Goal: Information Seeking & Learning: Learn about a topic

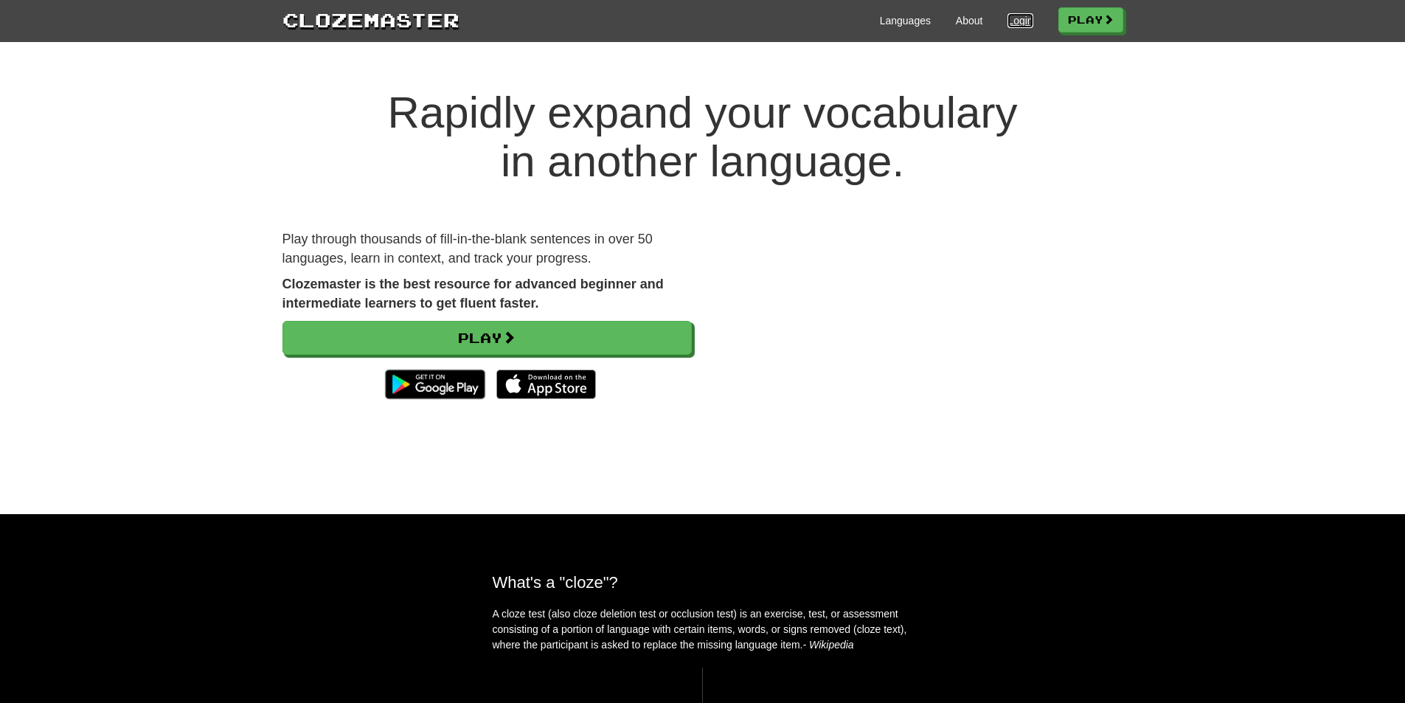
click at [1022, 24] on link "Login" at bounding box center [1019, 20] width 25 height 15
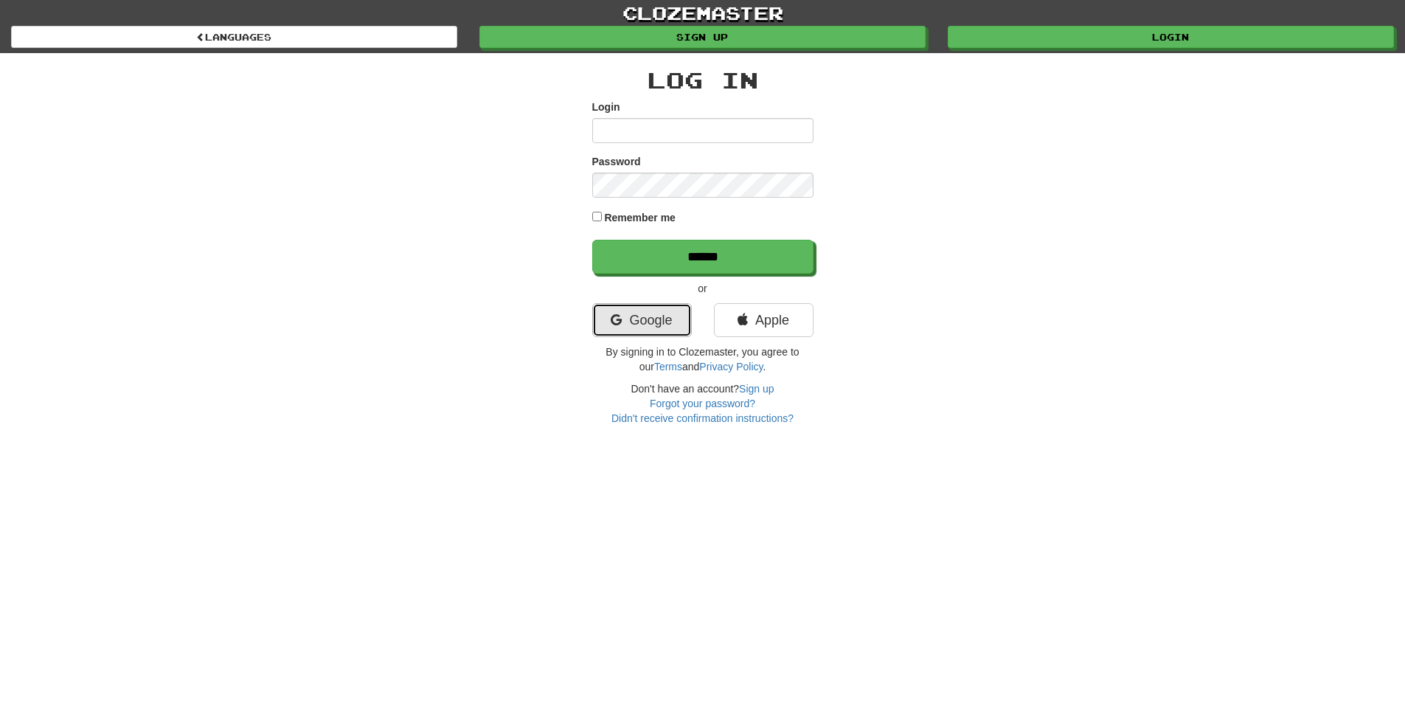
click at [652, 318] on link "Google" at bounding box center [642, 320] width 100 height 34
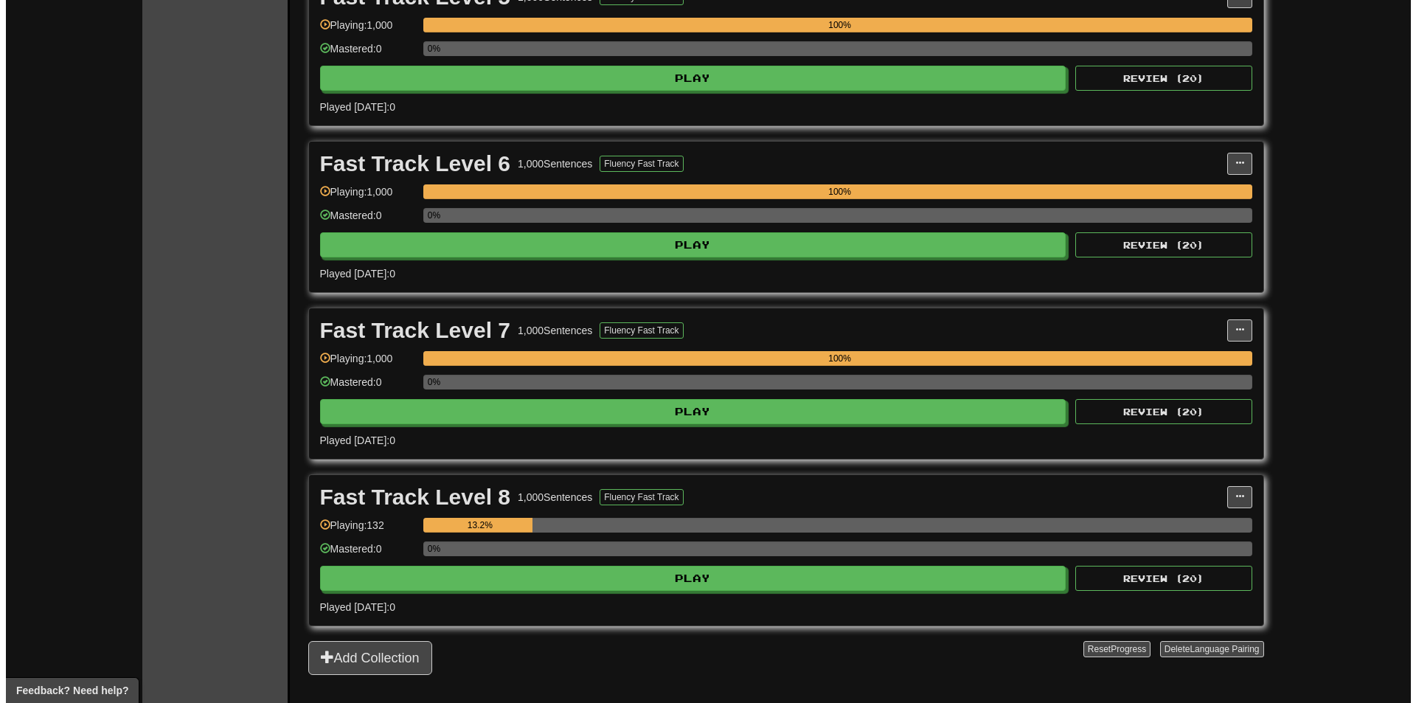
scroll to position [1253, 0]
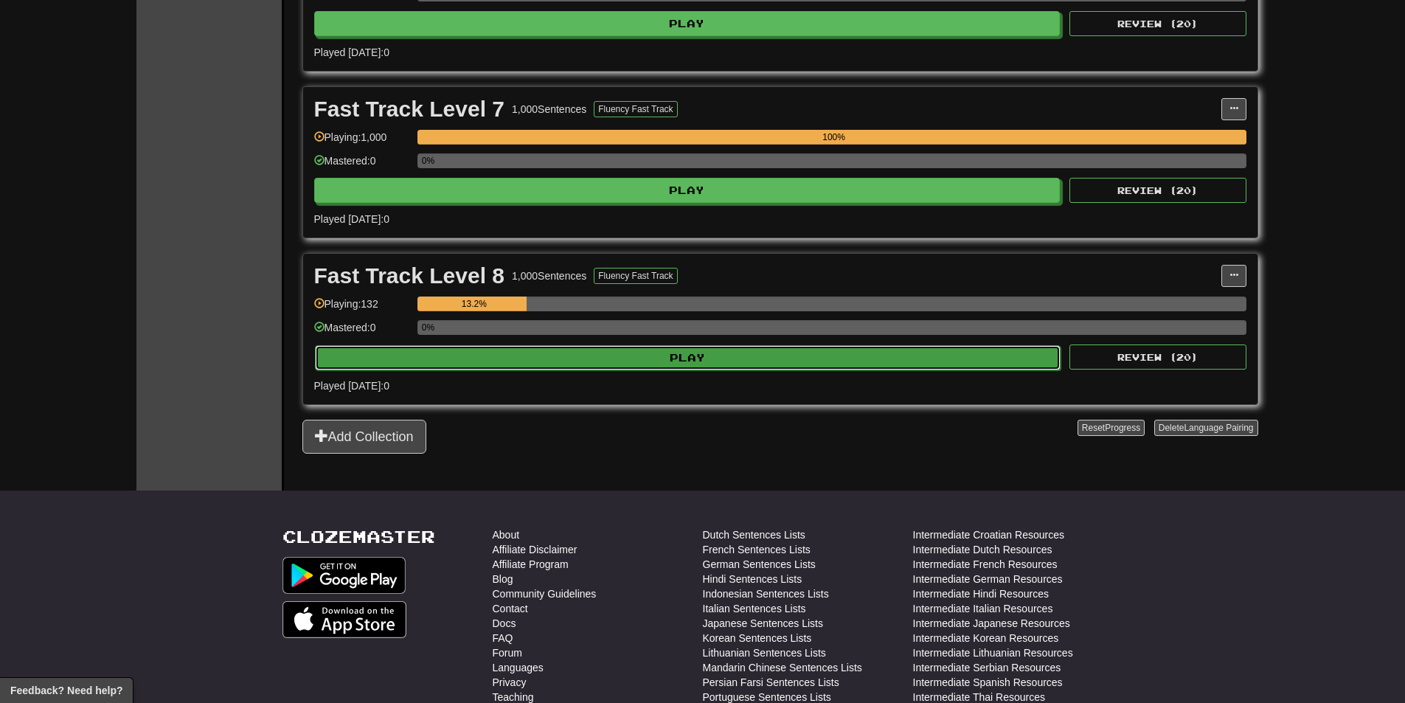
click at [679, 358] on button "Play" at bounding box center [688, 357] width 746 height 25
select select "********"
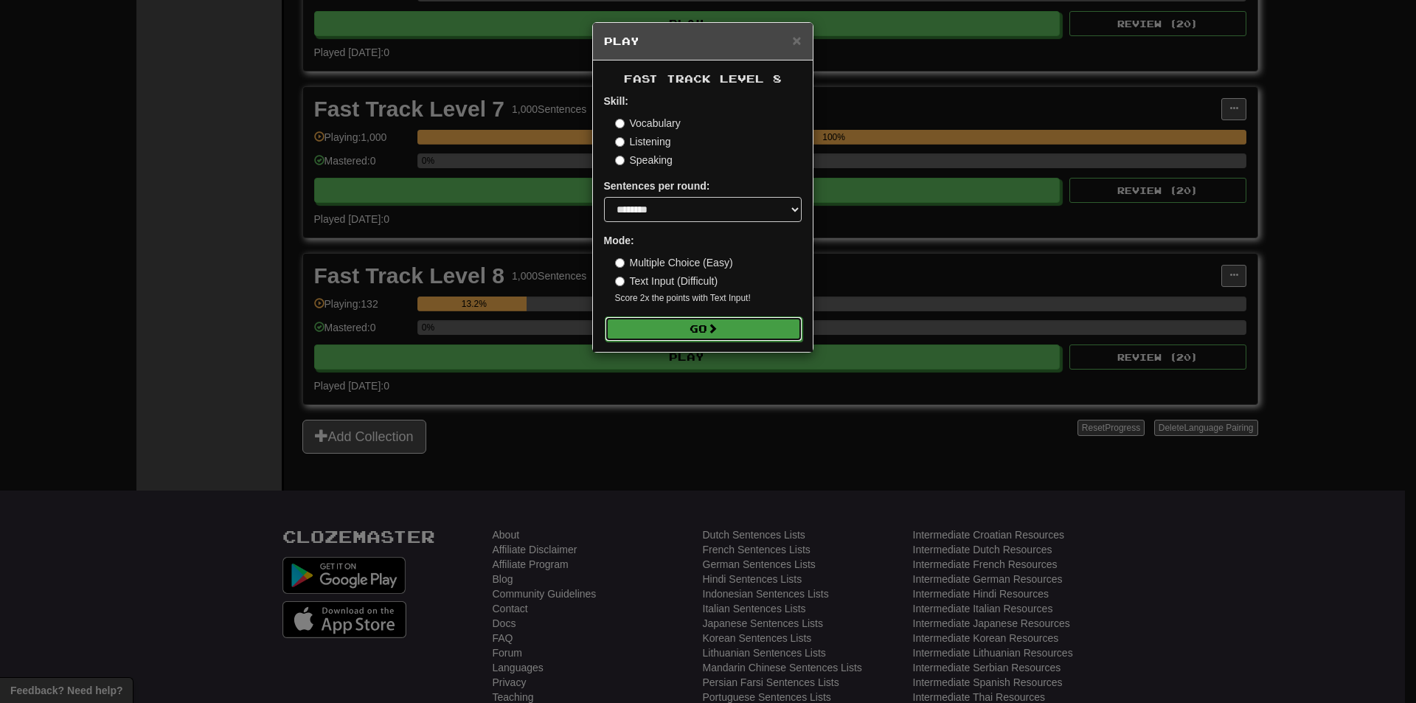
click at [666, 327] on button "Go" at bounding box center [704, 328] width 198 height 25
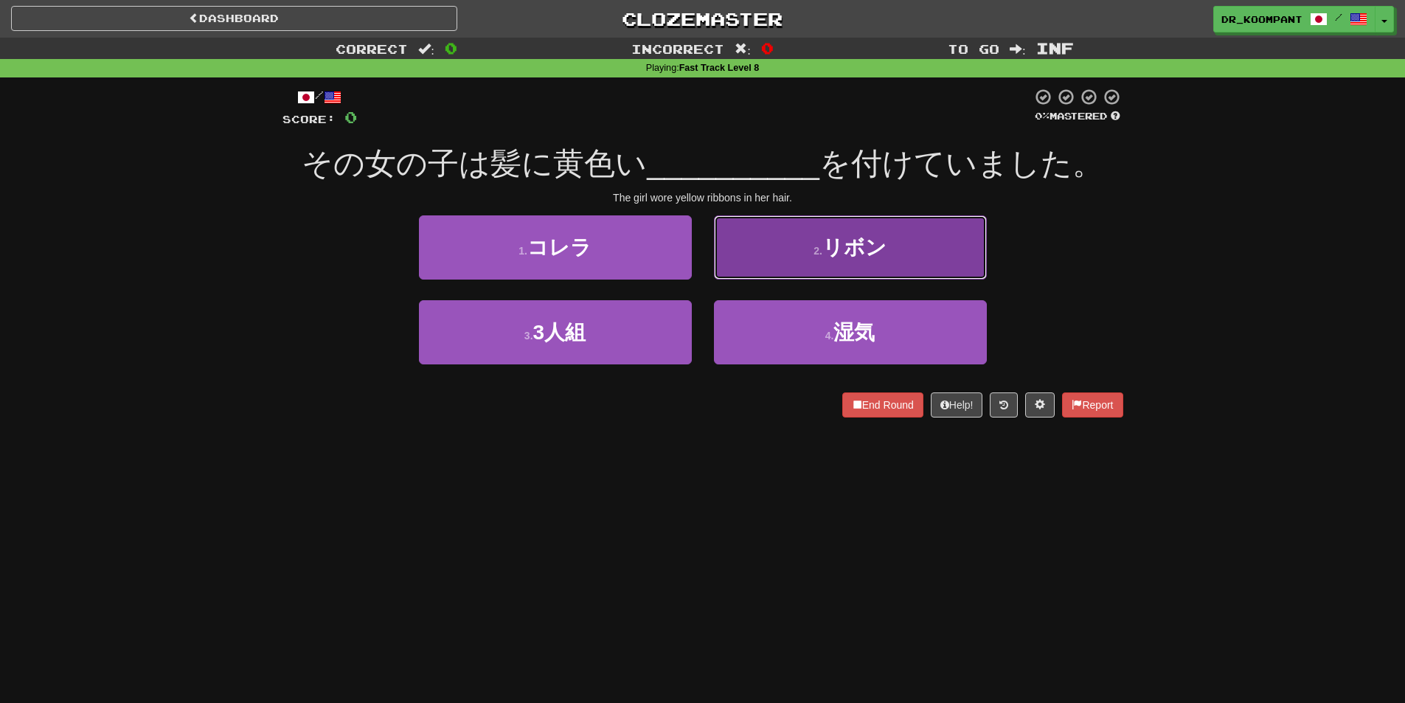
click at [824, 236] on button "2 . リボン" at bounding box center [850, 247] width 273 height 64
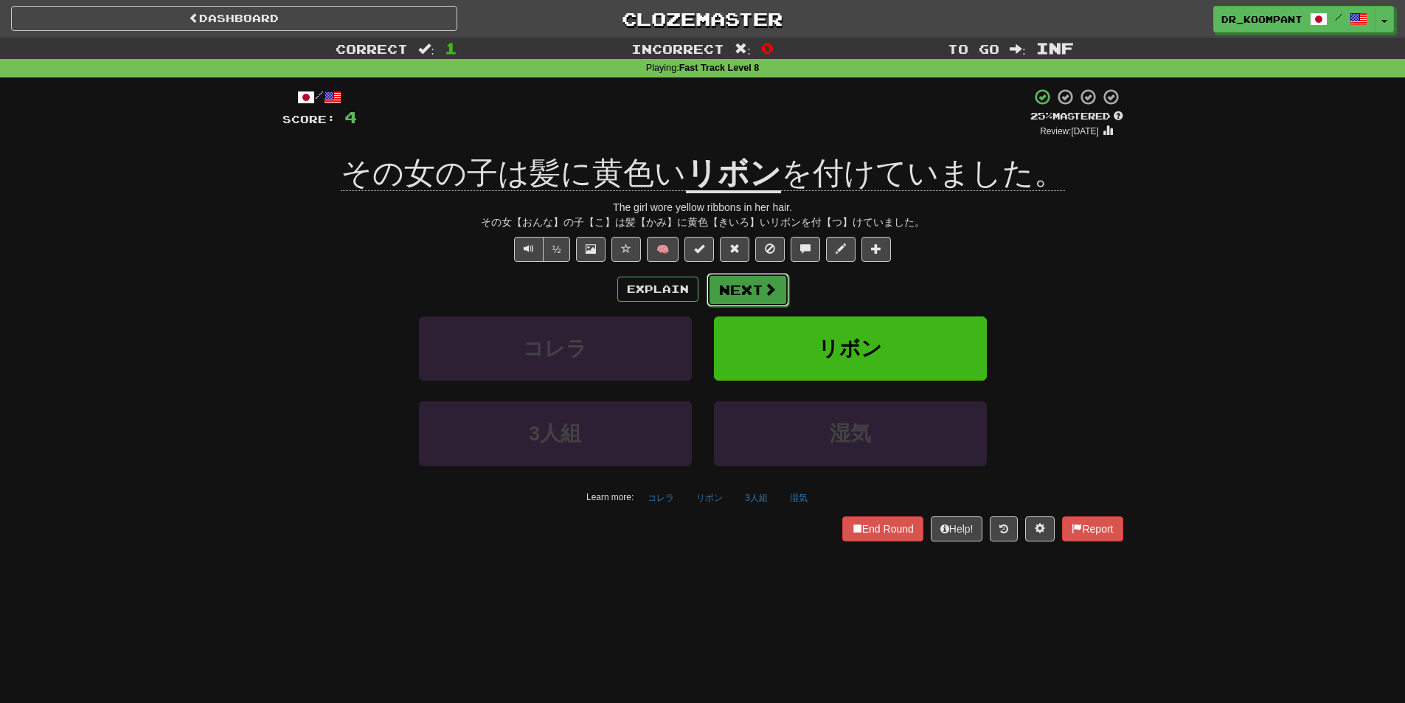
click at [752, 290] on button "Next" at bounding box center [747, 290] width 83 height 34
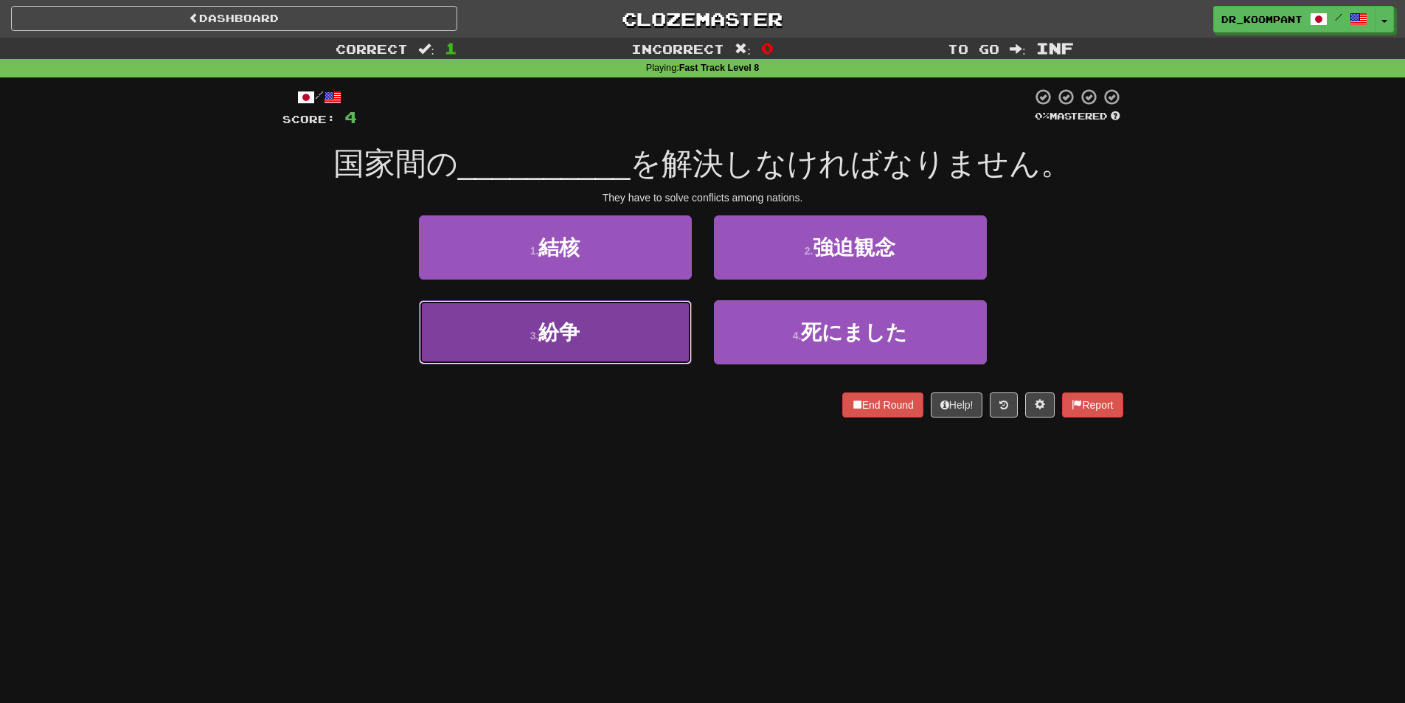
click at [661, 337] on button "3 . 紛争" at bounding box center [555, 332] width 273 height 64
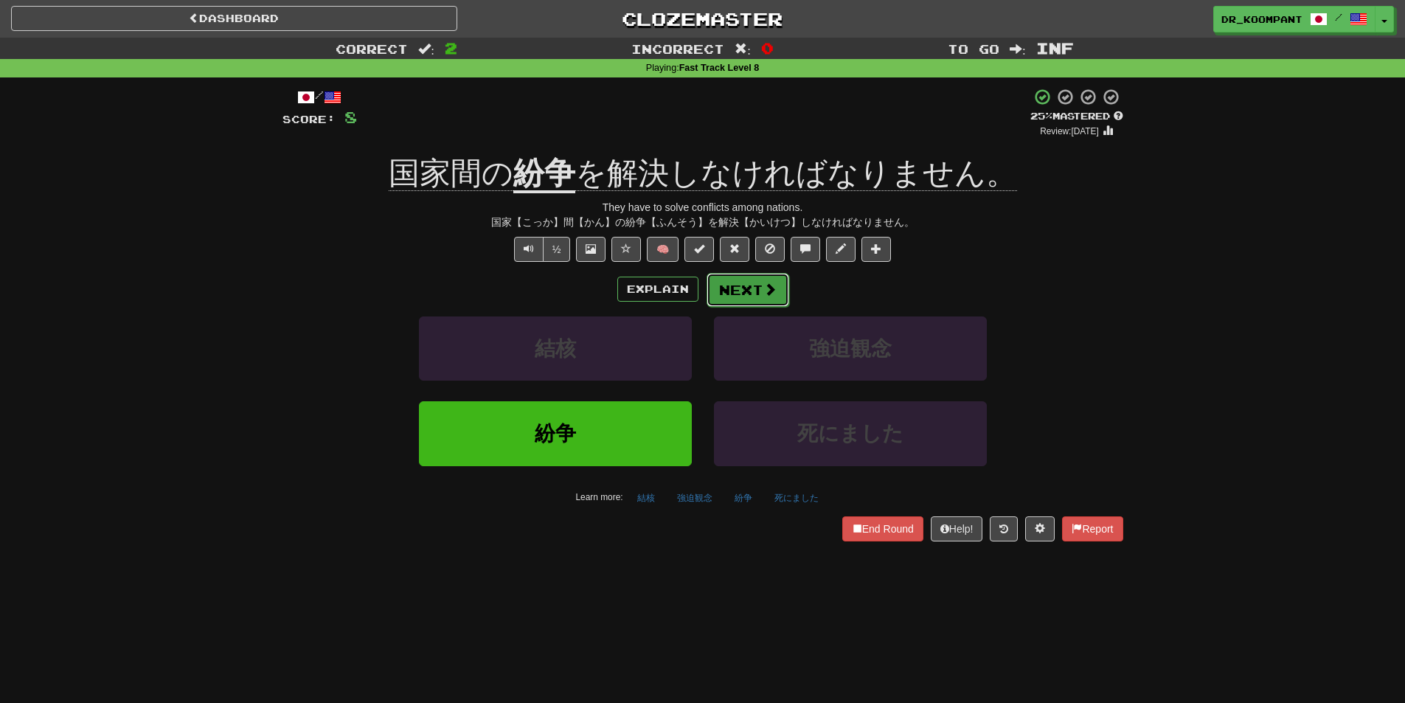
click at [746, 290] on button "Next" at bounding box center [747, 290] width 83 height 34
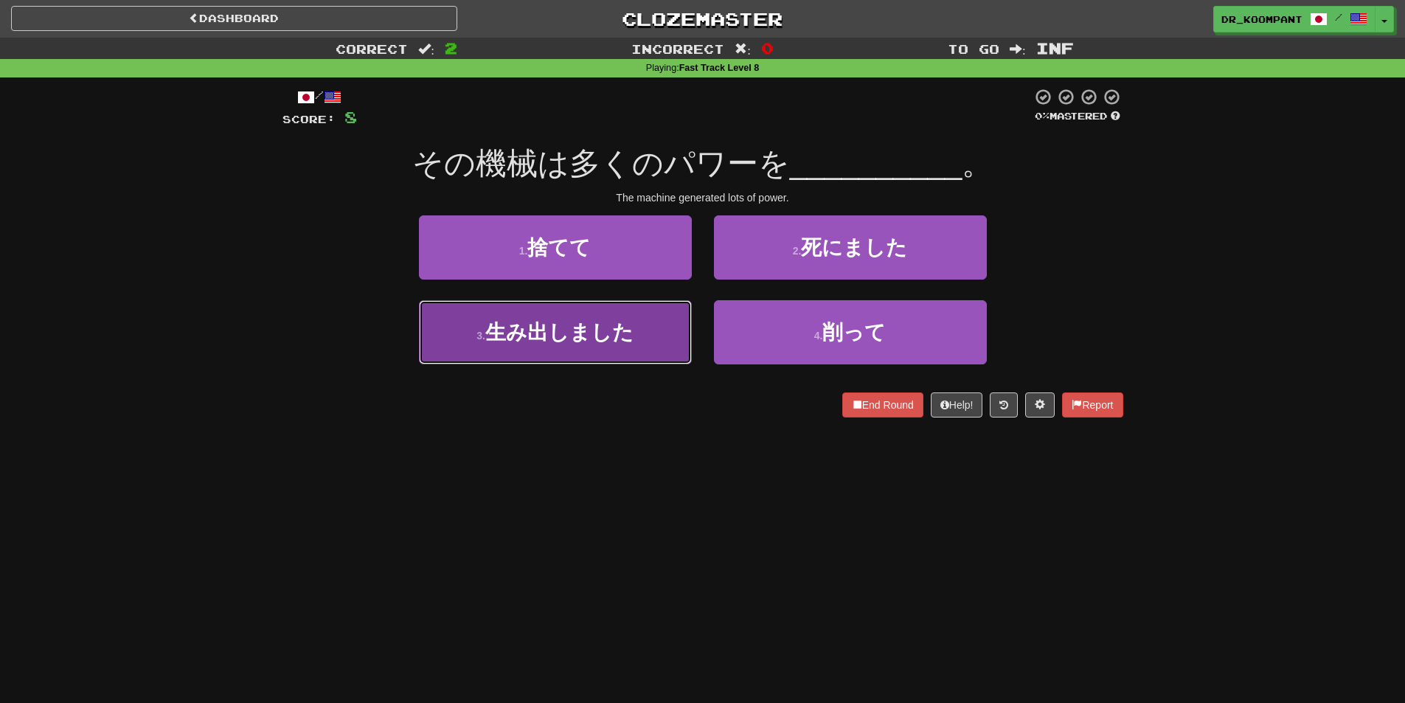
click at [640, 335] on button "3 . 生み出しました" at bounding box center [555, 332] width 273 height 64
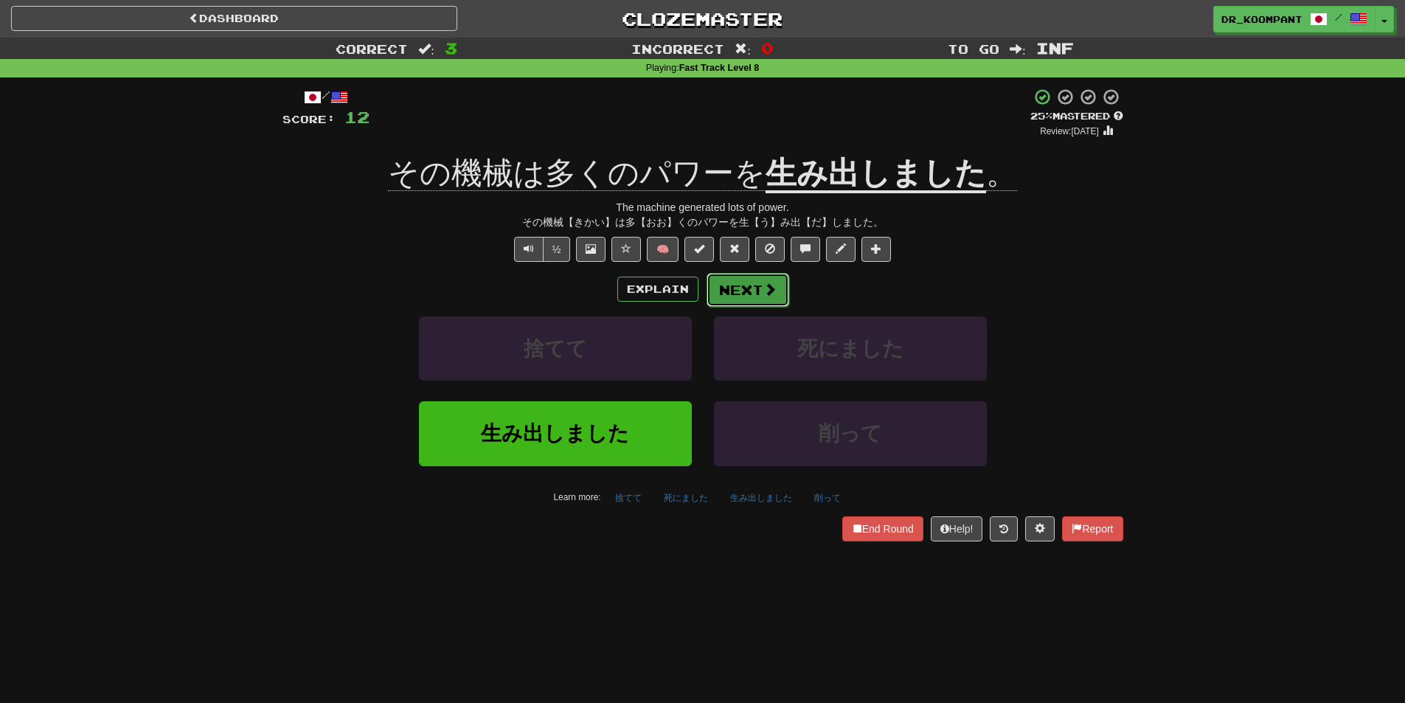
click at [745, 285] on button "Next" at bounding box center [747, 290] width 83 height 34
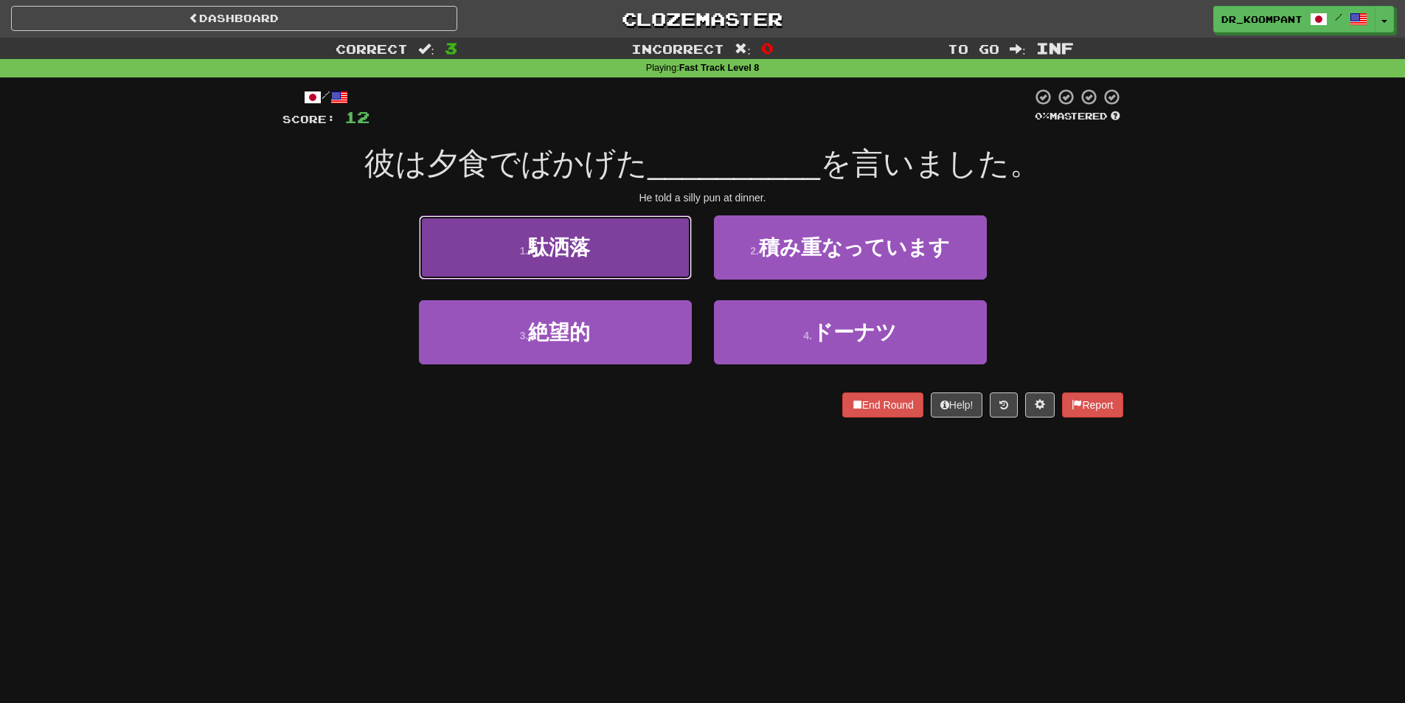
click at [627, 258] on button "1 . 駄洒落" at bounding box center [555, 247] width 273 height 64
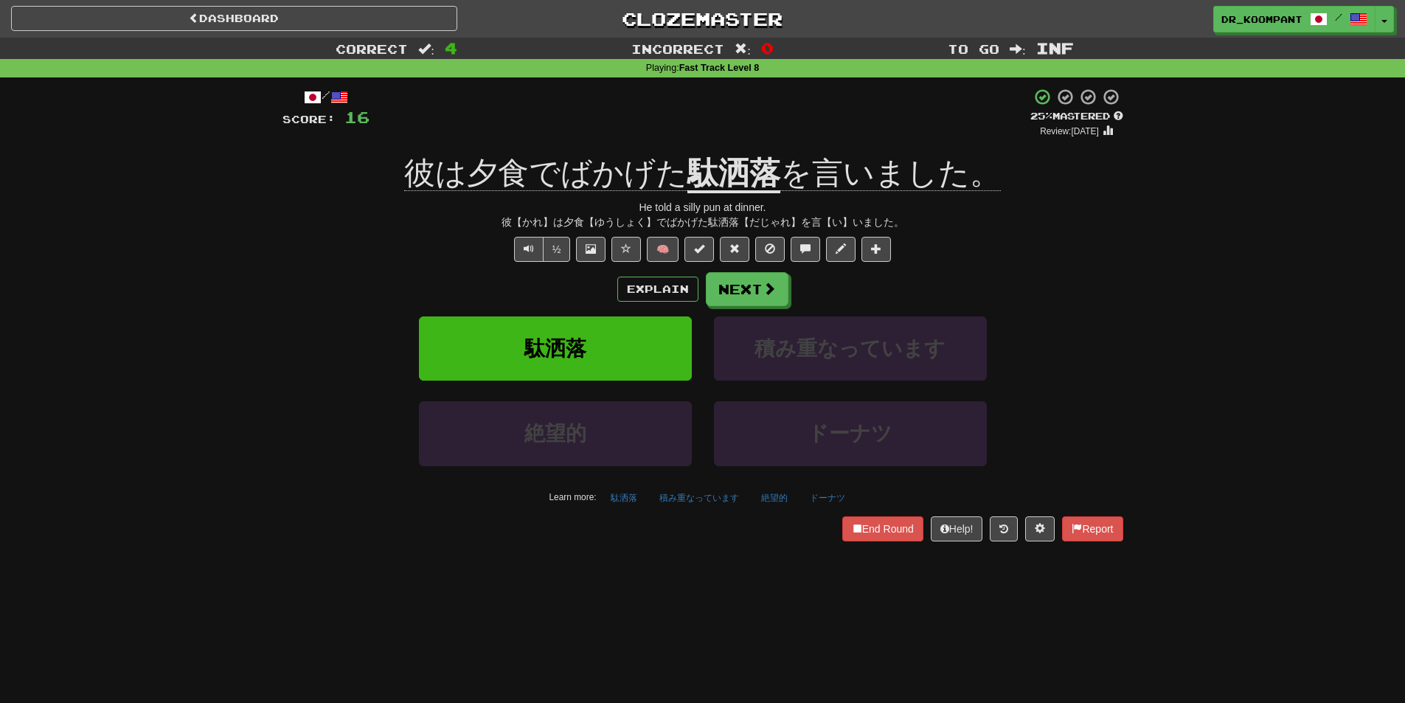
click at [745, 270] on div "/ Score: 16 + 4 25 % Mastered Review: 2025-08-18 彼は夕食でばかげた 駄洒落 を言いました。 He told …" at bounding box center [702, 314] width 841 height 453
click at [746, 283] on button "Next" at bounding box center [747, 290] width 83 height 34
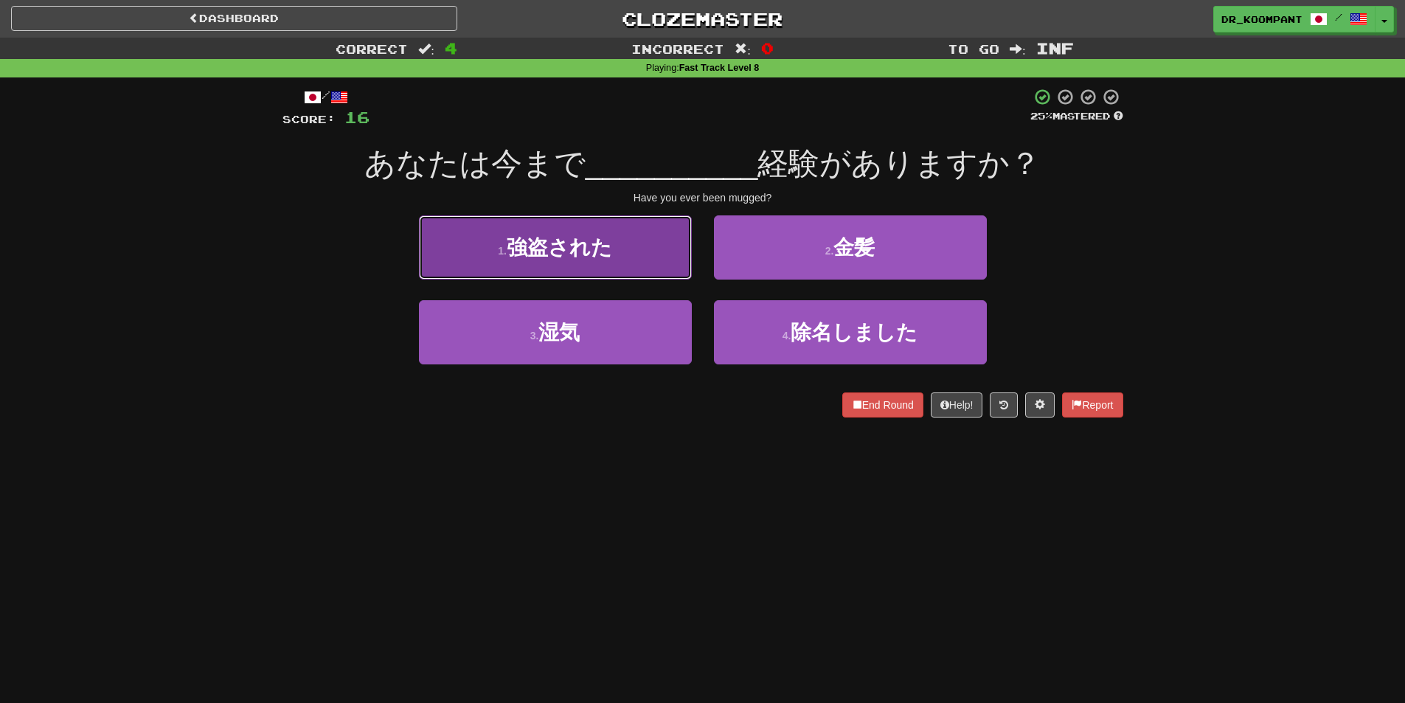
click at [659, 263] on button "1 . 強盗された" at bounding box center [555, 247] width 273 height 64
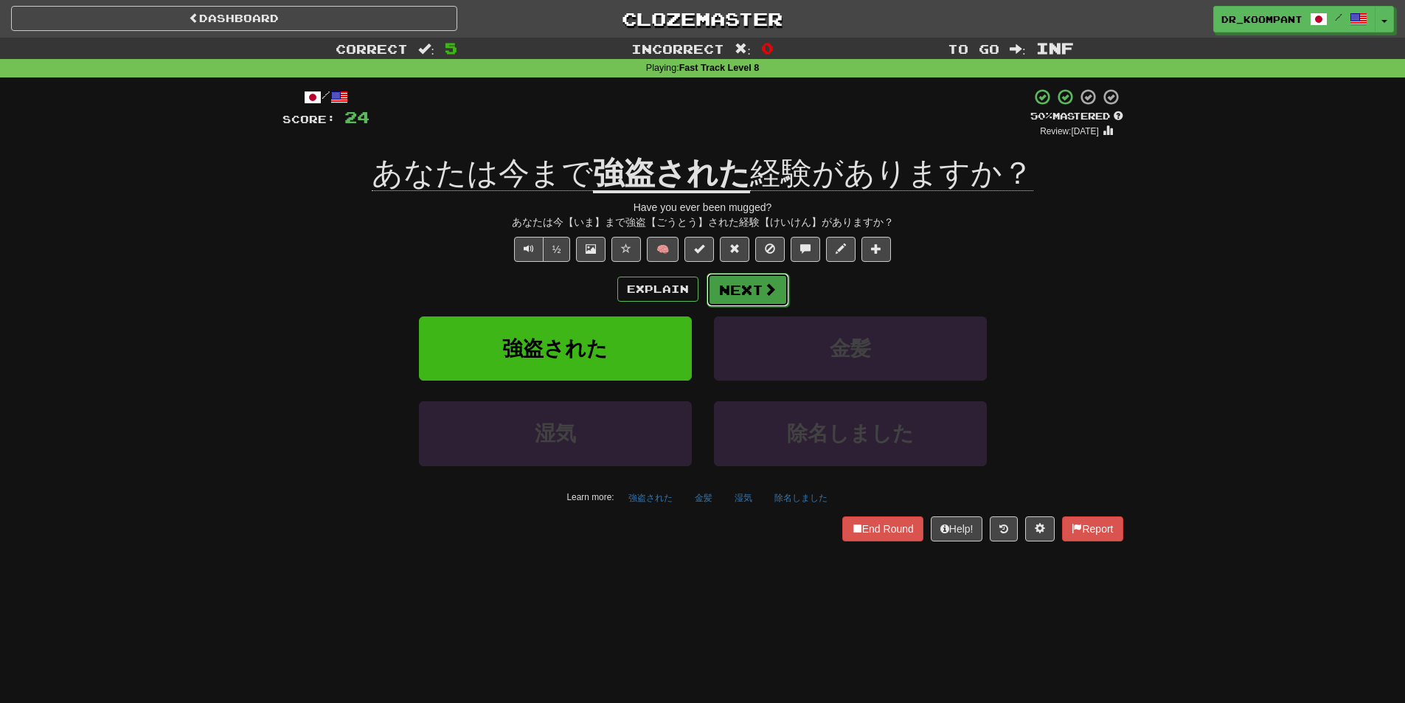
click at [754, 286] on button "Next" at bounding box center [747, 290] width 83 height 34
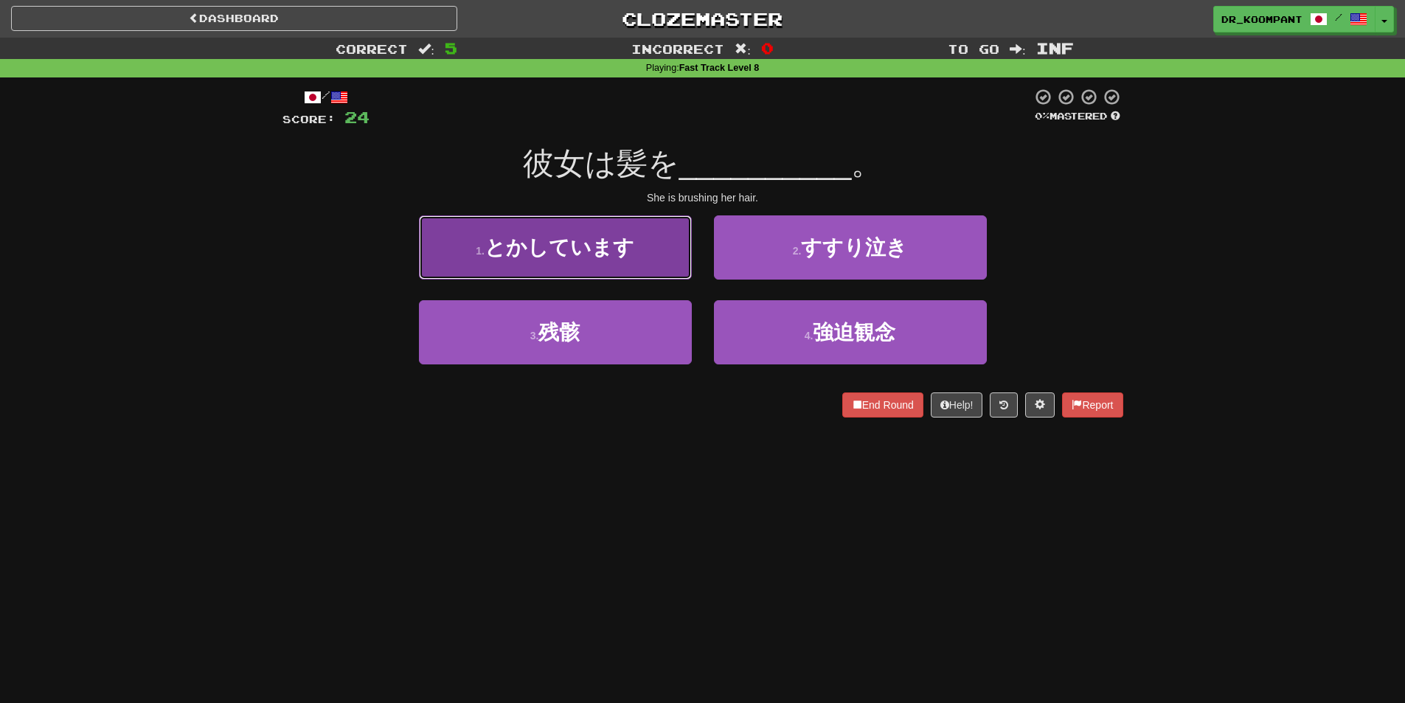
click at [618, 261] on button "1 . とかしています" at bounding box center [555, 247] width 273 height 64
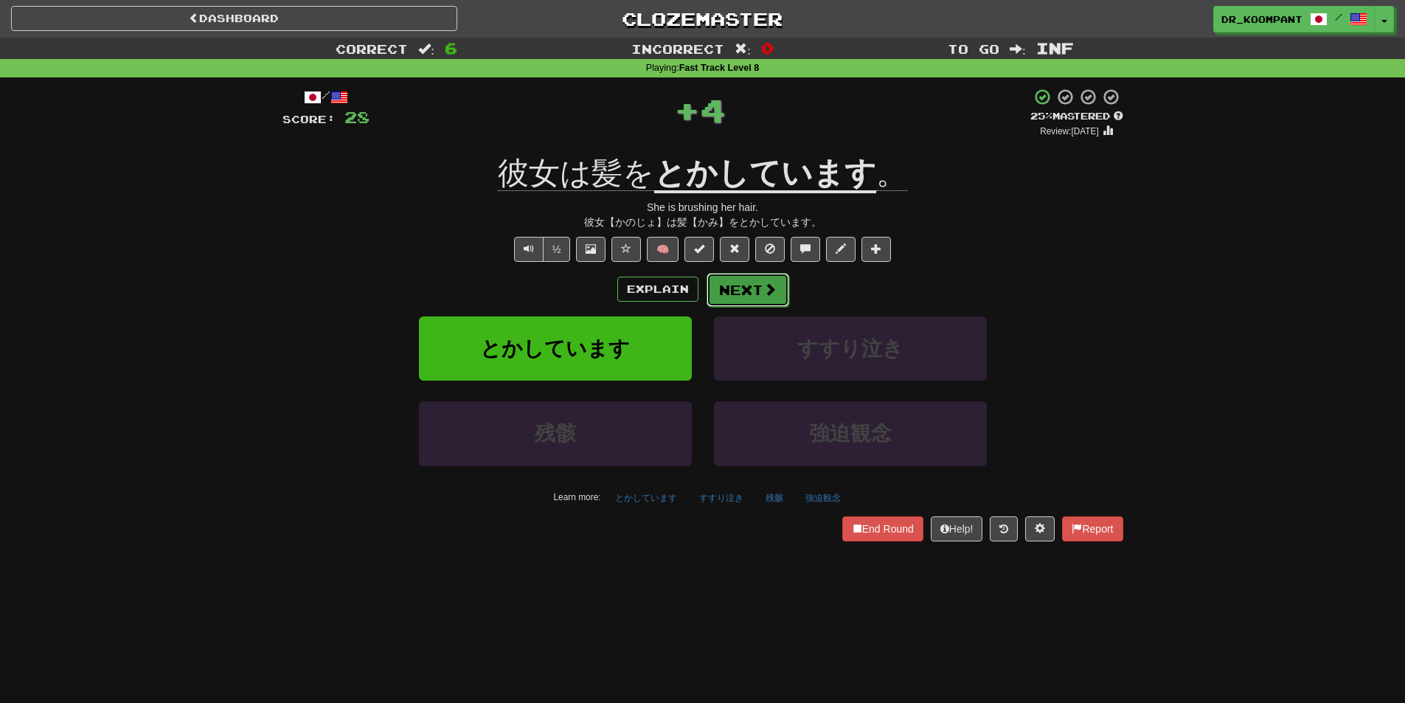
click at [775, 293] on button "Next" at bounding box center [747, 290] width 83 height 34
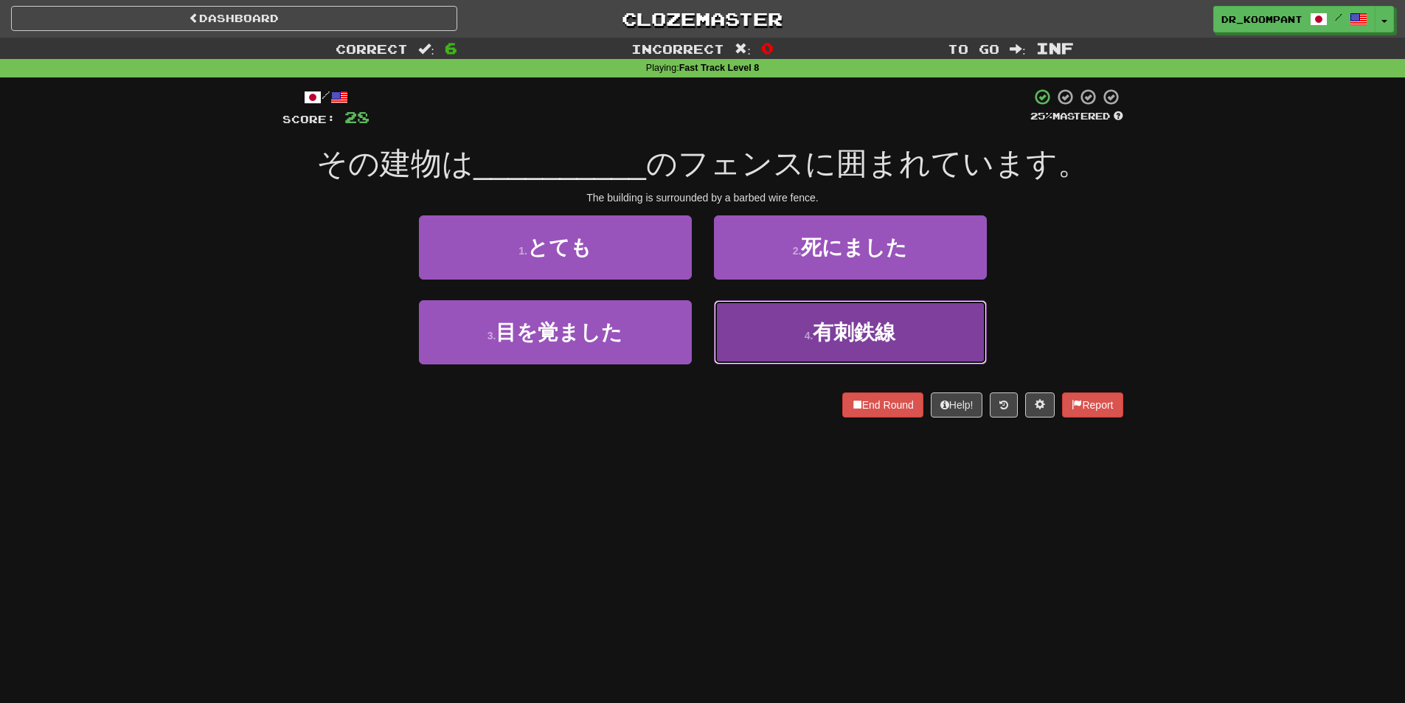
click at [820, 339] on span "有刺鉄線" at bounding box center [853, 332] width 83 height 23
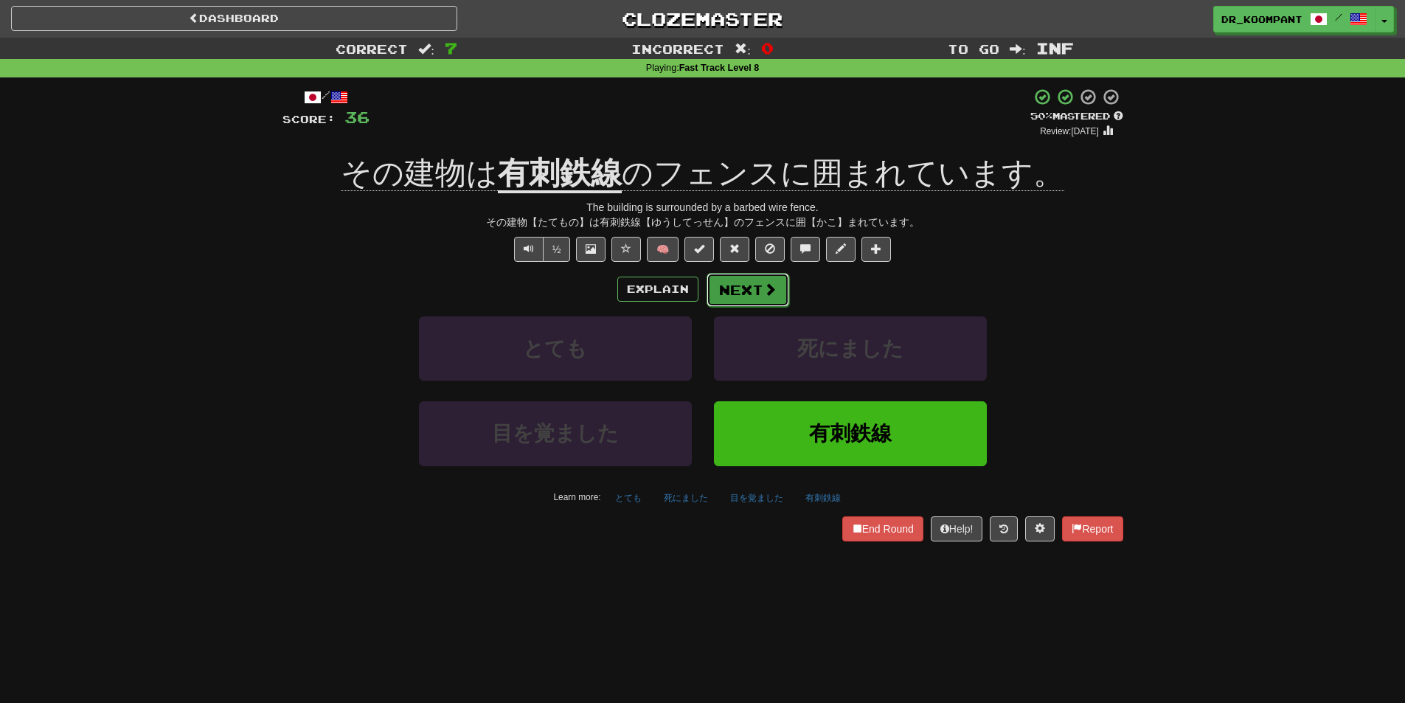
click at [744, 289] on button "Next" at bounding box center [747, 290] width 83 height 34
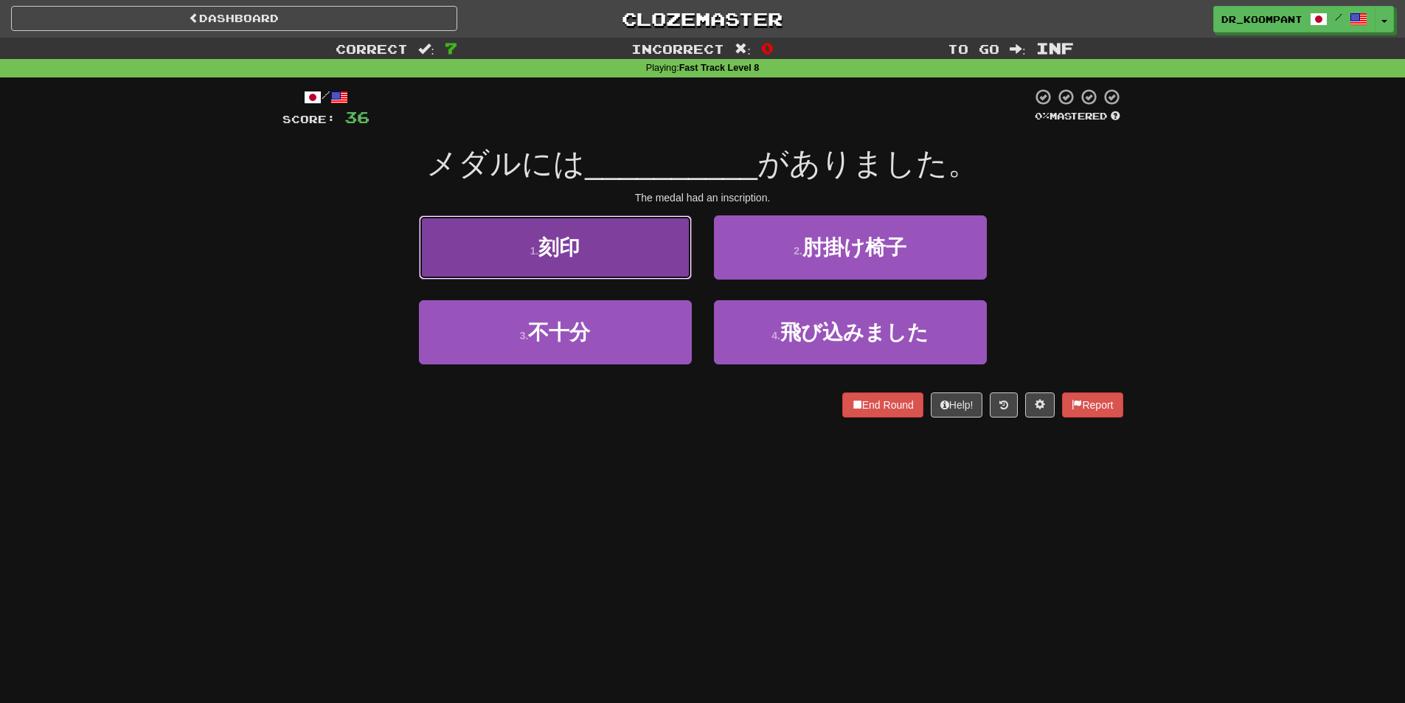
click at [596, 262] on button "1 . 刻印" at bounding box center [555, 247] width 273 height 64
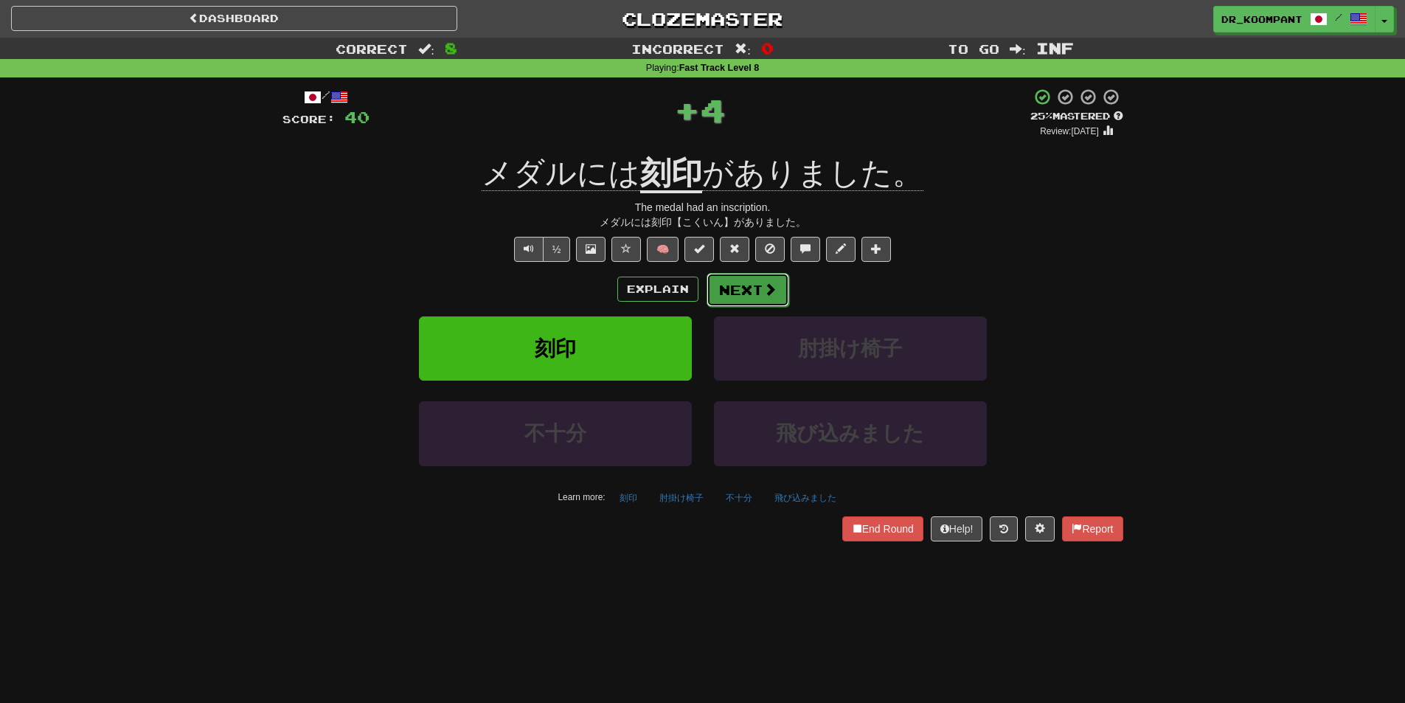
click at [749, 289] on button "Next" at bounding box center [747, 290] width 83 height 34
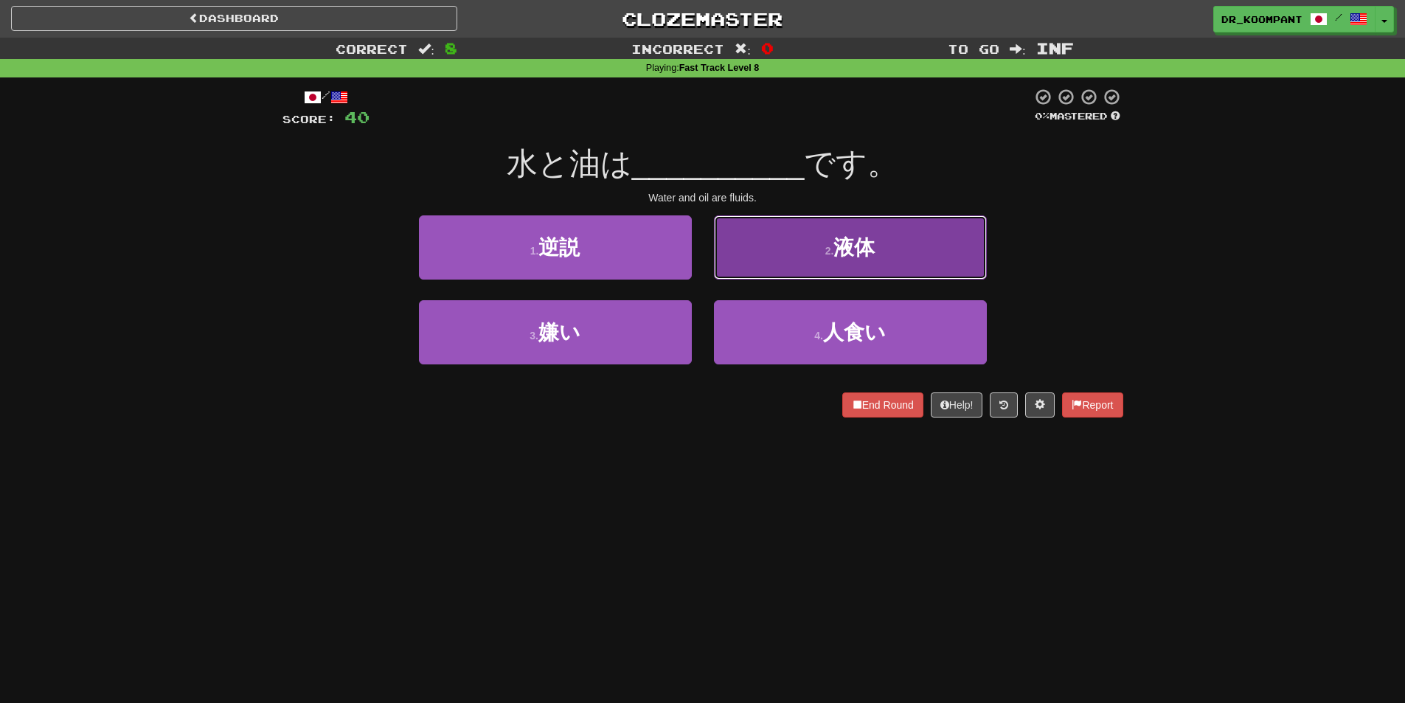
click at [781, 264] on button "2 . 液体" at bounding box center [850, 247] width 273 height 64
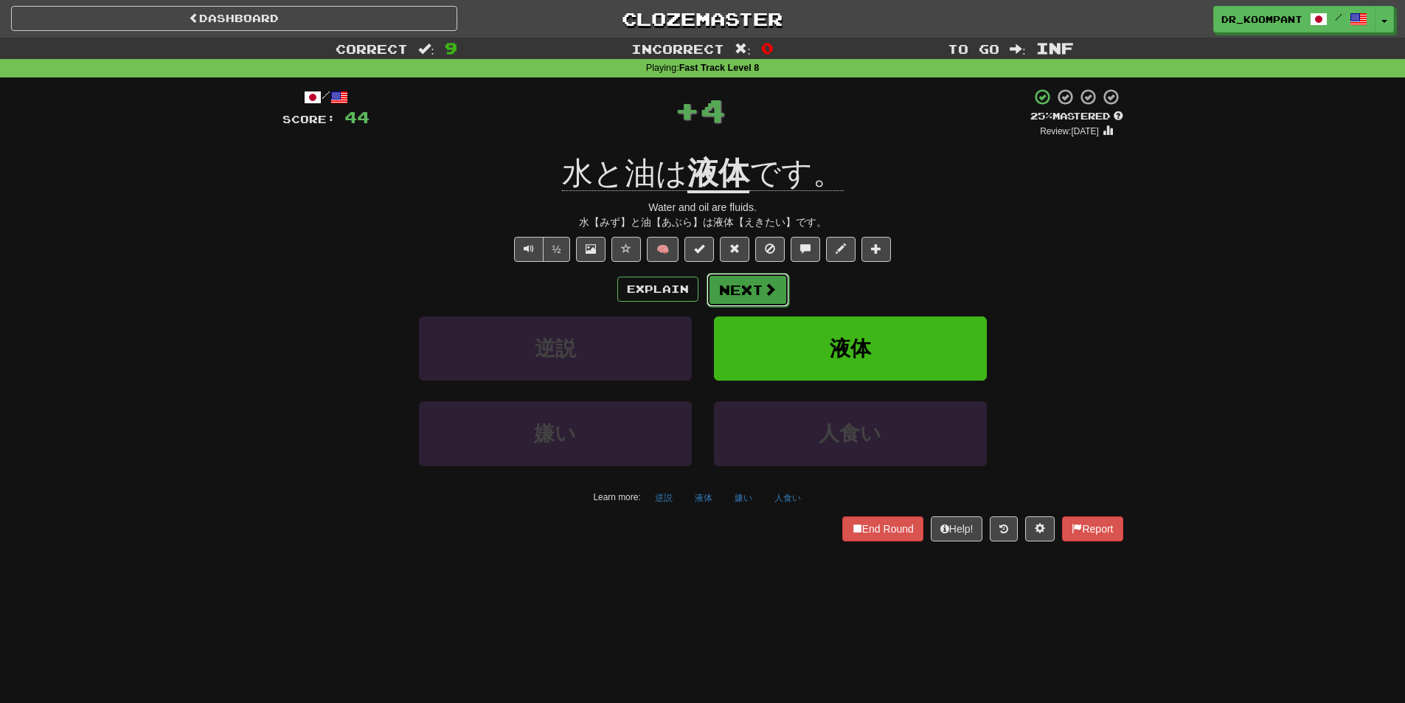
click at [734, 283] on button "Next" at bounding box center [747, 290] width 83 height 34
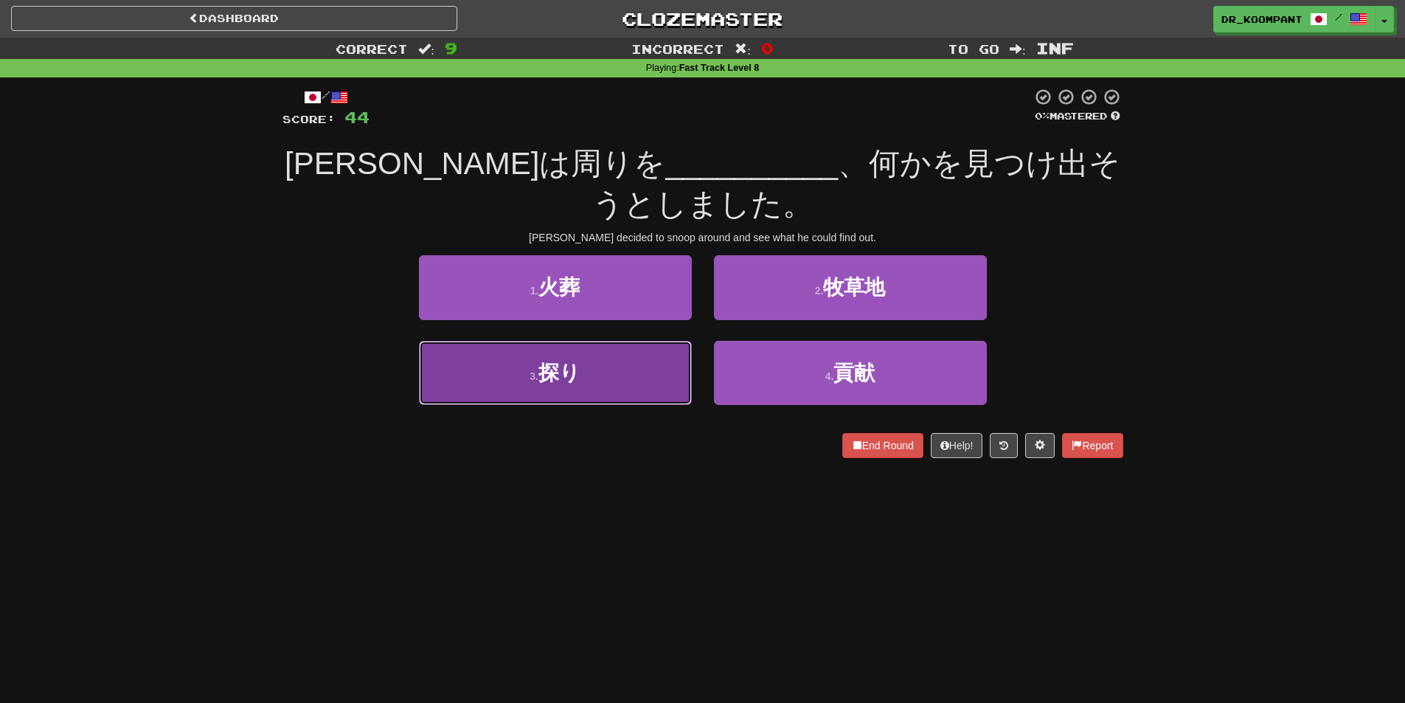
click at [656, 379] on button "3 . 探り" at bounding box center [555, 373] width 273 height 64
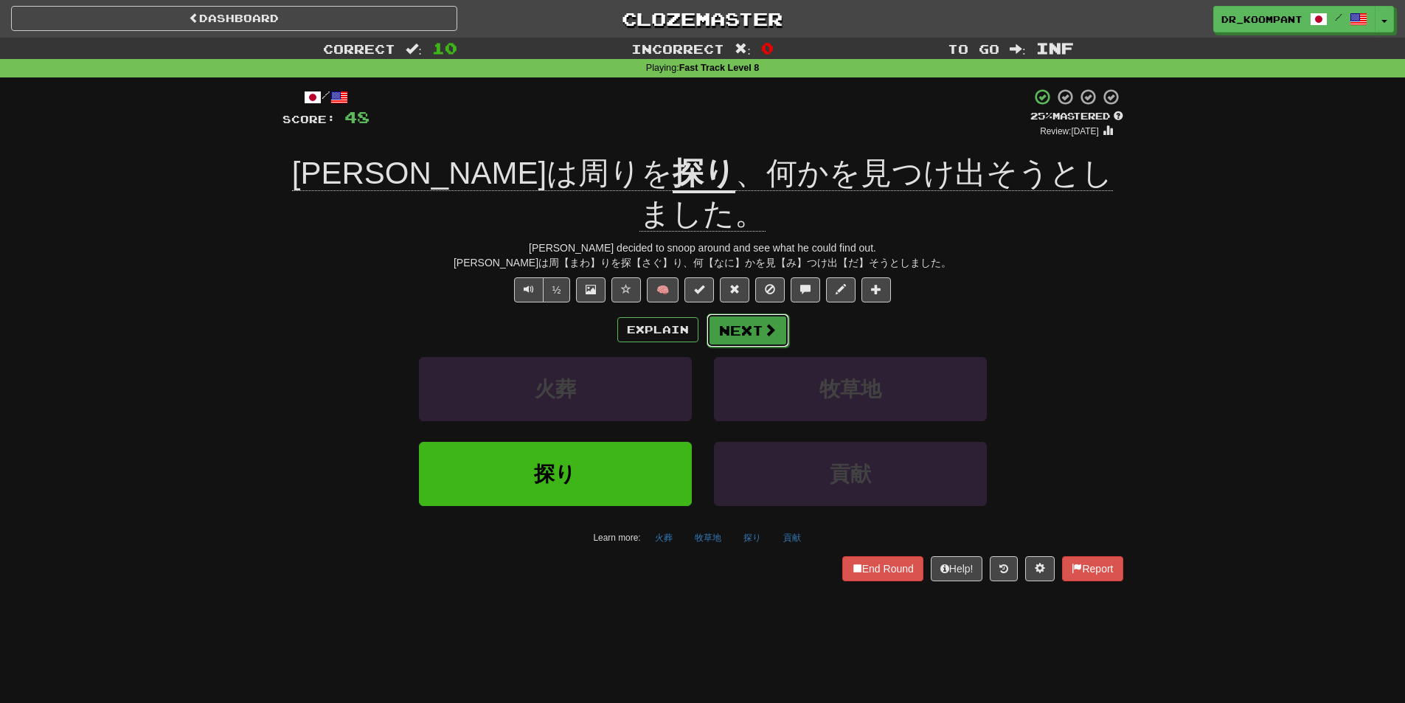
click at [767, 313] on button "Next" at bounding box center [747, 330] width 83 height 34
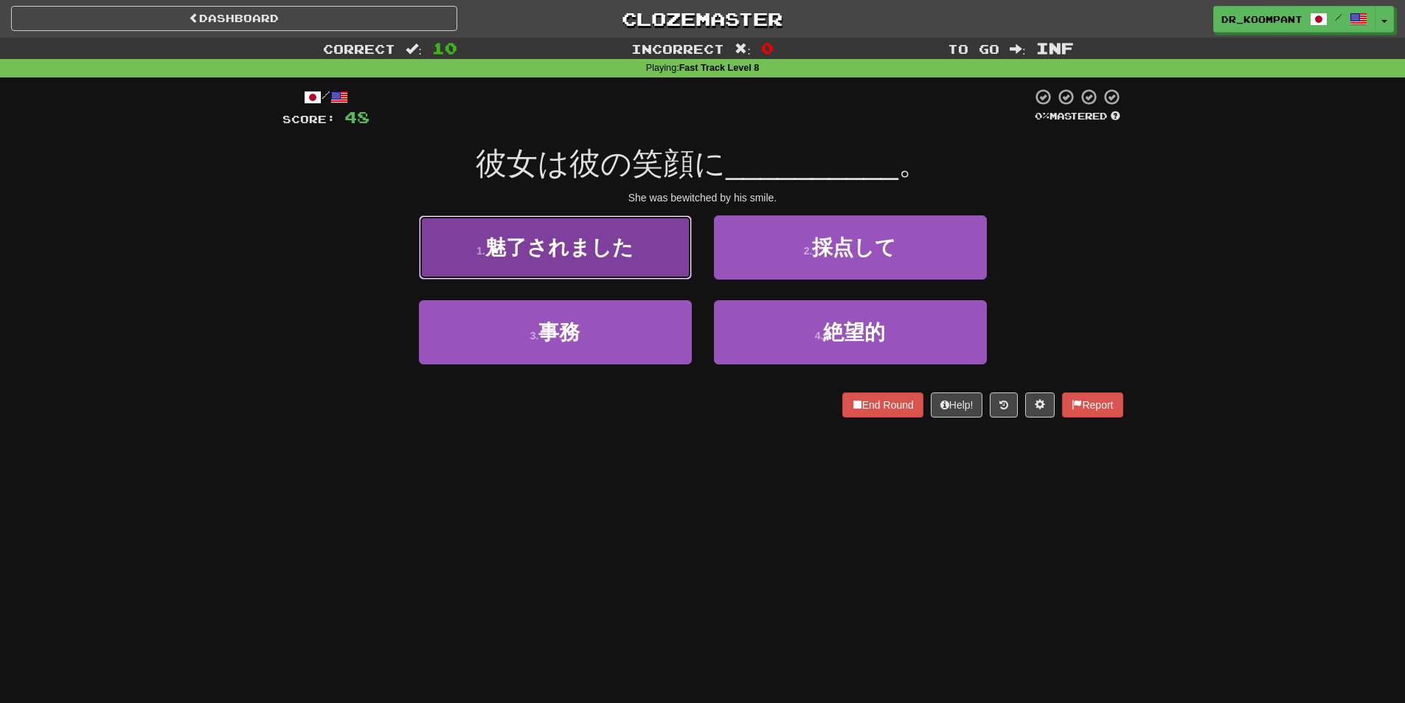
click at [641, 261] on button "1 . 魅了されました" at bounding box center [555, 247] width 273 height 64
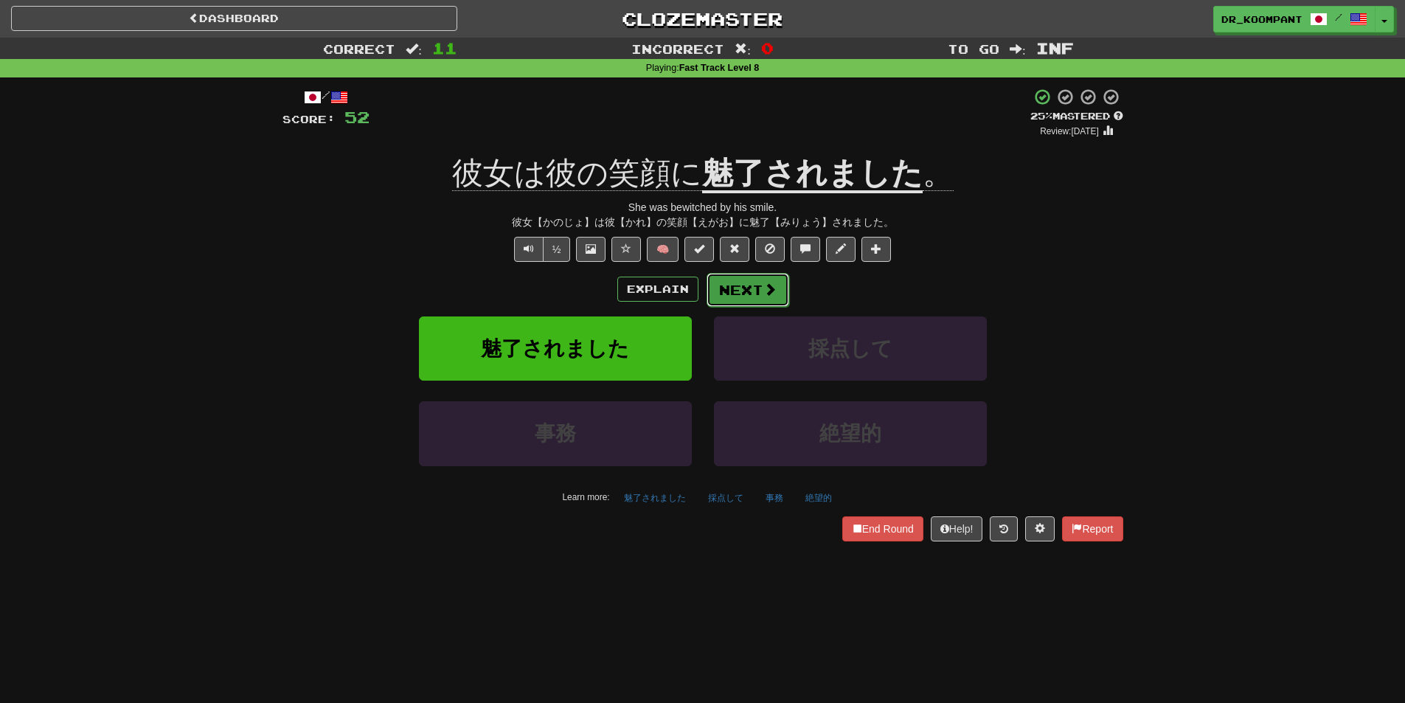
click at [750, 281] on button "Next" at bounding box center [747, 290] width 83 height 34
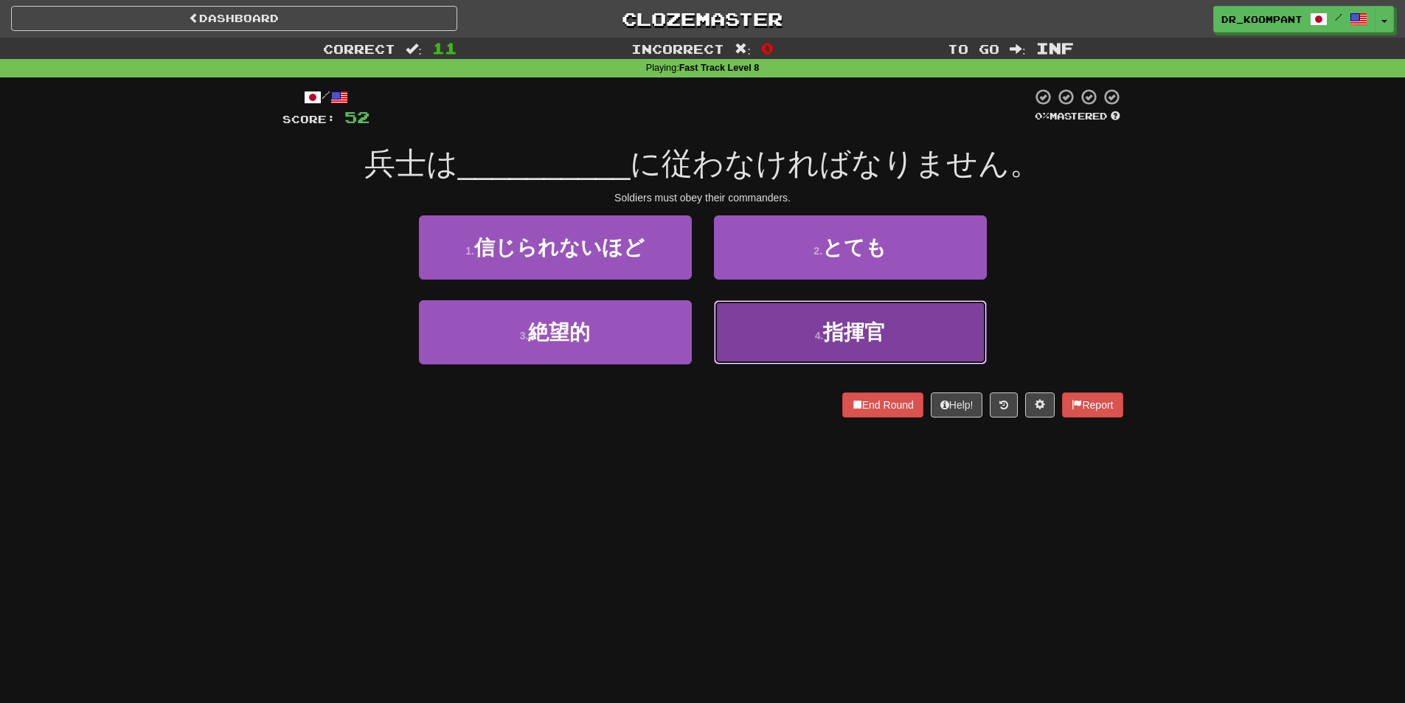
click at [844, 352] on button "4 . 指揮官" at bounding box center [850, 332] width 273 height 64
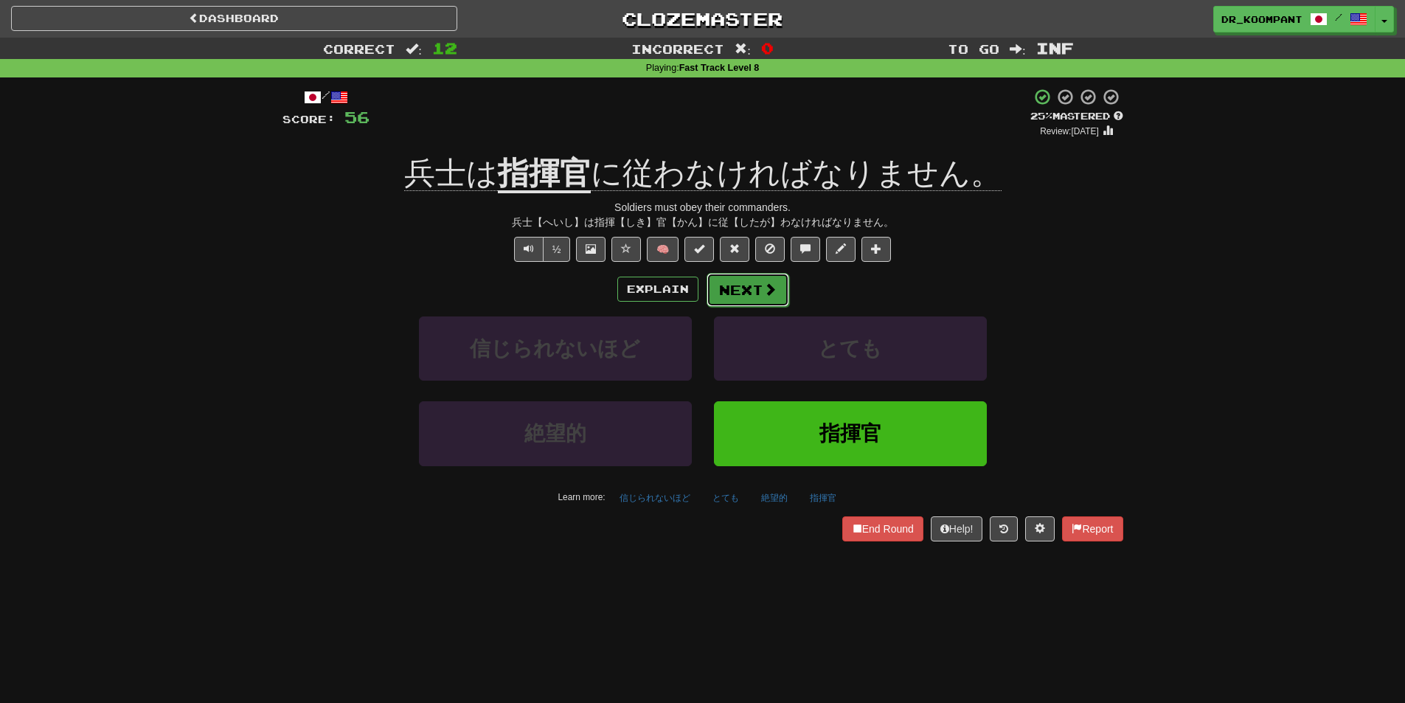
click at [759, 299] on button "Next" at bounding box center [747, 290] width 83 height 34
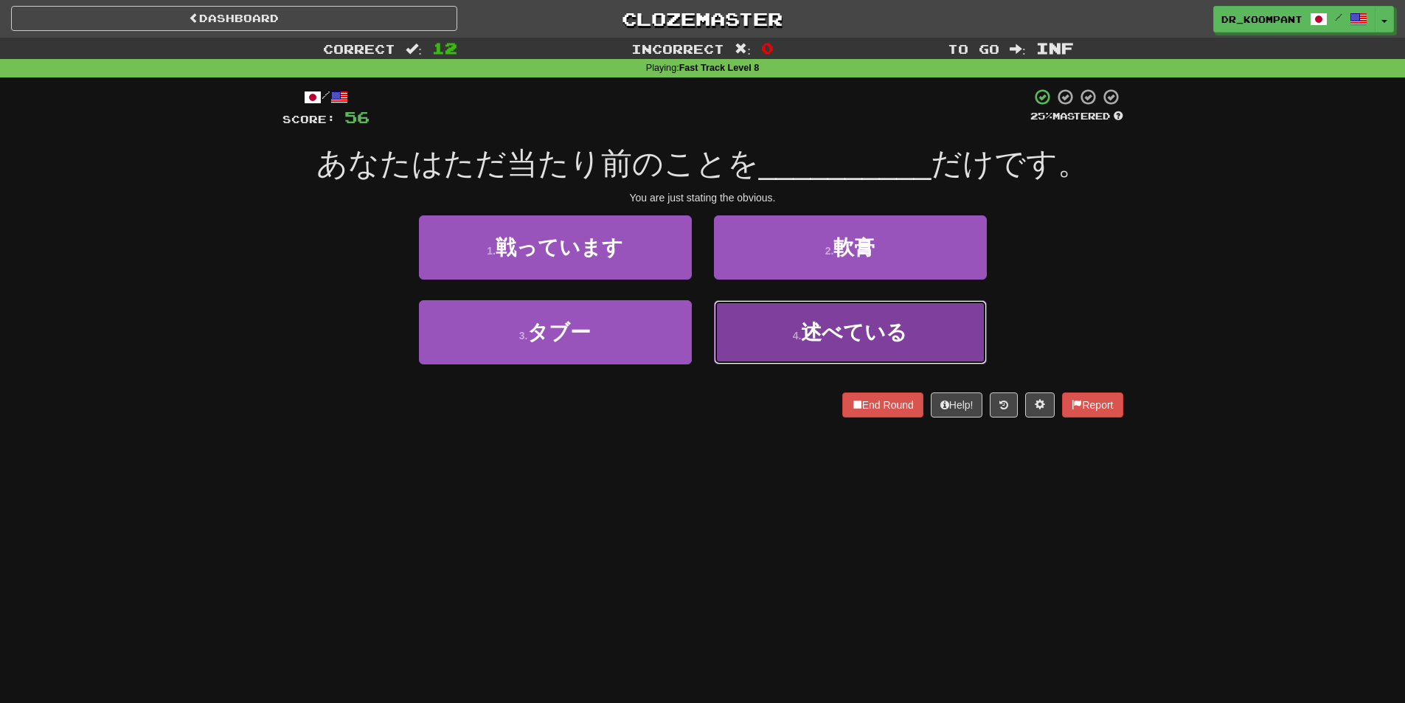
click at [782, 325] on button "4 . 述べている" at bounding box center [850, 332] width 273 height 64
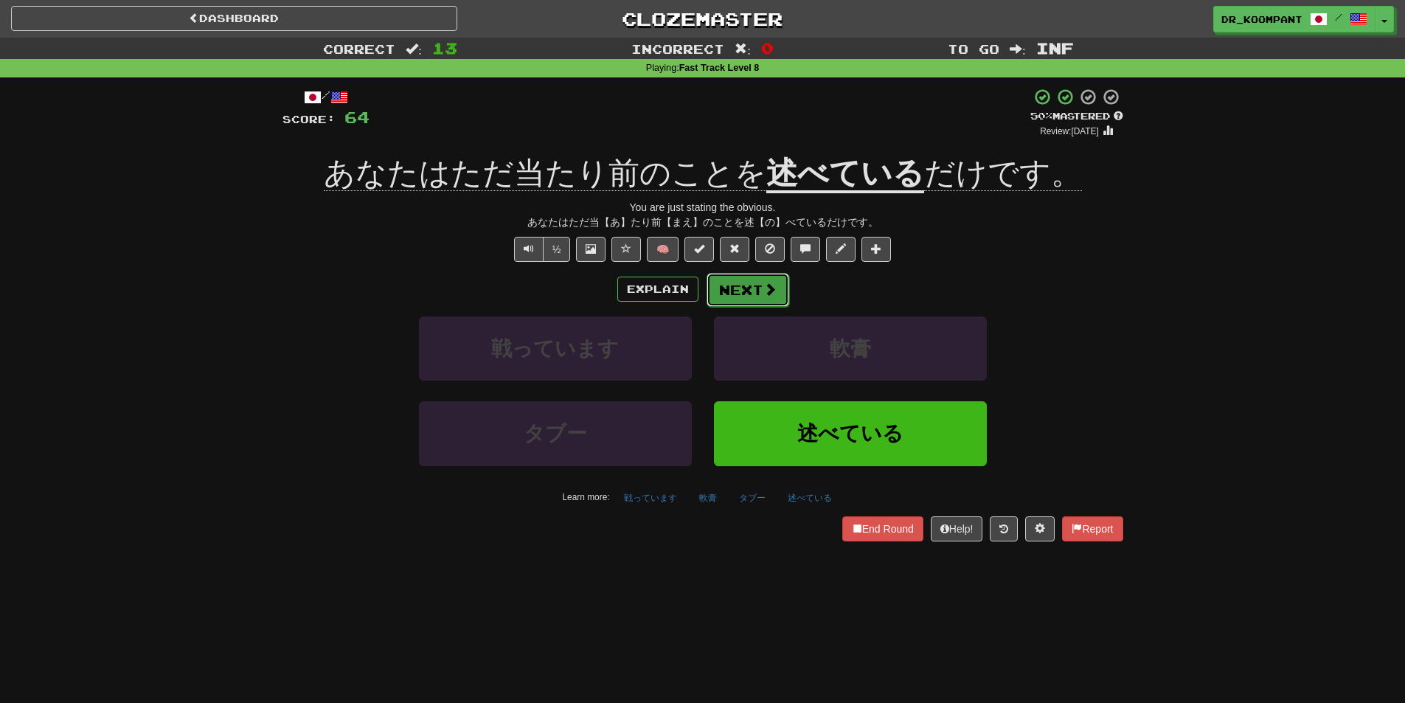
click at [754, 292] on button "Next" at bounding box center [747, 290] width 83 height 34
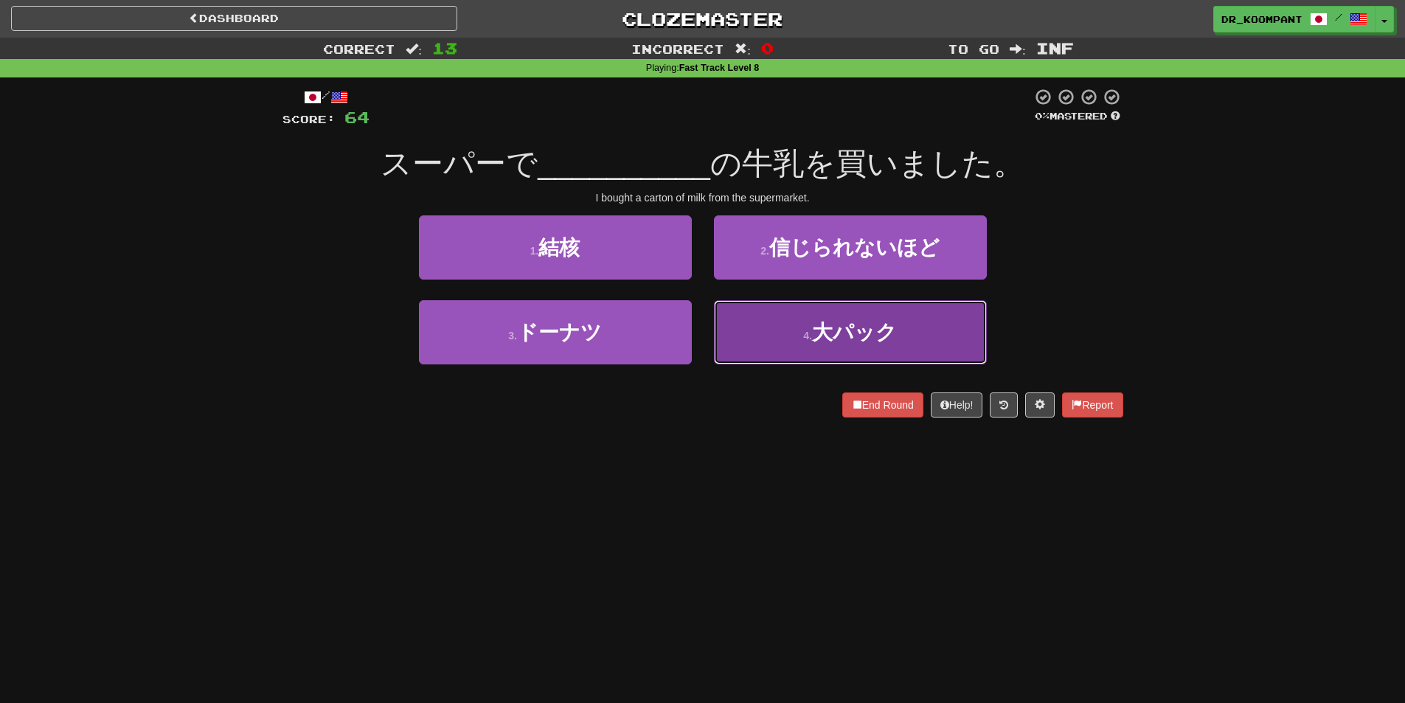
click at [803, 334] on small "4 ." at bounding box center [807, 336] width 9 height 12
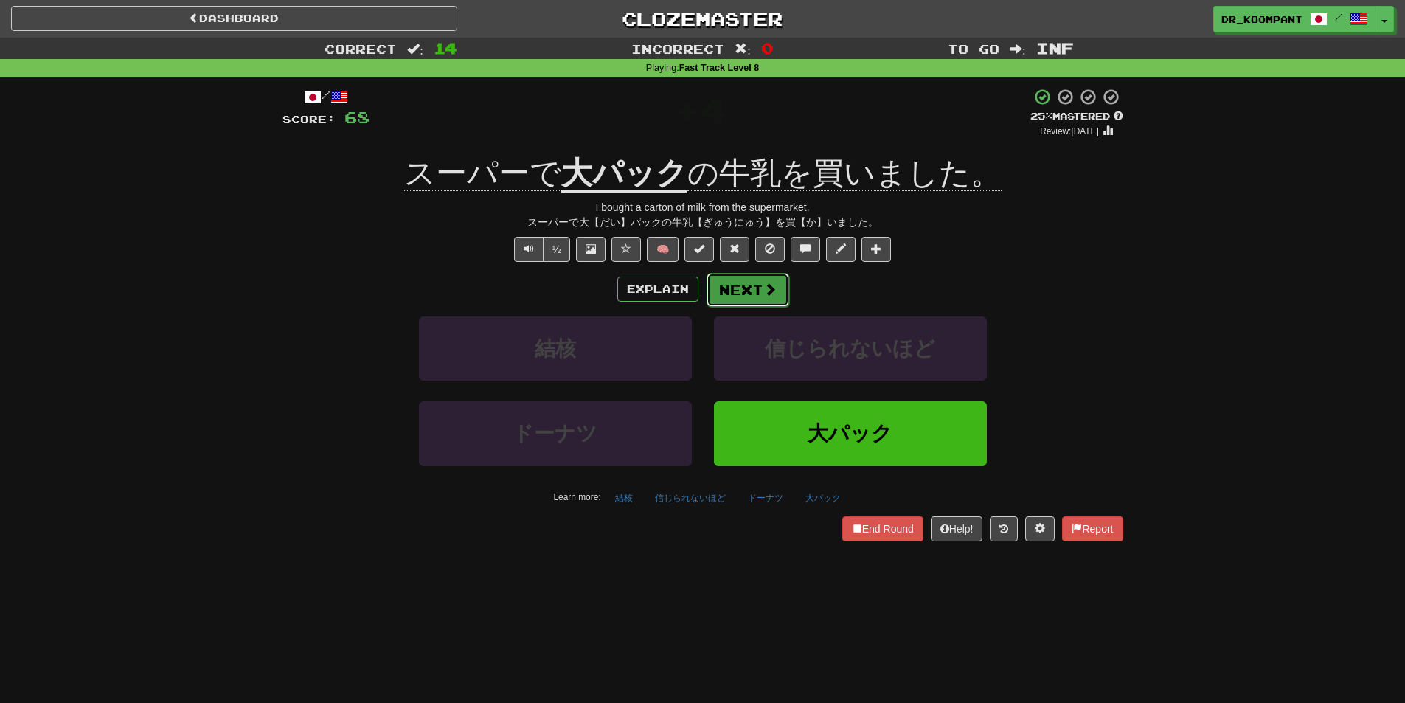
click at [726, 288] on button "Next" at bounding box center [747, 290] width 83 height 34
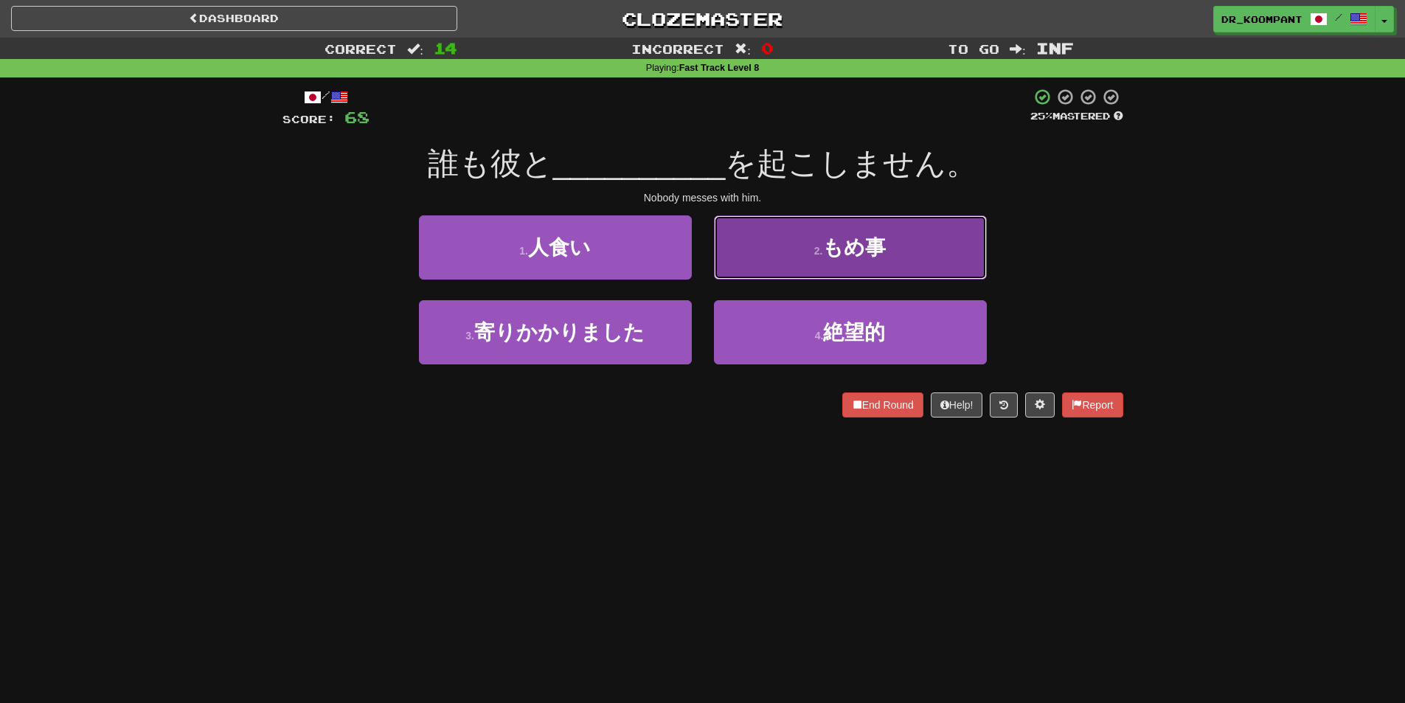
click at [790, 268] on button "2 . もめ事" at bounding box center [850, 247] width 273 height 64
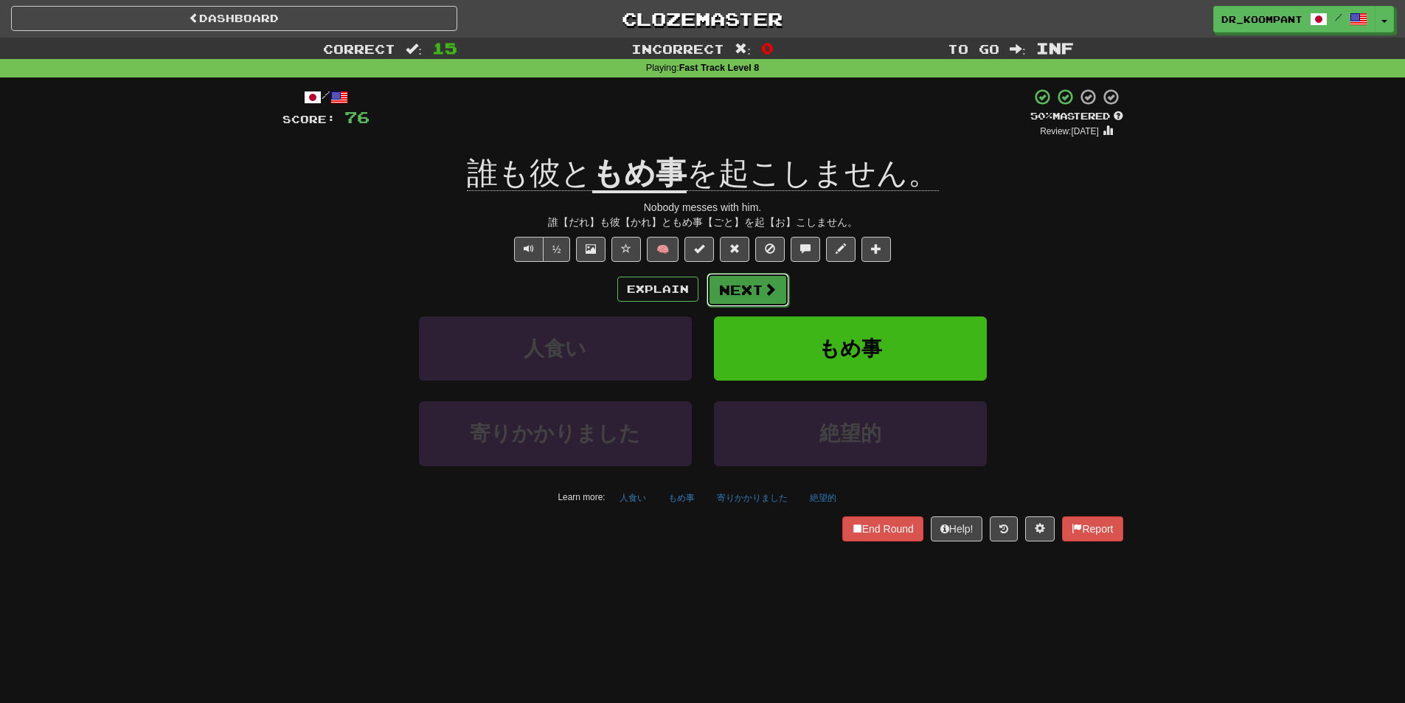
click at [768, 282] on span at bounding box center [769, 288] width 13 height 13
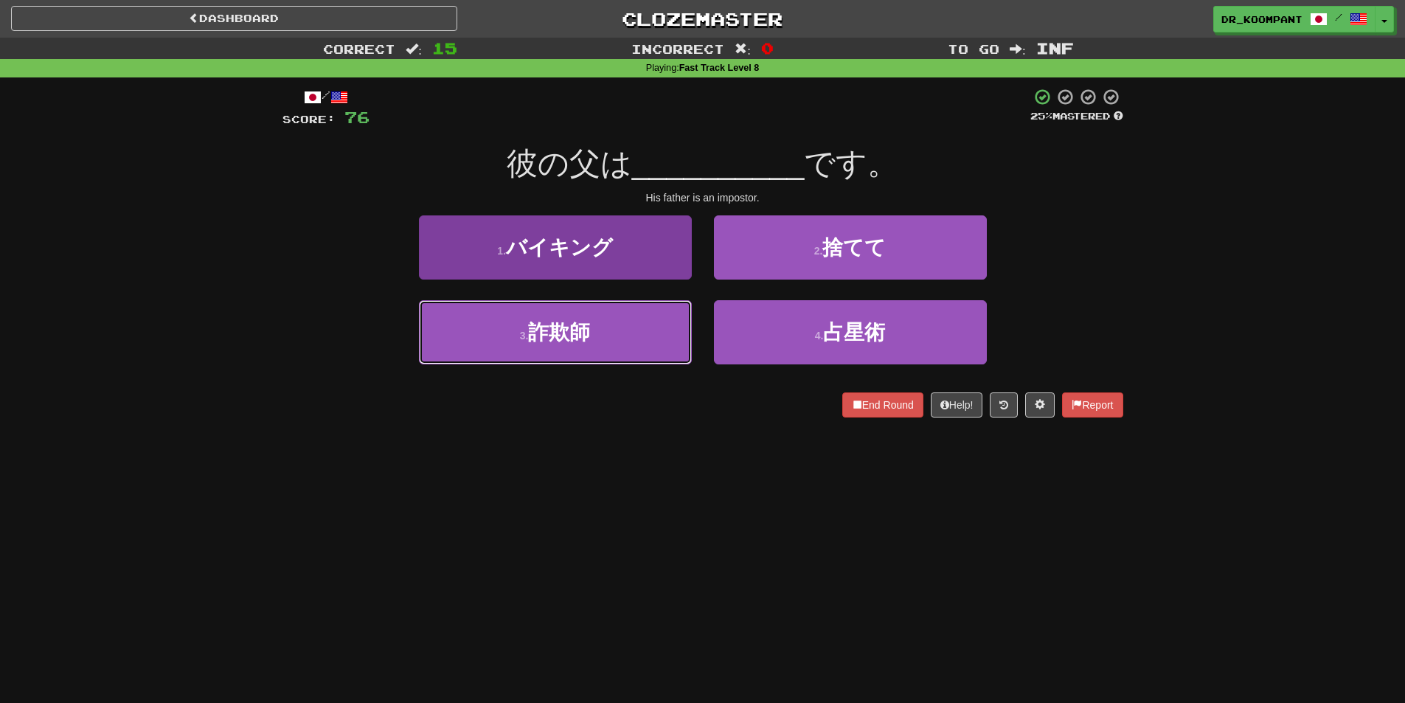
click at [622, 352] on button "3 . 詐欺師" at bounding box center [555, 332] width 273 height 64
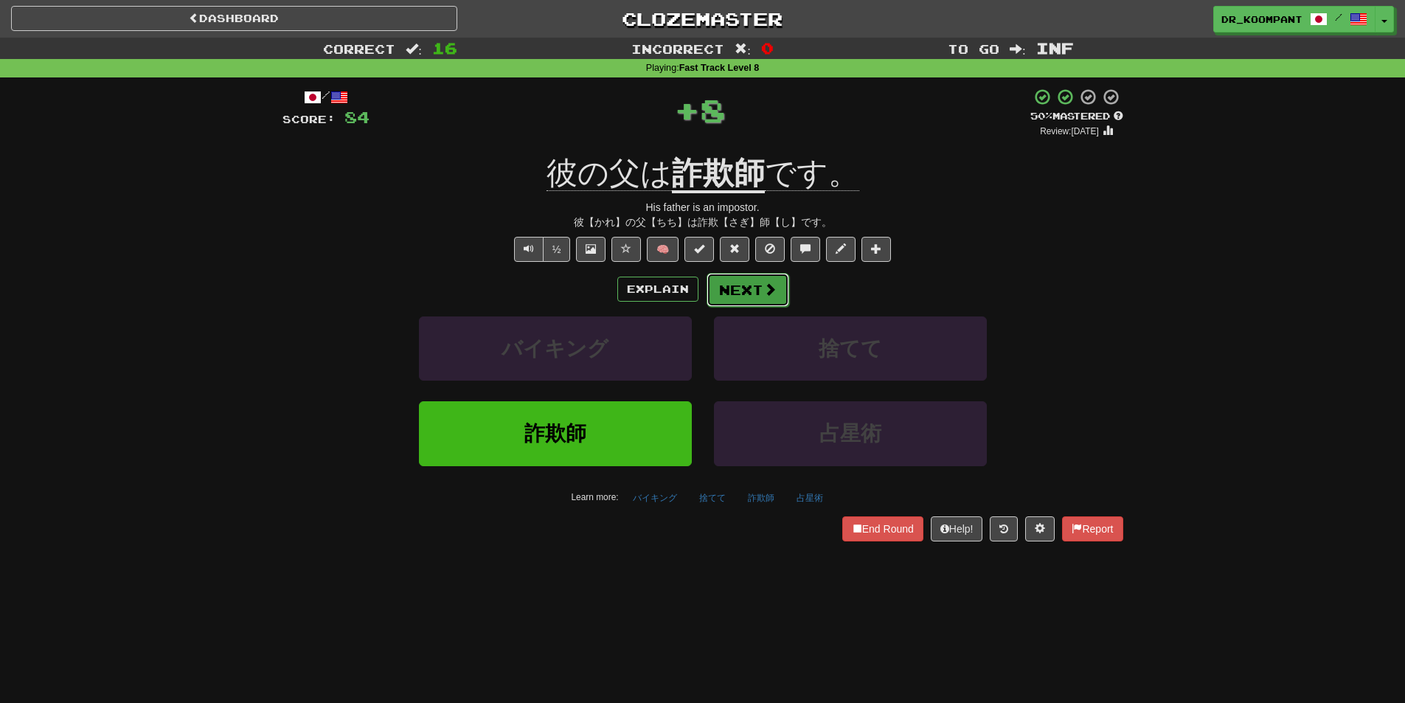
click at [753, 288] on button "Next" at bounding box center [747, 290] width 83 height 34
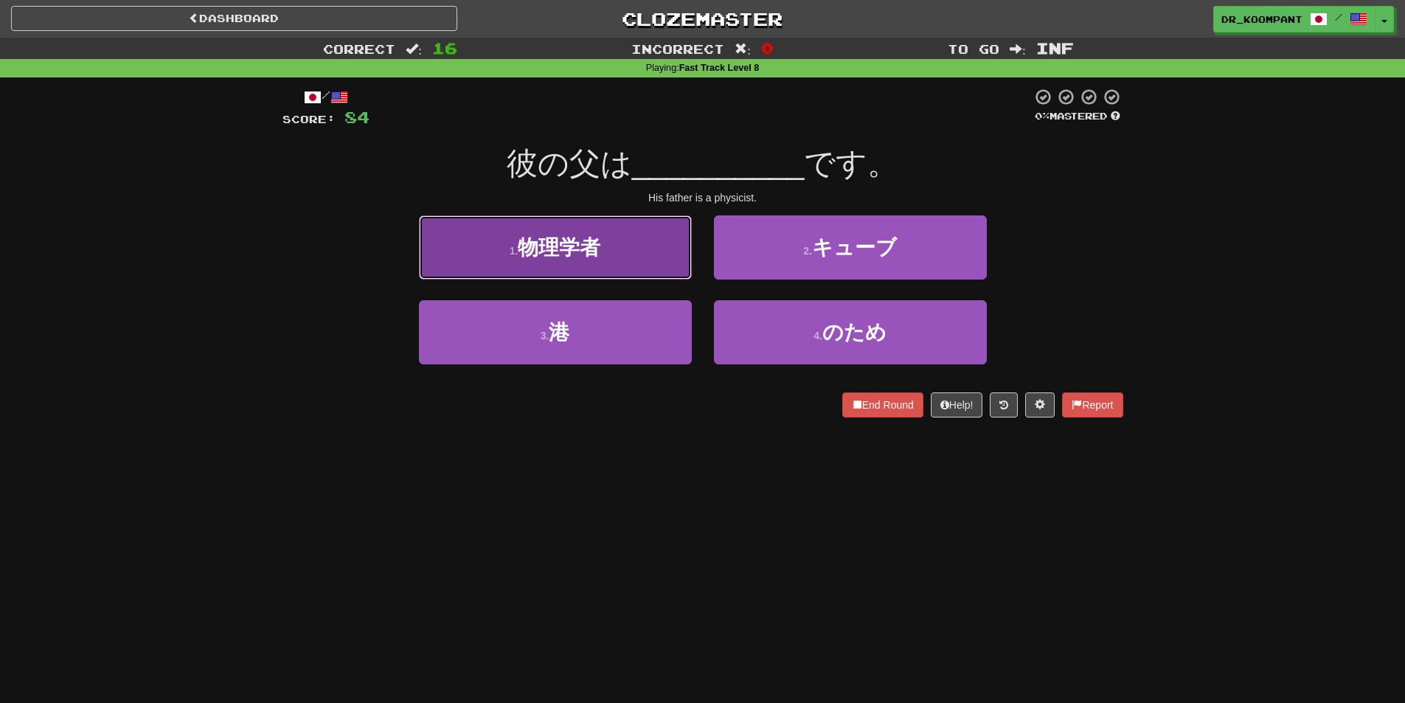
click at [653, 271] on button "1 . 物理学者" at bounding box center [555, 247] width 273 height 64
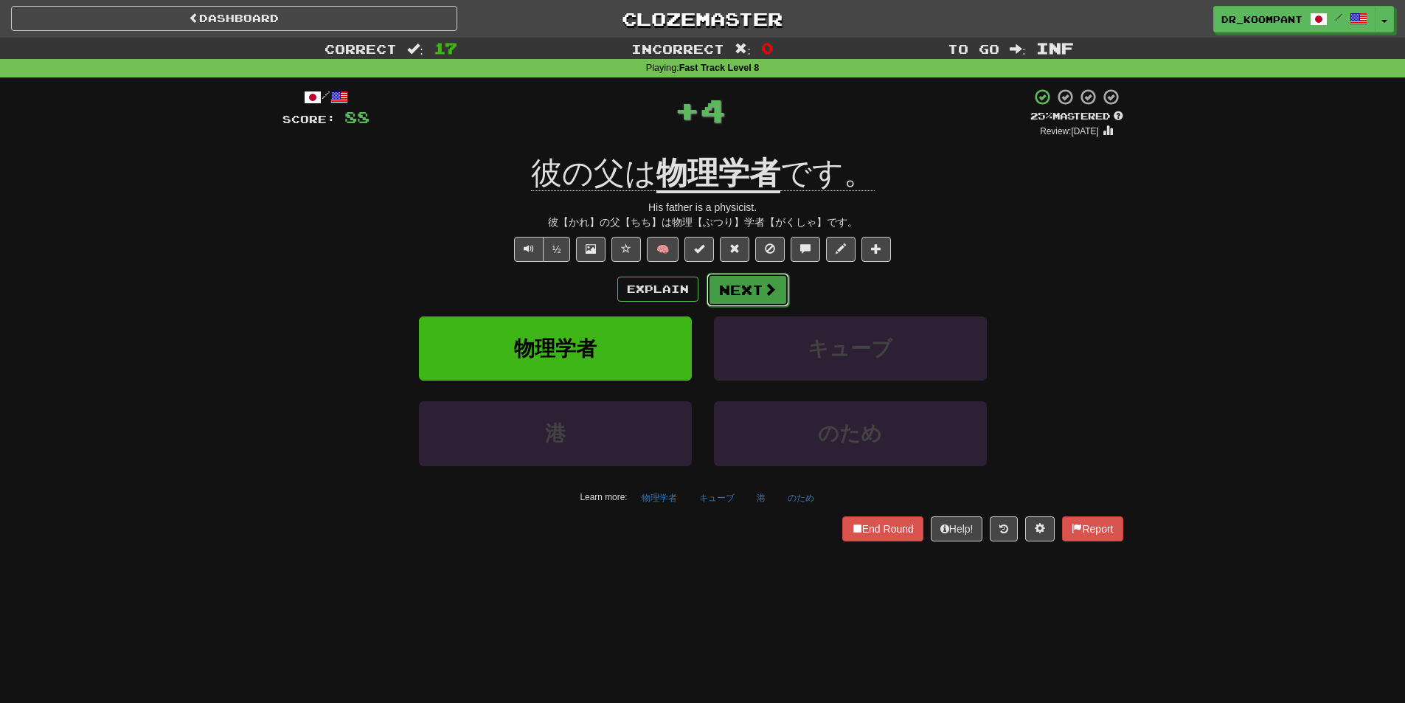
click at [765, 296] on span at bounding box center [769, 288] width 13 height 13
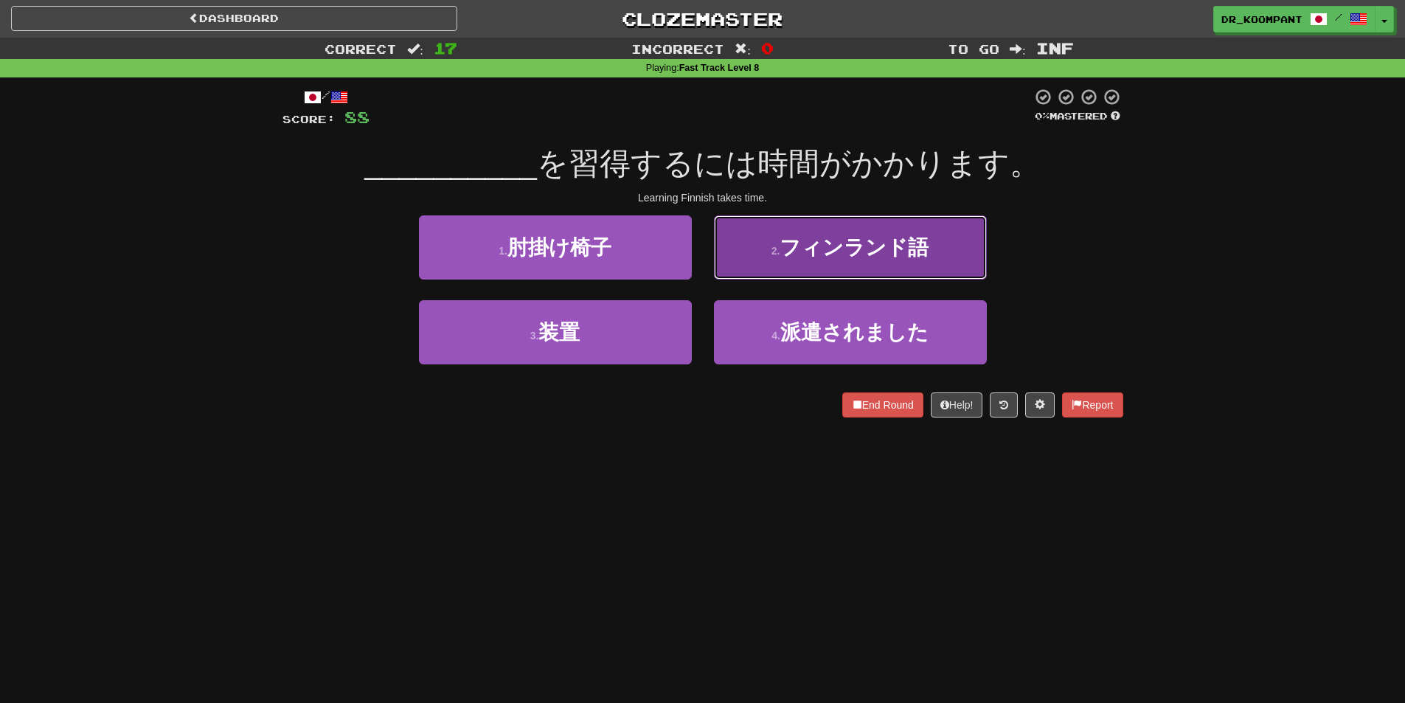
click at [782, 265] on button "2 . フィンランド語" at bounding box center [850, 247] width 273 height 64
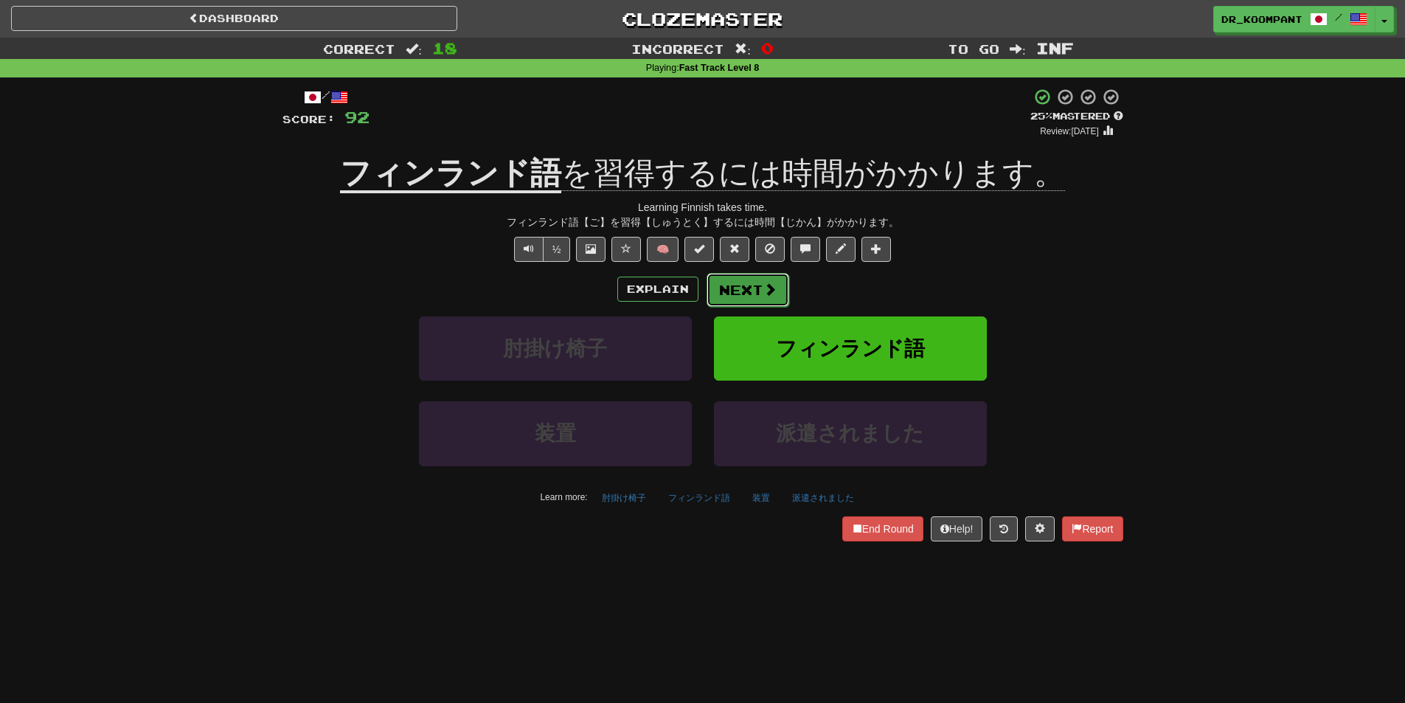
click at [752, 282] on button "Next" at bounding box center [747, 290] width 83 height 34
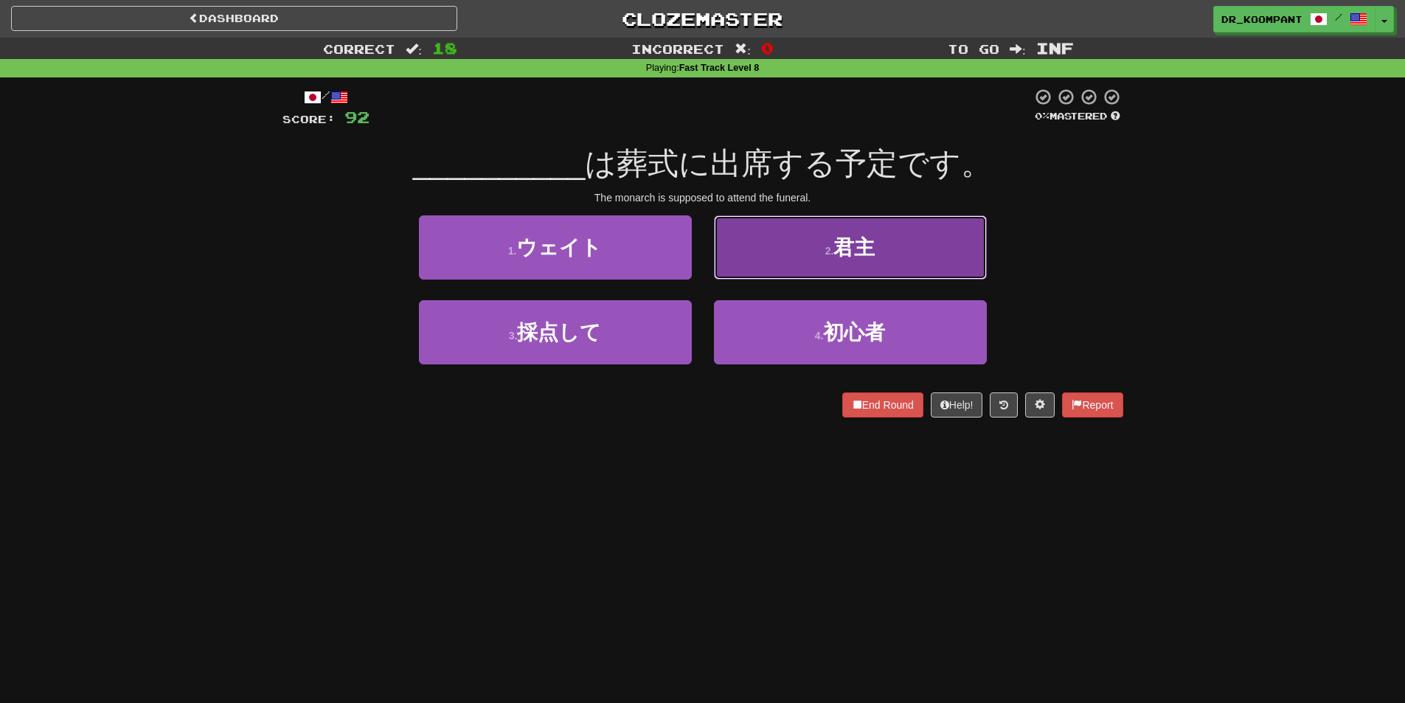
click at [783, 264] on button "2 . 君主" at bounding box center [850, 247] width 273 height 64
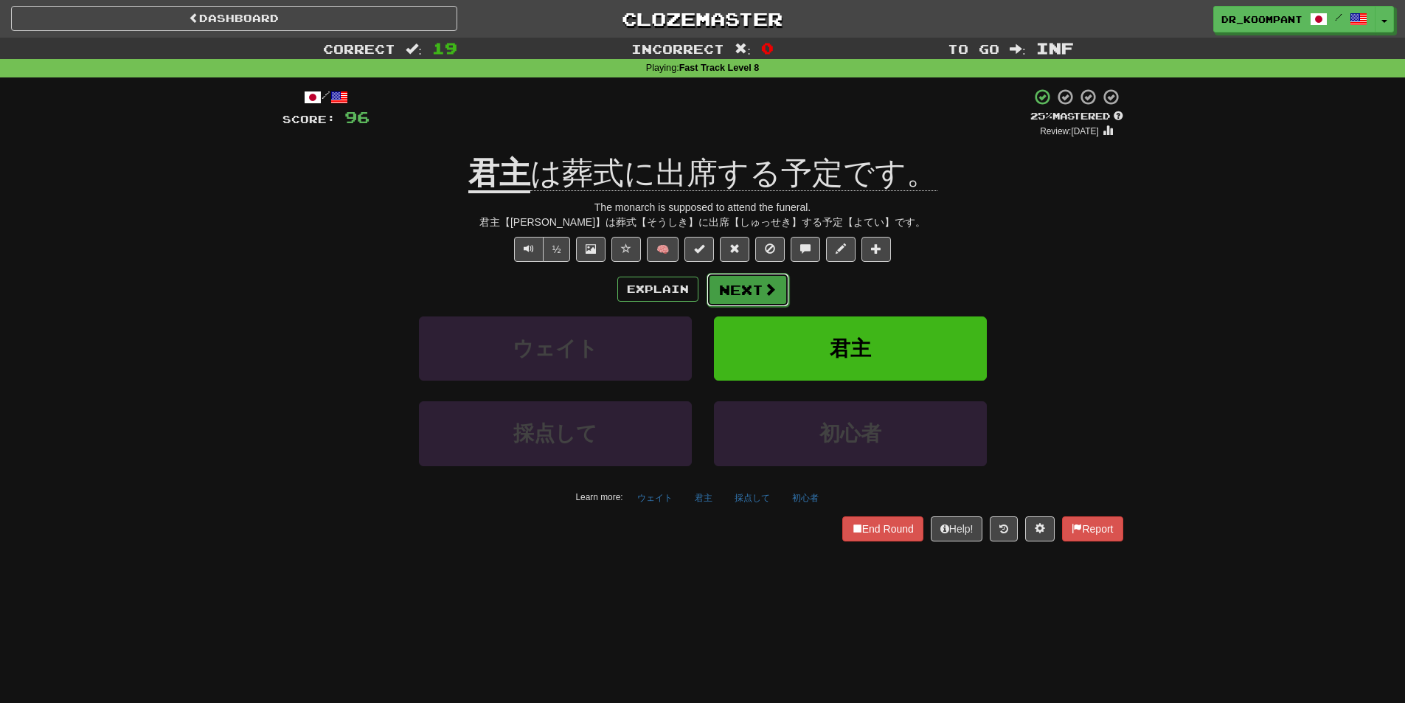
click at [756, 285] on button "Next" at bounding box center [747, 290] width 83 height 34
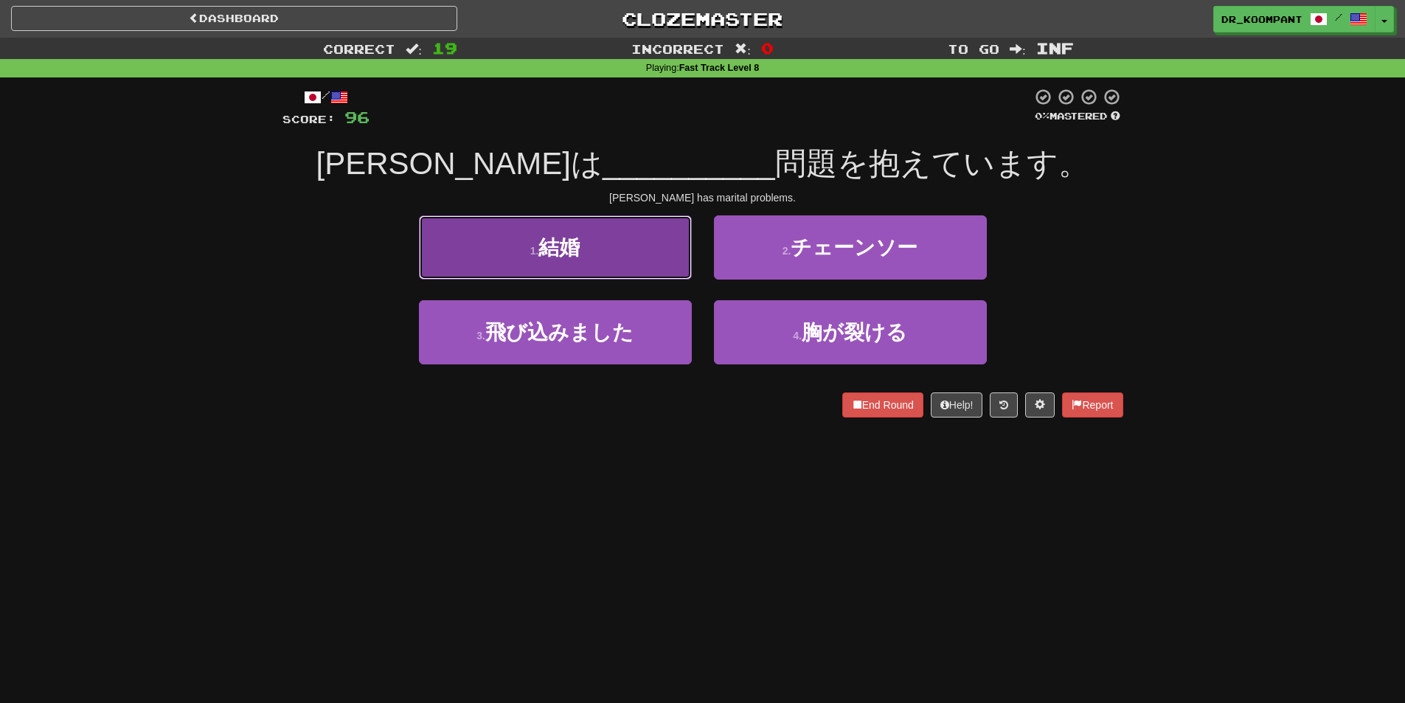
click at [639, 255] on button "1 . 結婚" at bounding box center [555, 247] width 273 height 64
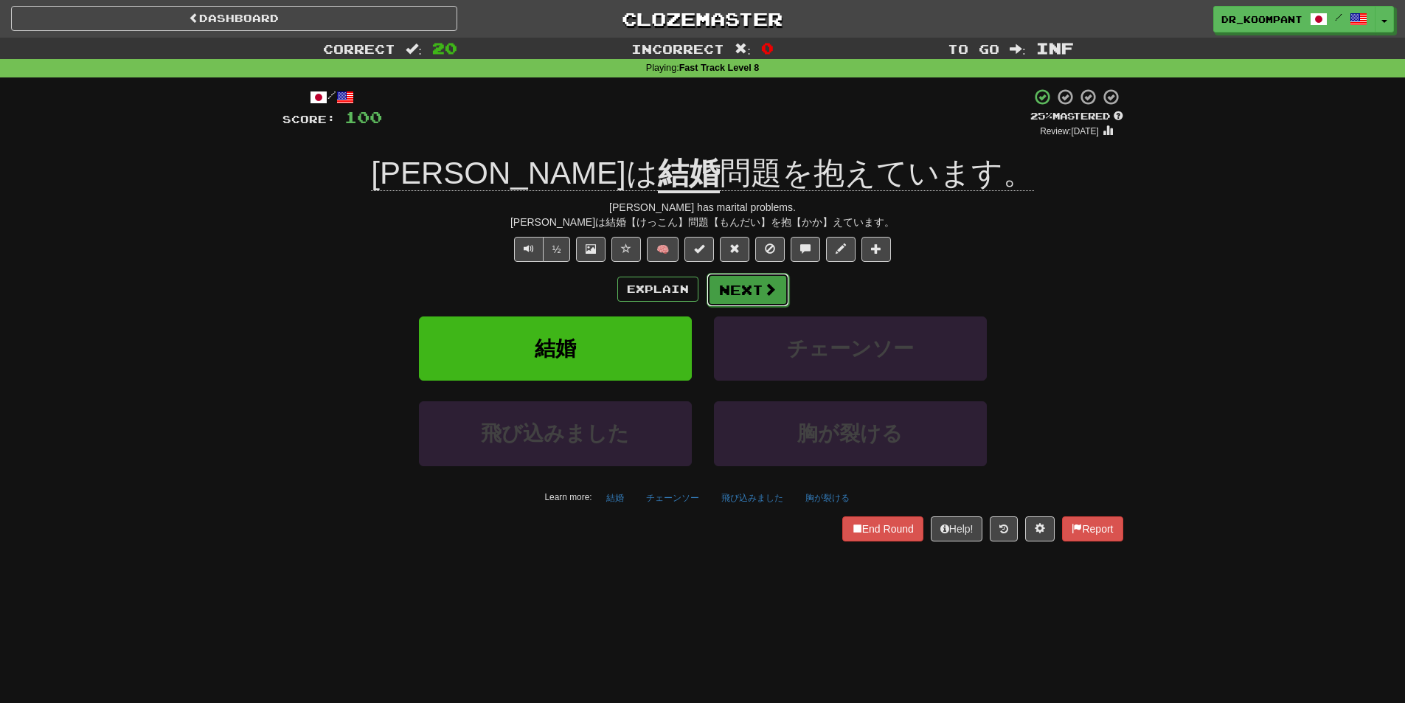
click at [763, 282] on span at bounding box center [769, 288] width 13 height 13
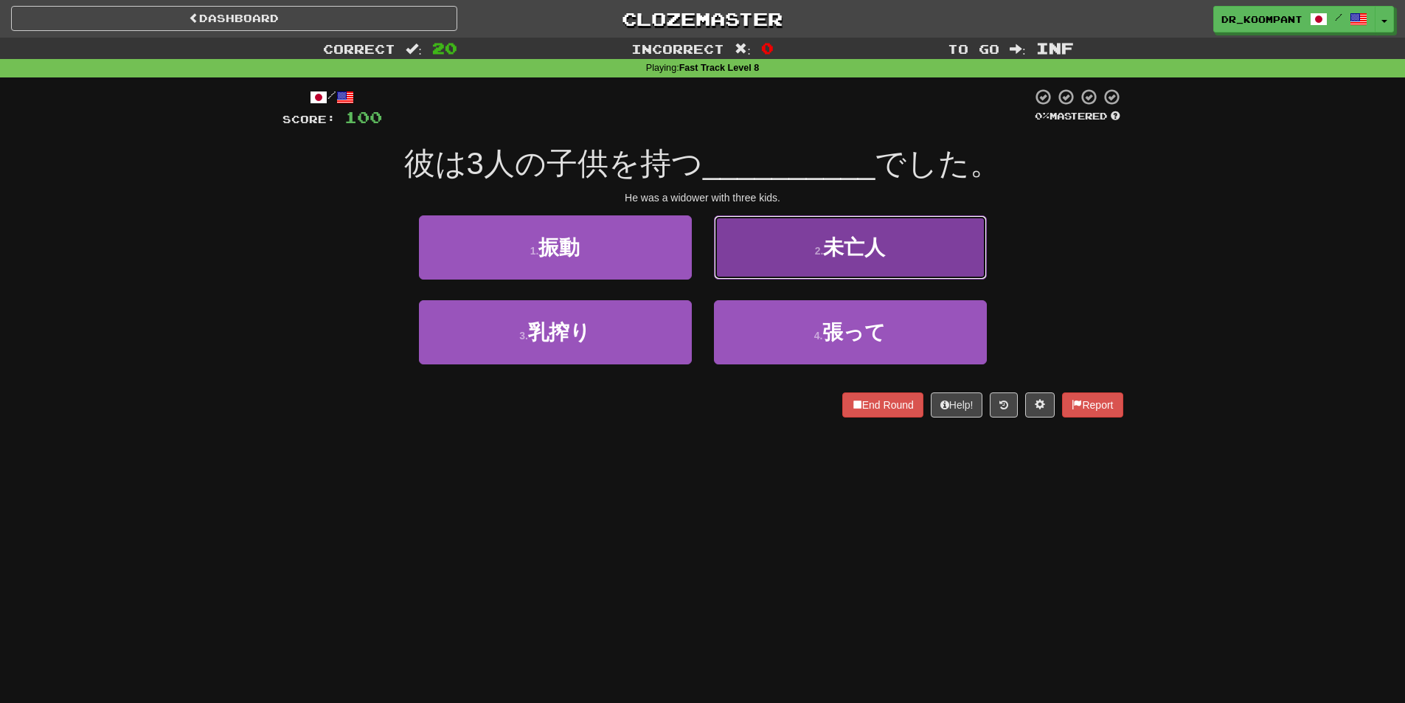
click at [844, 254] on span "未亡人" at bounding box center [854, 247] width 62 height 23
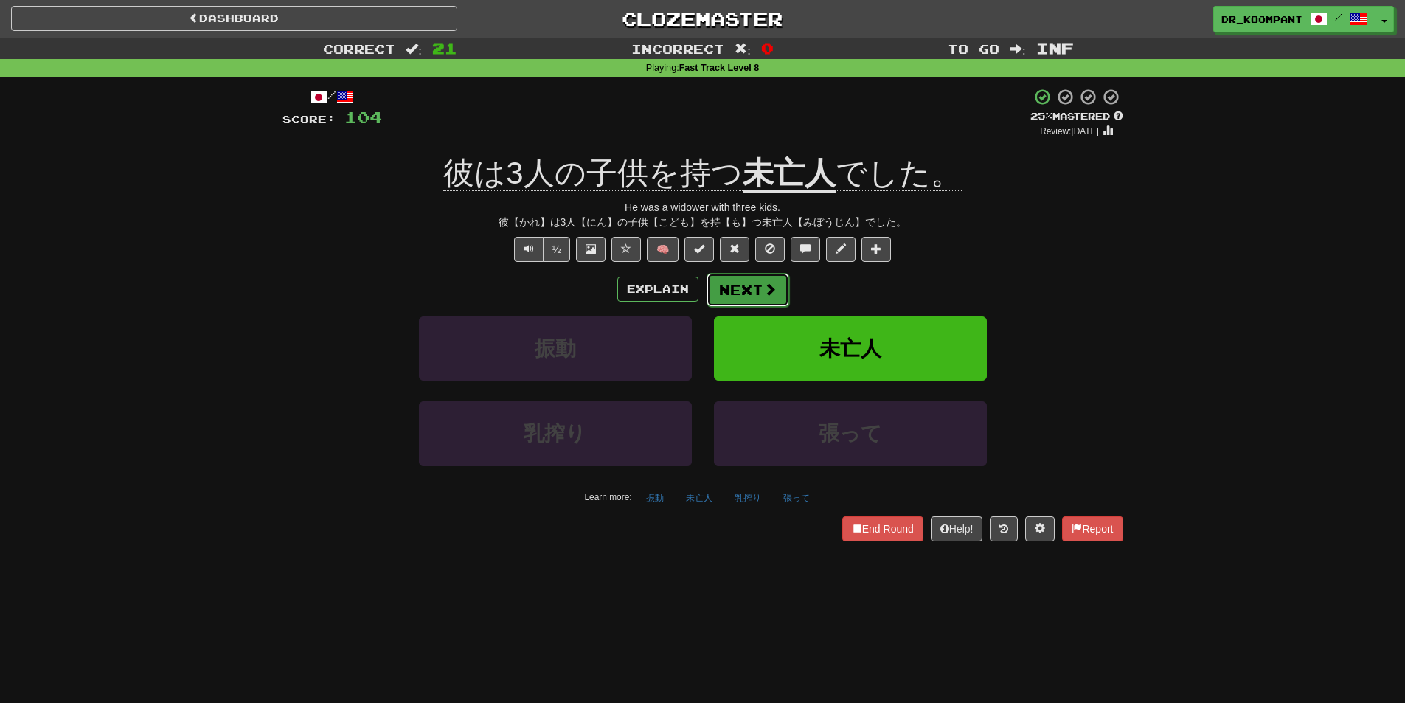
click at [754, 285] on button "Next" at bounding box center [747, 290] width 83 height 34
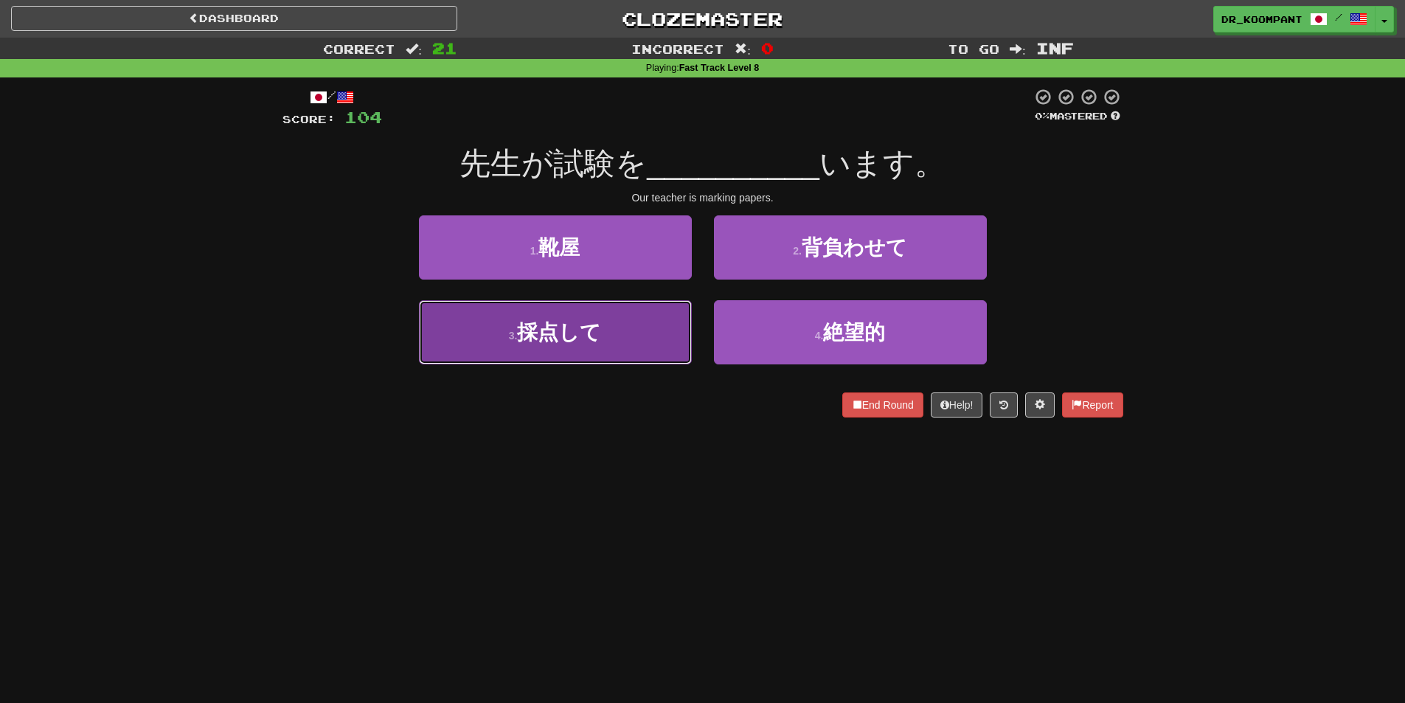
click at [568, 316] on button "3 . 採点して" at bounding box center [555, 332] width 273 height 64
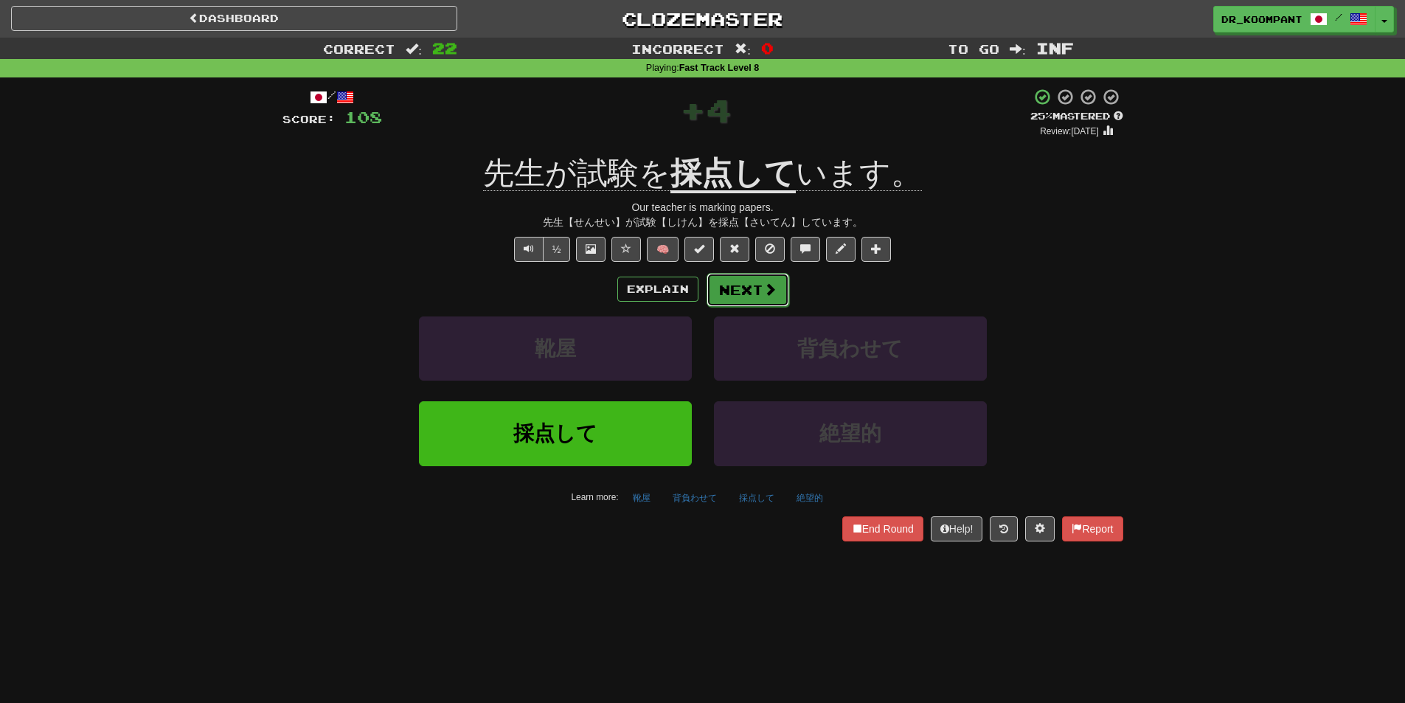
click at [745, 293] on button "Next" at bounding box center [747, 290] width 83 height 34
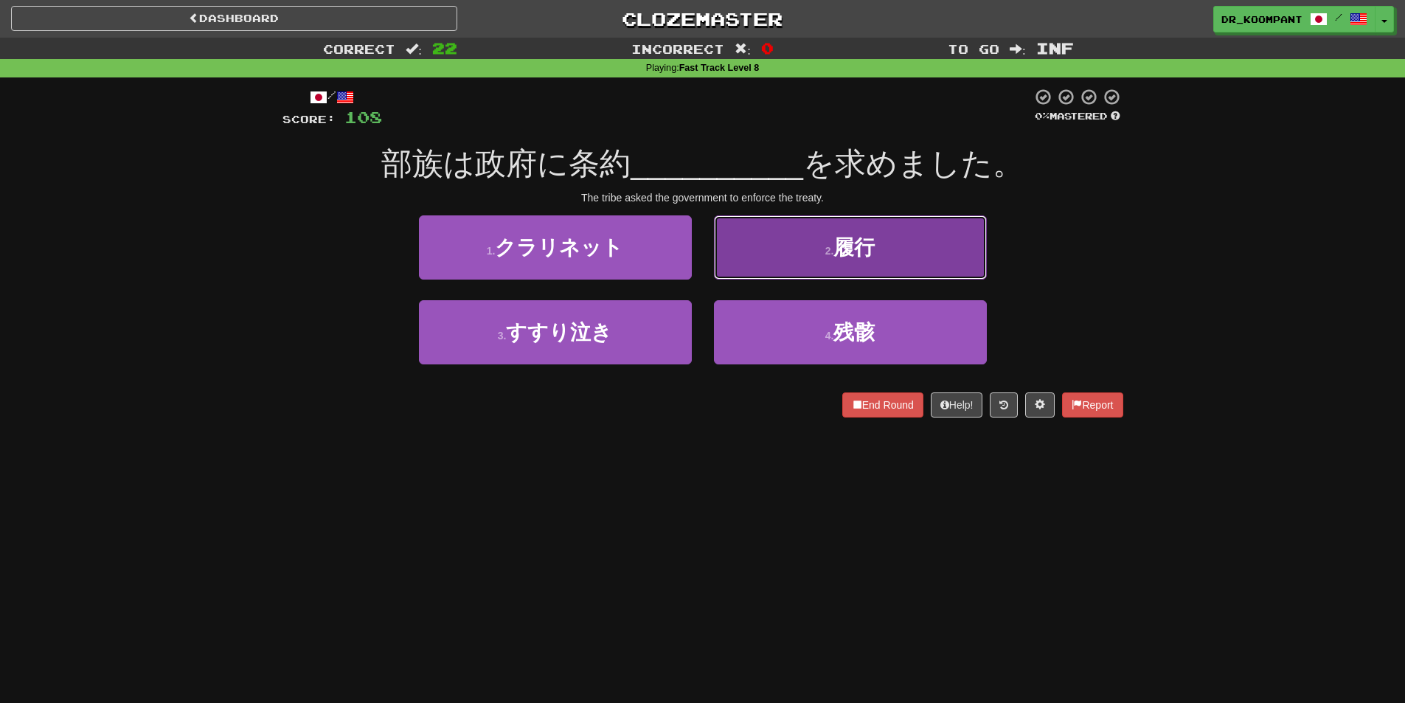
click at [805, 265] on button "2 . 履行" at bounding box center [850, 247] width 273 height 64
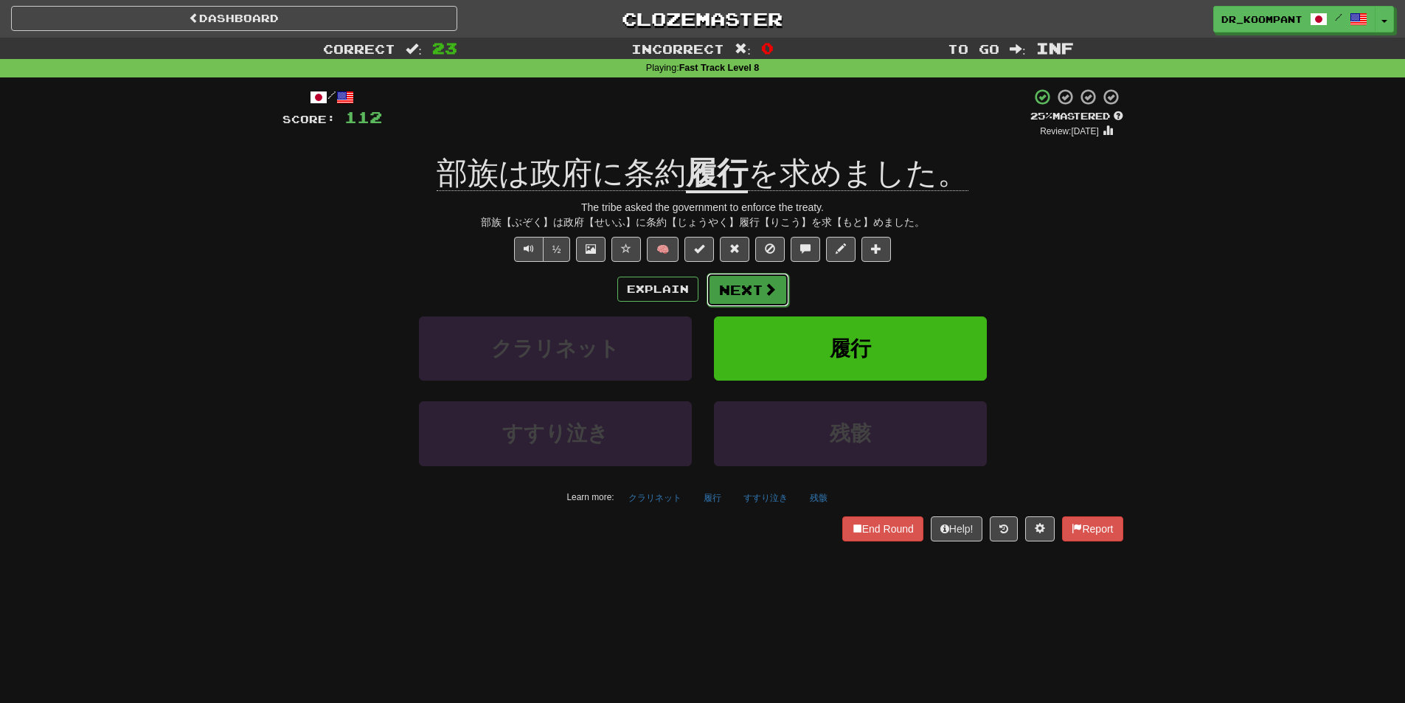
click at [740, 282] on button "Next" at bounding box center [747, 290] width 83 height 34
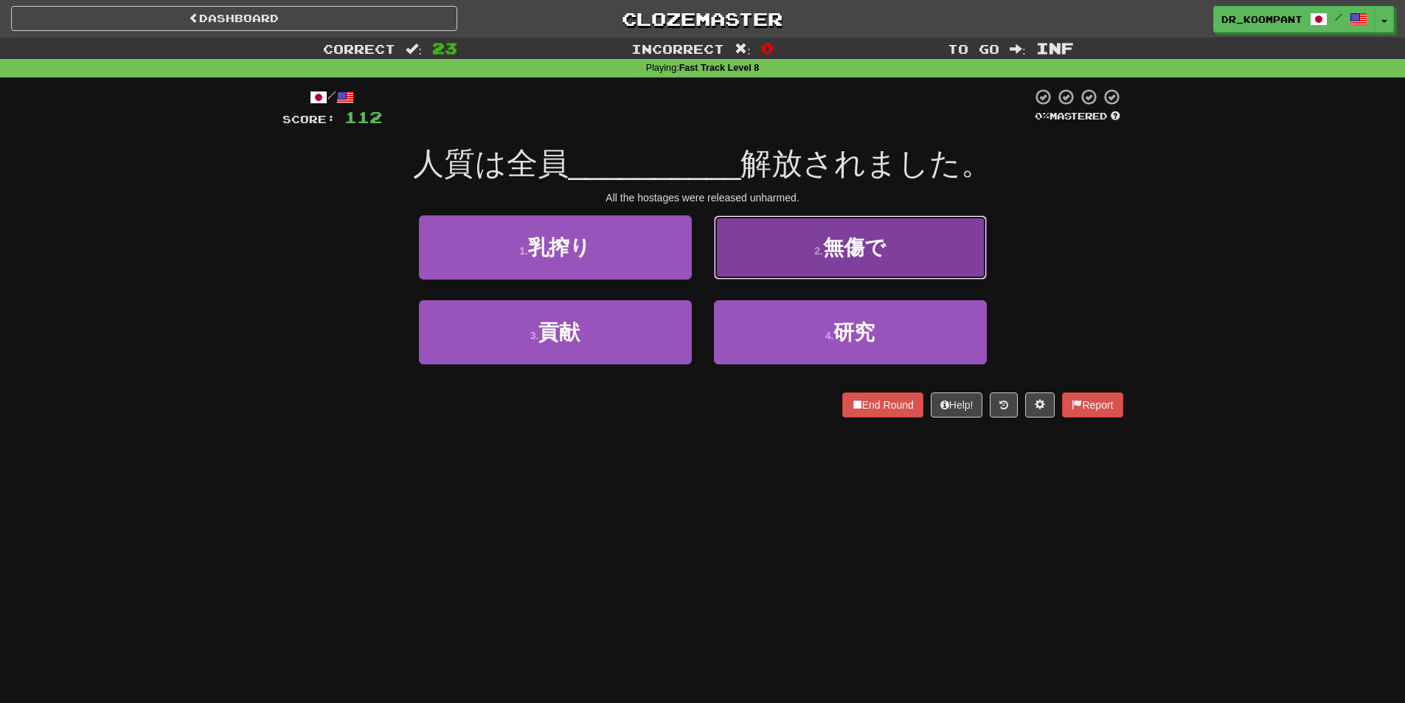
click at [815, 261] on button "2 . 無傷で" at bounding box center [850, 247] width 273 height 64
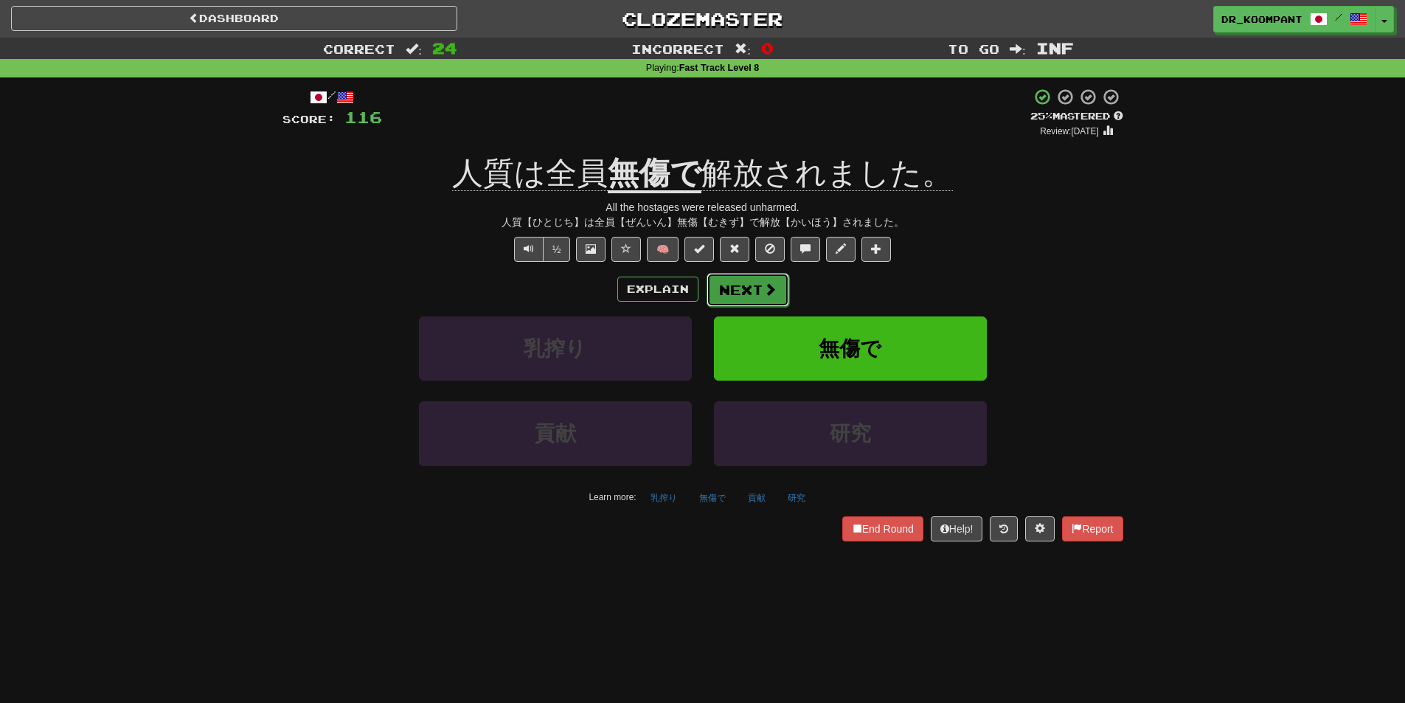
click at [756, 276] on button "Next" at bounding box center [747, 290] width 83 height 34
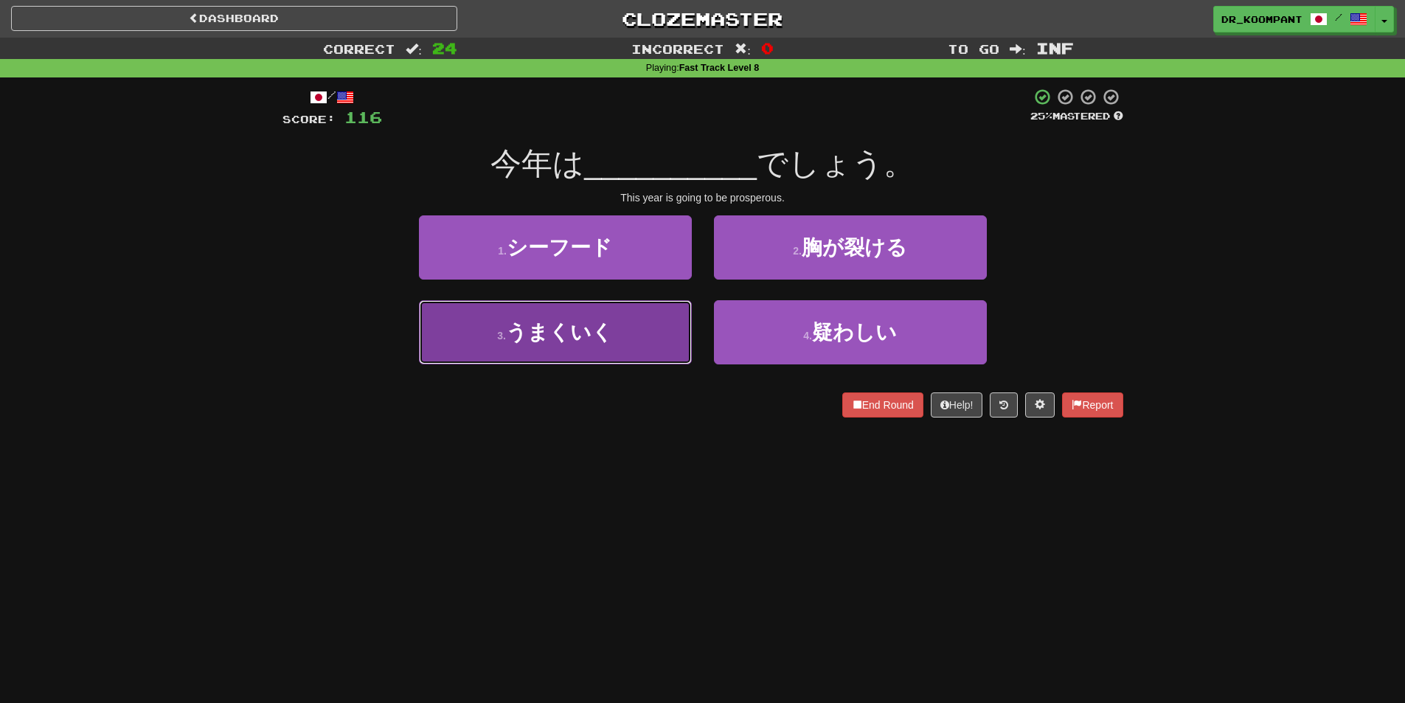
click at [650, 326] on button "3 . うまくいく" at bounding box center [555, 332] width 273 height 64
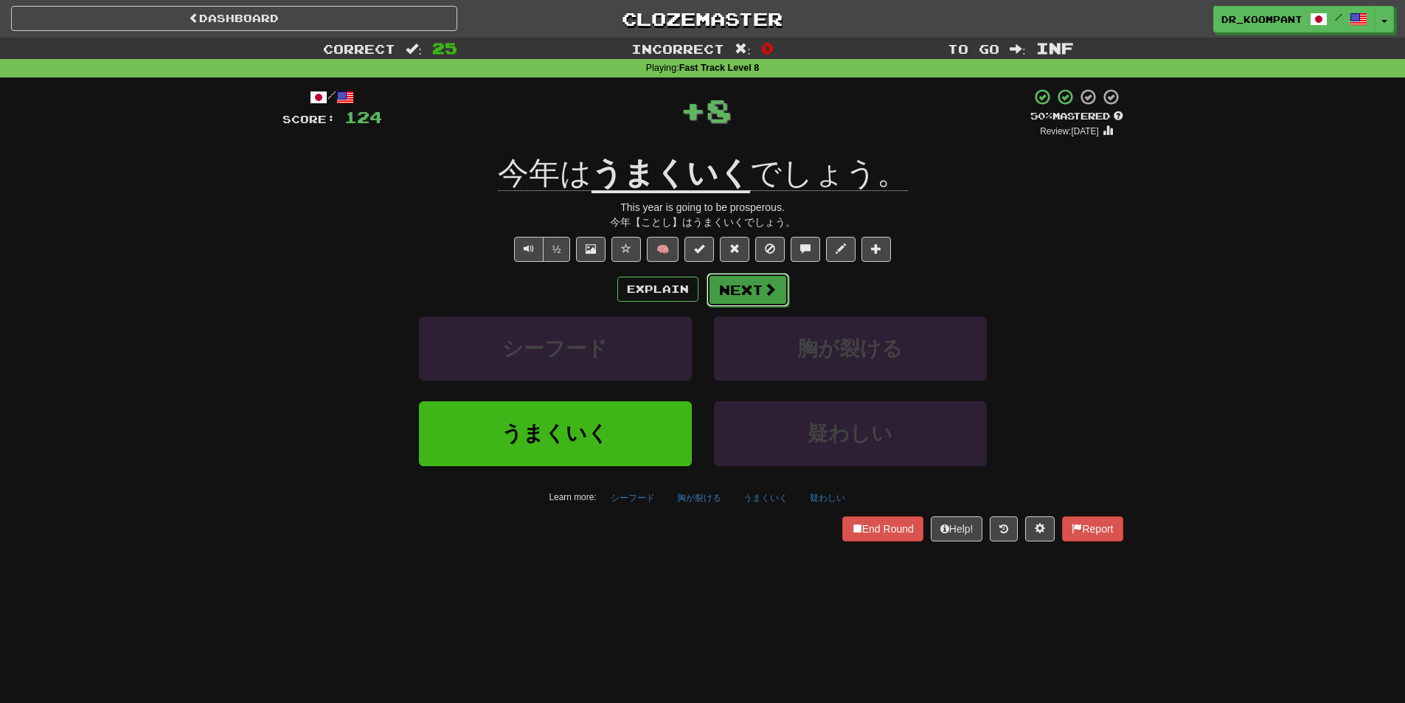
click at [776, 278] on button "Next" at bounding box center [747, 290] width 83 height 34
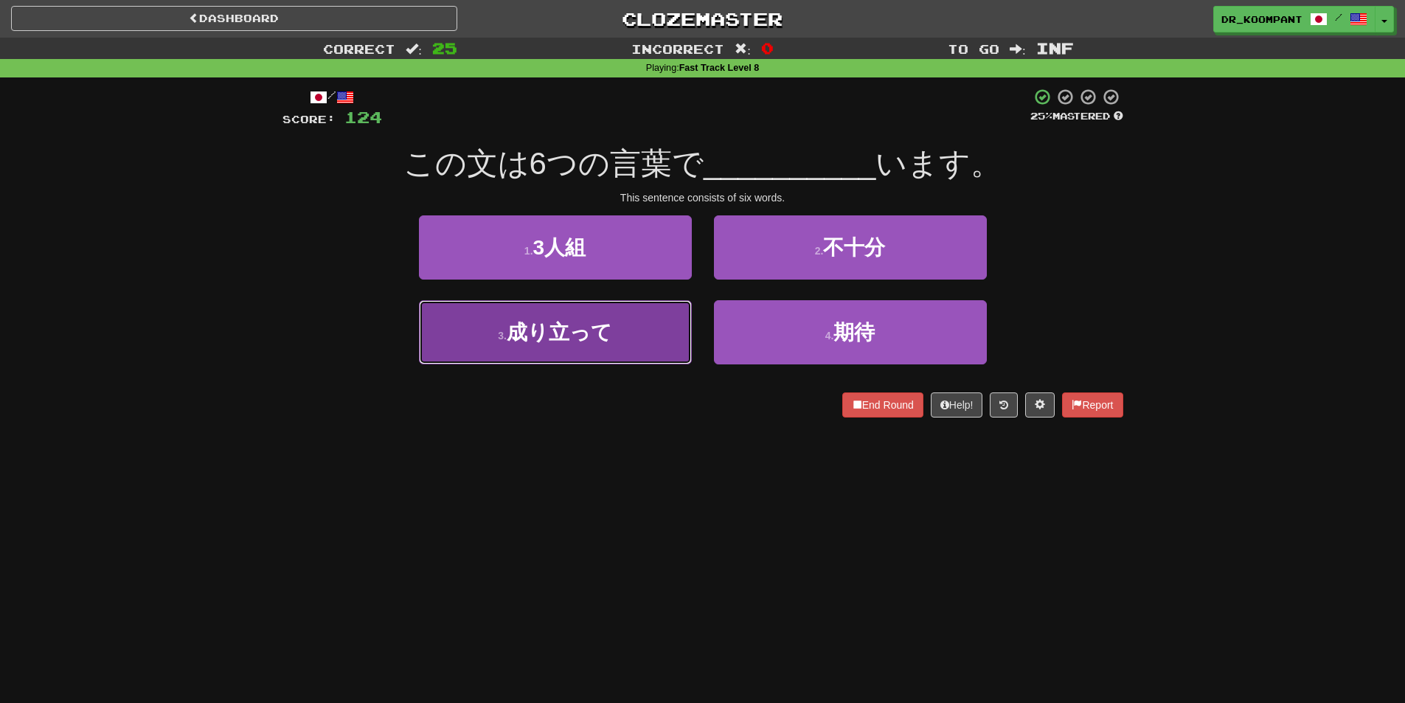
click at [664, 305] on button "3 . 成り立って" at bounding box center [555, 332] width 273 height 64
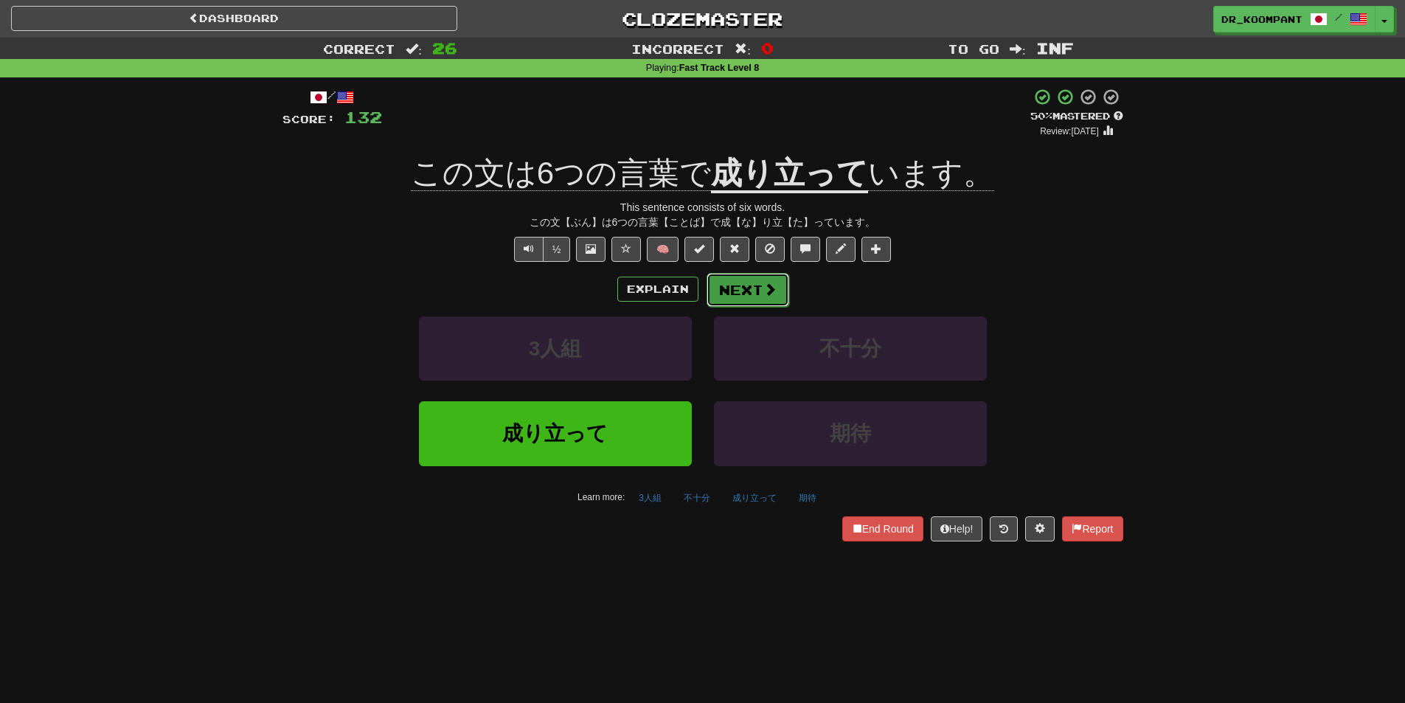
click at [770, 294] on span at bounding box center [769, 288] width 13 height 13
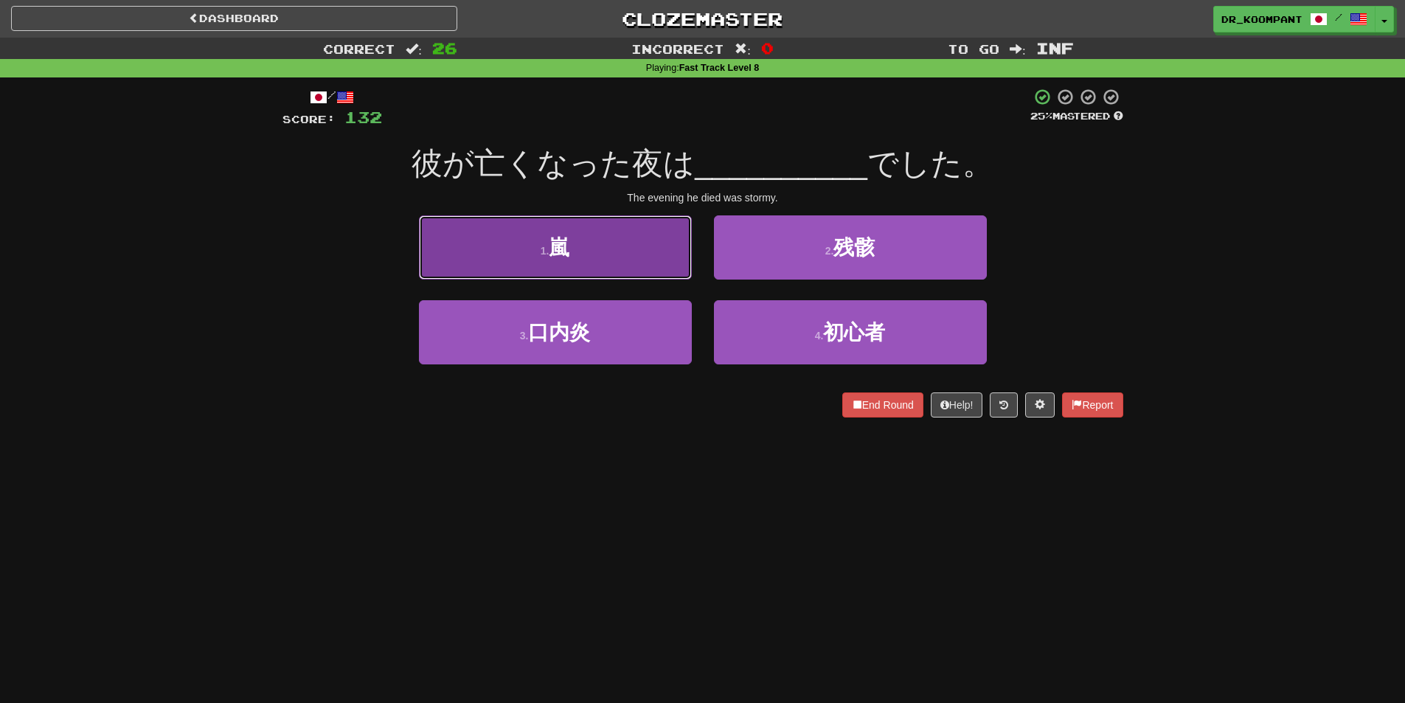
click at [675, 262] on button "1 . 嵐" at bounding box center [555, 247] width 273 height 64
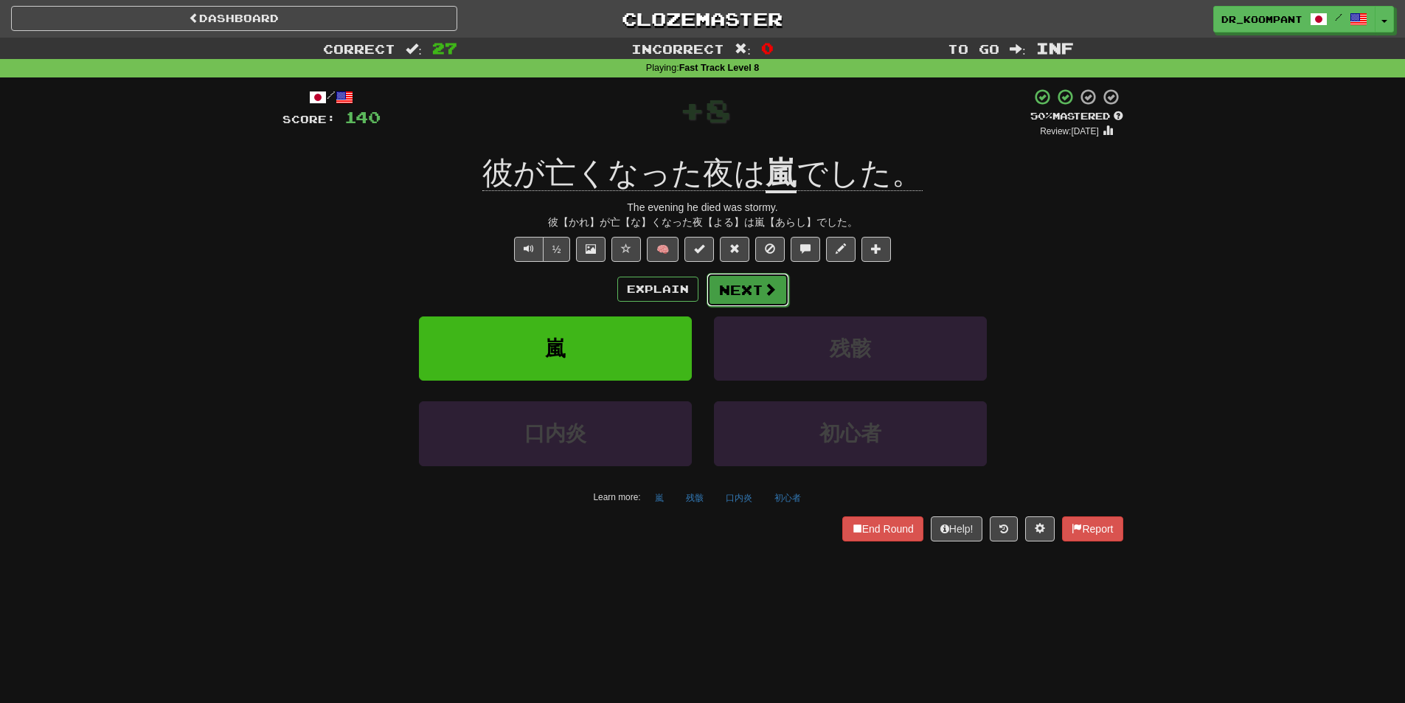
click at [754, 279] on button "Next" at bounding box center [747, 290] width 83 height 34
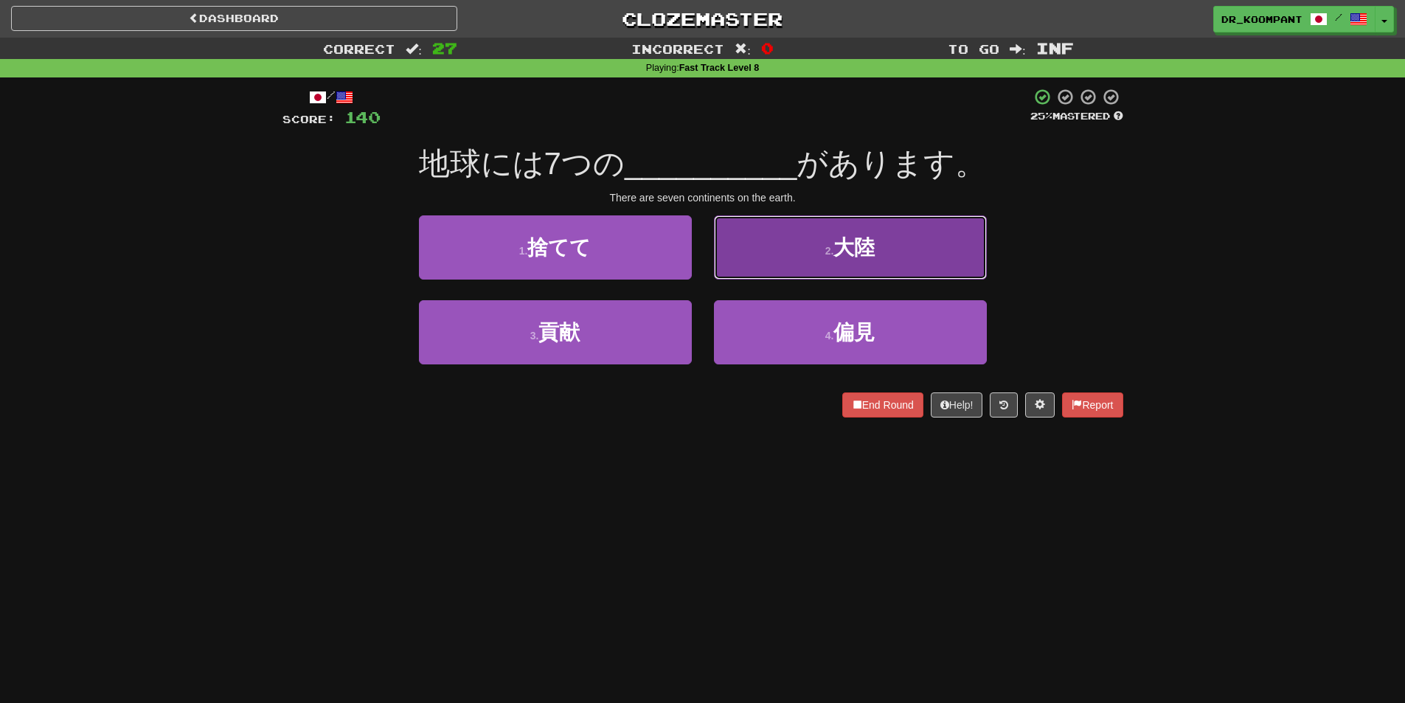
click at [787, 262] on button "2 . 大陸" at bounding box center [850, 247] width 273 height 64
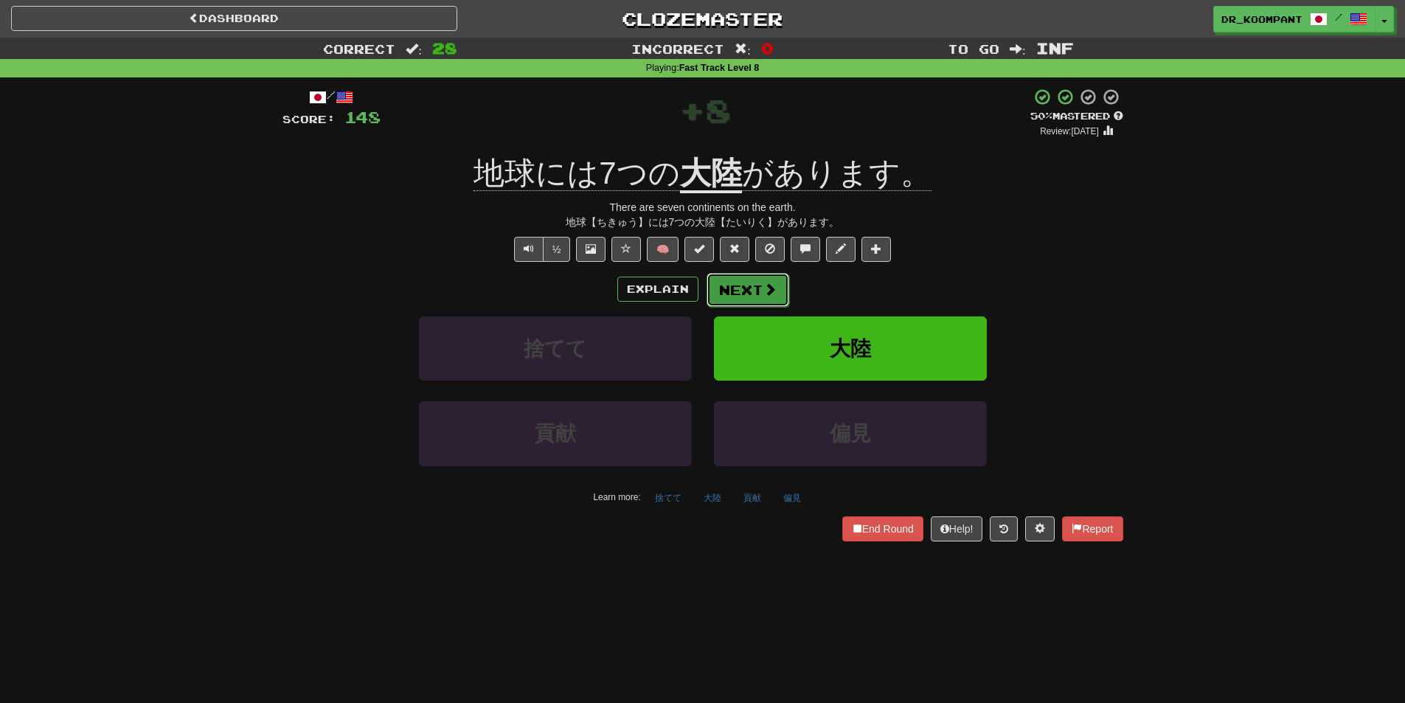
click at [747, 277] on button "Next" at bounding box center [747, 290] width 83 height 34
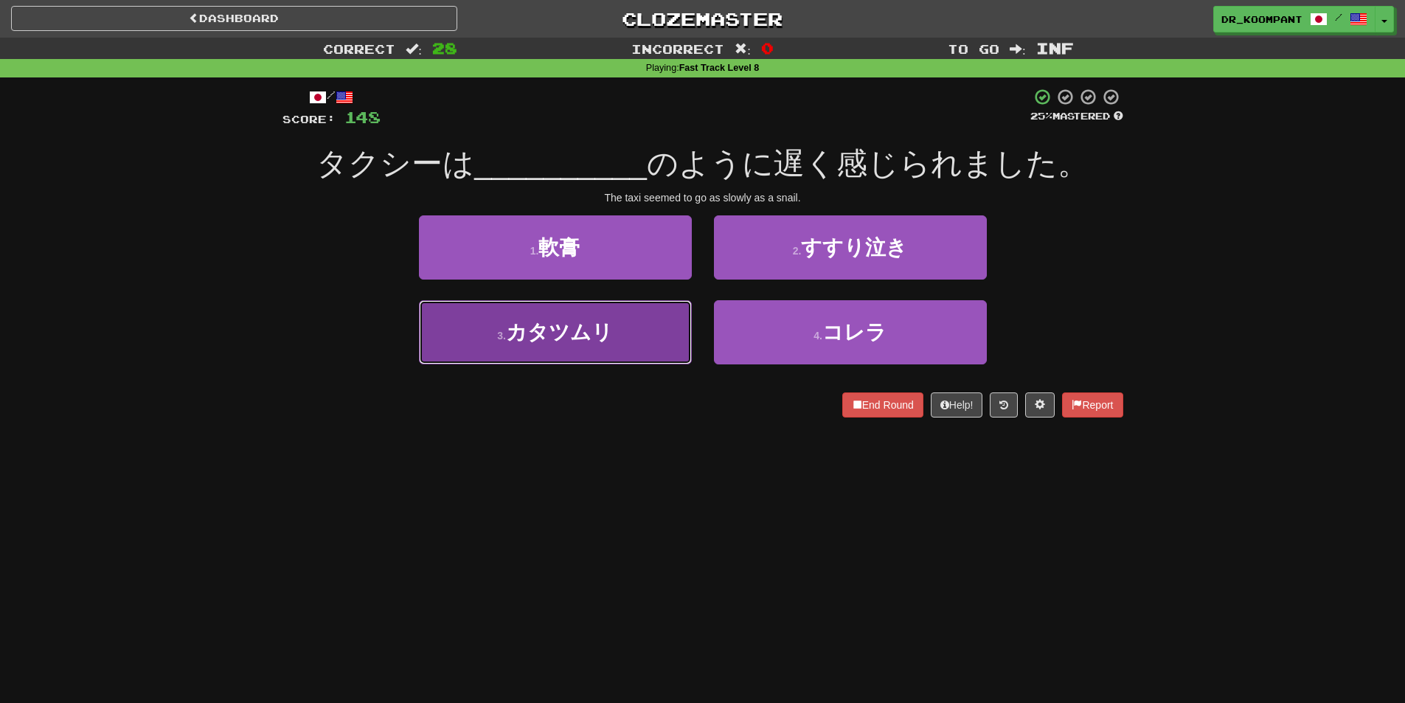
click at [617, 326] on button "3 . カタツムリ" at bounding box center [555, 332] width 273 height 64
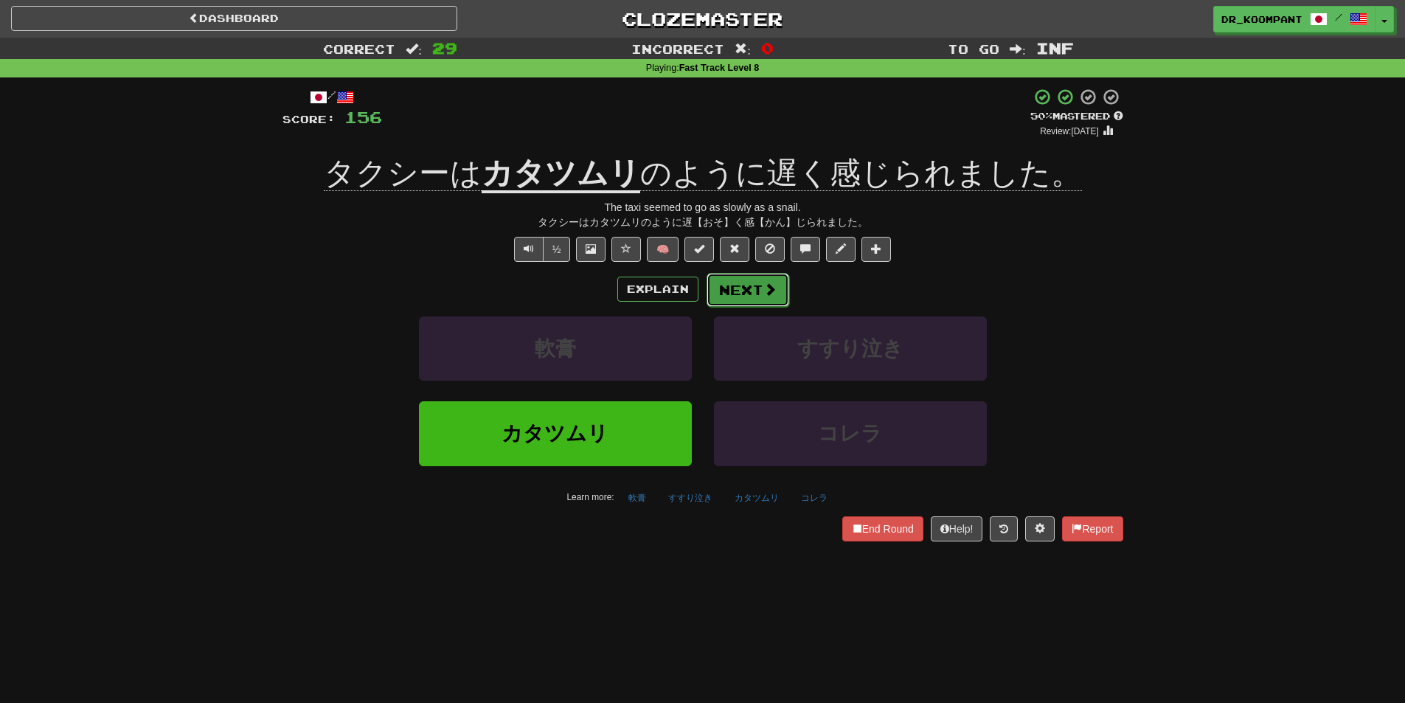
click at [745, 288] on button "Next" at bounding box center [747, 290] width 83 height 34
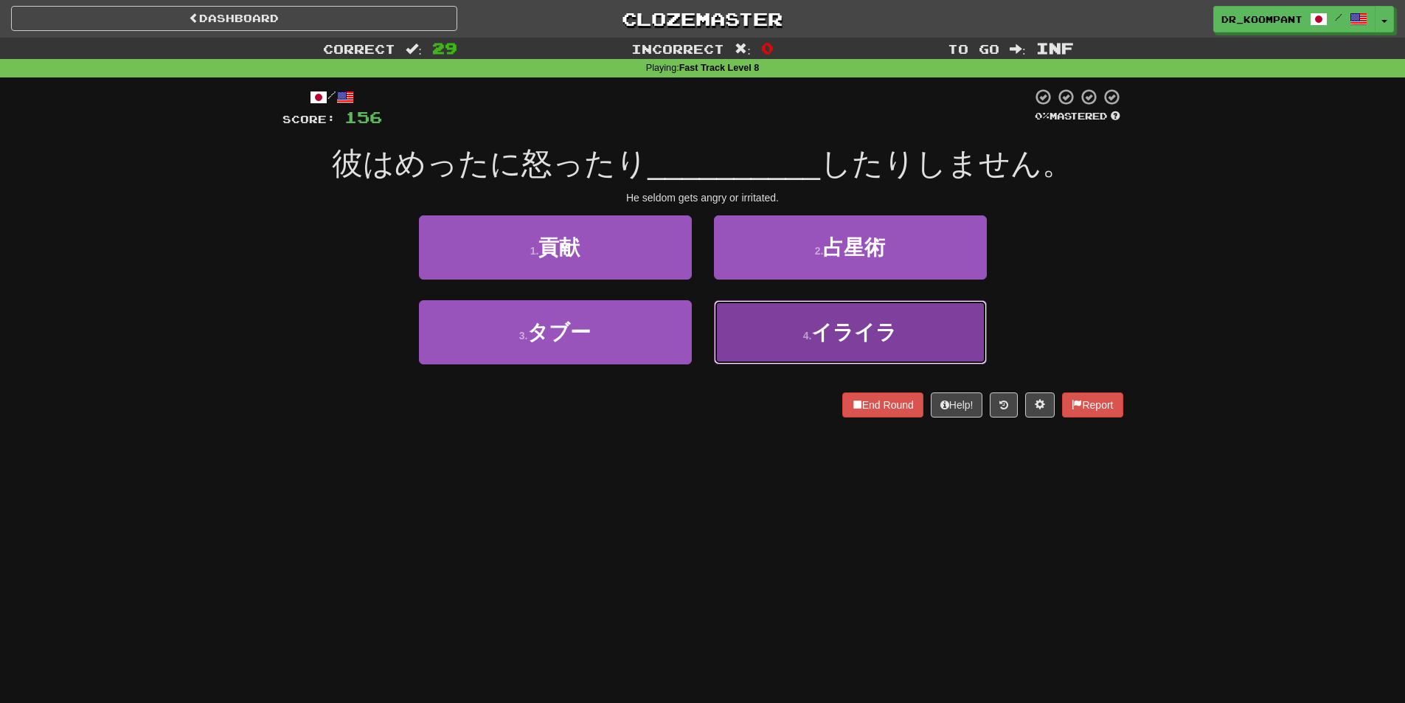
click at [806, 307] on button "4 . イライラ" at bounding box center [850, 332] width 273 height 64
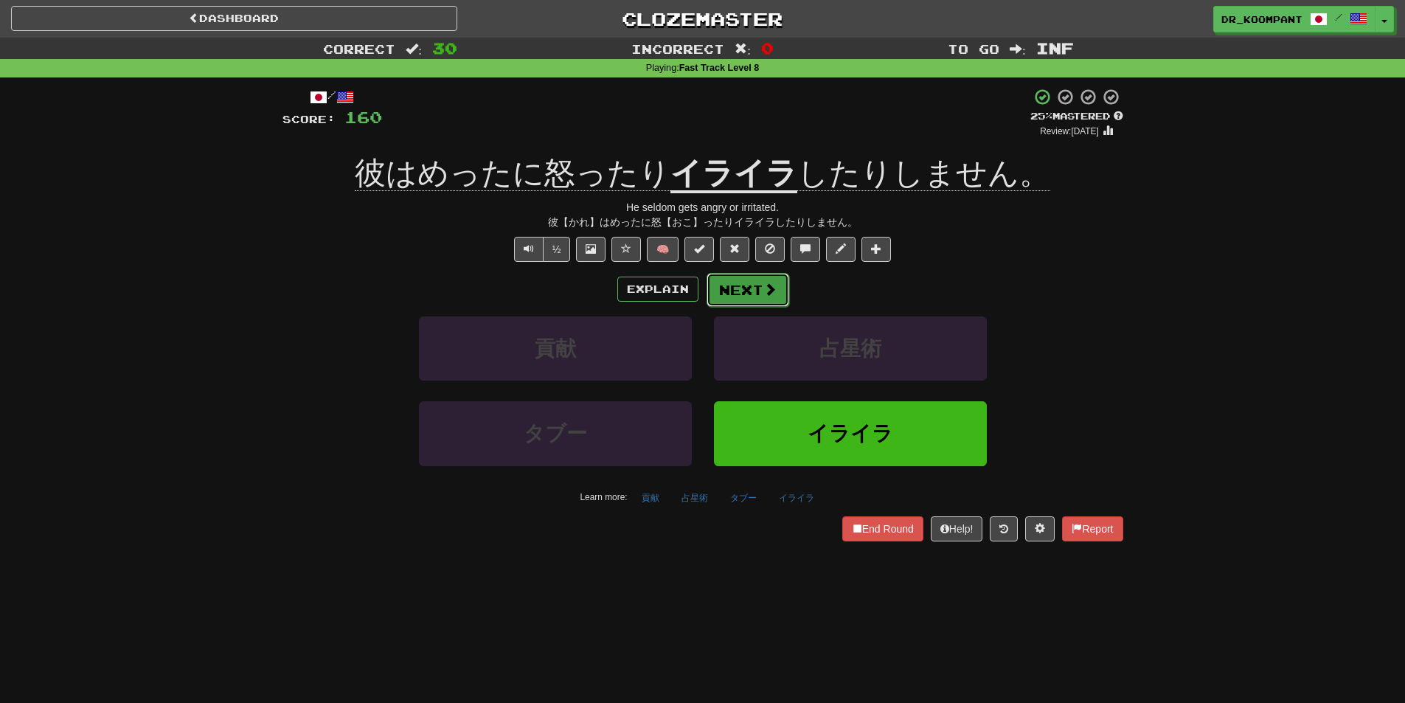
click at [776, 279] on button "Next" at bounding box center [747, 290] width 83 height 34
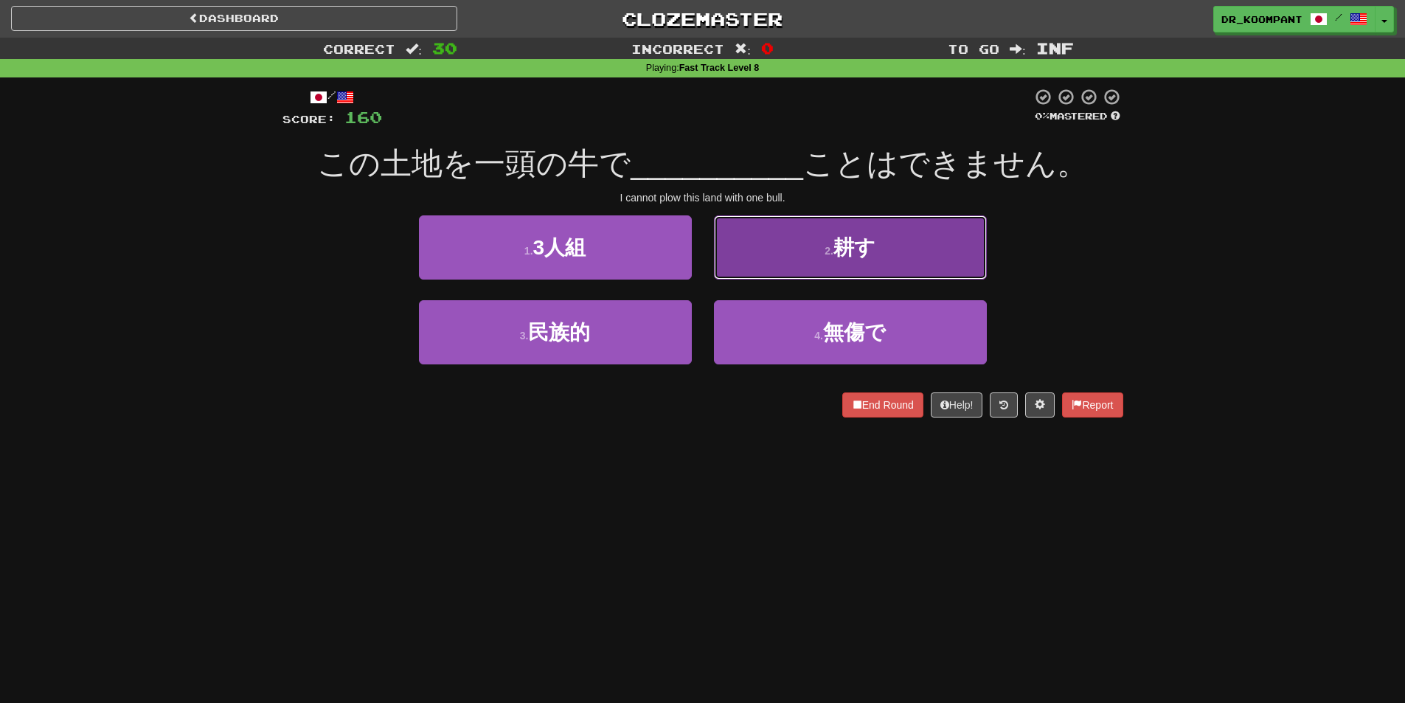
click at [811, 251] on button "2 . 耕す" at bounding box center [850, 247] width 273 height 64
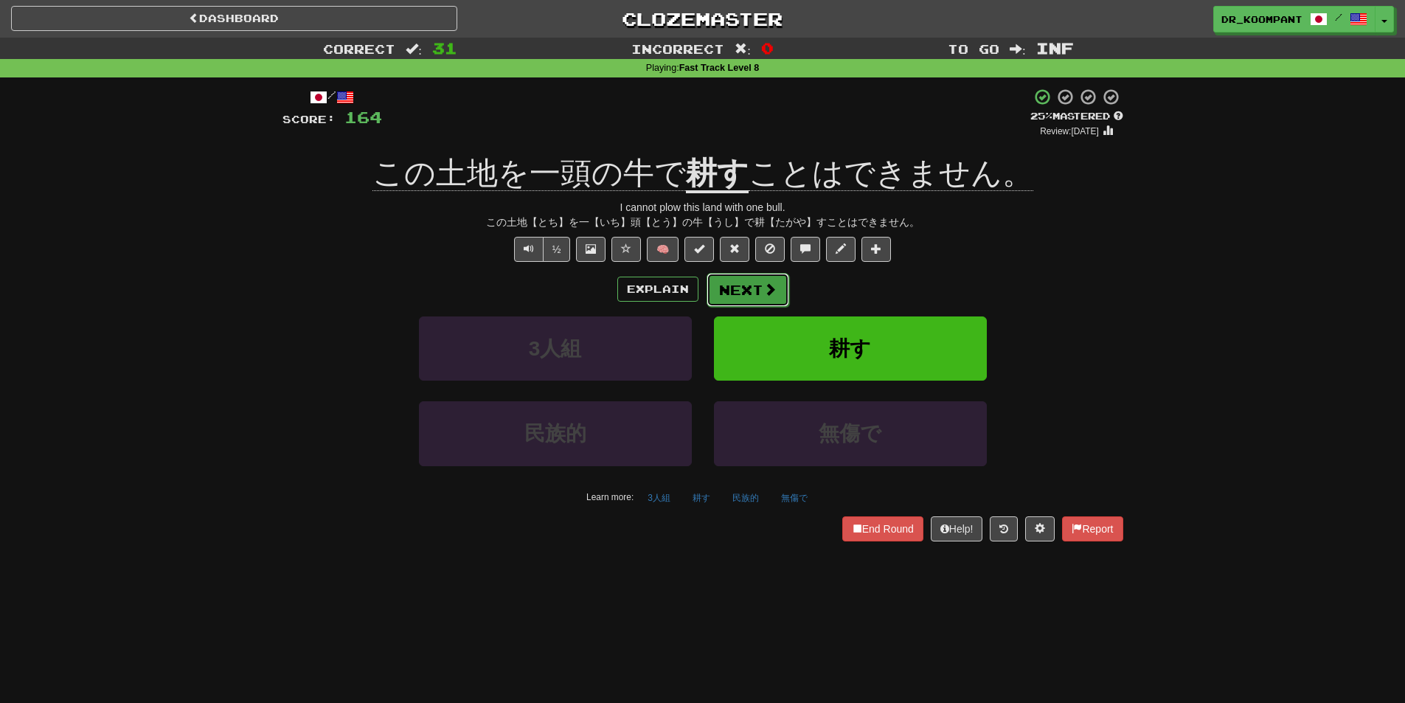
click at [760, 276] on button "Next" at bounding box center [747, 290] width 83 height 34
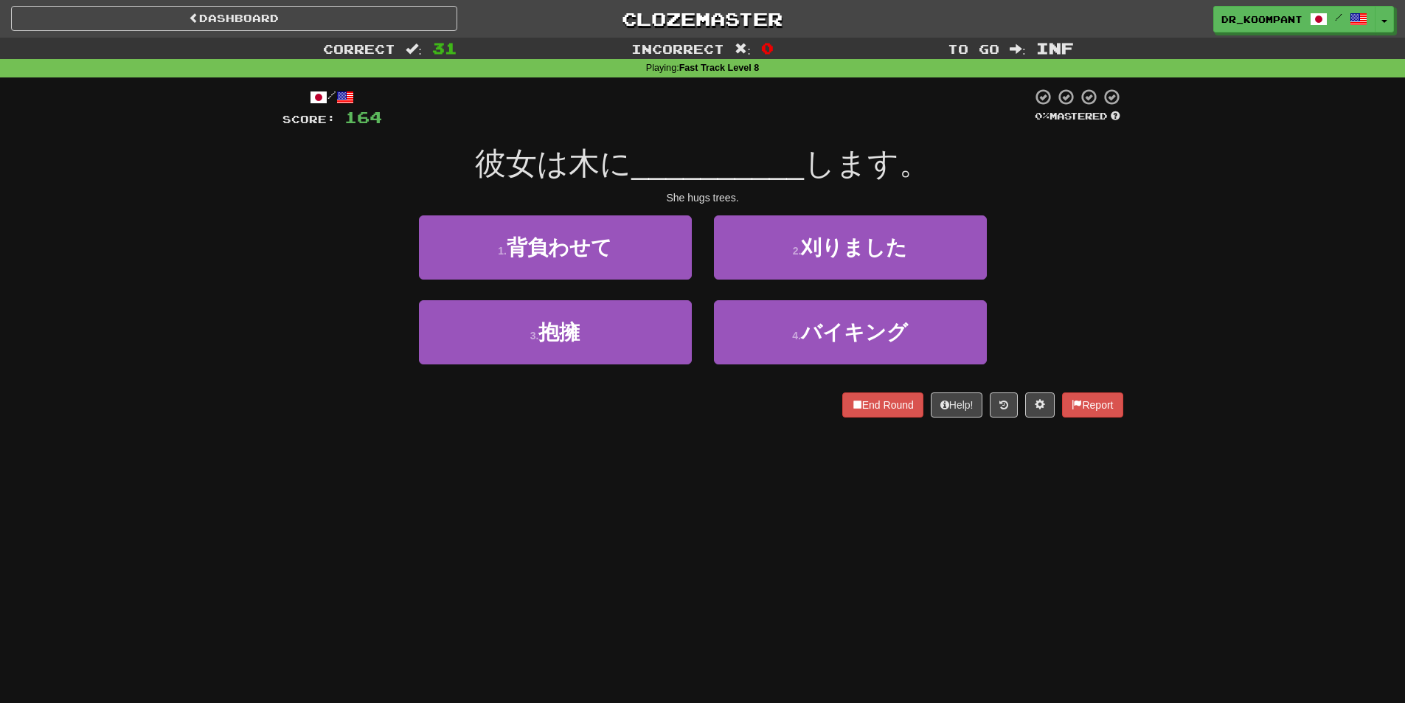
click at [772, 296] on div "2 . 刈りました" at bounding box center [850, 257] width 295 height 85
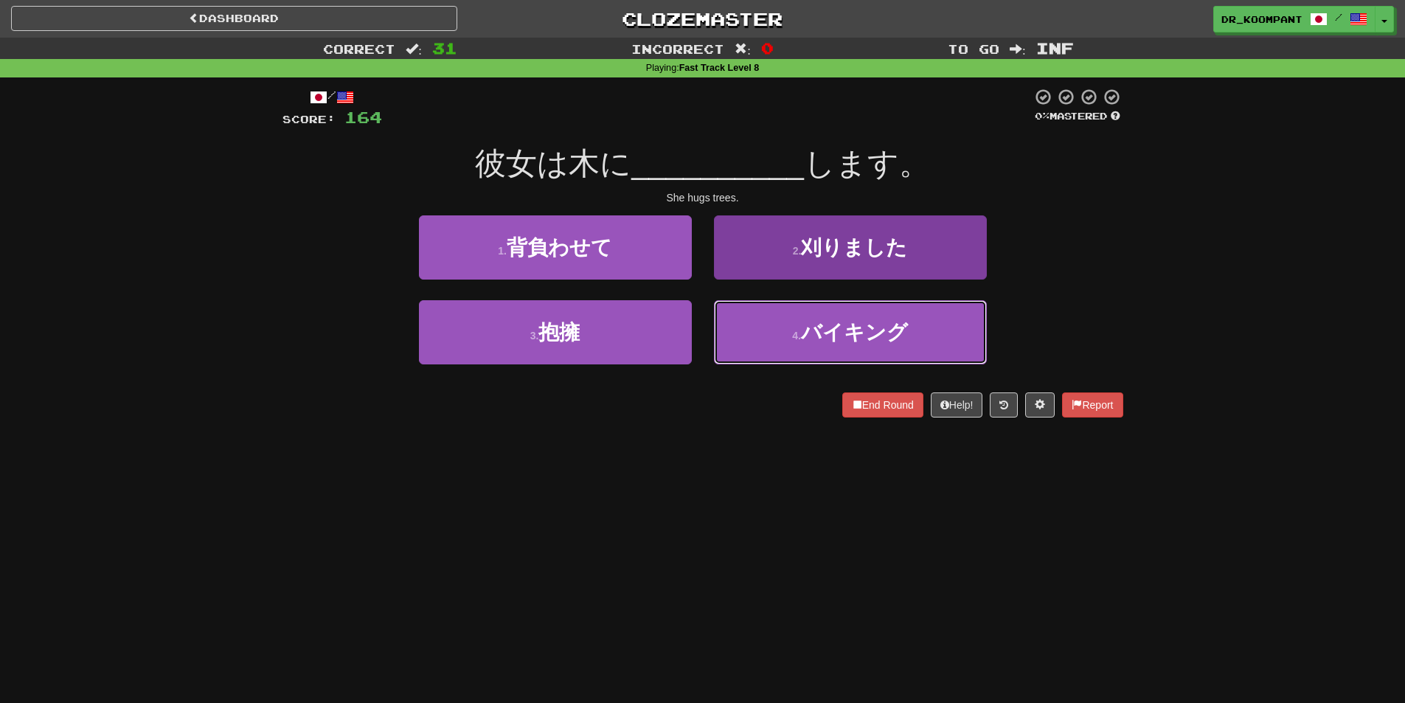
click at [789, 328] on button "4 . バイキング" at bounding box center [850, 332] width 273 height 64
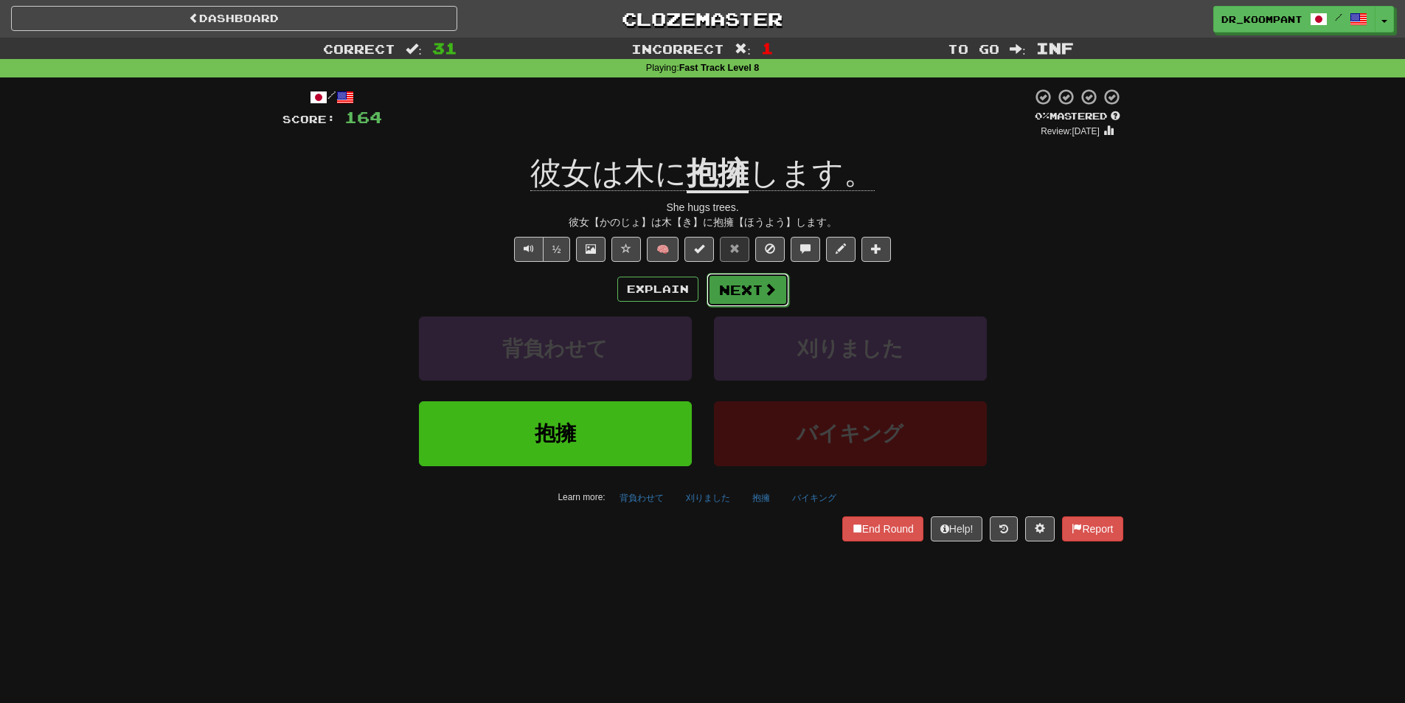
click at [763, 302] on button "Next" at bounding box center [747, 290] width 83 height 34
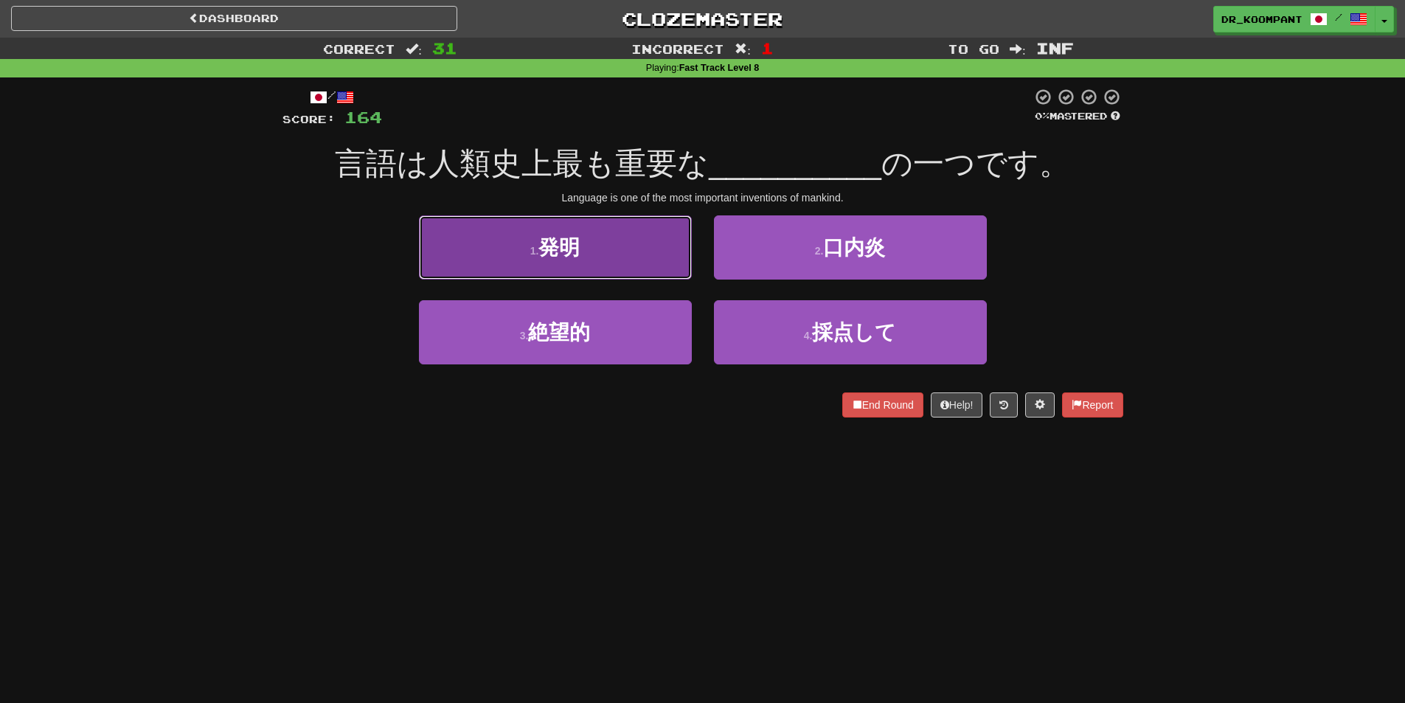
click at [582, 263] on button "1 . 発明" at bounding box center [555, 247] width 273 height 64
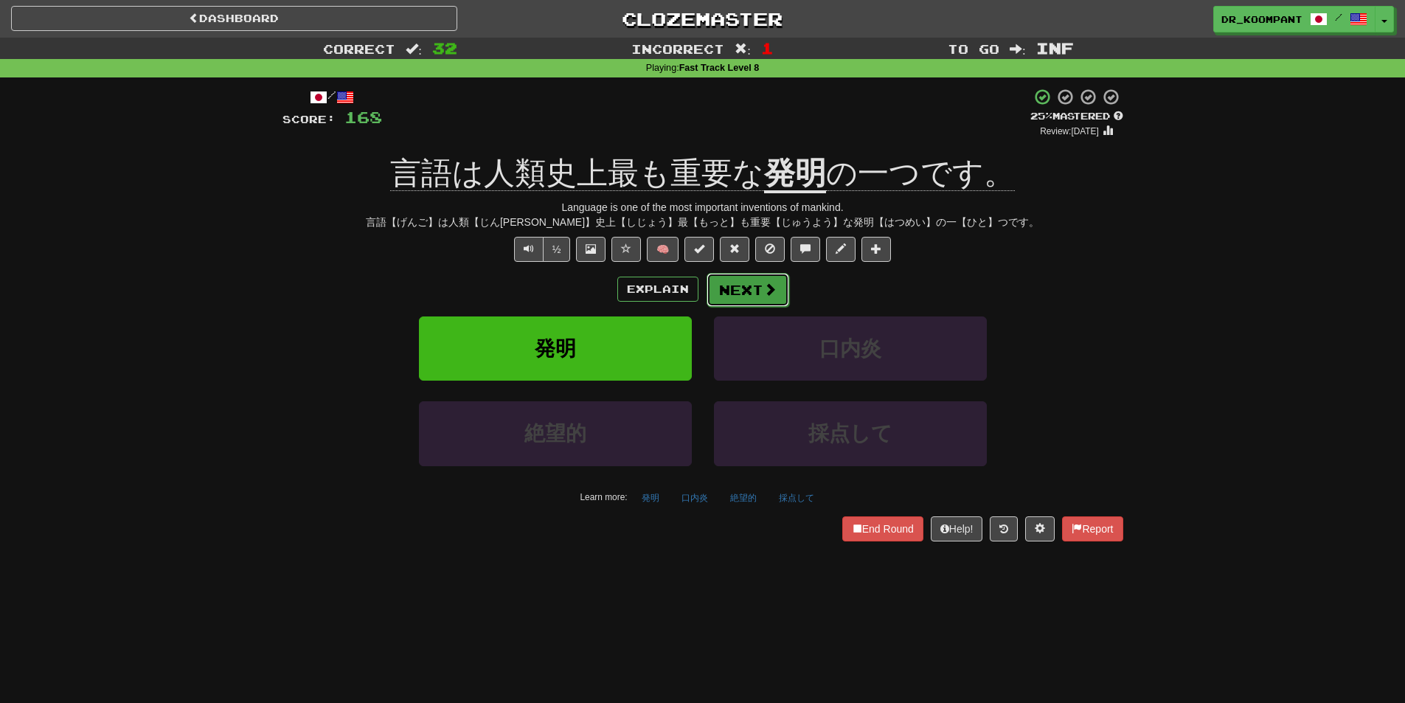
click at [769, 288] on span at bounding box center [769, 288] width 13 height 13
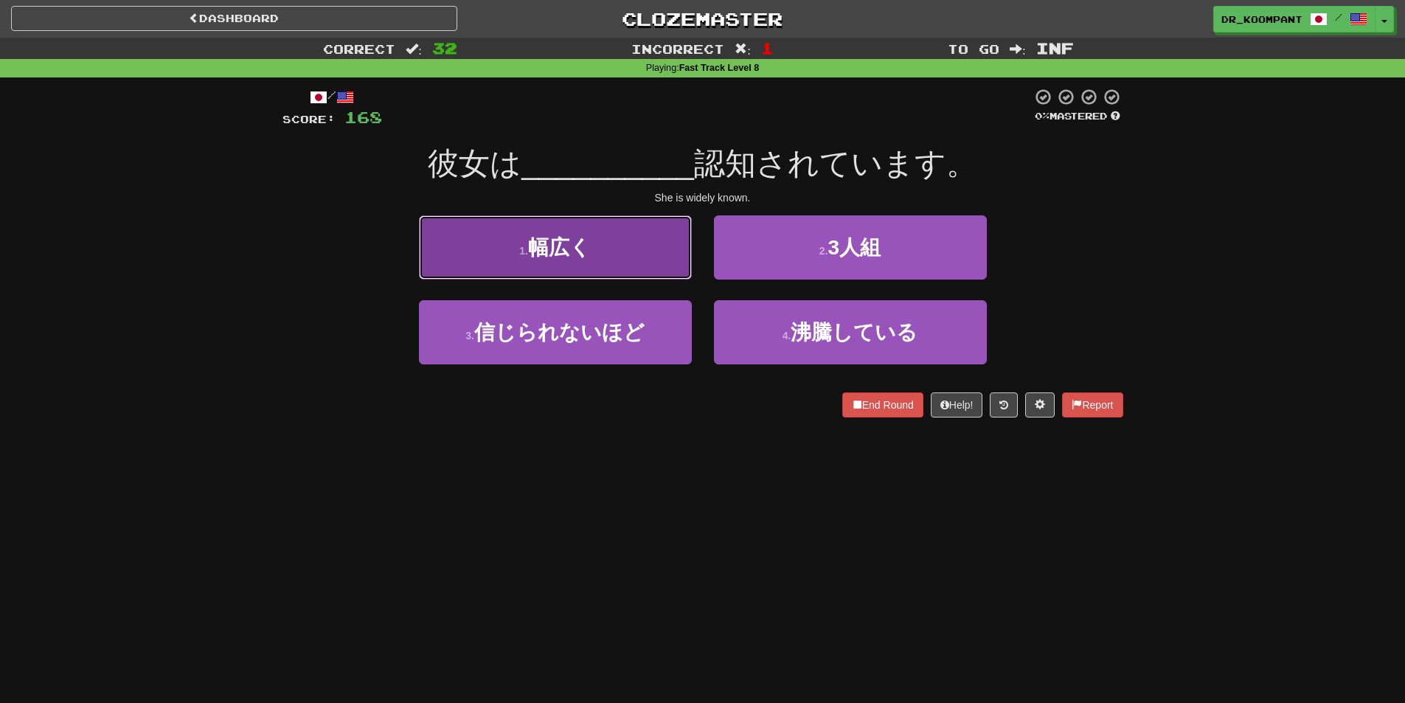
click at [662, 246] on button "1 . 幅広く" at bounding box center [555, 247] width 273 height 64
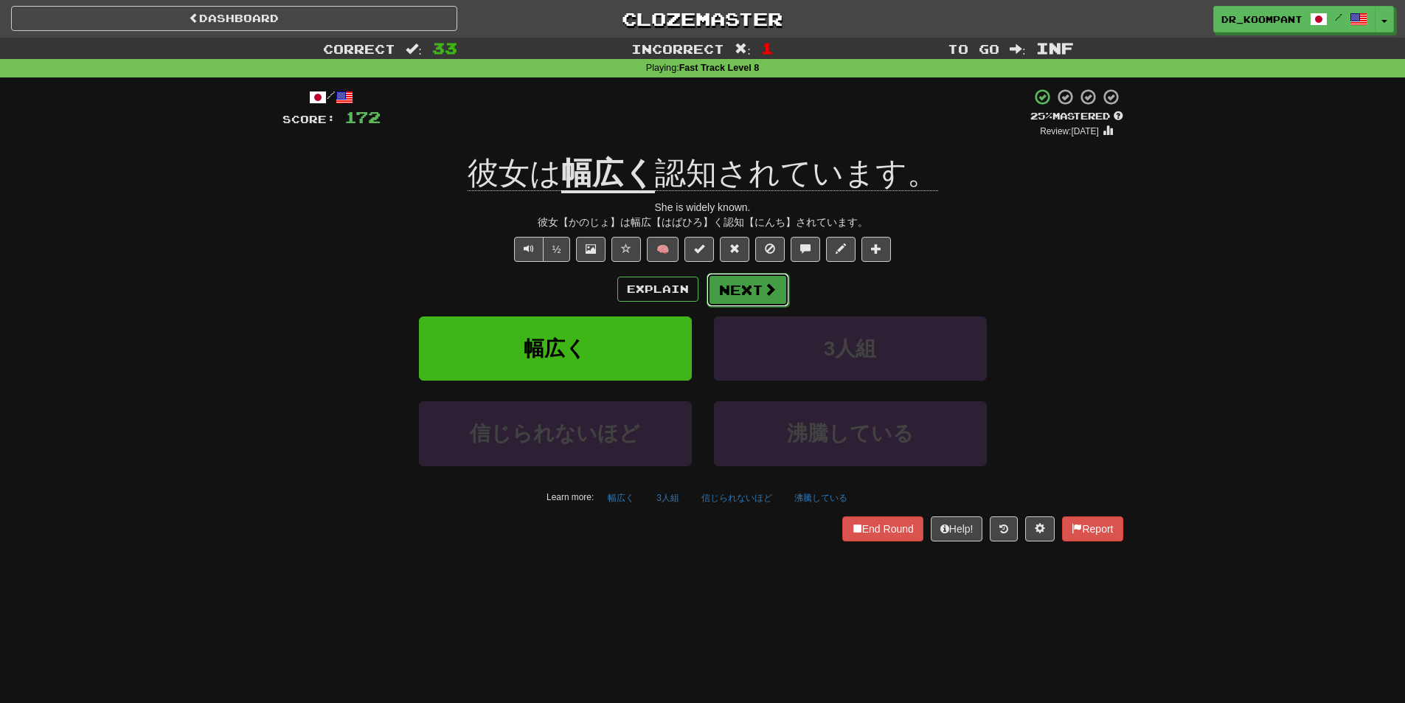
click at [749, 285] on button "Next" at bounding box center [747, 290] width 83 height 34
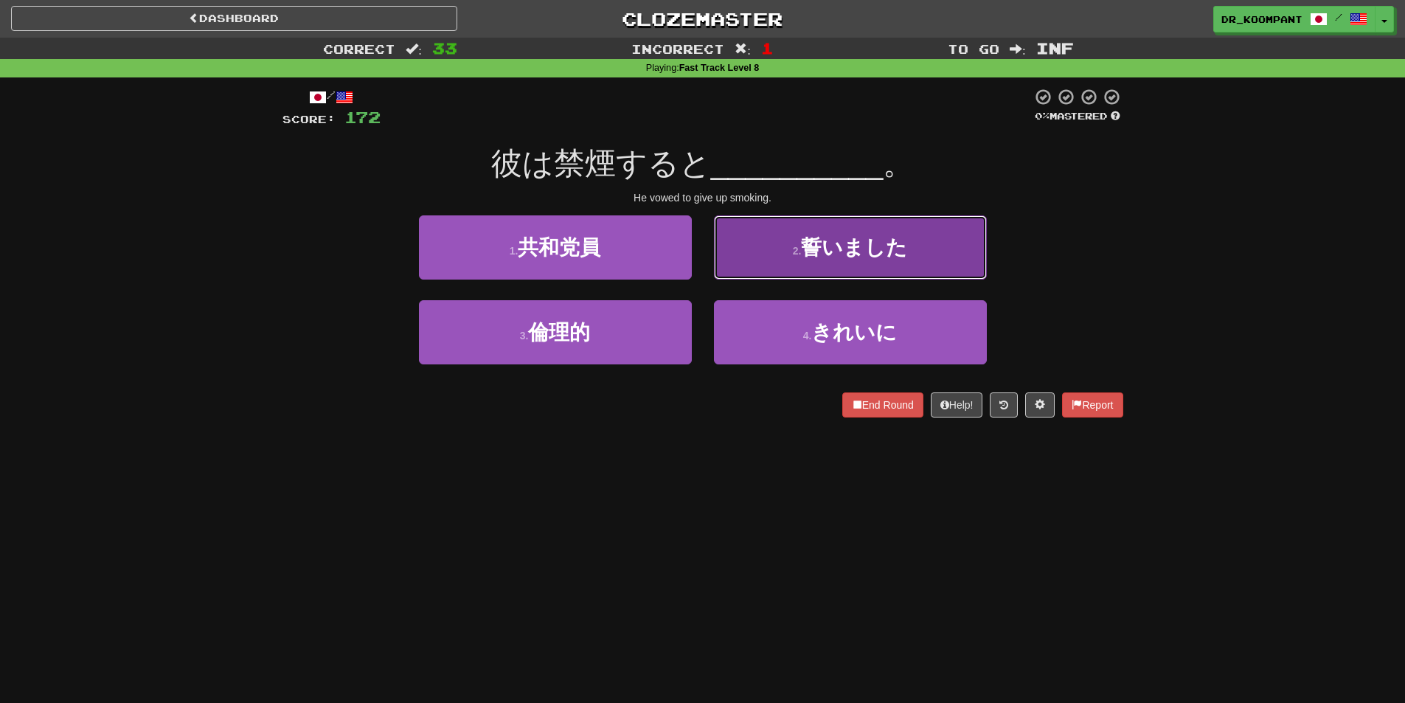
click at [795, 268] on button "2 . 誓いました" at bounding box center [850, 247] width 273 height 64
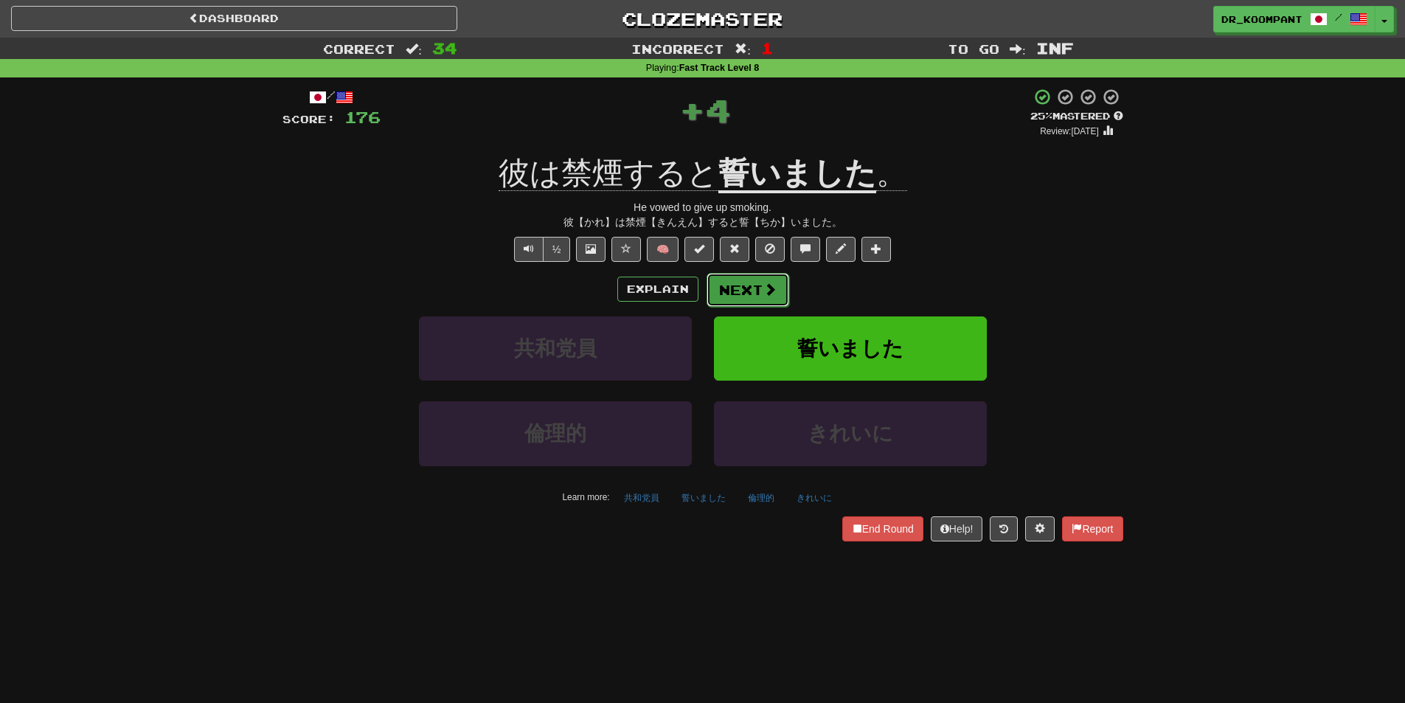
click at [763, 282] on span at bounding box center [769, 288] width 13 height 13
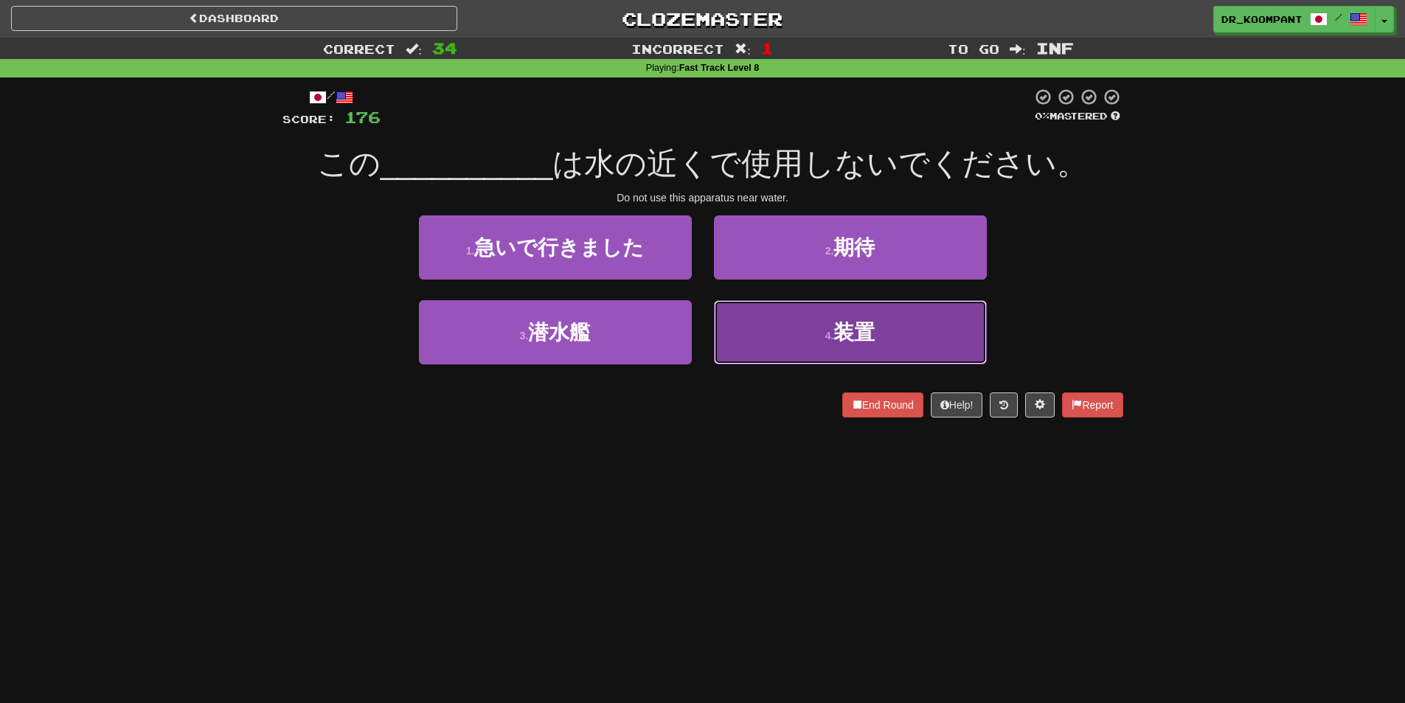
click at [881, 335] on button "4 . 装置" at bounding box center [850, 332] width 273 height 64
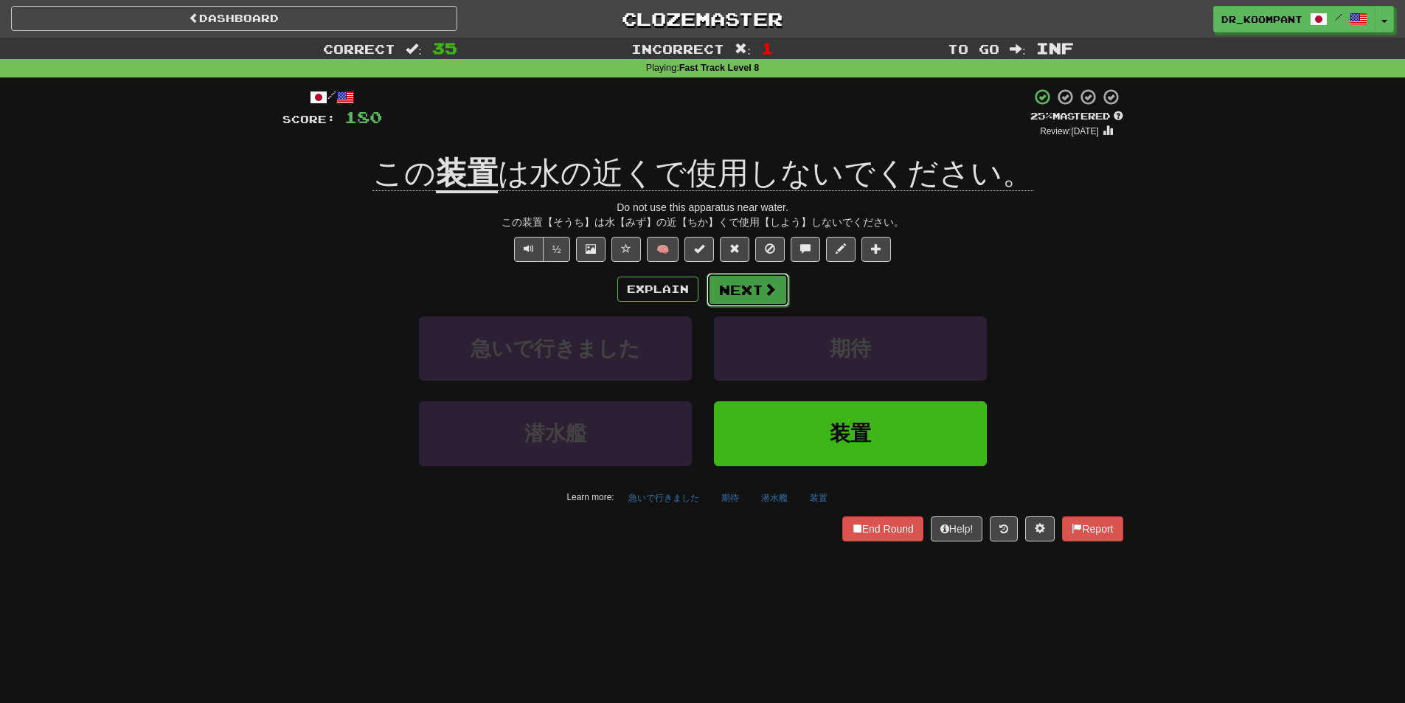
click at [765, 283] on span at bounding box center [769, 288] width 13 height 13
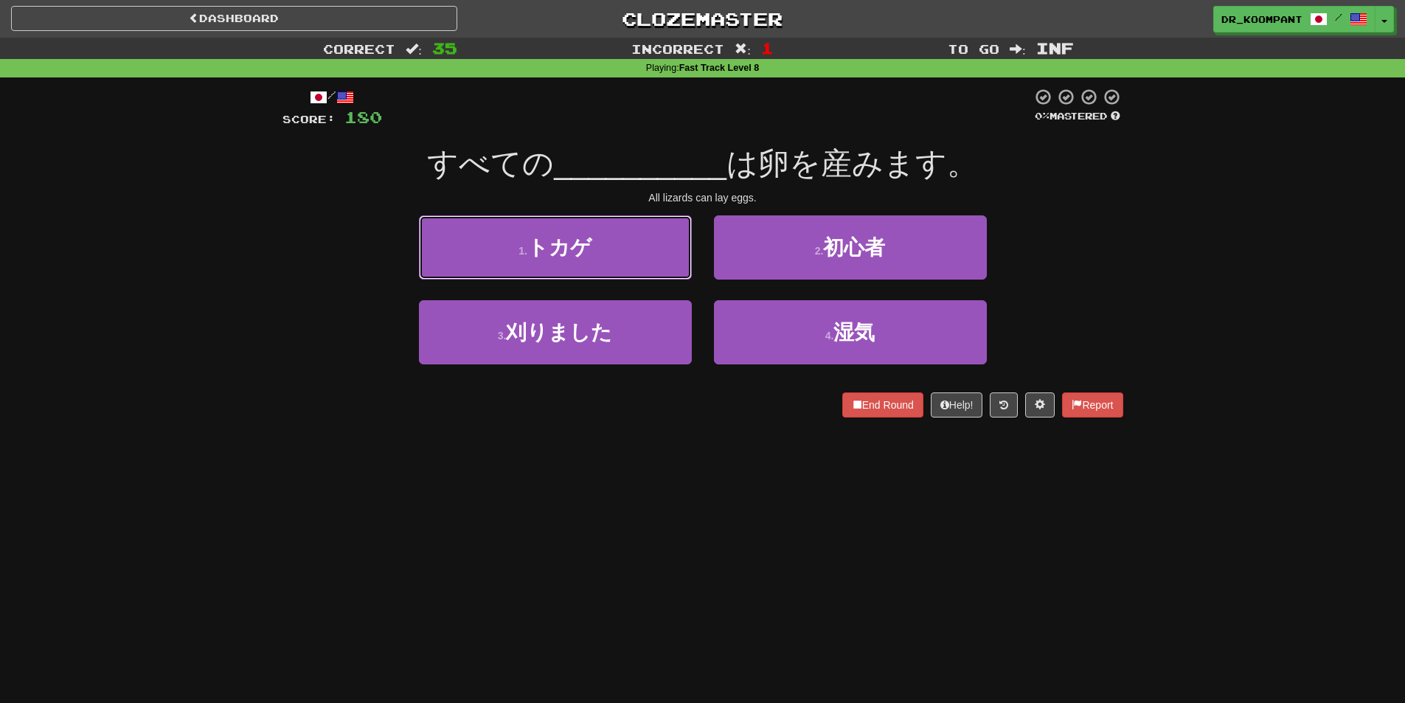
click at [644, 264] on button "1 . トカゲ" at bounding box center [555, 247] width 273 height 64
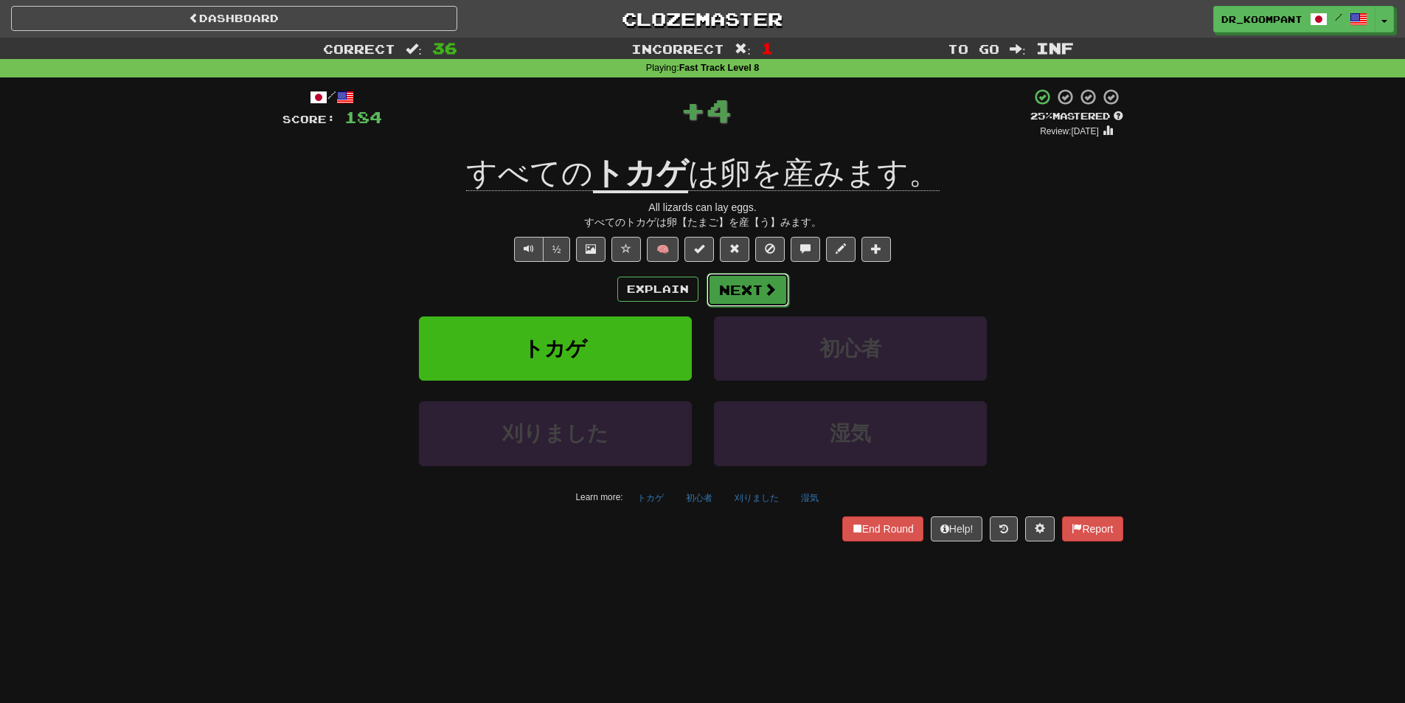
click at [745, 279] on button "Next" at bounding box center [747, 290] width 83 height 34
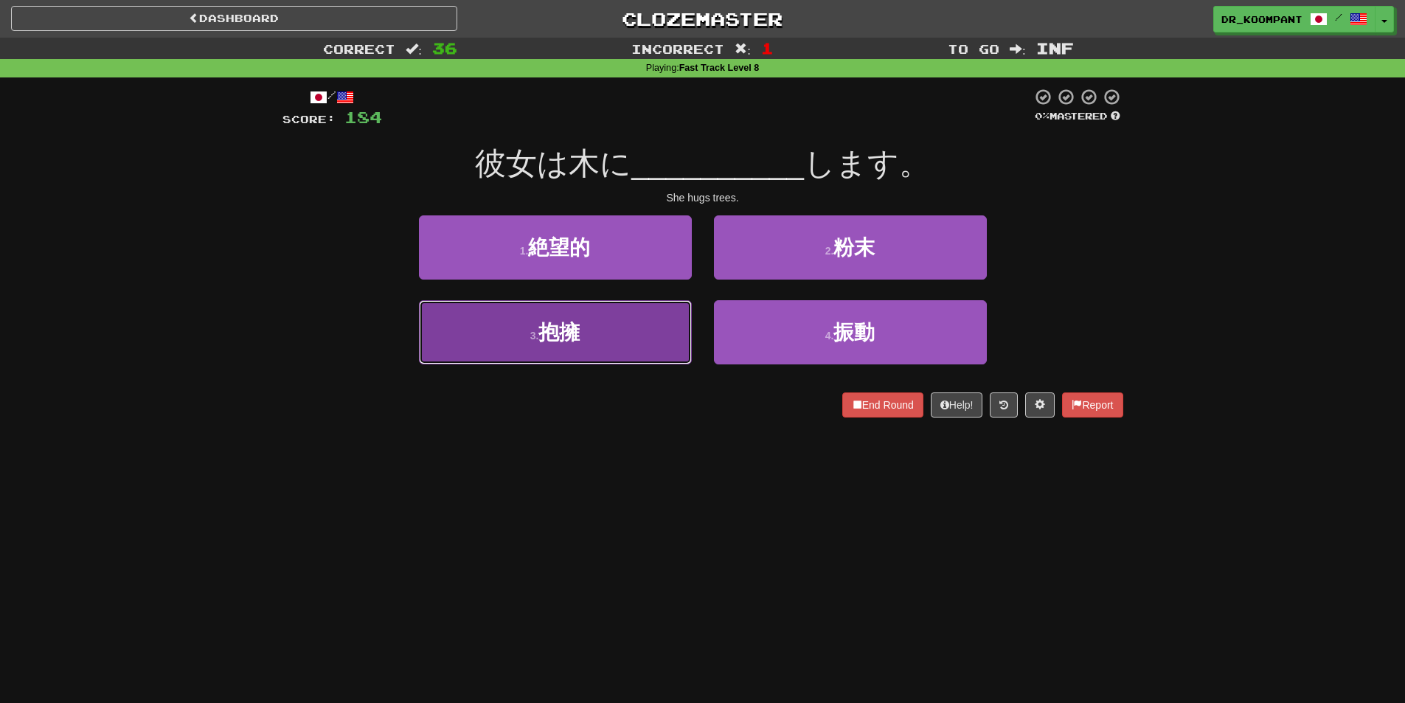
click at [636, 344] on button "3 . 抱擁" at bounding box center [555, 332] width 273 height 64
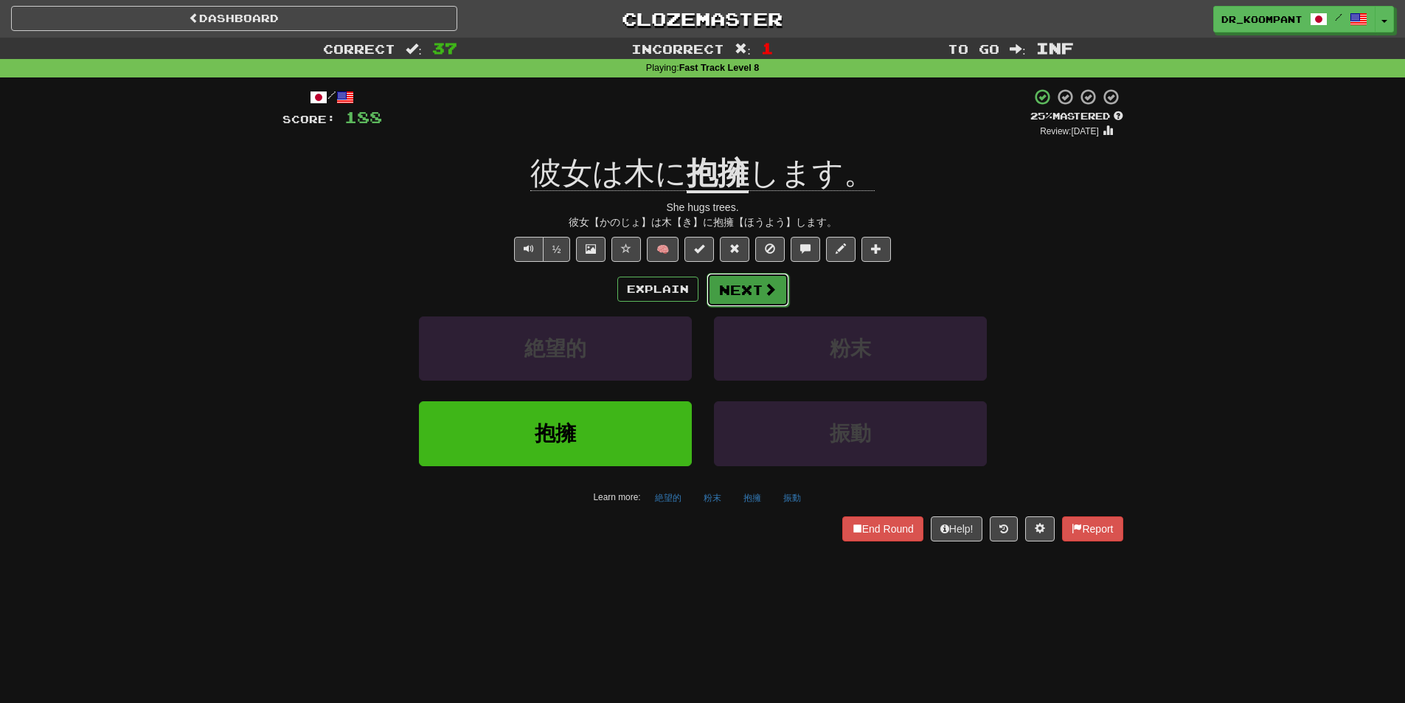
click at [736, 291] on button "Next" at bounding box center [747, 290] width 83 height 34
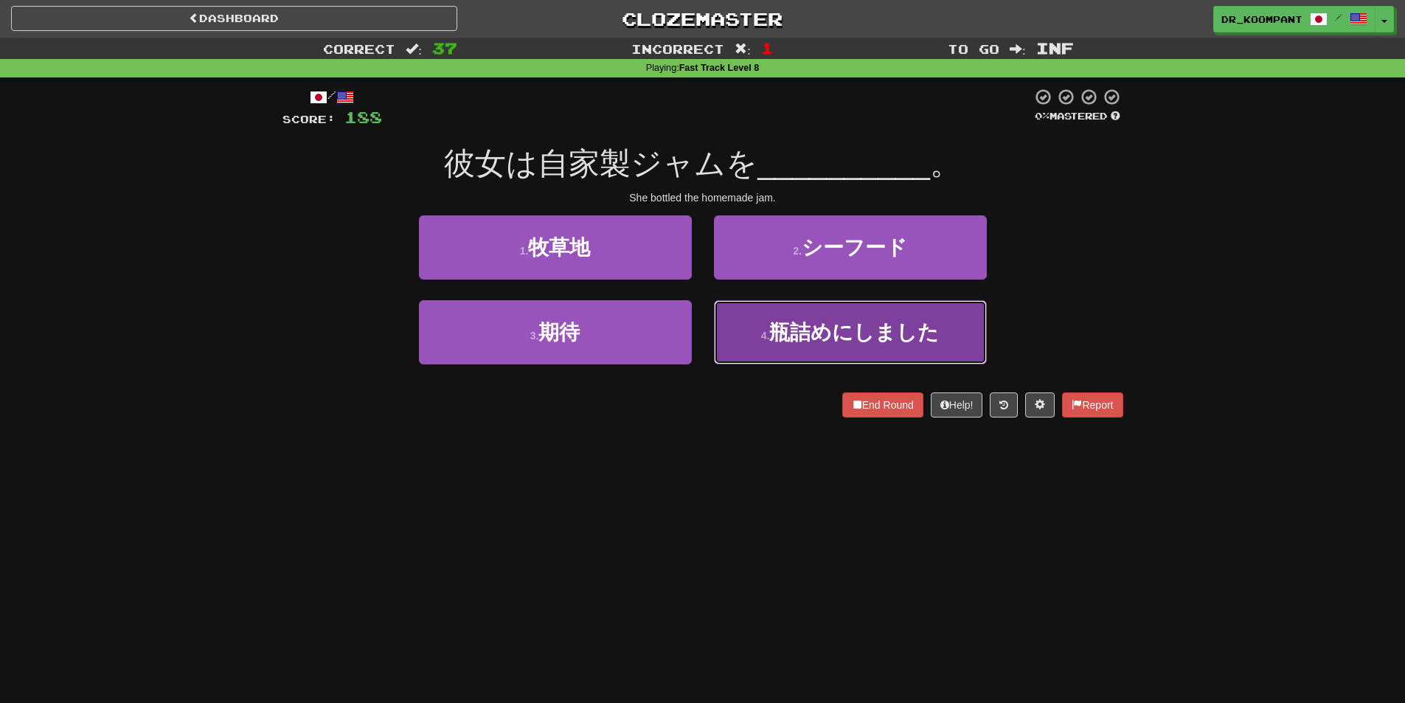
click at [814, 343] on span "瓶詰めにしました" at bounding box center [854, 332] width 170 height 23
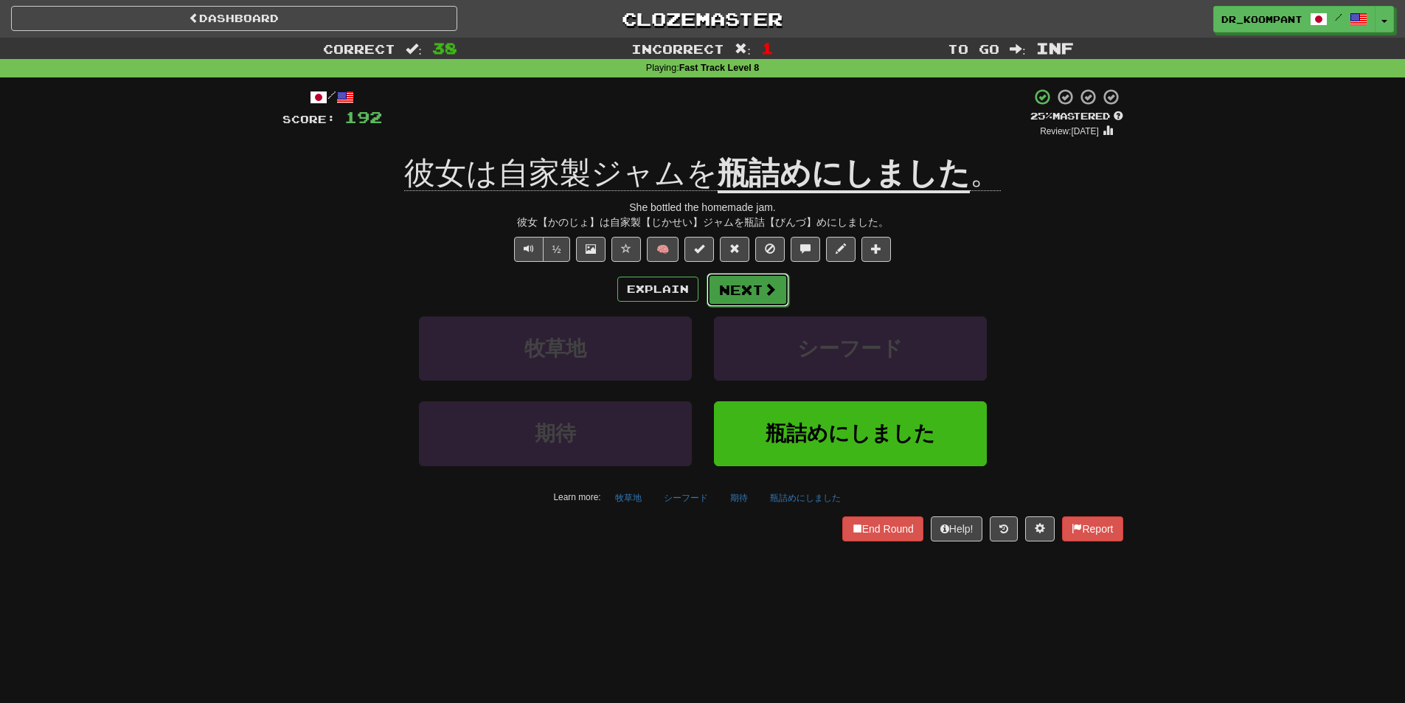
click at [765, 292] on span at bounding box center [769, 288] width 13 height 13
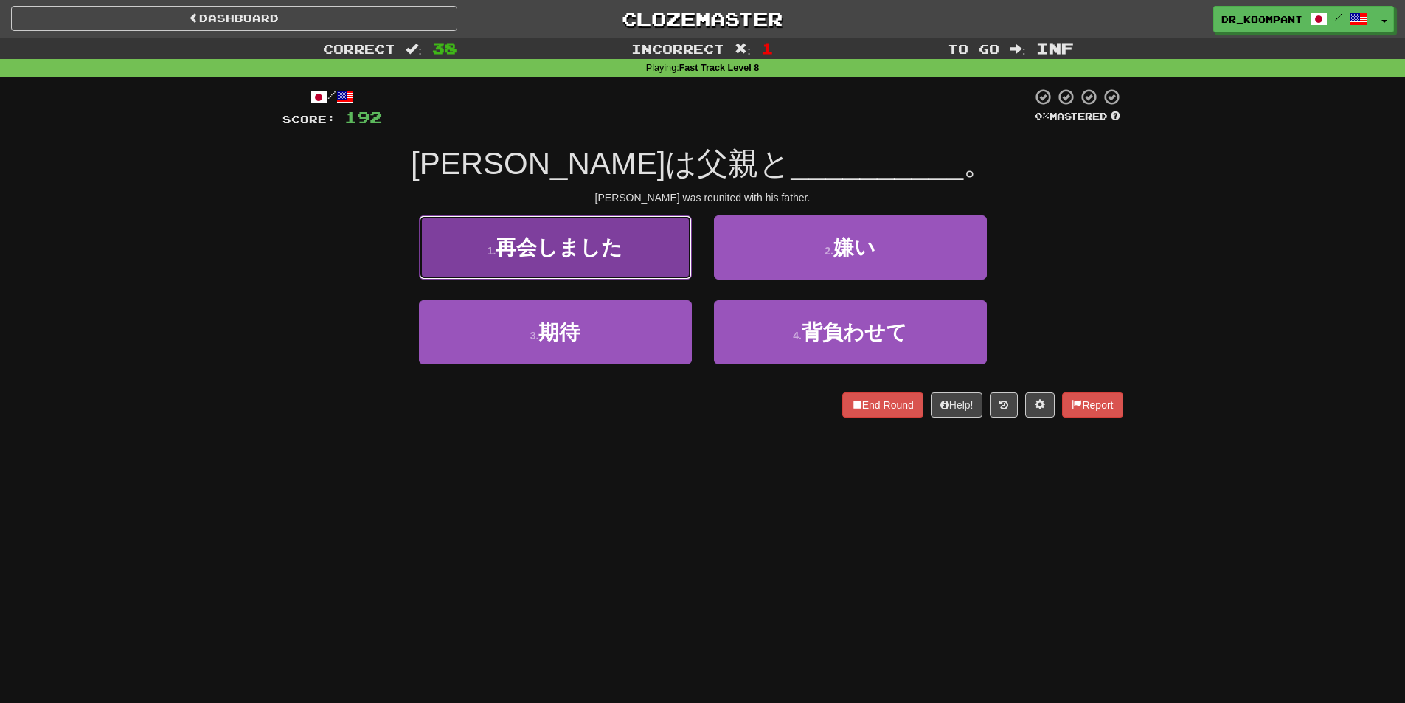
click at [590, 251] on span "再会しました" at bounding box center [558, 247] width 127 height 23
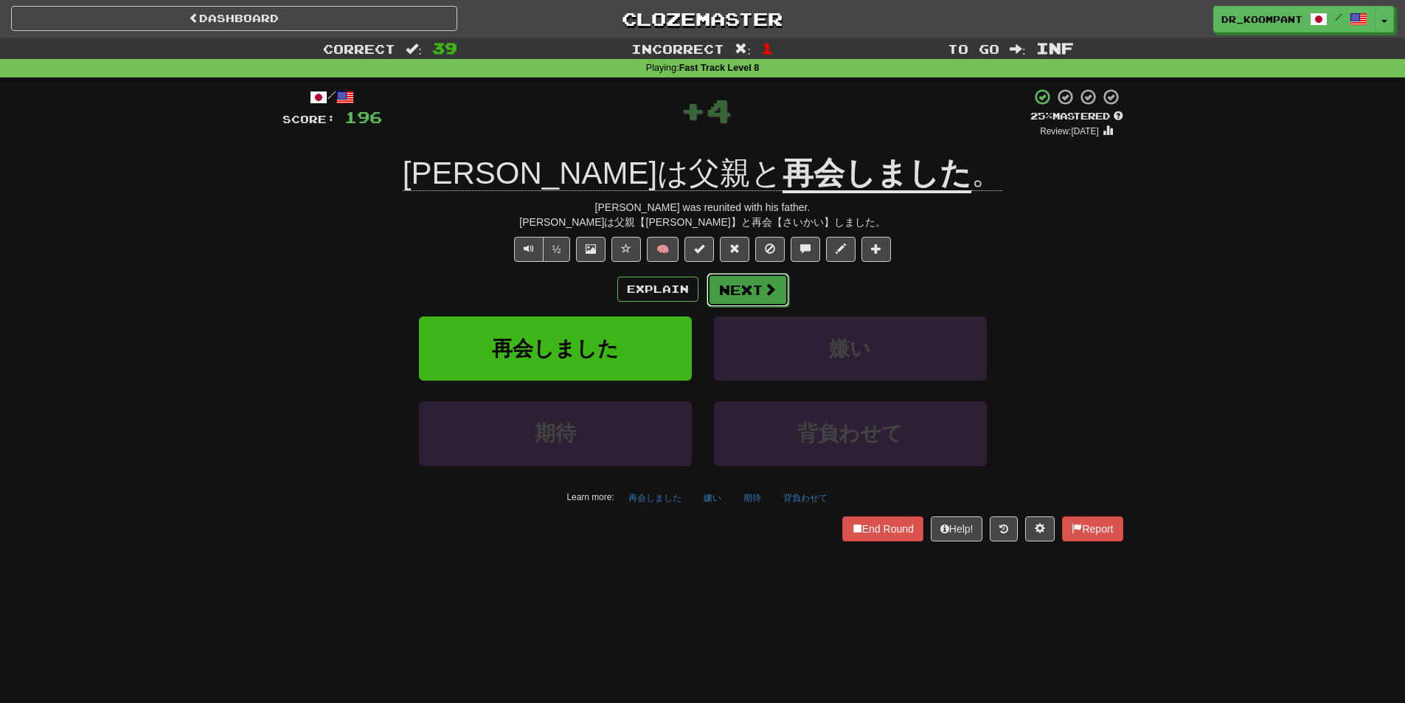
click at [734, 289] on button "Next" at bounding box center [747, 290] width 83 height 34
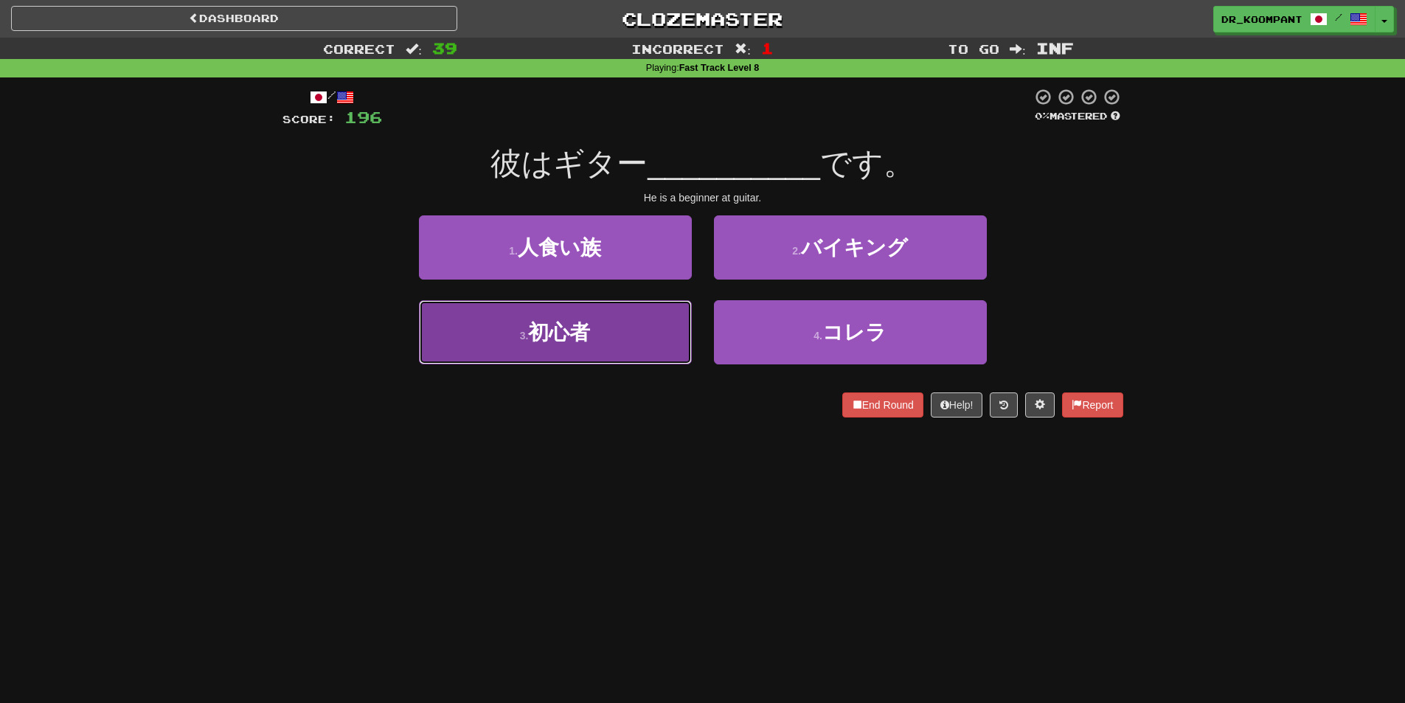
click at [639, 339] on button "3 . 初心者" at bounding box center [555, 332] width 273 height 64
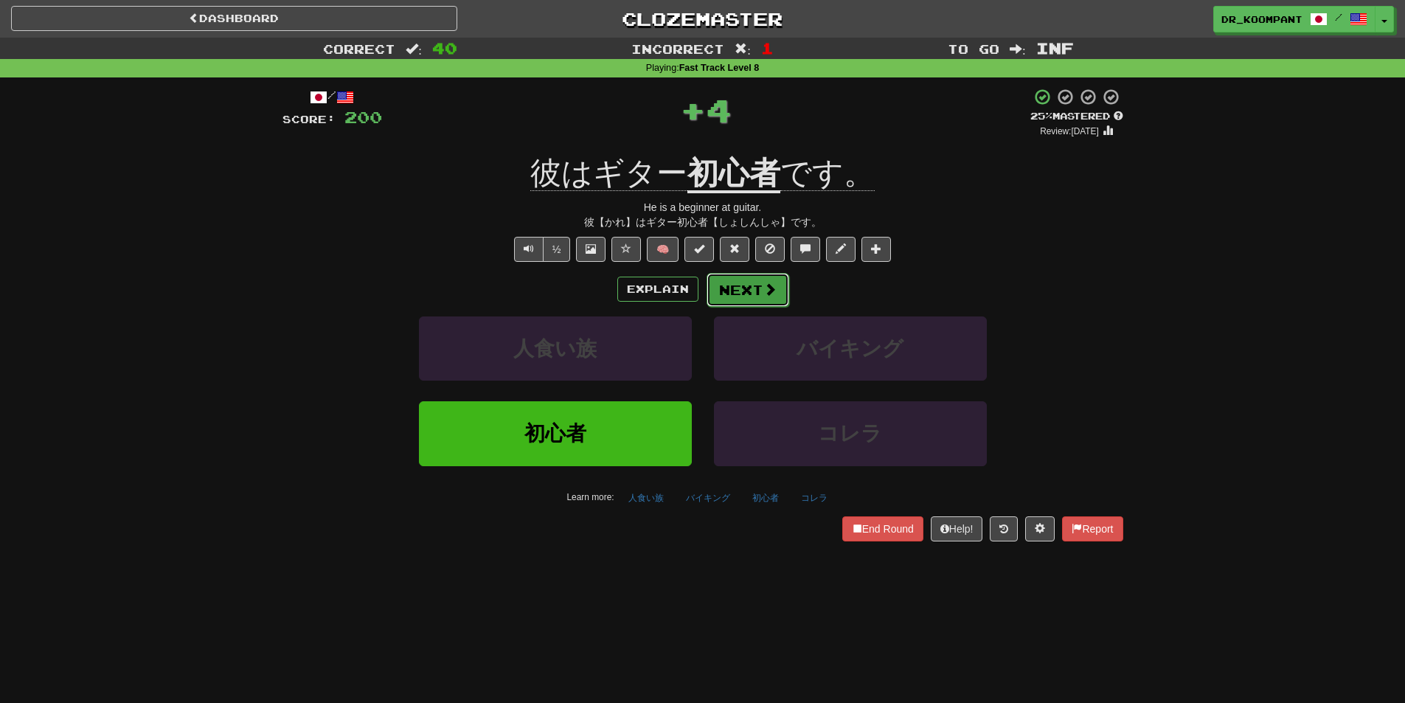
click at [770, 298] on button "Next" at bounding box center [747, 290] width 83 height 34
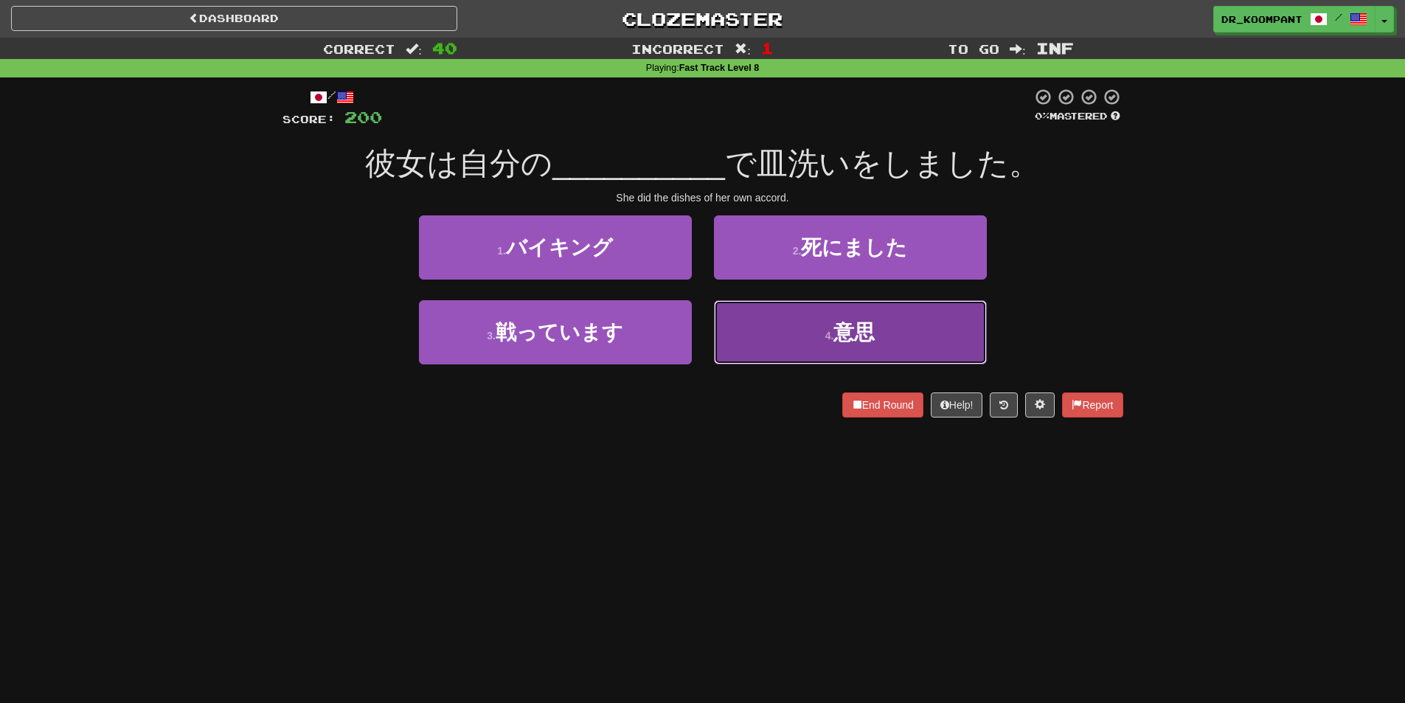
click at [835, 348] on button "4 . 意思" at bounding box center [850, 332] width 273 height 64
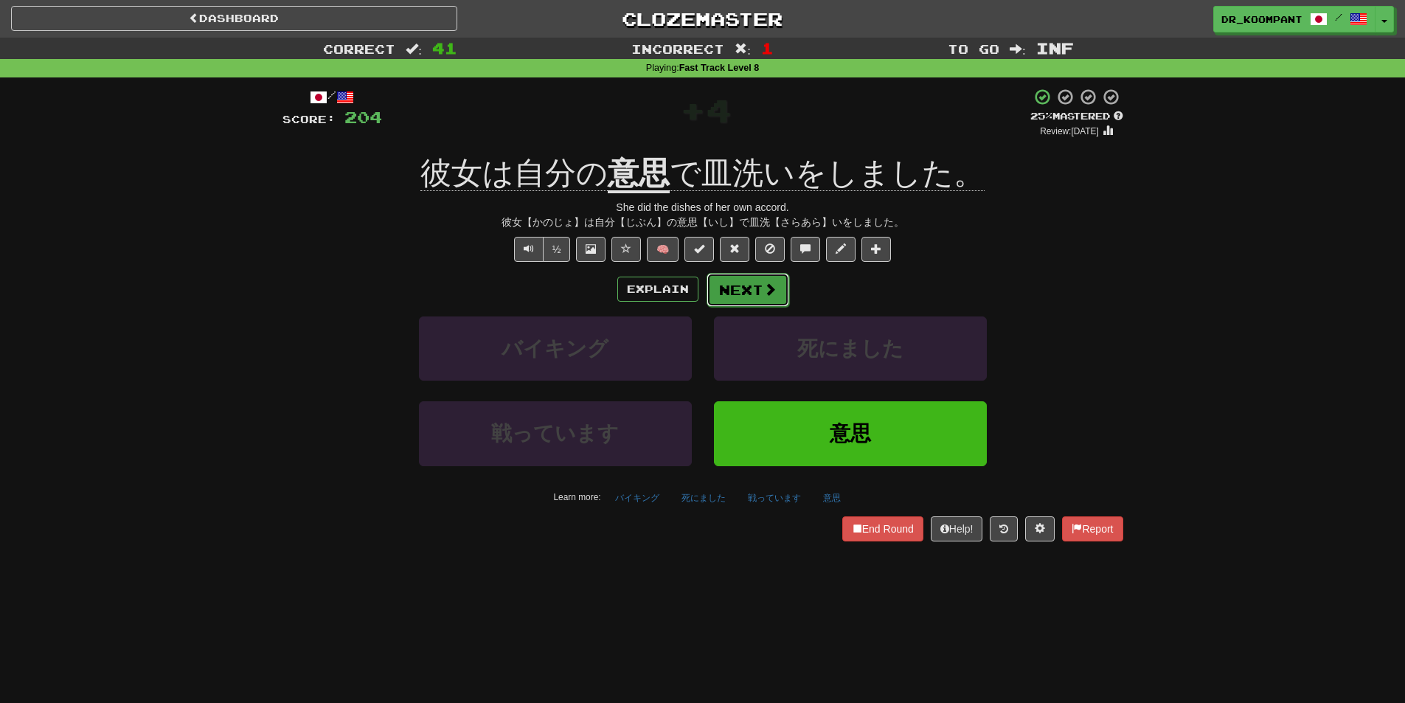
click at [766, 287] on span at bounding box center [769, 288] width 13 height 13
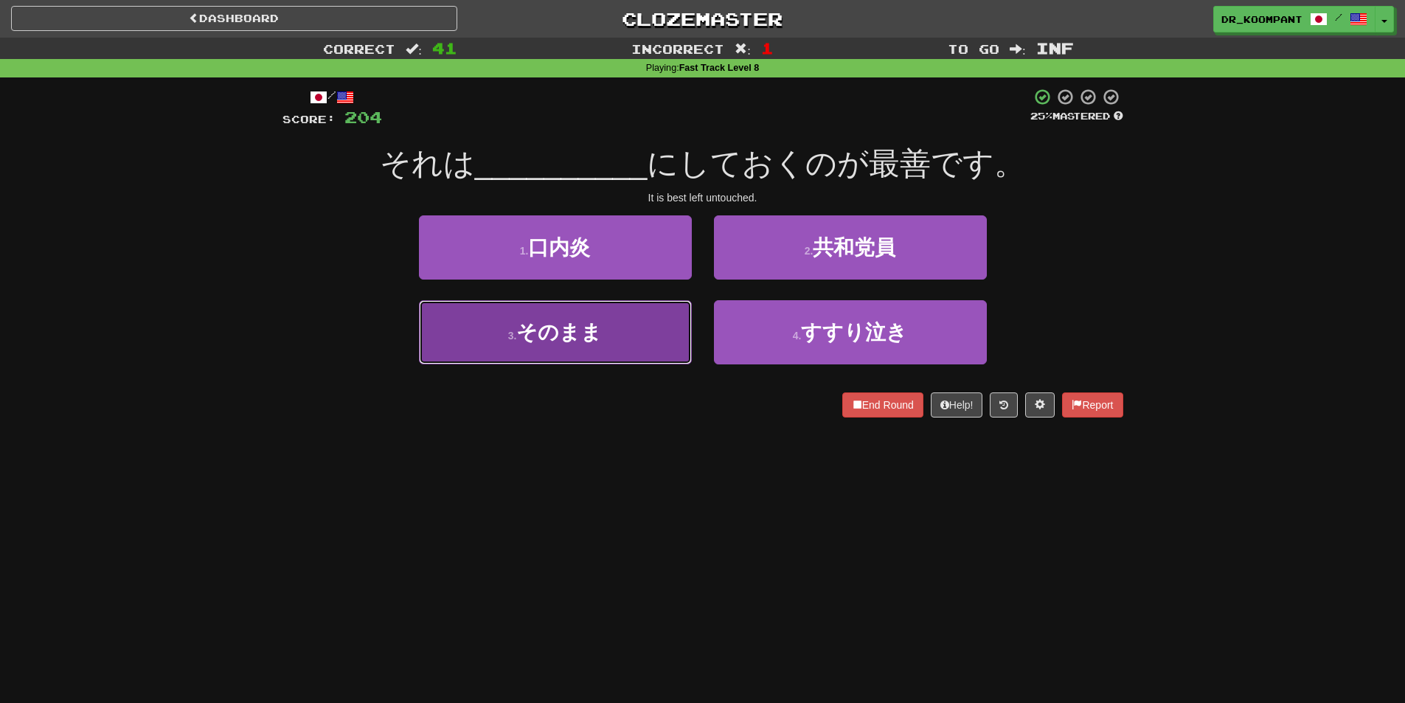
click at [662, 327] on button "3 . そのまま" at bounding box center [555, 332] width 273 height 64
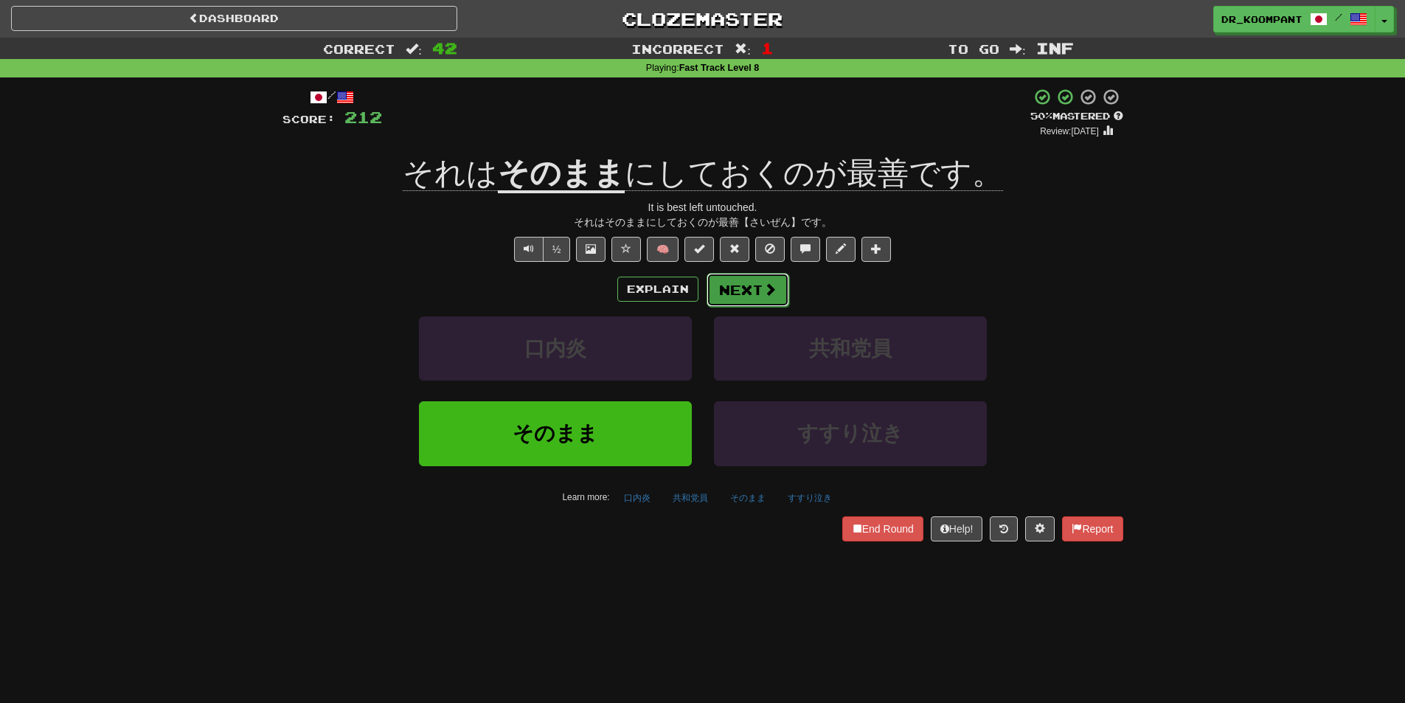
click at [768, 292] on span at bounding box center [769, 288] width 13 height 13
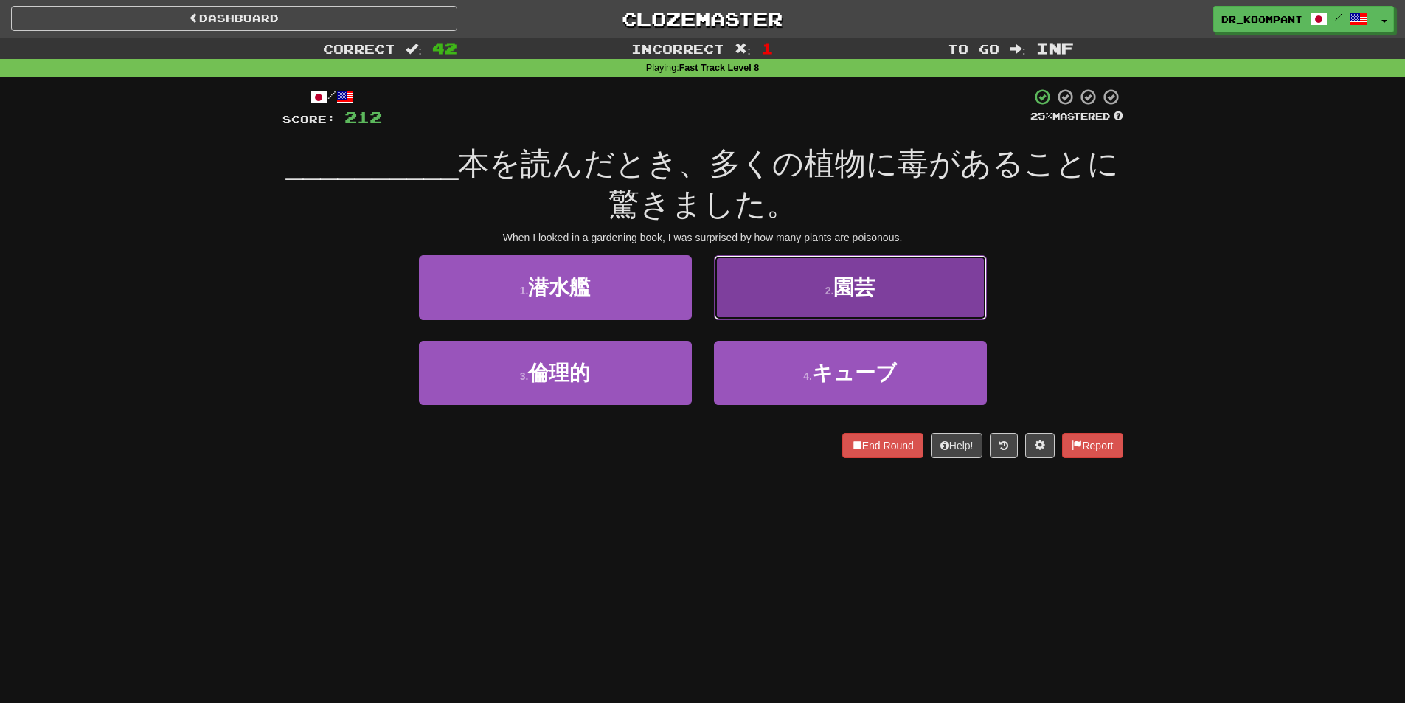
click at [839, 313] on button "2 . 園芸" at bounding box center [850, 287] width 273 height 64
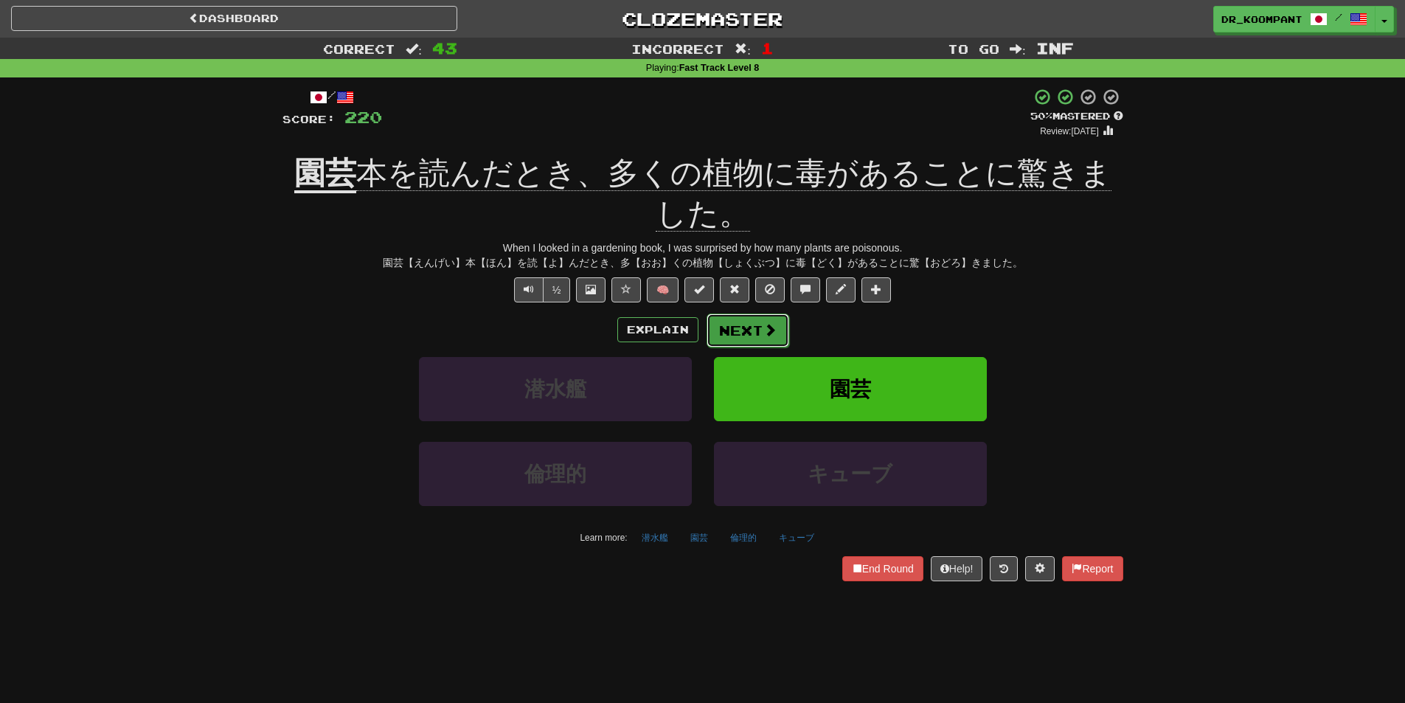
click at [773, 330] on span at bounding box center [769, 329] width 13 height 13
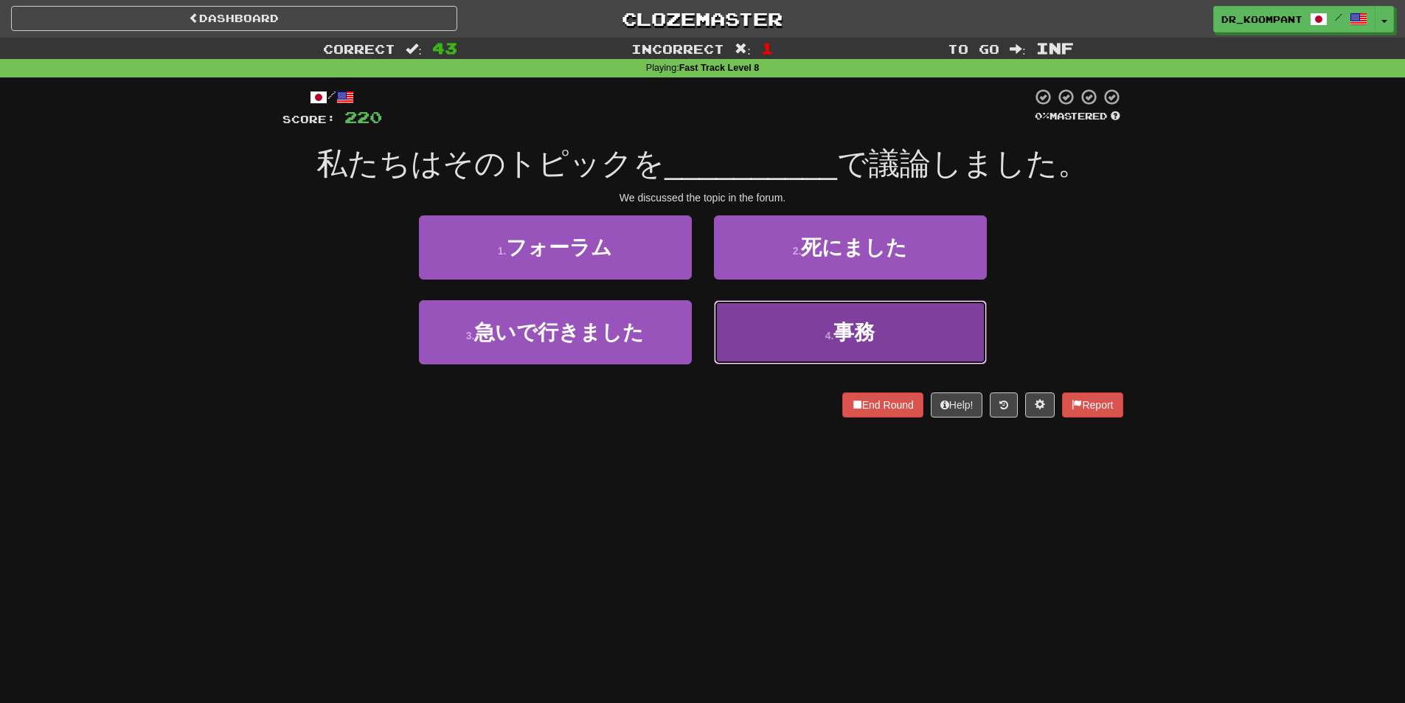
click at [773, 330] on button "4 . 事務" at bounding box center [850, 332] width 273 height 64
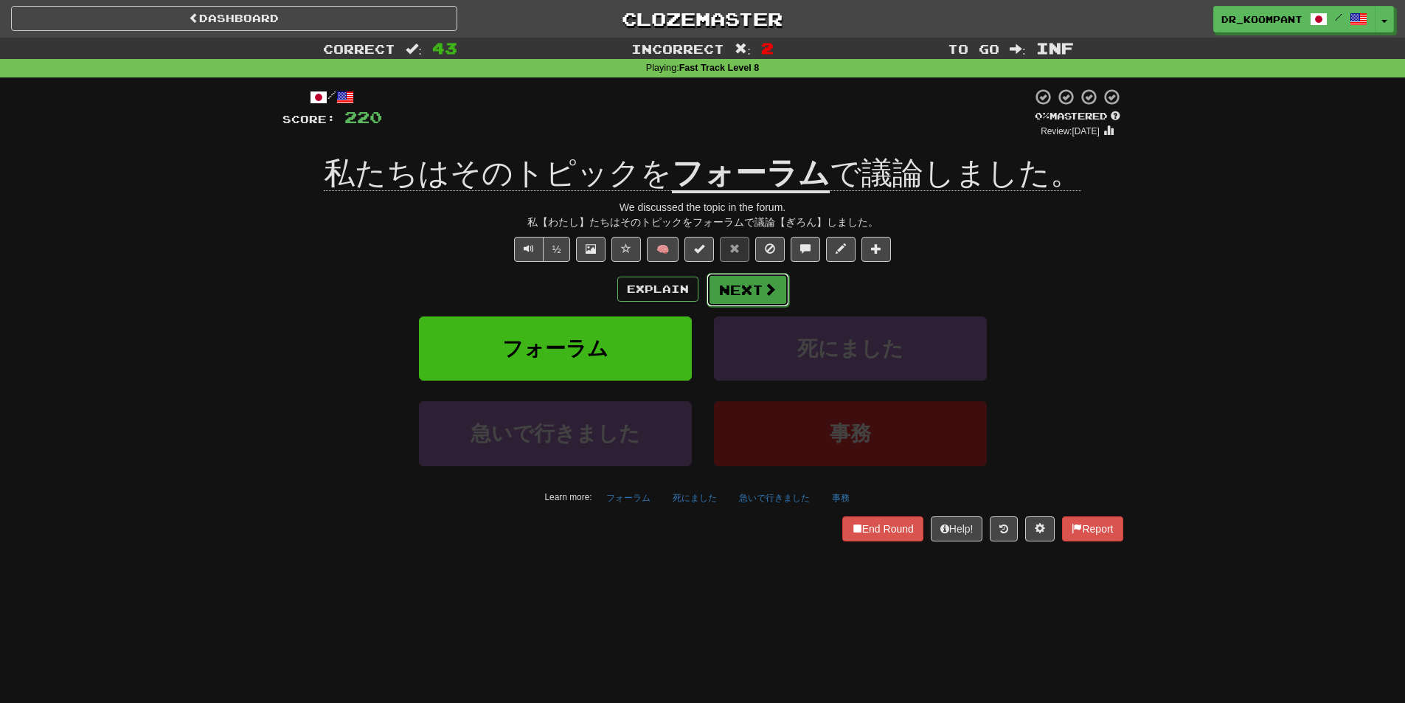
click at [750, 283] on button "Next" at bounding box center [747, 290] width 83 height 34
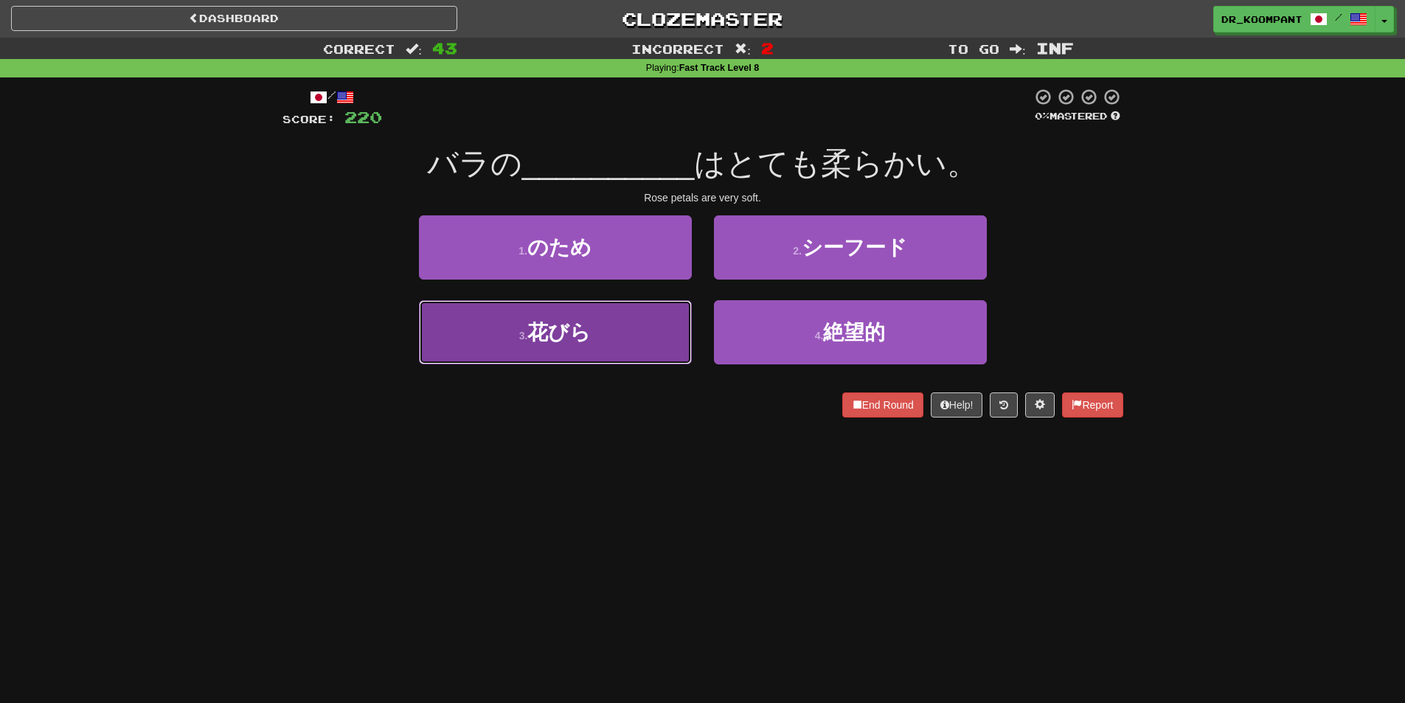
click at [679, 324] on button "3 . 花びら" at bounding box center [555, 332] width 273 height 64
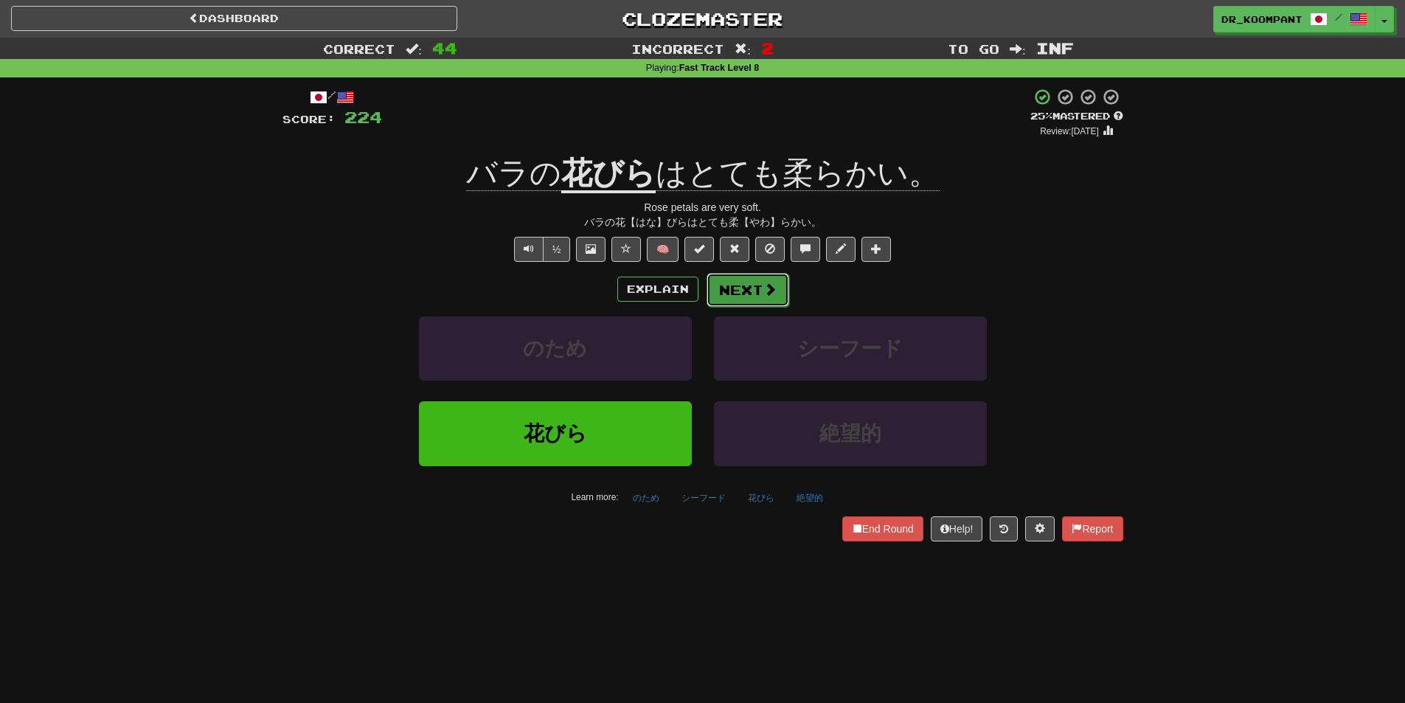
click at [758, 295] on button "Next" at bounding box center [747, 290] width 83 height 34
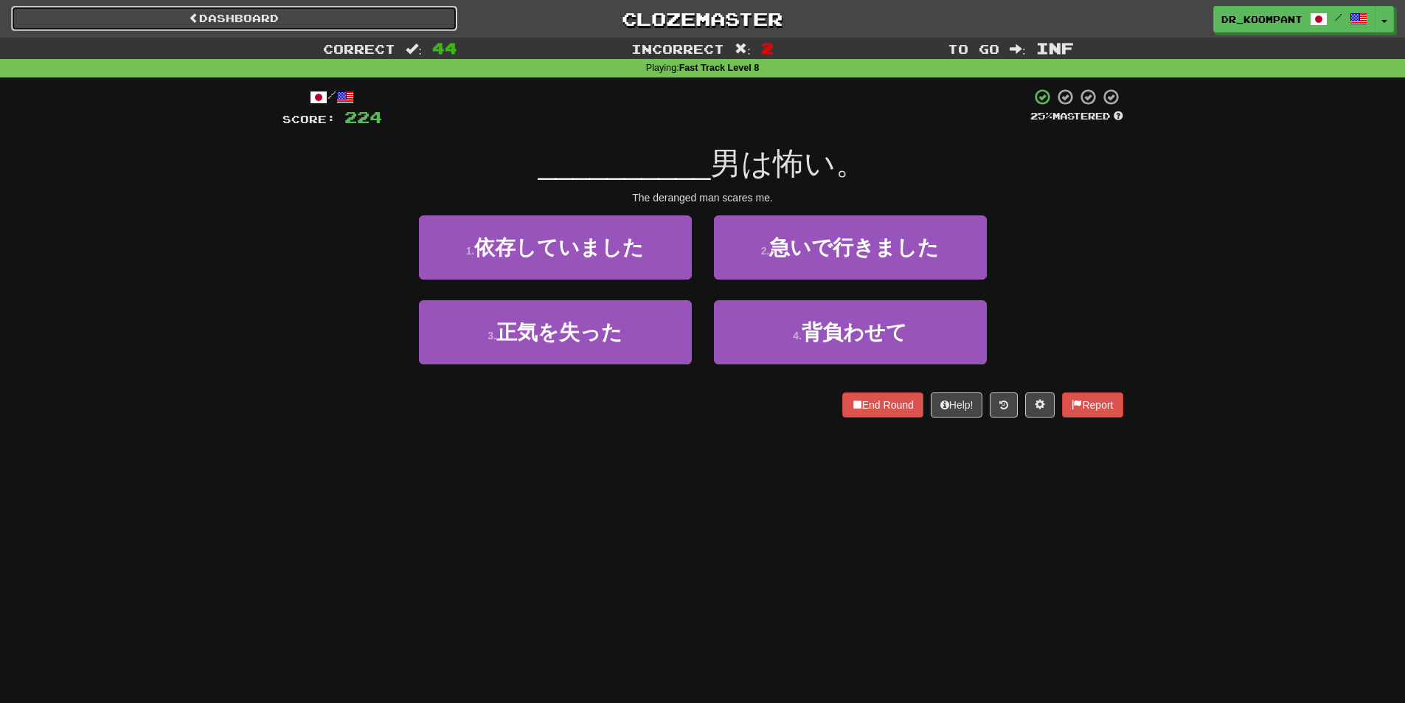
click at [310, 18] on link "Dashboard" at bounding box center [234, 18] width 446 height 25
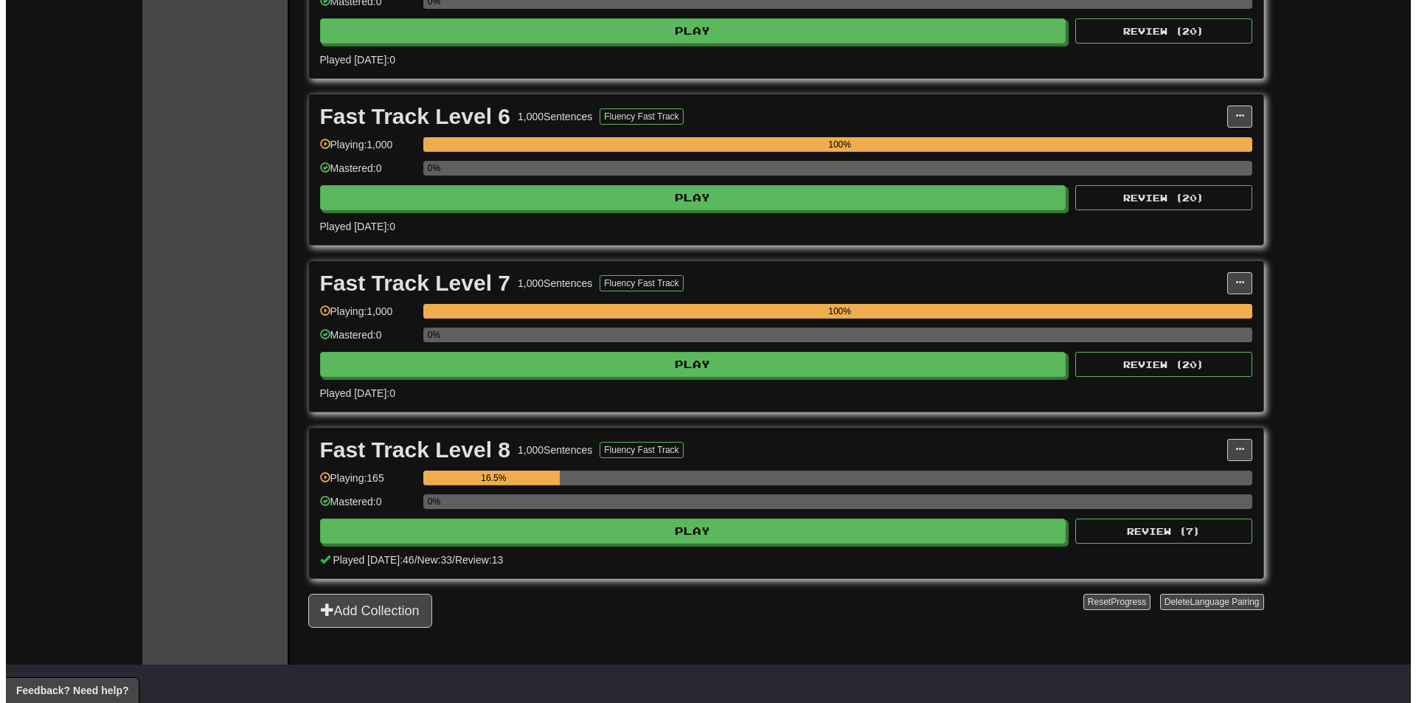
scroll to position [1106, 0]
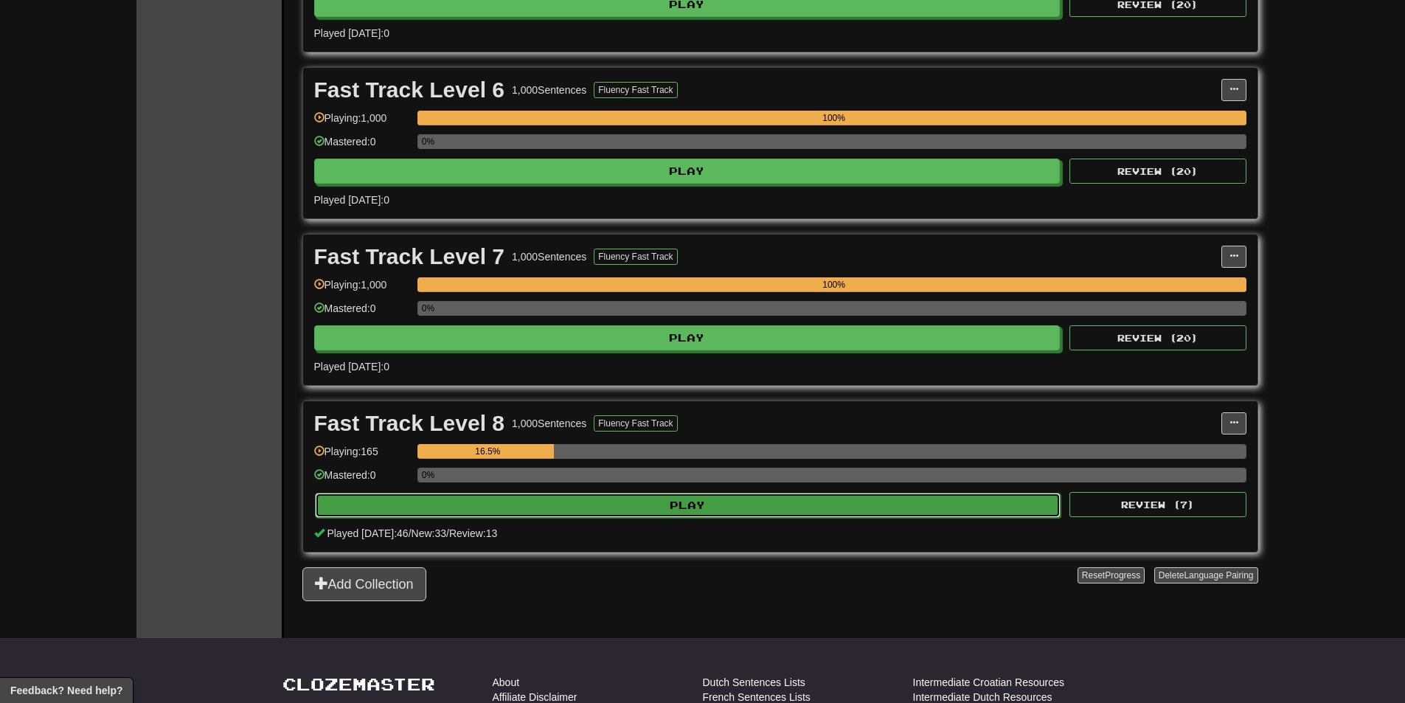
click at [728, 513] on button "Play" at bounding box center [688, 505] width 746 height 25
select select "********"
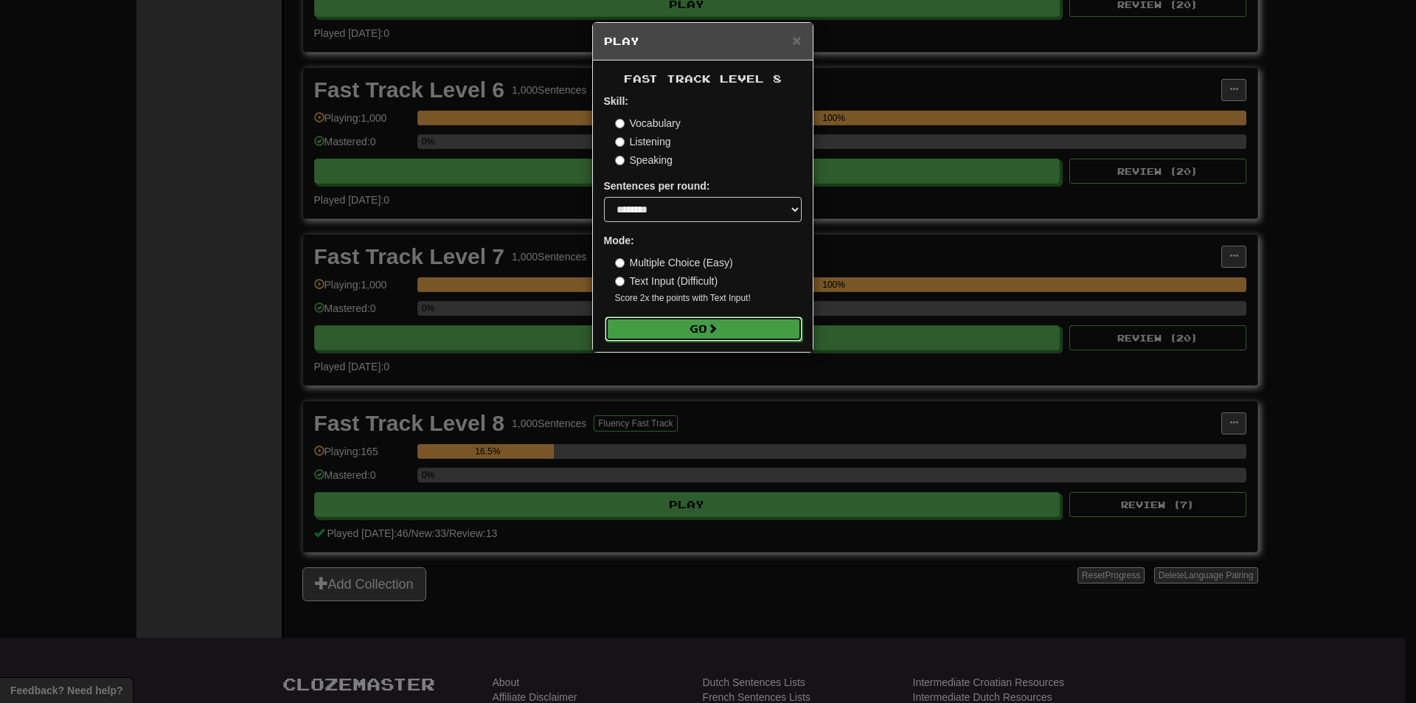
click at [741, 325] on button "Go" at bounding box center [704, 328] width 198 height 25
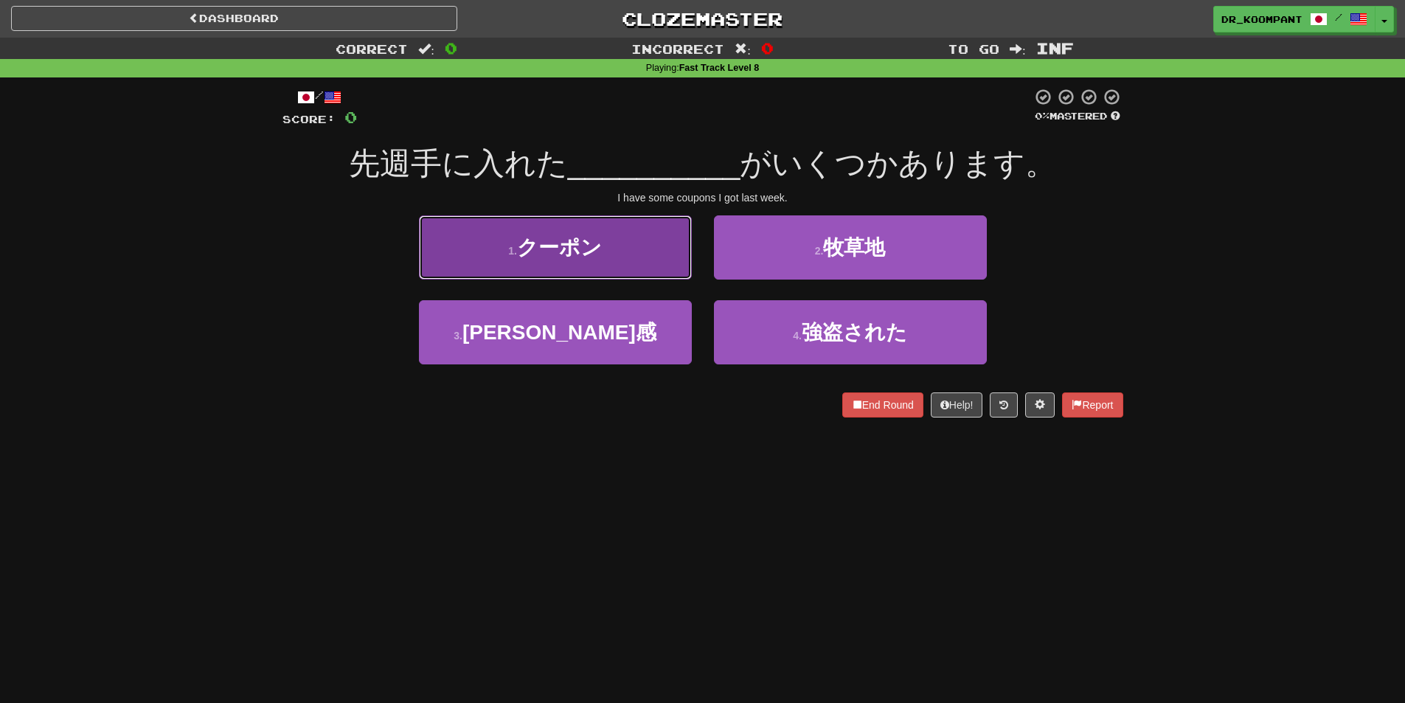
click at [616, 251] on button "1 . クーポン" at bounding box center [555, 247] width 273 height 64
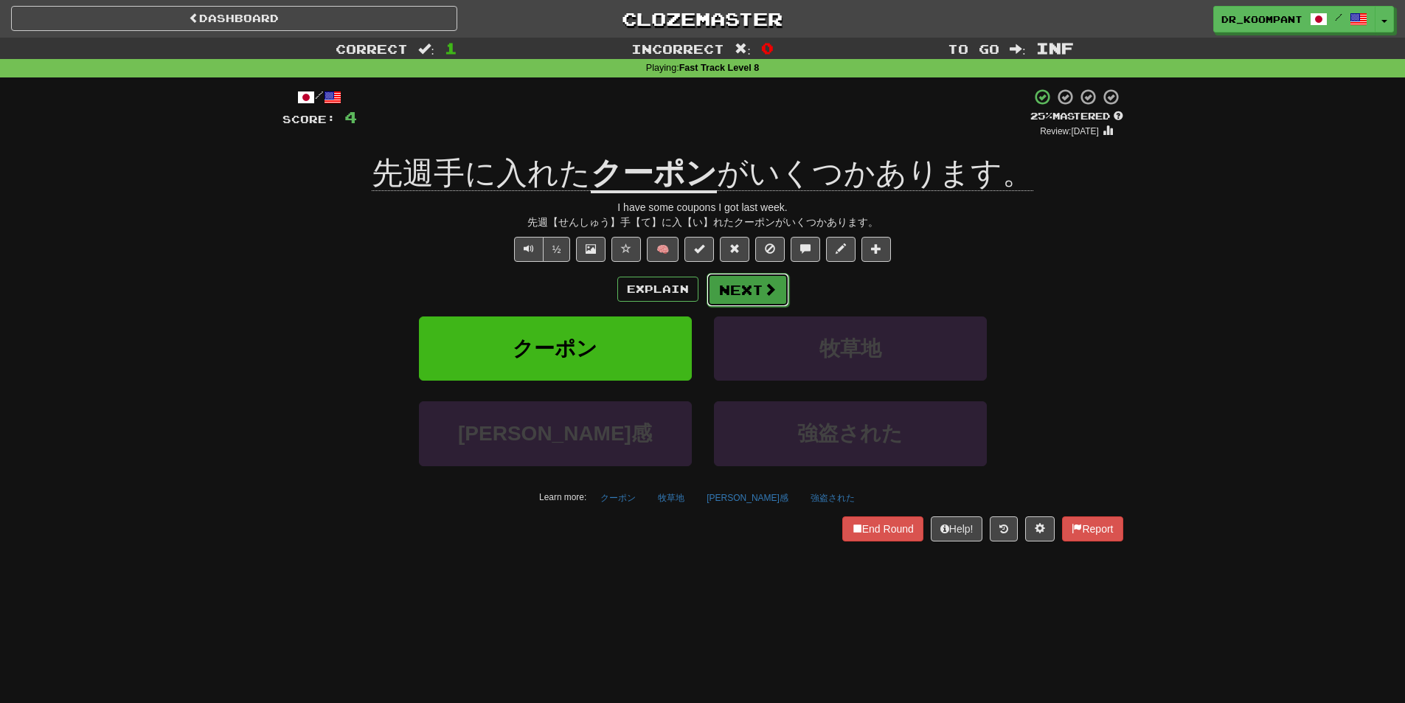
click at [756, 299] on button "Next" at bounding box center [747, 290] width 83 height 34
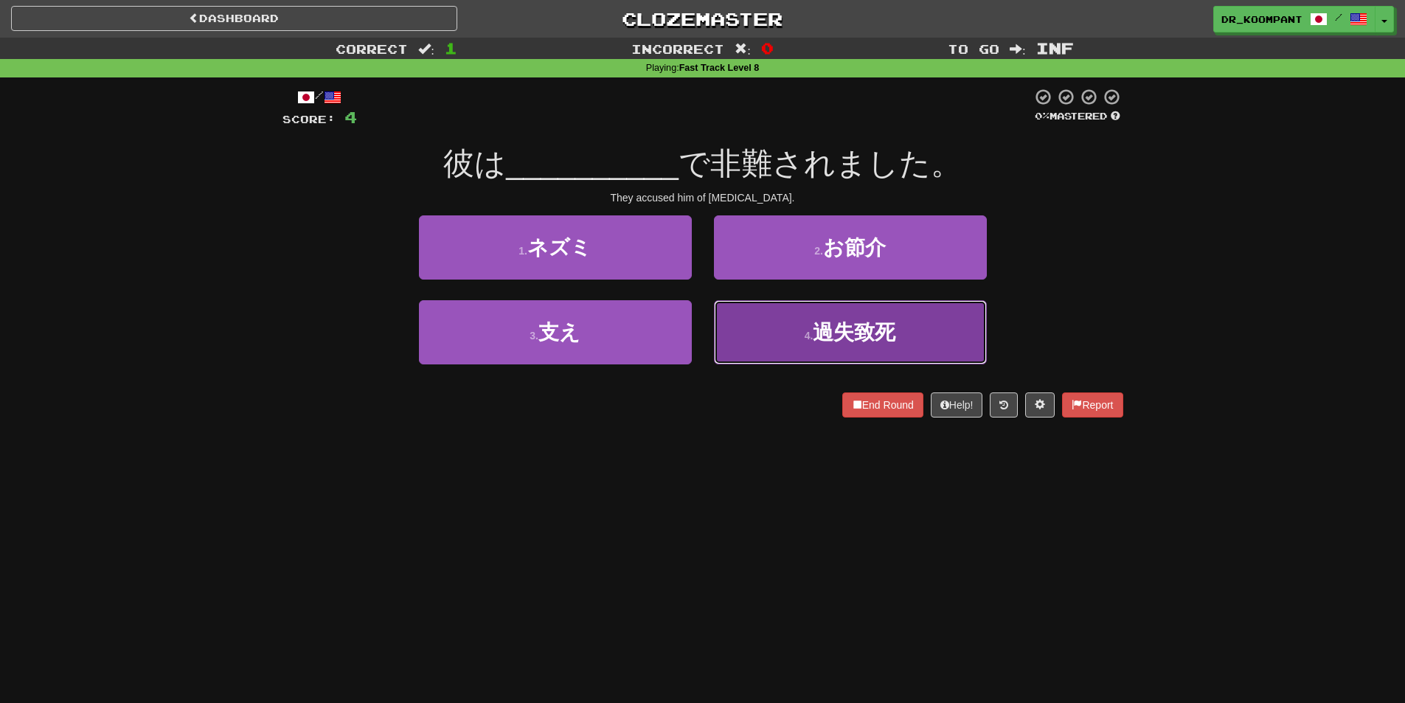
click at [779, 320] on button "4 . 過失致死" at bounding box center [850, 332] width 273 height 64
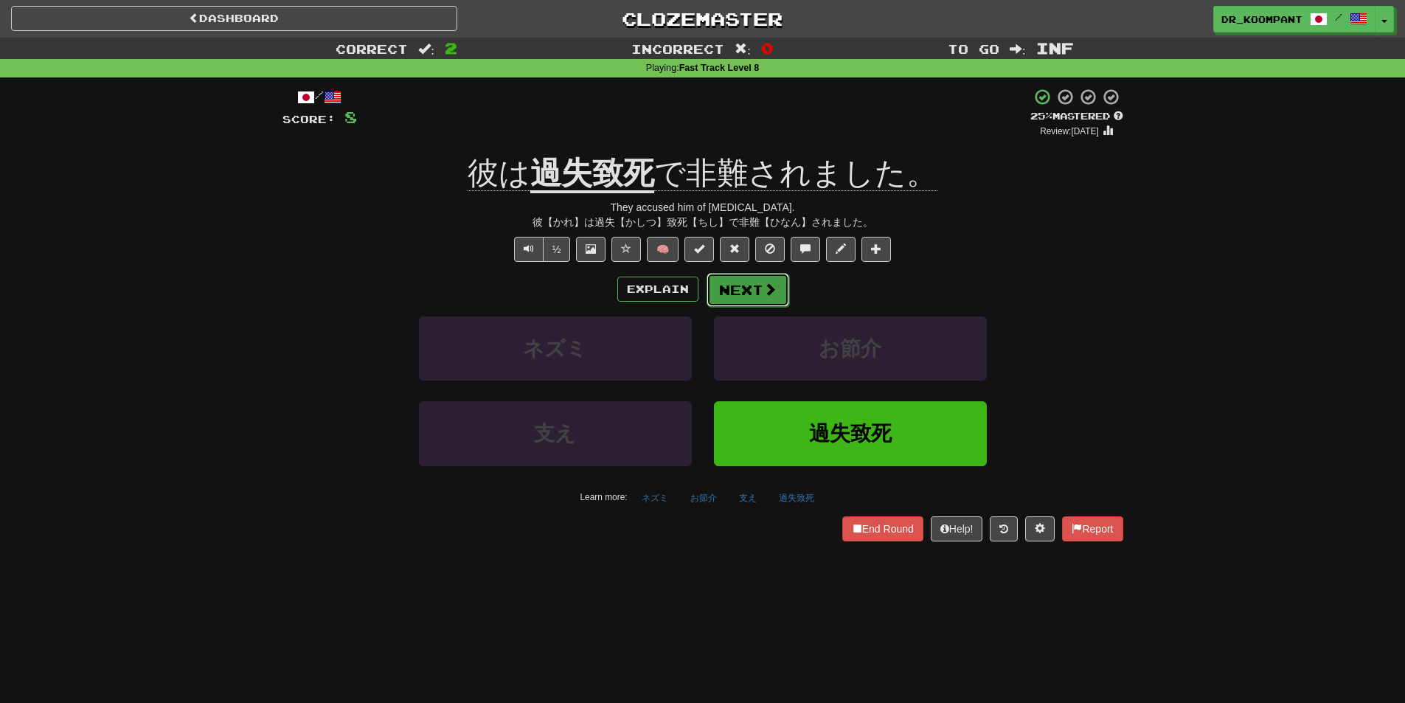
click at [769, 299] on button "Next" at bounding box center [747, 290] width 83 height 34
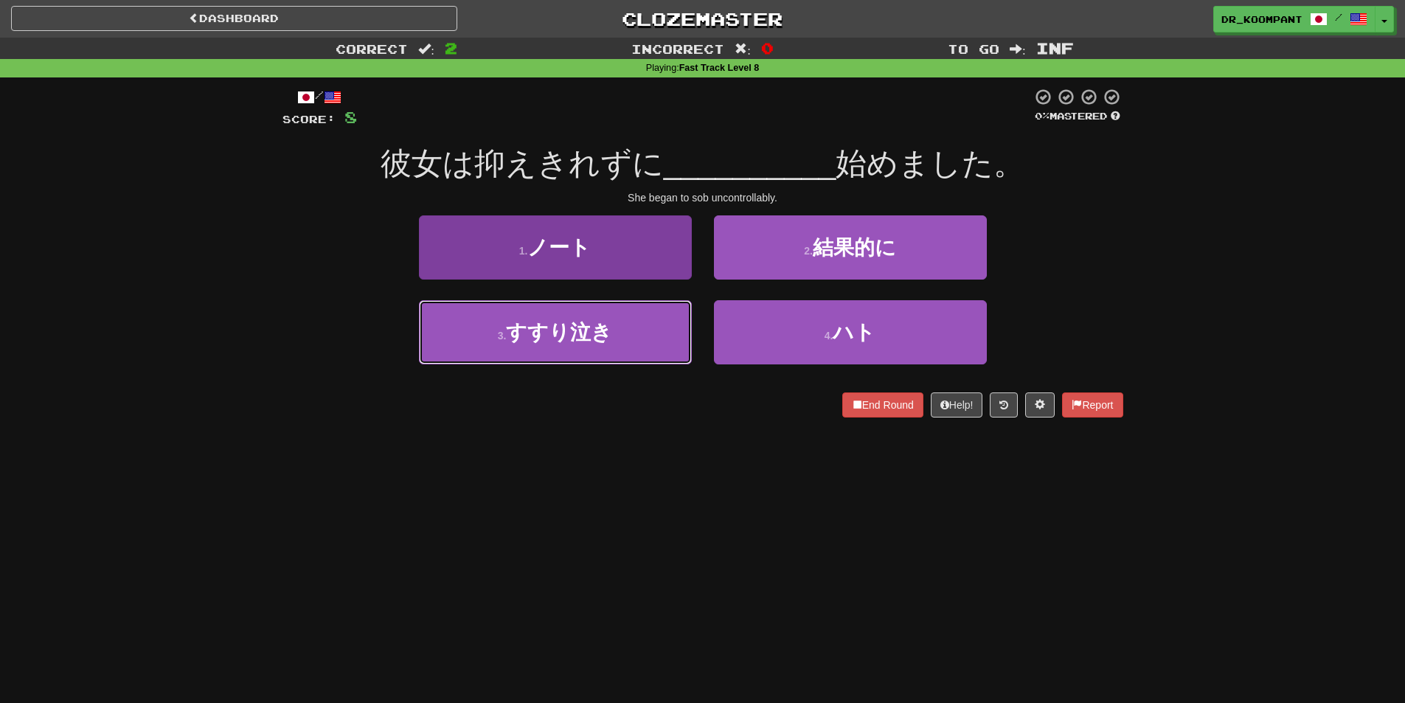
drag, startPoint x: 630, startPoint y: 335, endPoint x: 664, endPoint y: 363, distance: 44.5
click at [630, 334] on button "3 . すすり泣き" at bounding box center [555, 332] width 273 height 64
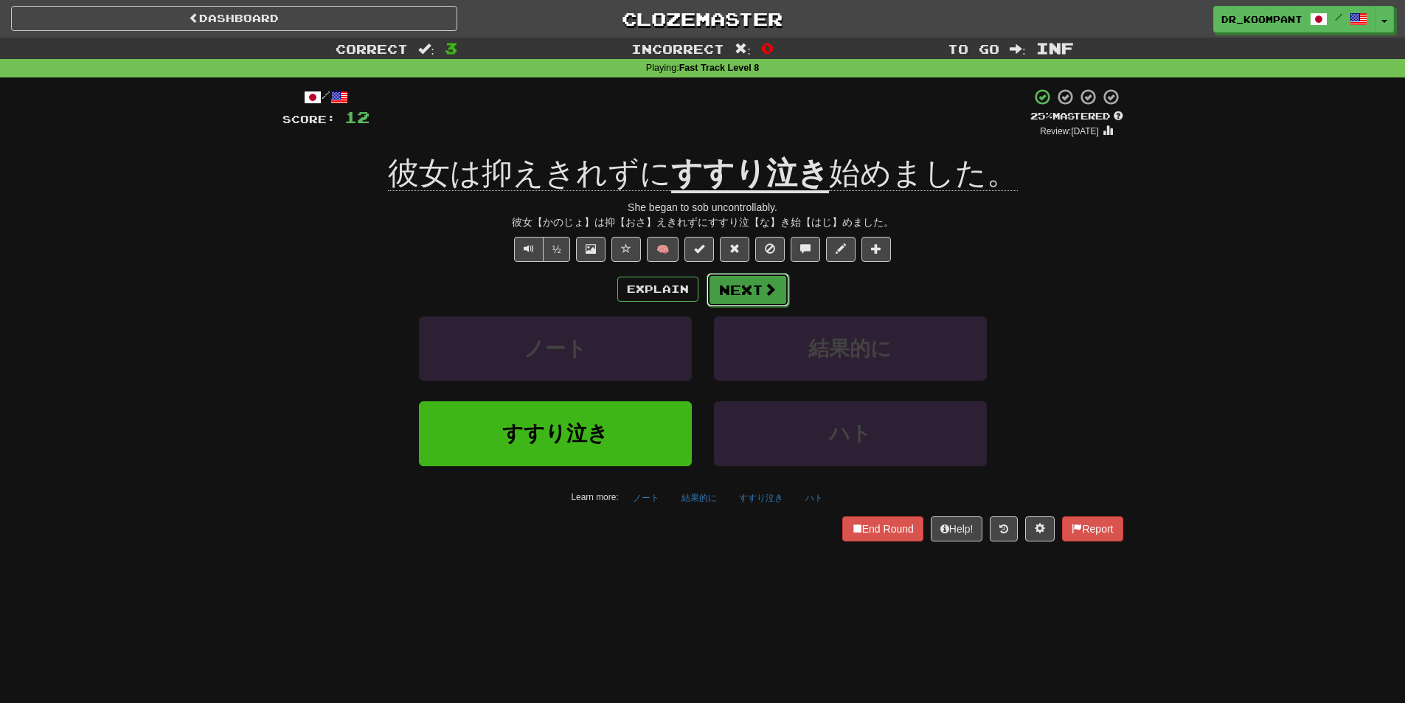
click at [759, 296] on button "Next" at bounding box center [747, 290] width 83 height 34
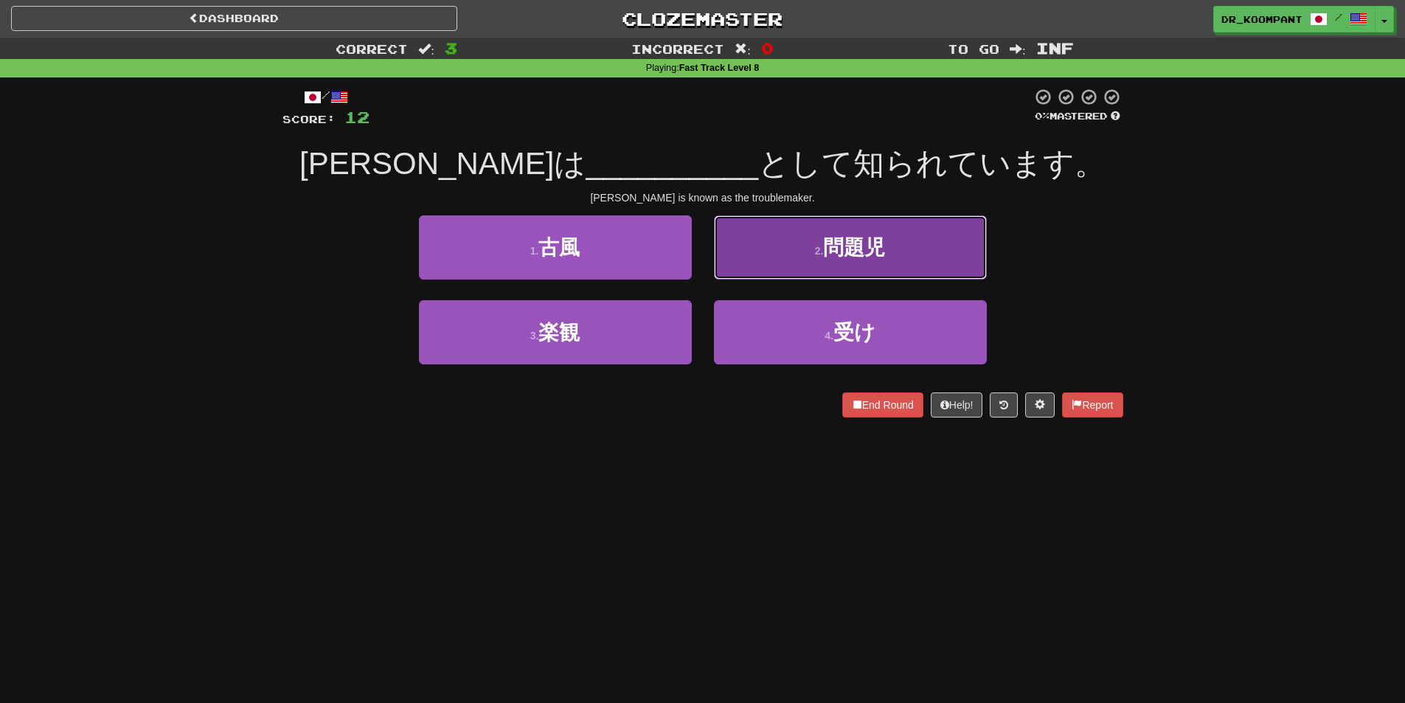
click at [963, 263] on button "2 . 問題児" at bounding box center [850, 247] width 273 height 64
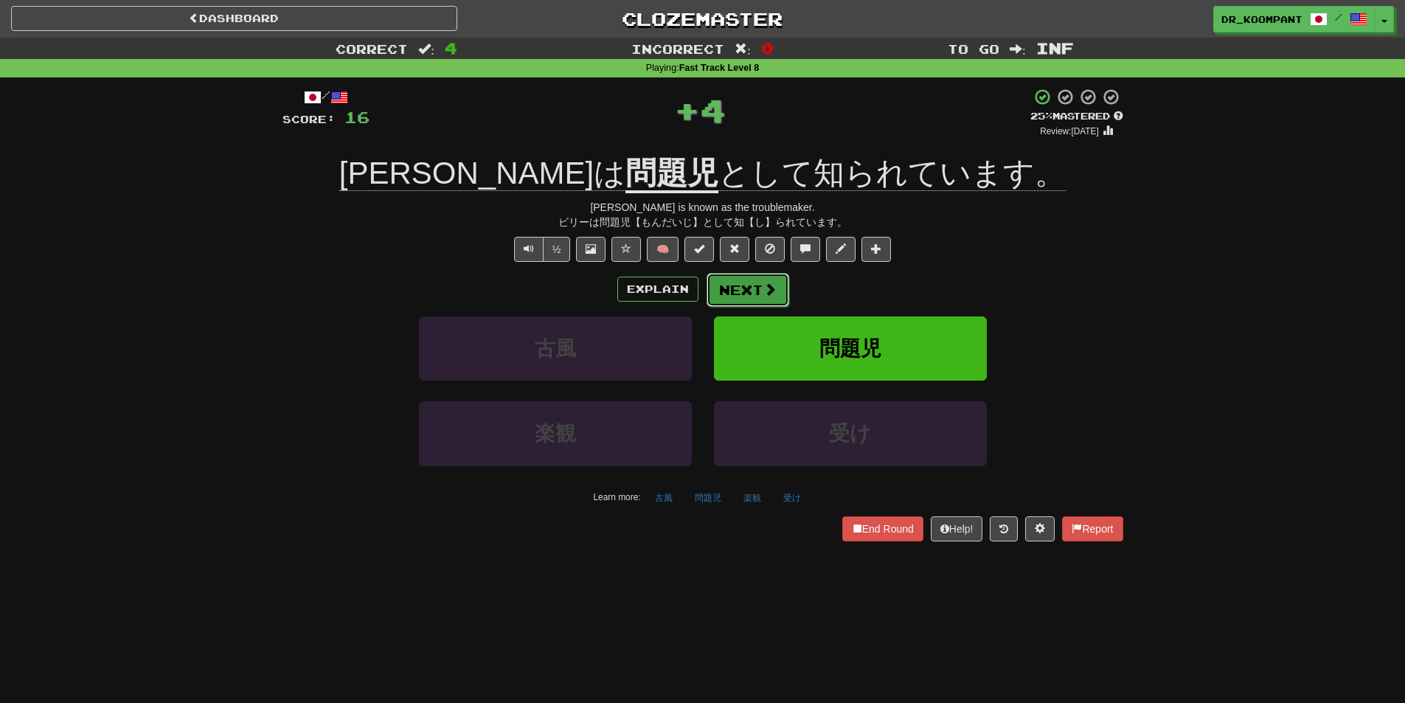
click at [758, 283] on button "Next" at bounding box center [747, 290] width 83 height 34
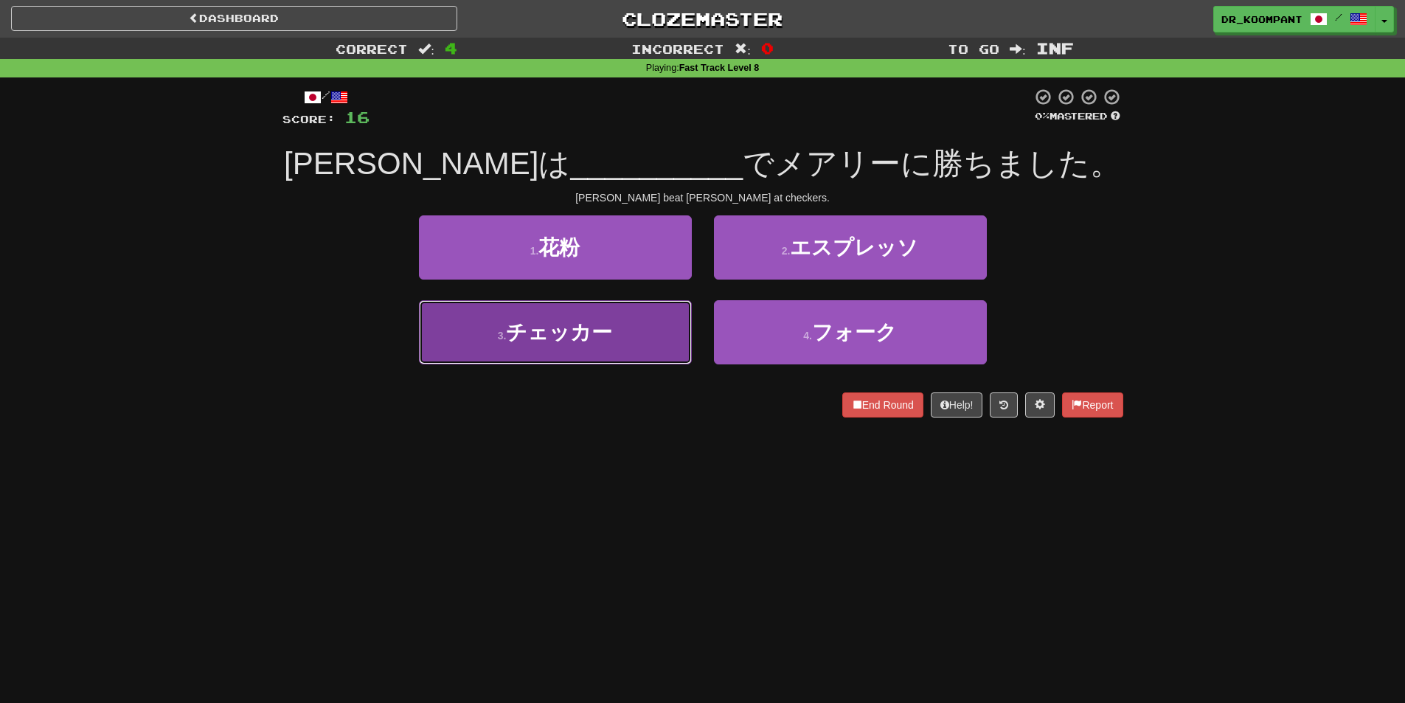
click at [643, 358] on button "3 . チェッカー" at bounding box center [555, 332] width 273 height 64
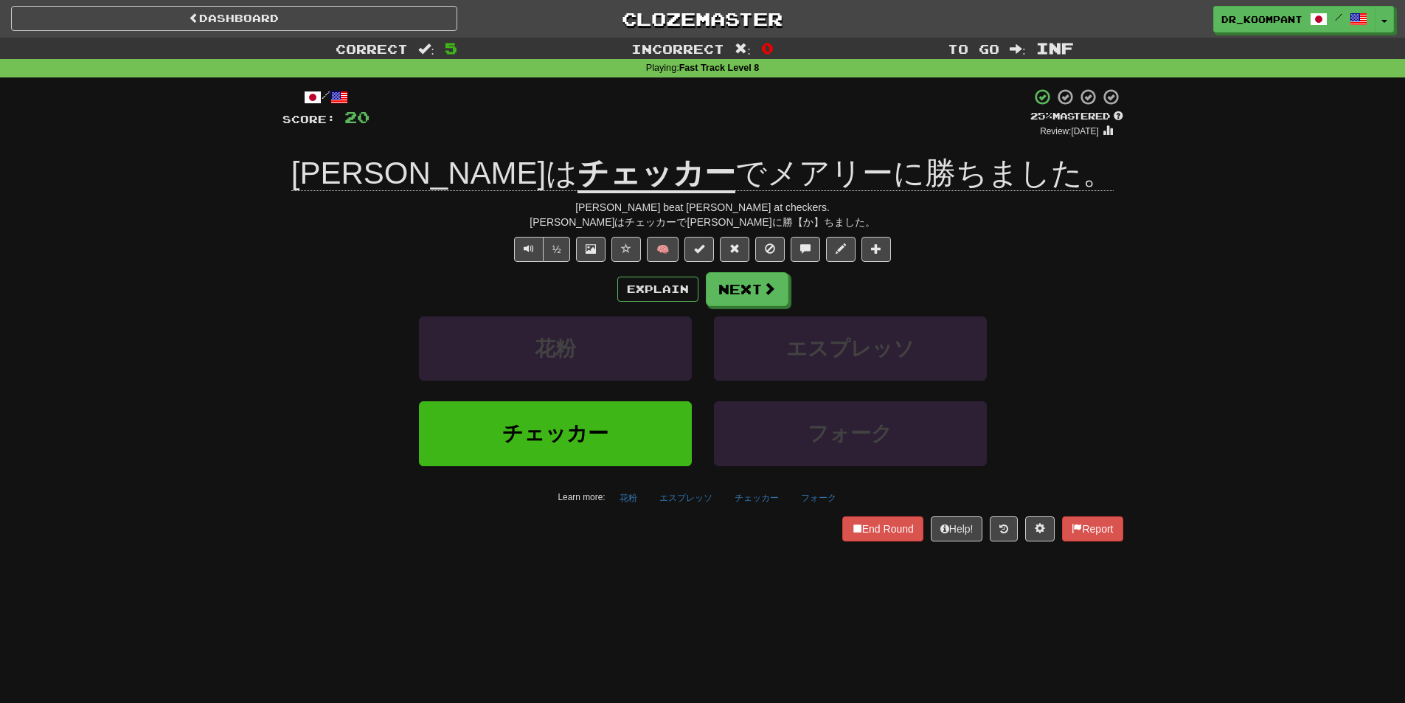
click at [737, 268] on div "/ Score: 20 + 4 25 % Mastered Review: 2025-08-18 トムは チェッカー でメアリーに勝ちました。 Tom bea…" at bounding box center [702, 314] width 841 height 453
click at [747, 294] on button "Next" at bounding box center [747, 290] width 83 height 34
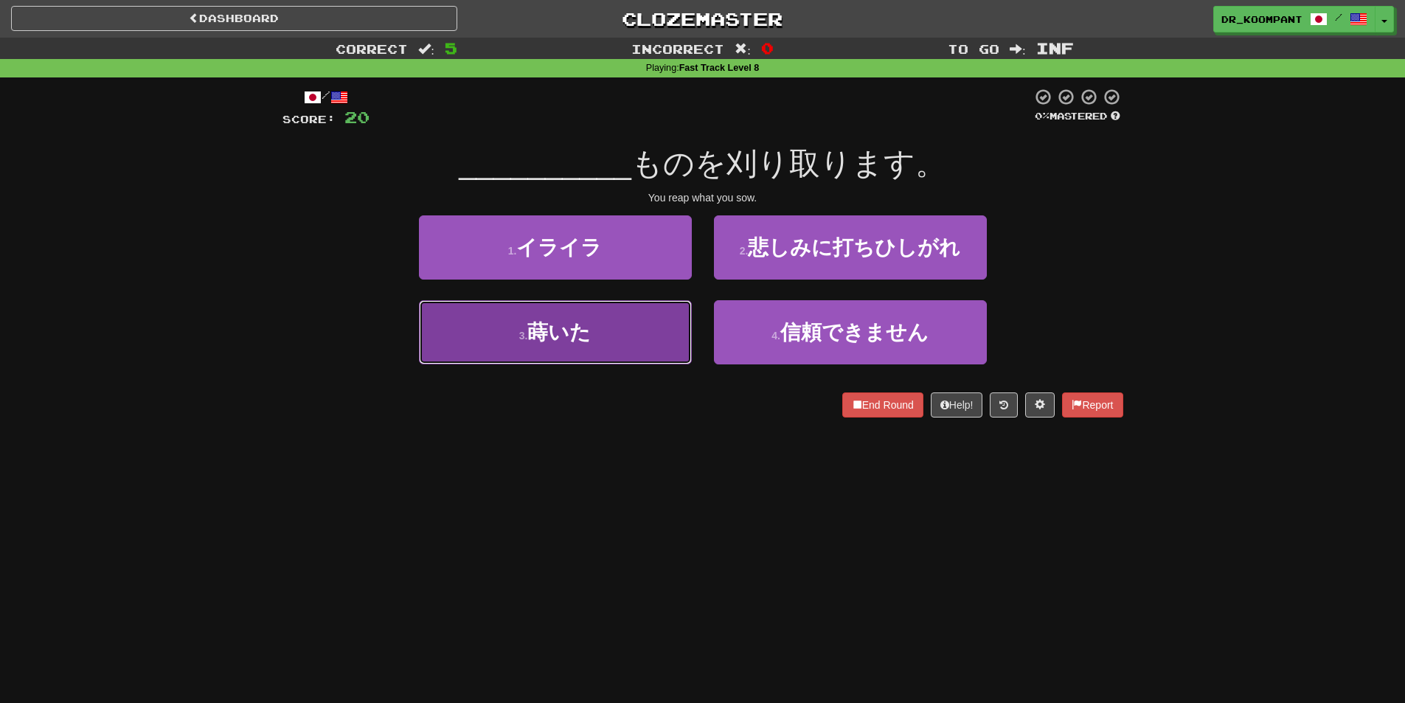
click at [665, 333] on button "3 . 蒔いた" at bounding box center [555, 332] width 273 height 64
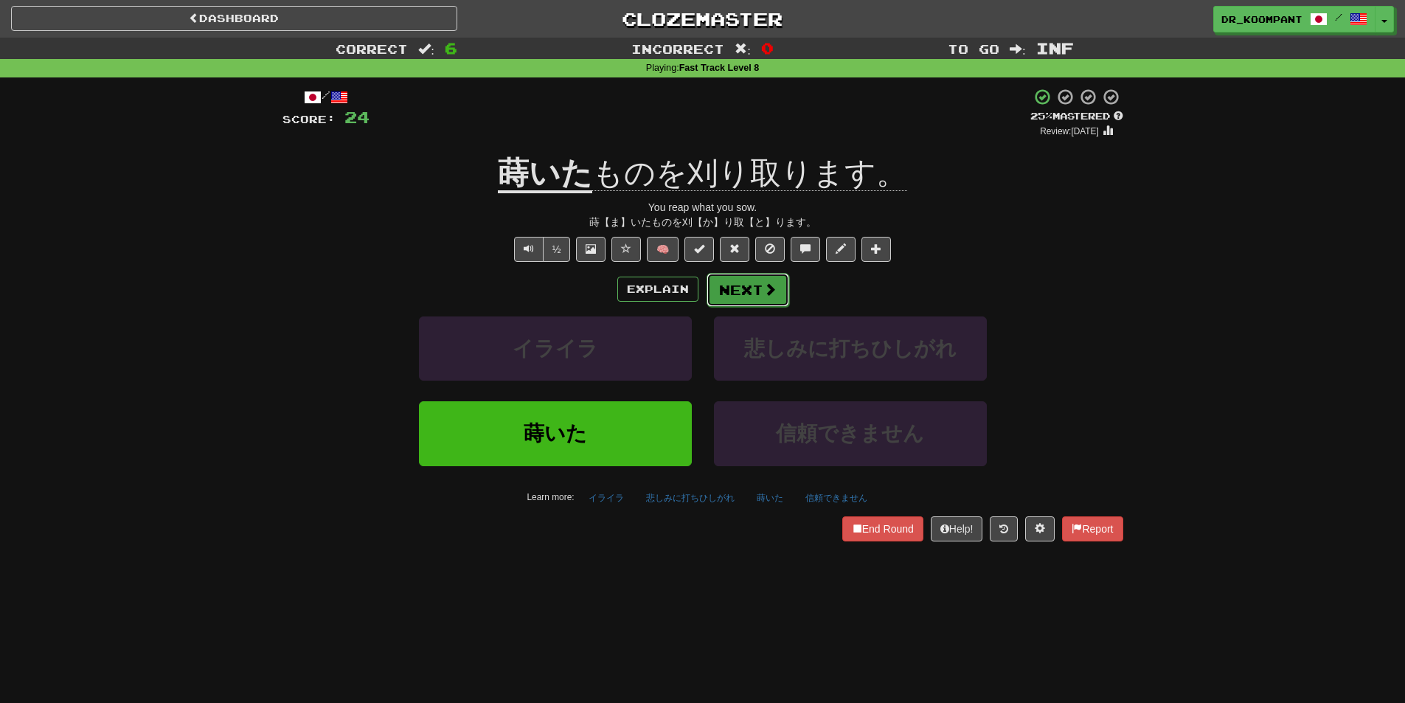
click at [765, 292] on span at bounding box center [769, 288] width 13 height 13
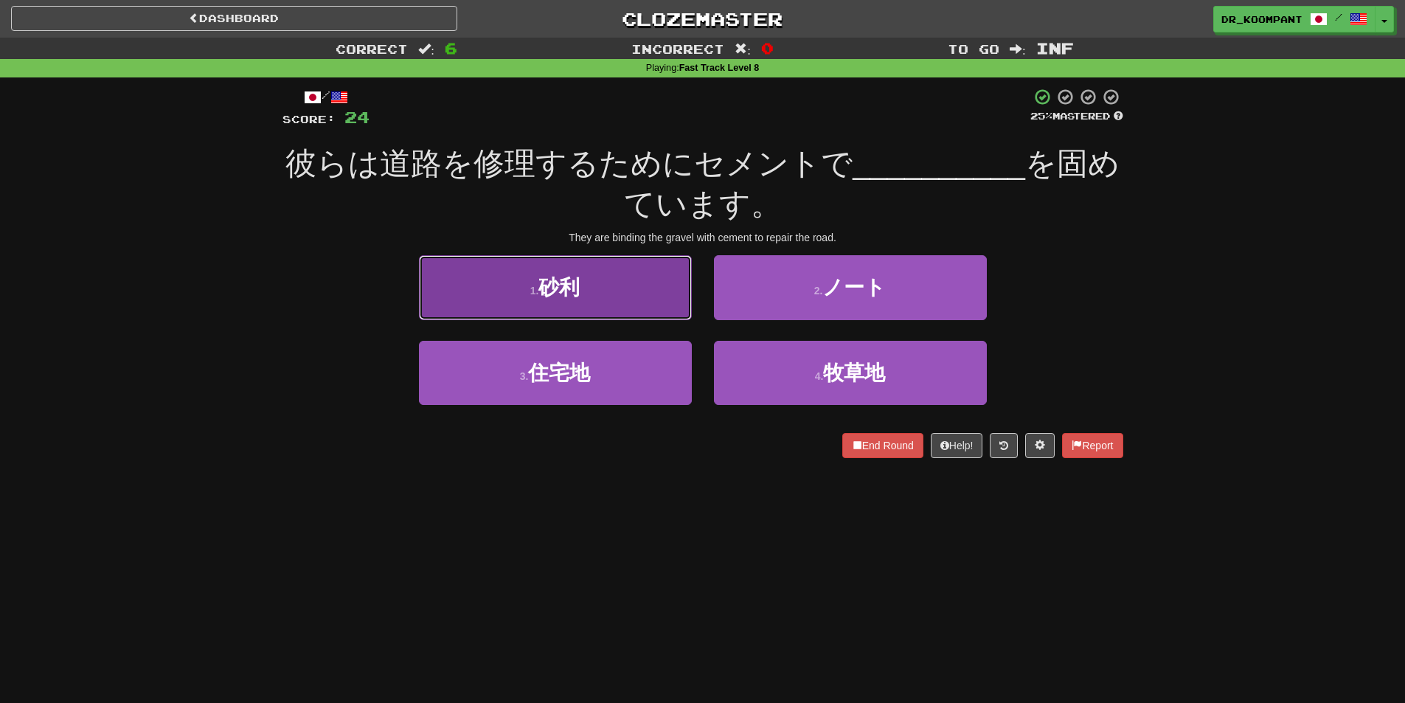
click at [619, 298] on button "1 . 砂利" at bounding box center [555, 287] width 273 height 64
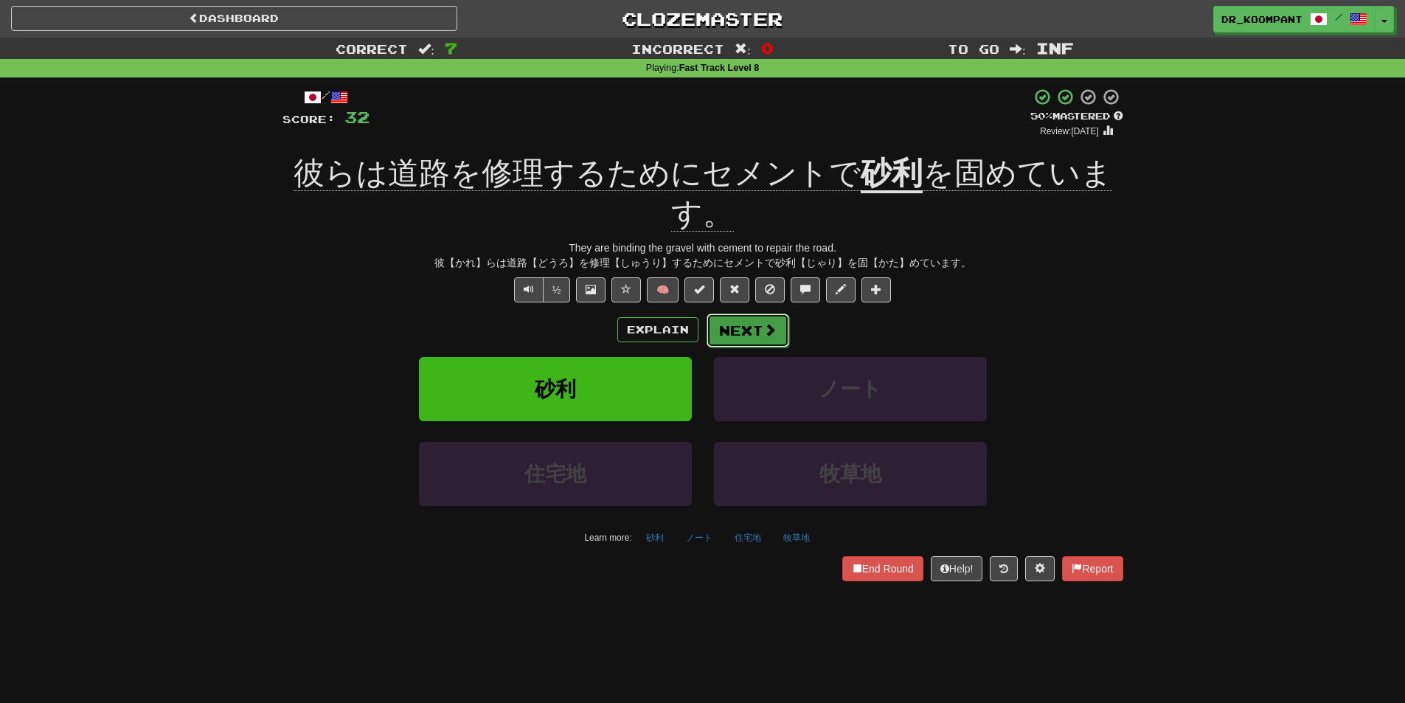
click at [768, 332] on span at bounding box center [769, 329] width 13 height 13
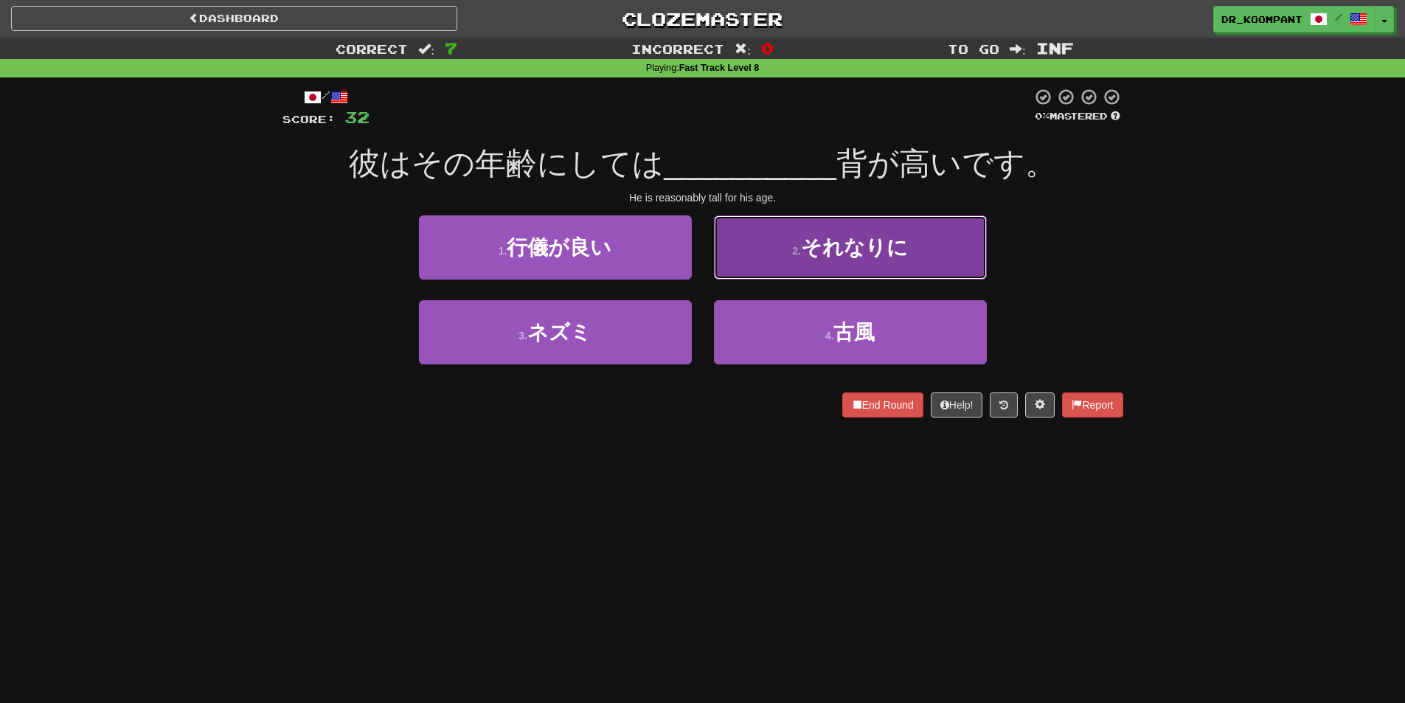
click at [806, 262] on button "2 . それなりに" at bounding box center [850, 247] width 273 height 64
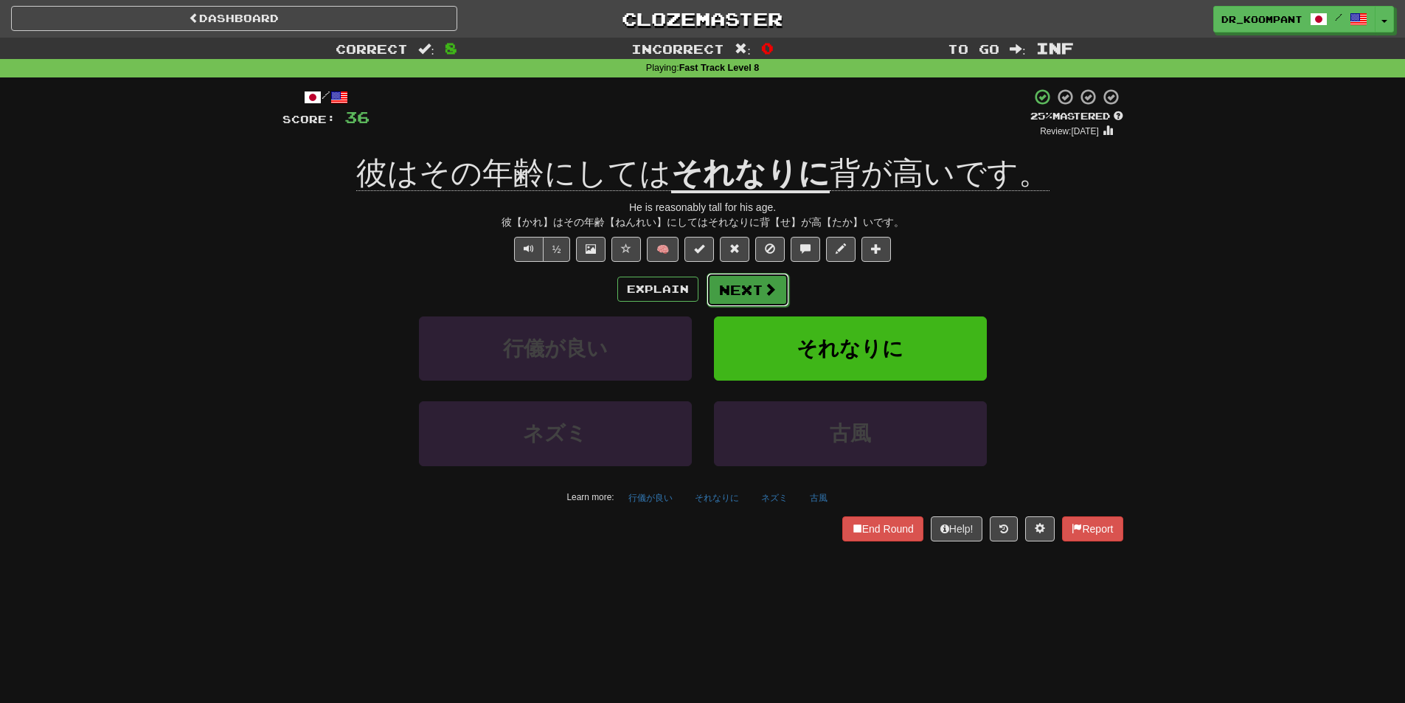
click at [770, 282] on span at bounding box center [769, 288] width 13 height 13
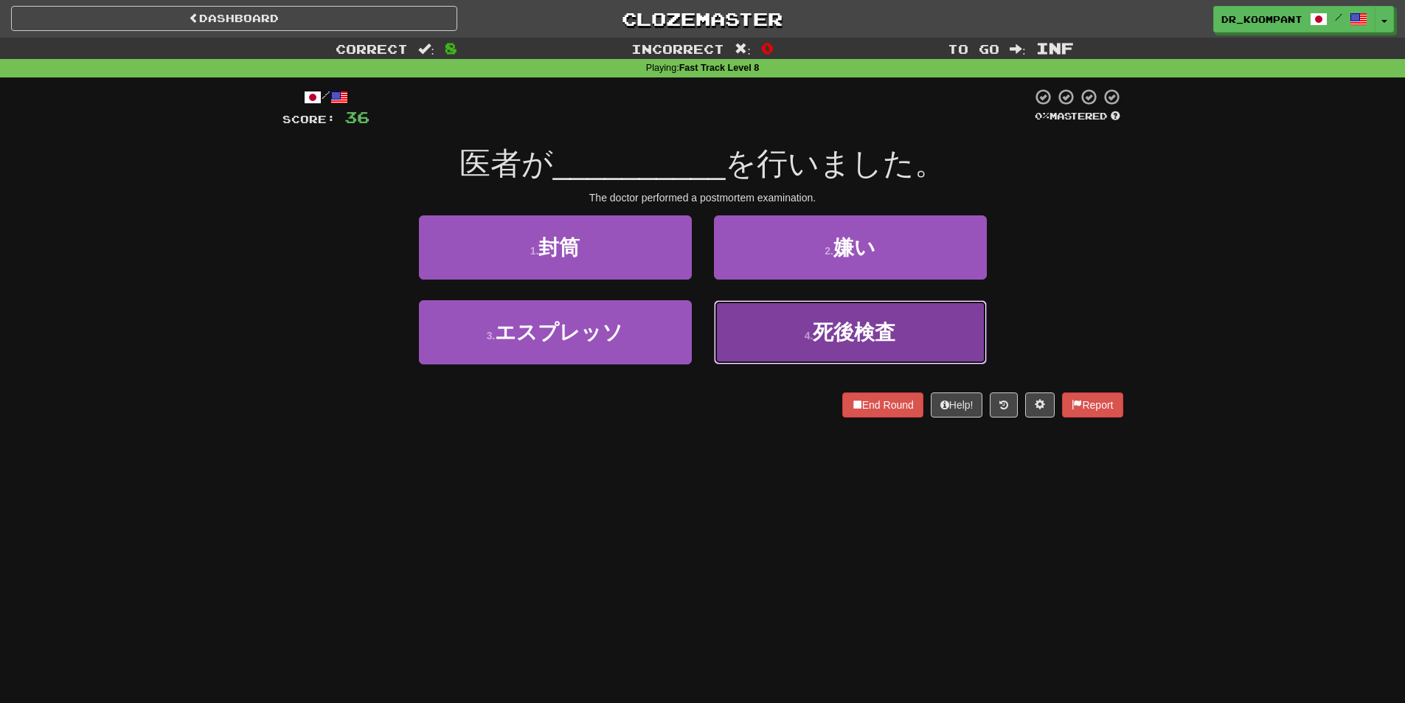
click at [908, 349] on button "4 . 死後検査" at bounding box center [850, 332] width 273 height 64
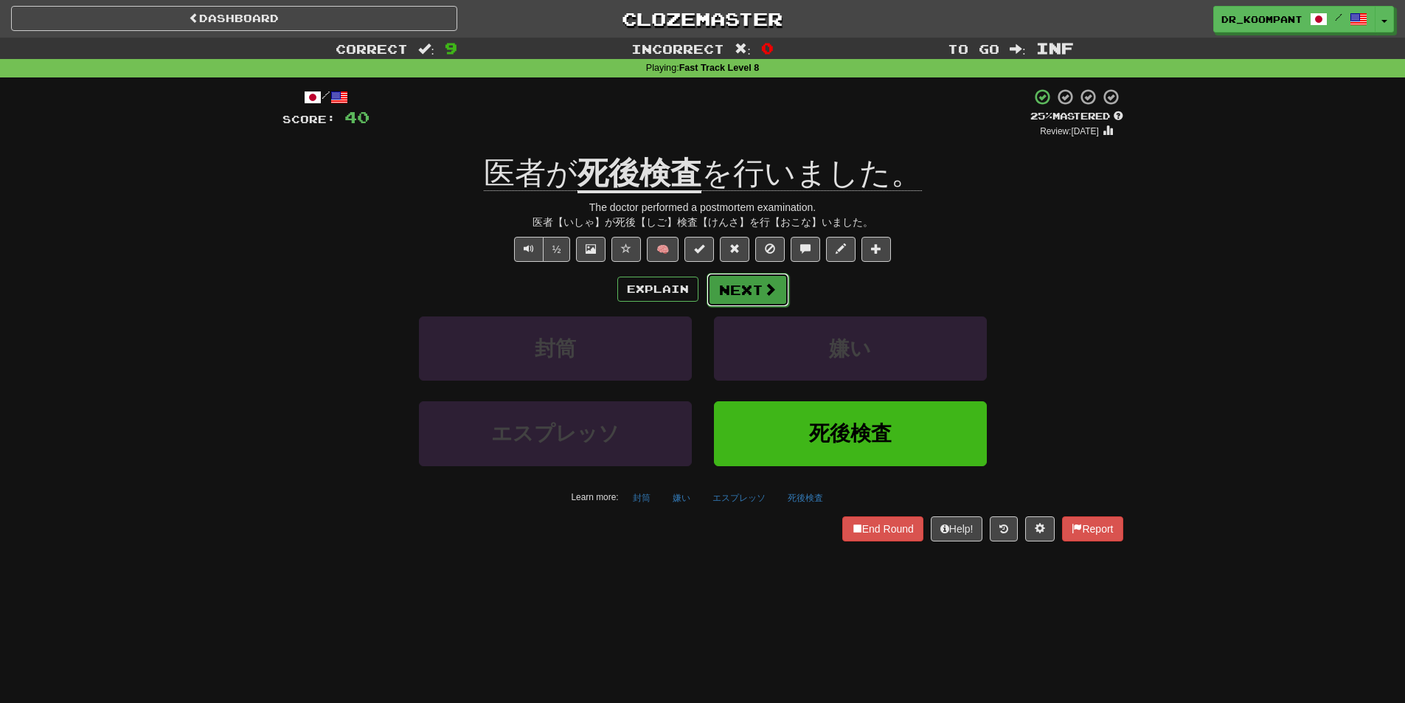
click at [768, 294] on span at bounding box center [769, 288] width 13 height 13
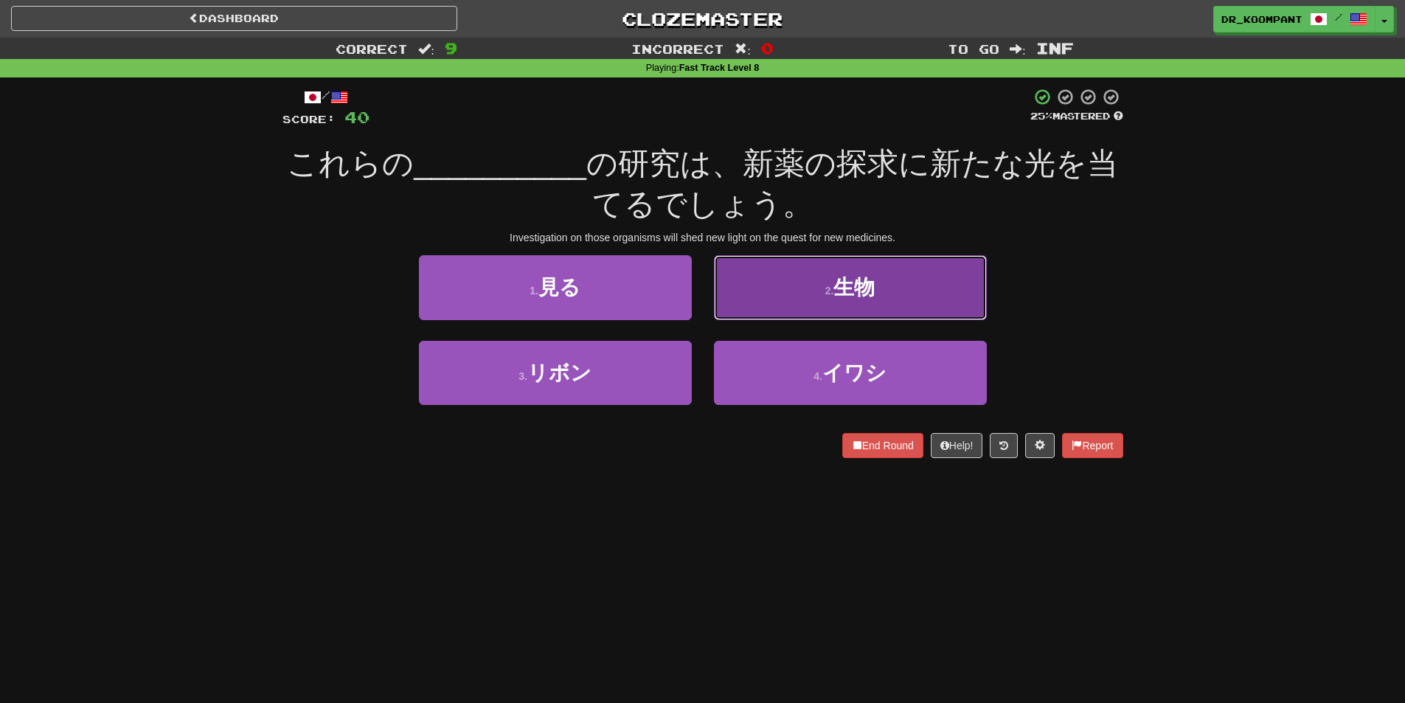
click at [785, 287] on button "2 . 生物" at bounding box center [850, 287] width 273 height 64
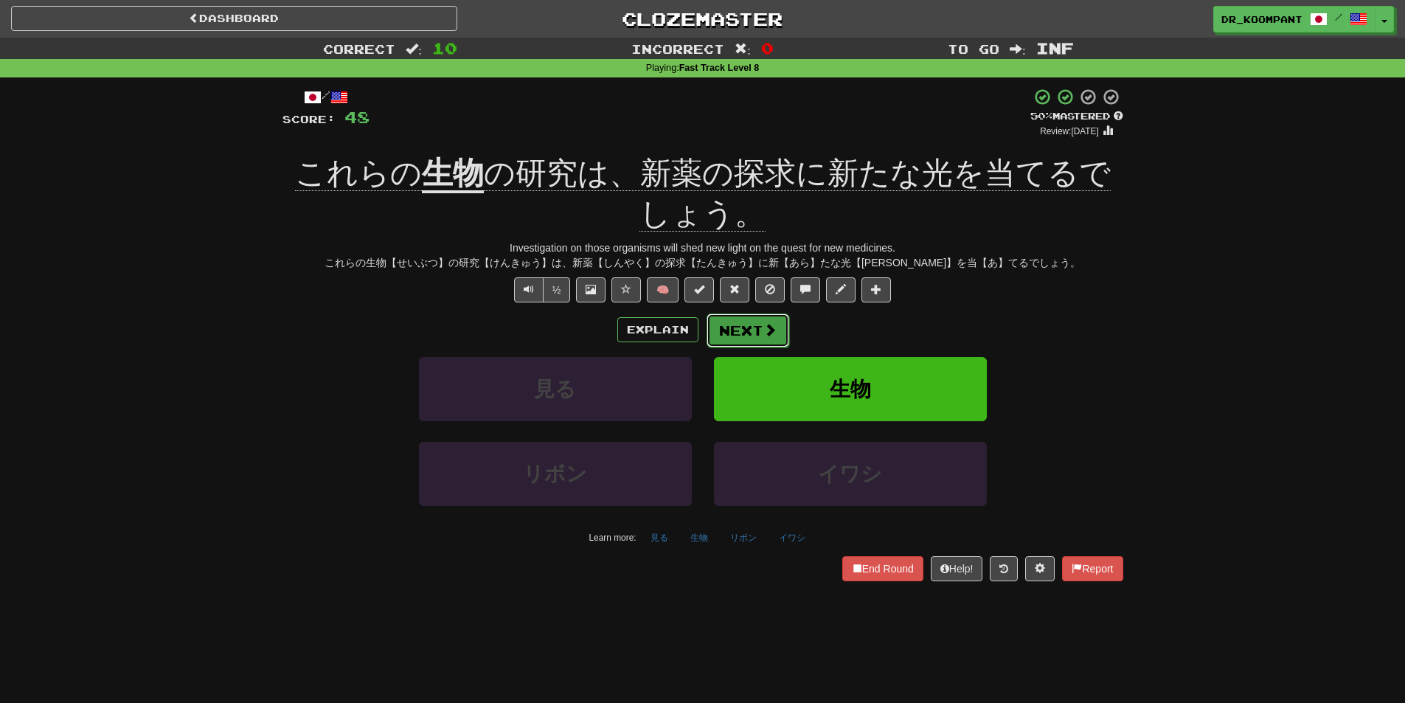
click at [752, 332] on button "Next" at bounding box center [747, 330] width 83 height 34
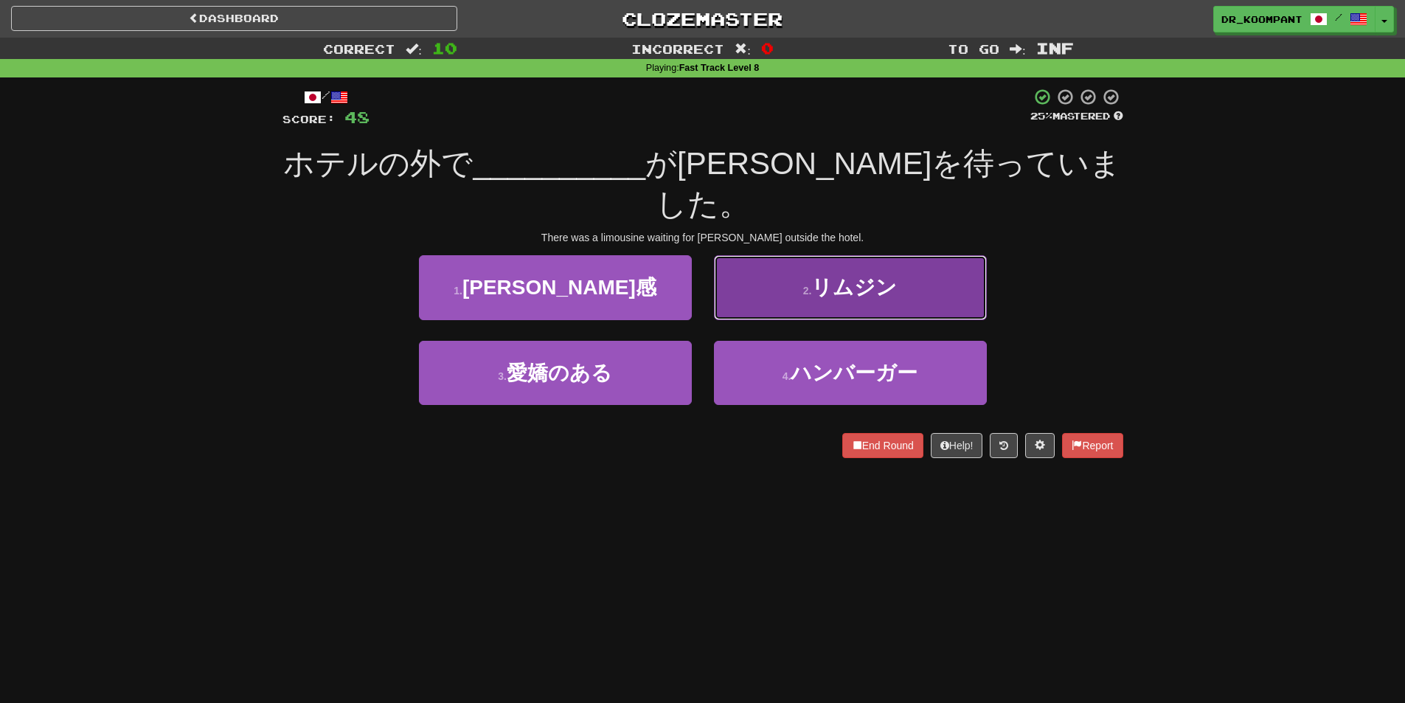
click at [807, 260] on button "2 . リムジン" at bounding box center [850, 287] width 273 height 64
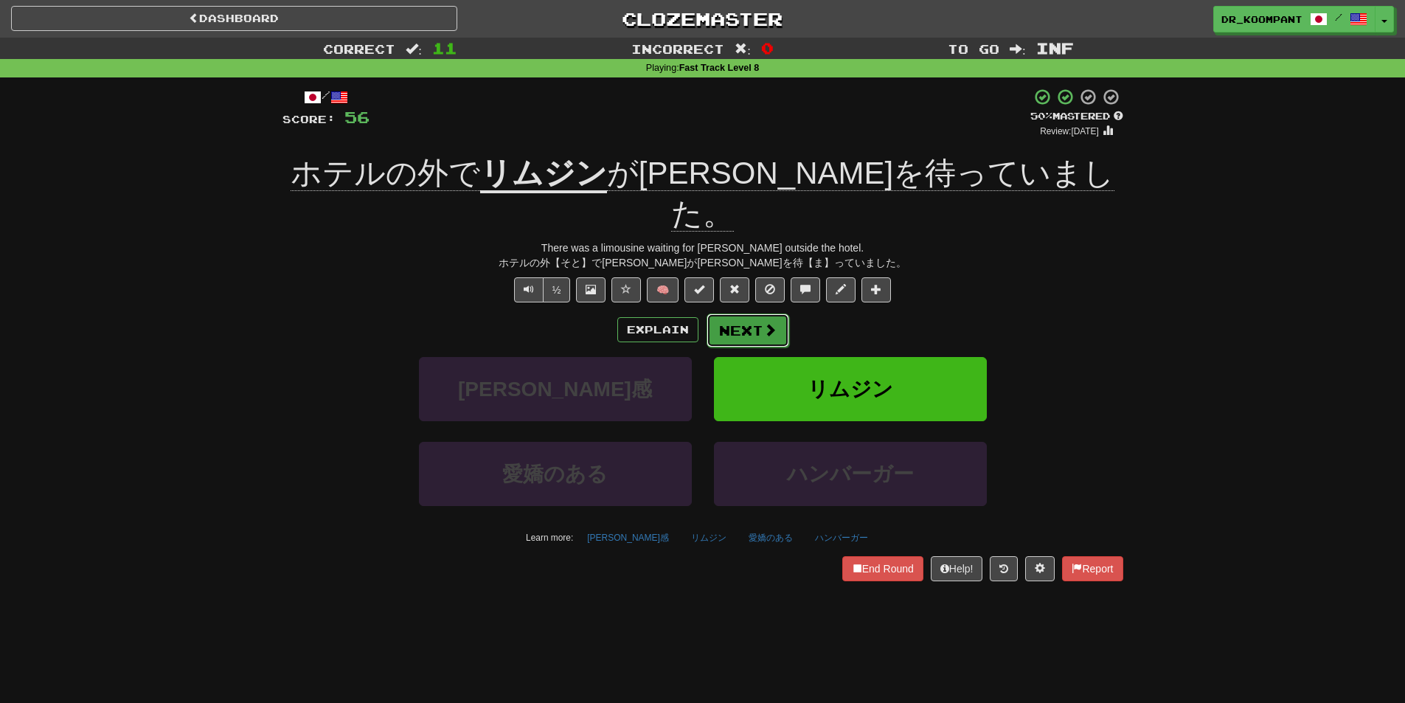
click at [775, 313] on button "Next" at bounding box center [747, 330] width 83 height 34
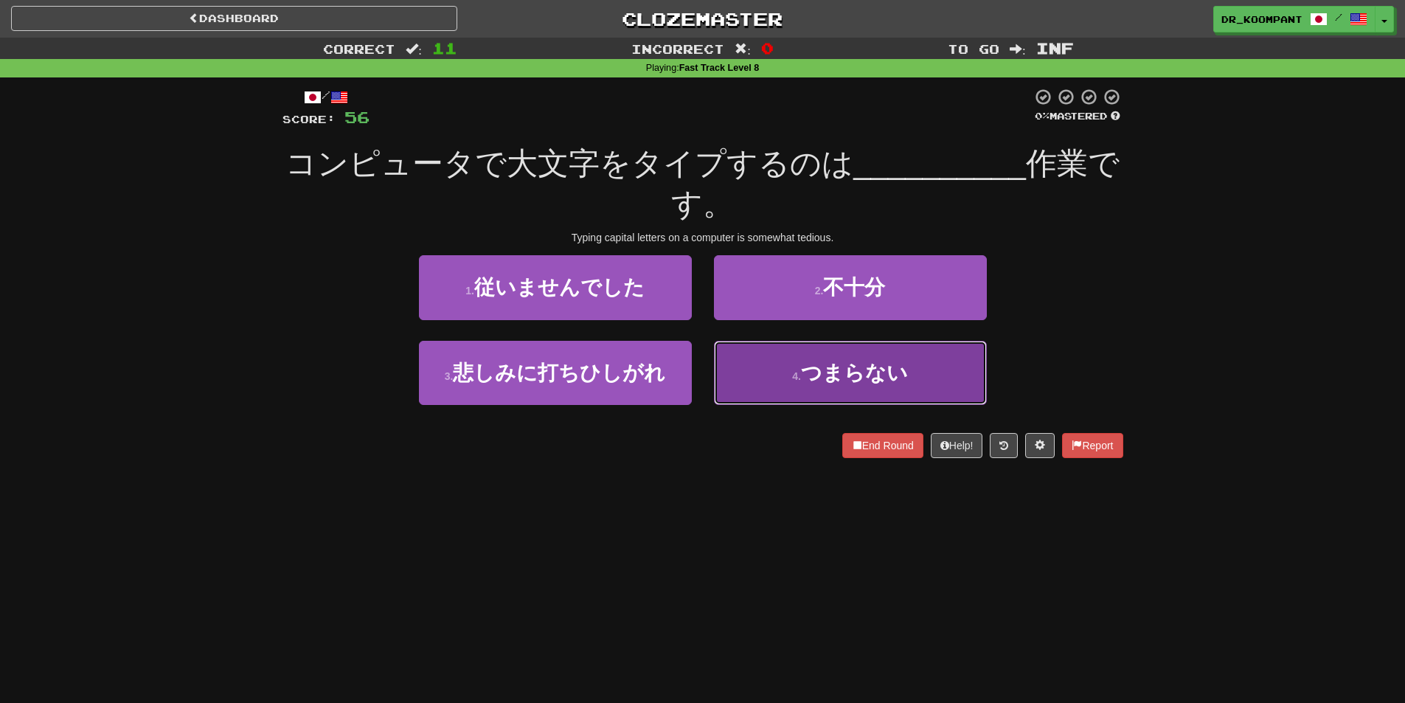
click at [829, 368] on span "つまらない" at bounding box center [854, 372] width 107 height 23
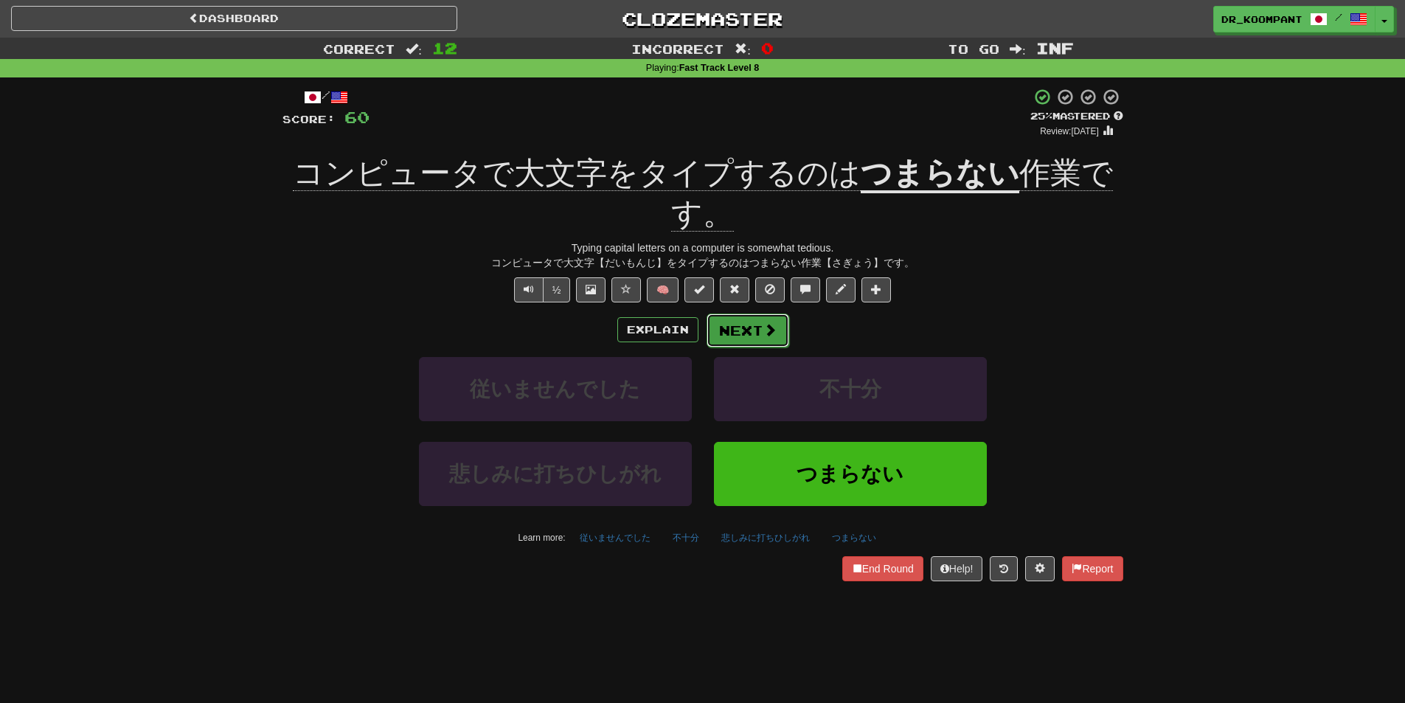
click at [764, 327] on span at bounding box center [769, 329] width 13 height 13
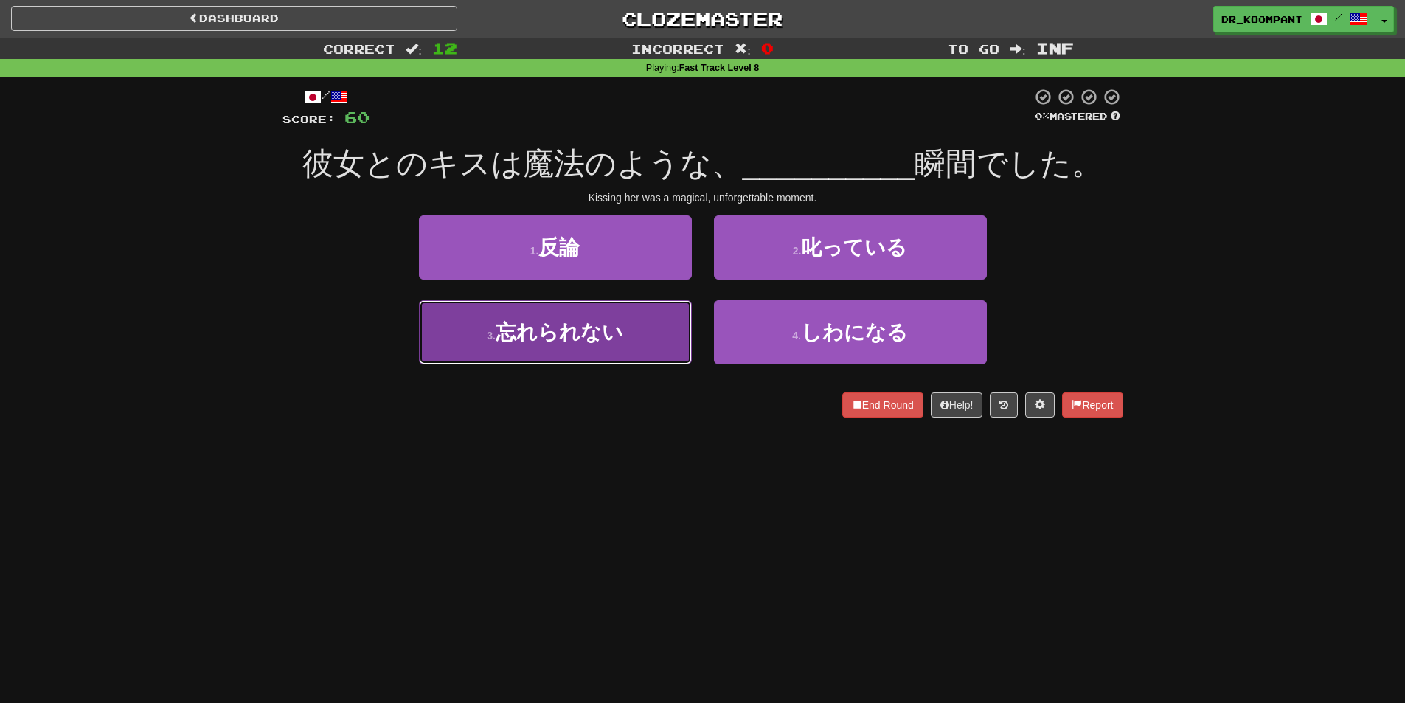
click at [670, 329] on button "3 . 忘れられない" at bounding box center [555, 332] width 273 height 64
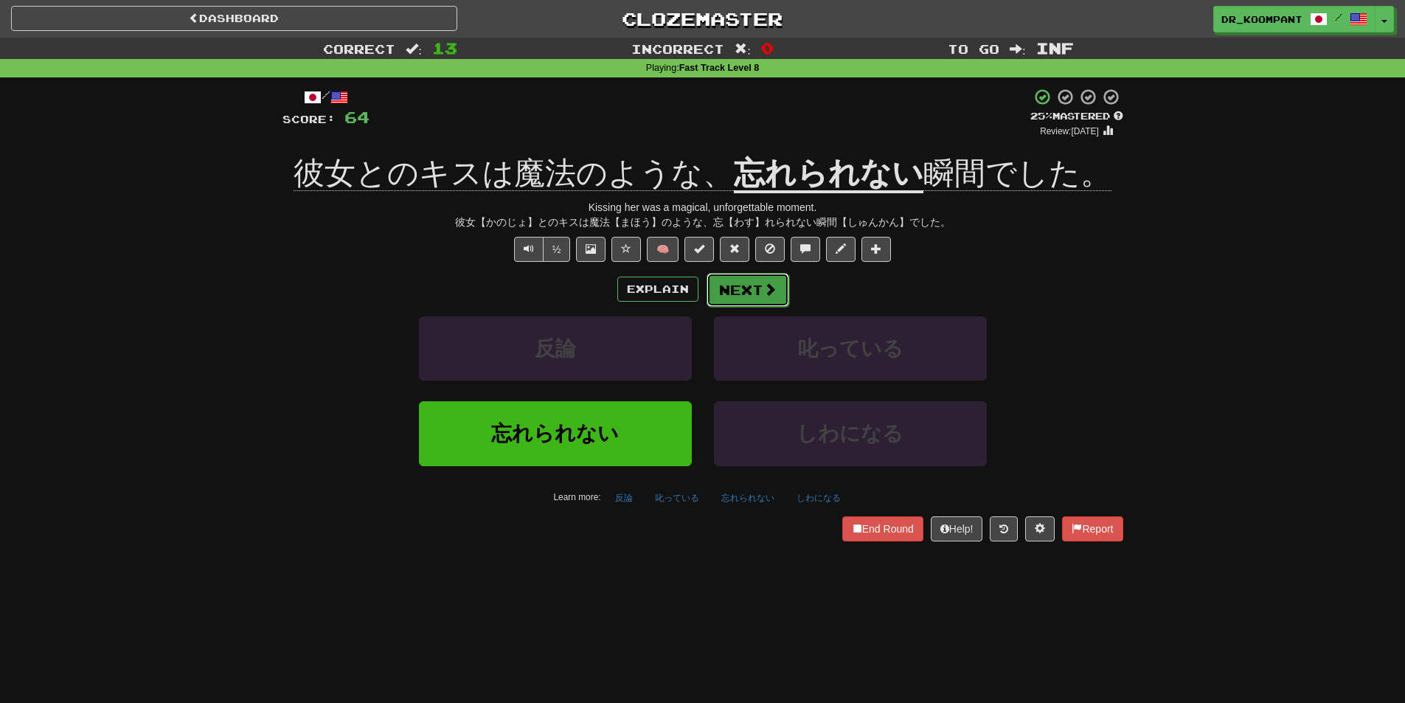
click at [744, 280] on button "Next" at bounding box center [747, 290] width 83 height 34
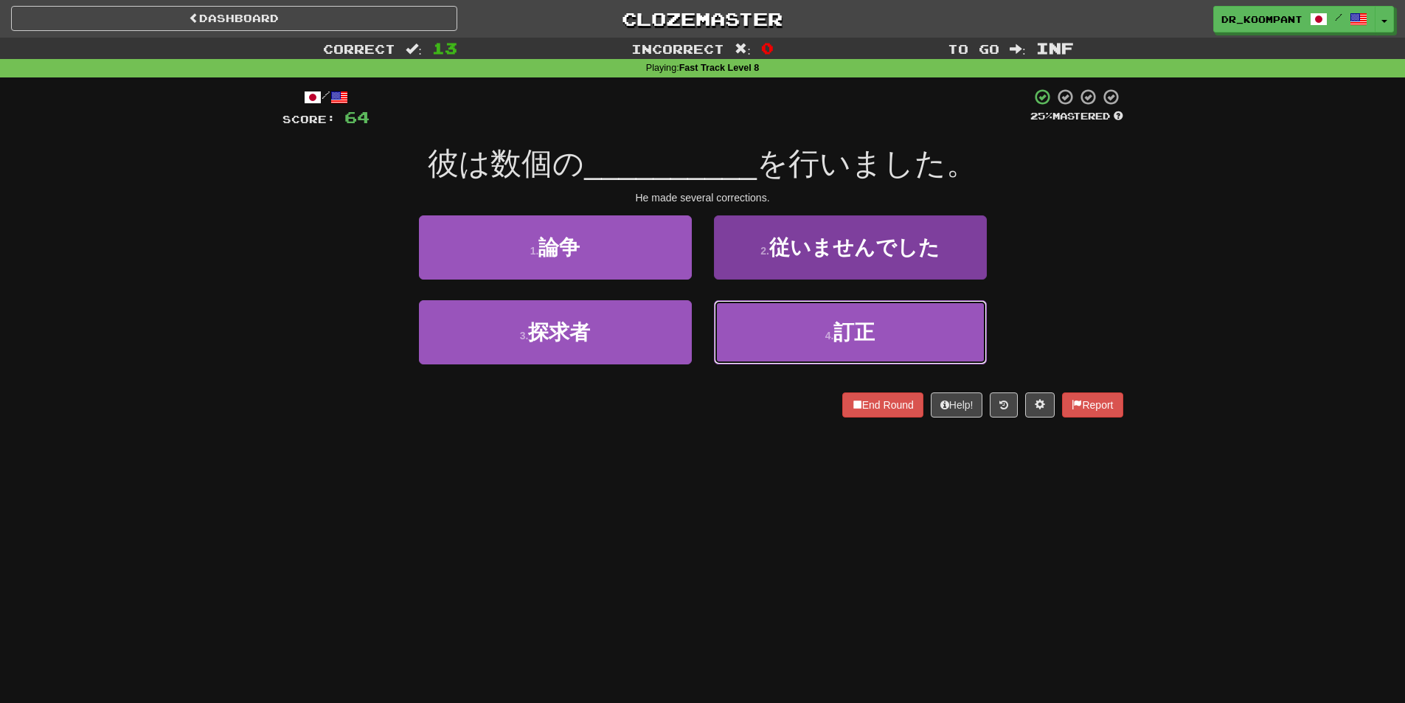
click at [856, 324] on span "訂正" at bounding box center [853, 332] width 41 height 23
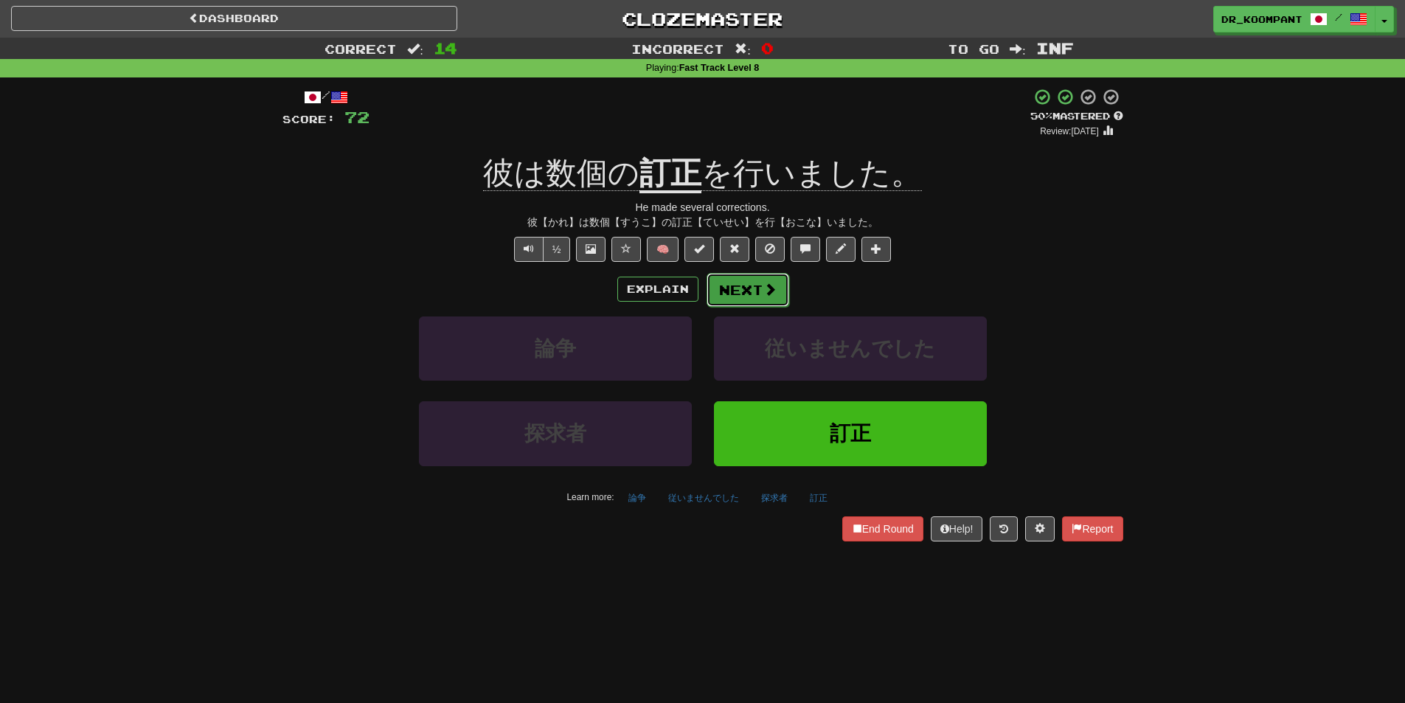
click at [758, 287] on button "Next" at bounding box center [747, 290] width 83 height 34
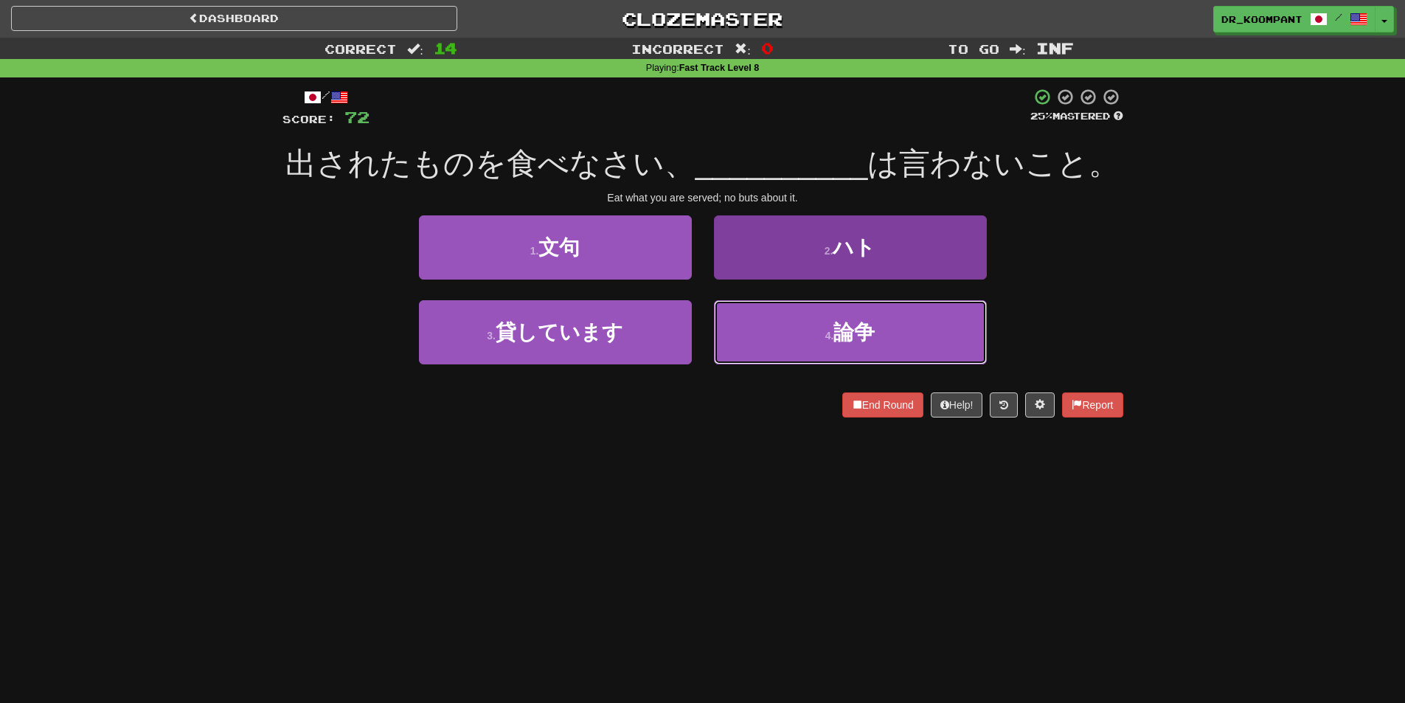
click at [801, 344] on button "4 . 論争" at bounding box center [850, 332] width 273 height 64
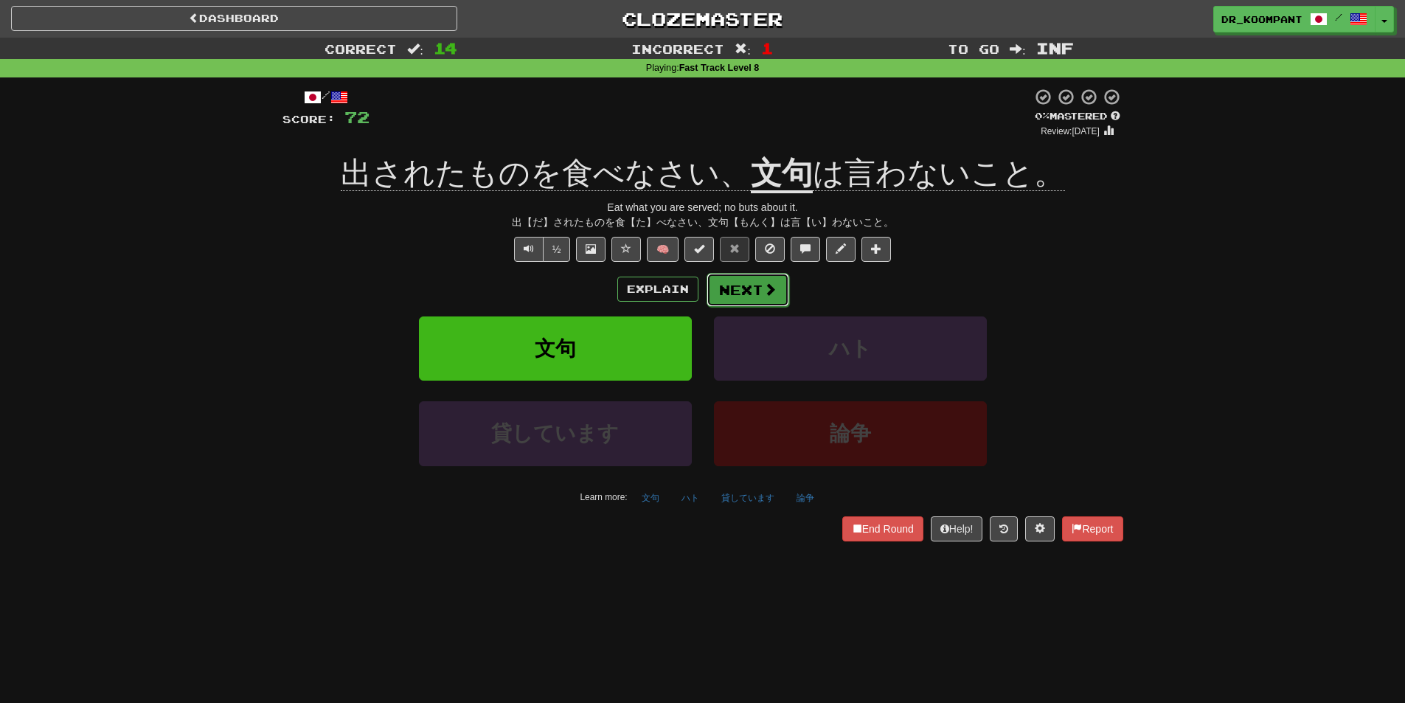
click at [756, 297] on button "Next" at bounding box center [747, 290] width 83 height 34
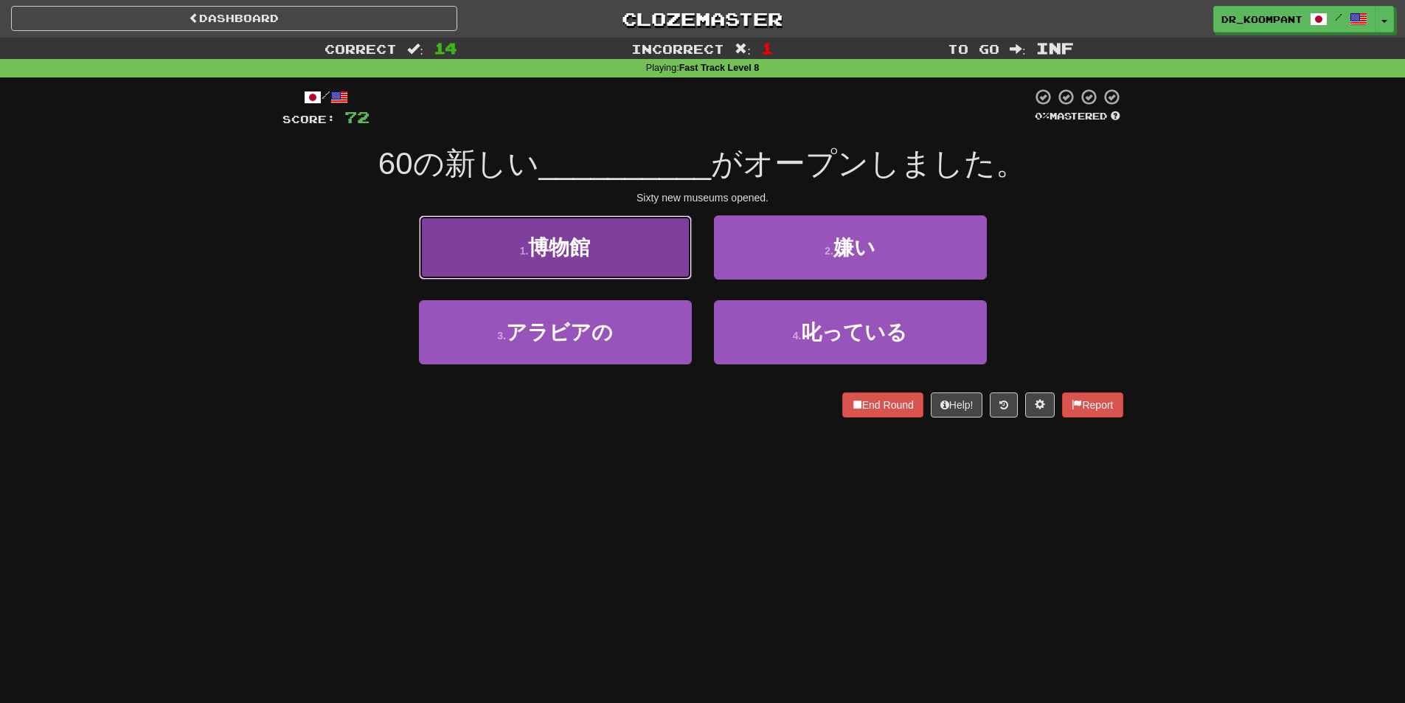
click at [608, 267] on button "1 . 博物館" at bounding box center [555, 247] width 273 height 64
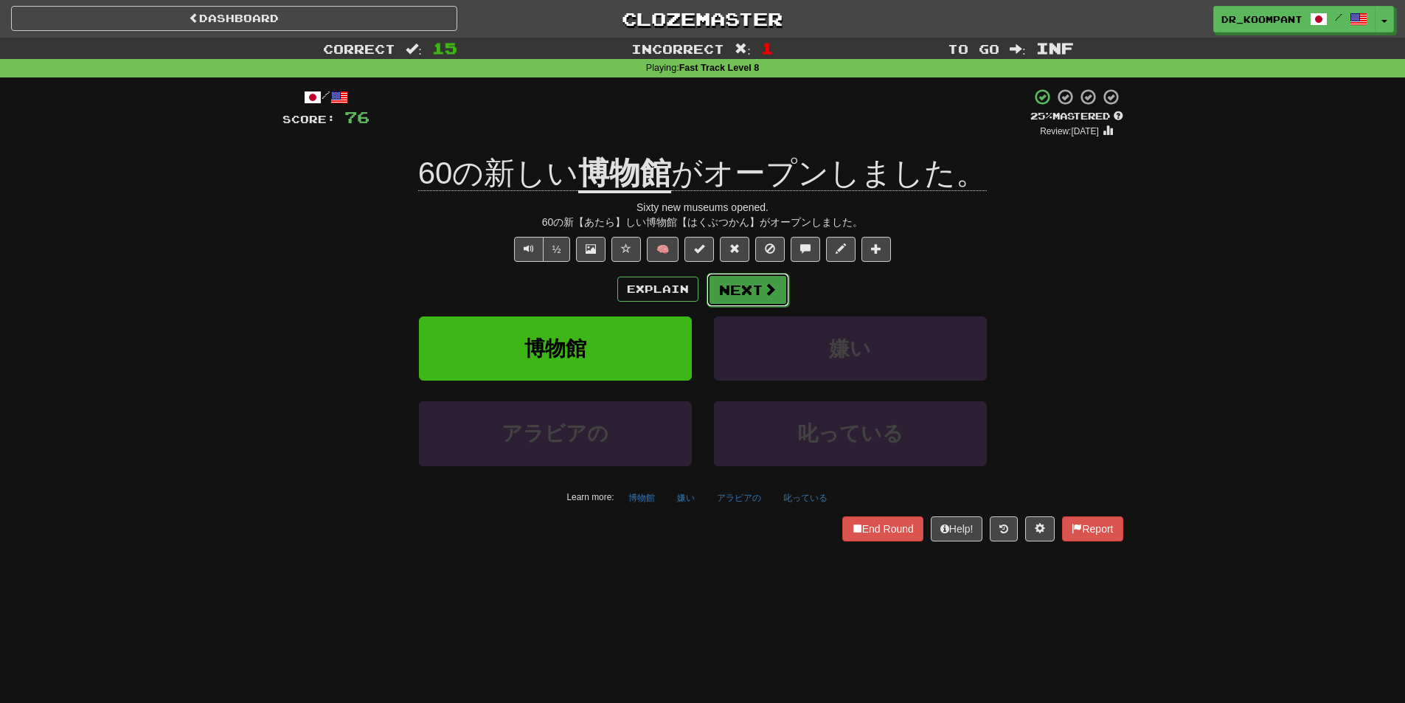
click at [768, 278] on button "Next" at bounding box center [747, 290] width 83 height 34
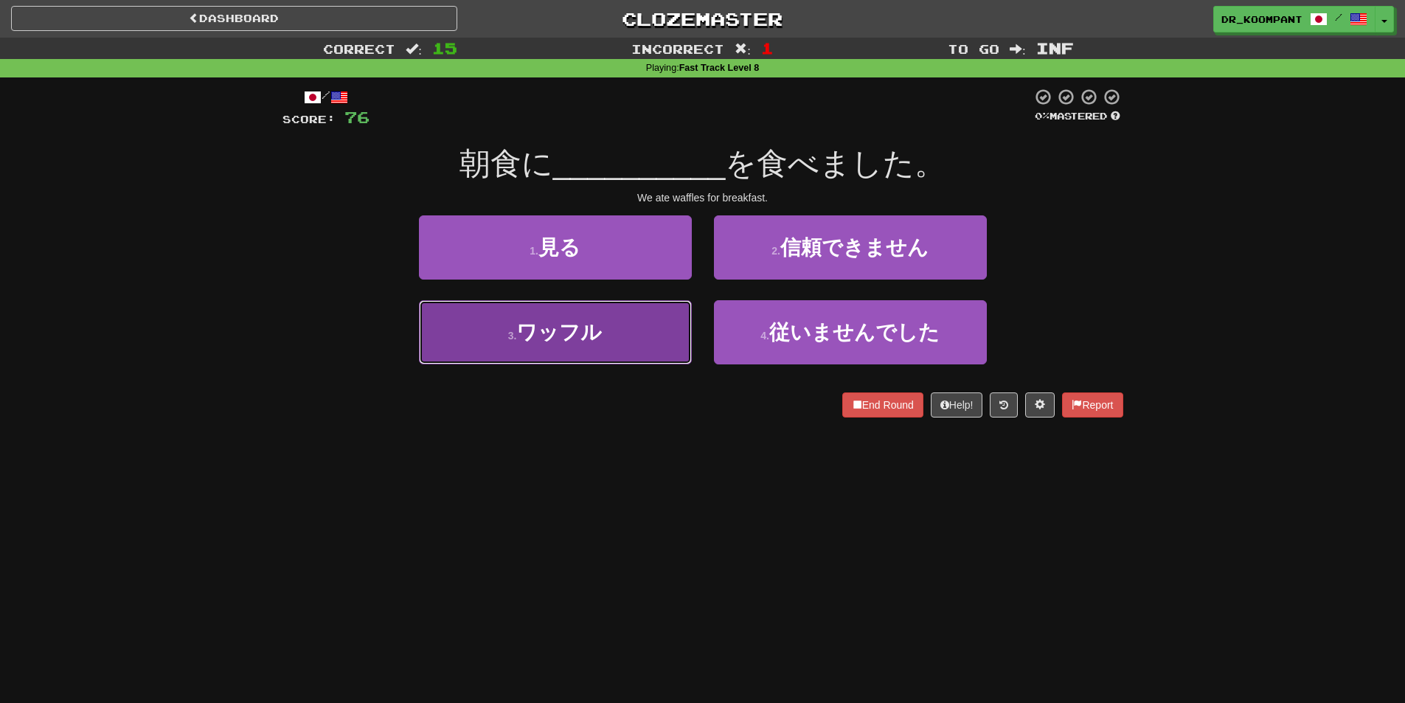
click at [670, 333] on button "3 . ワッフル" at bounding box center [555, 332] width 273 height 64
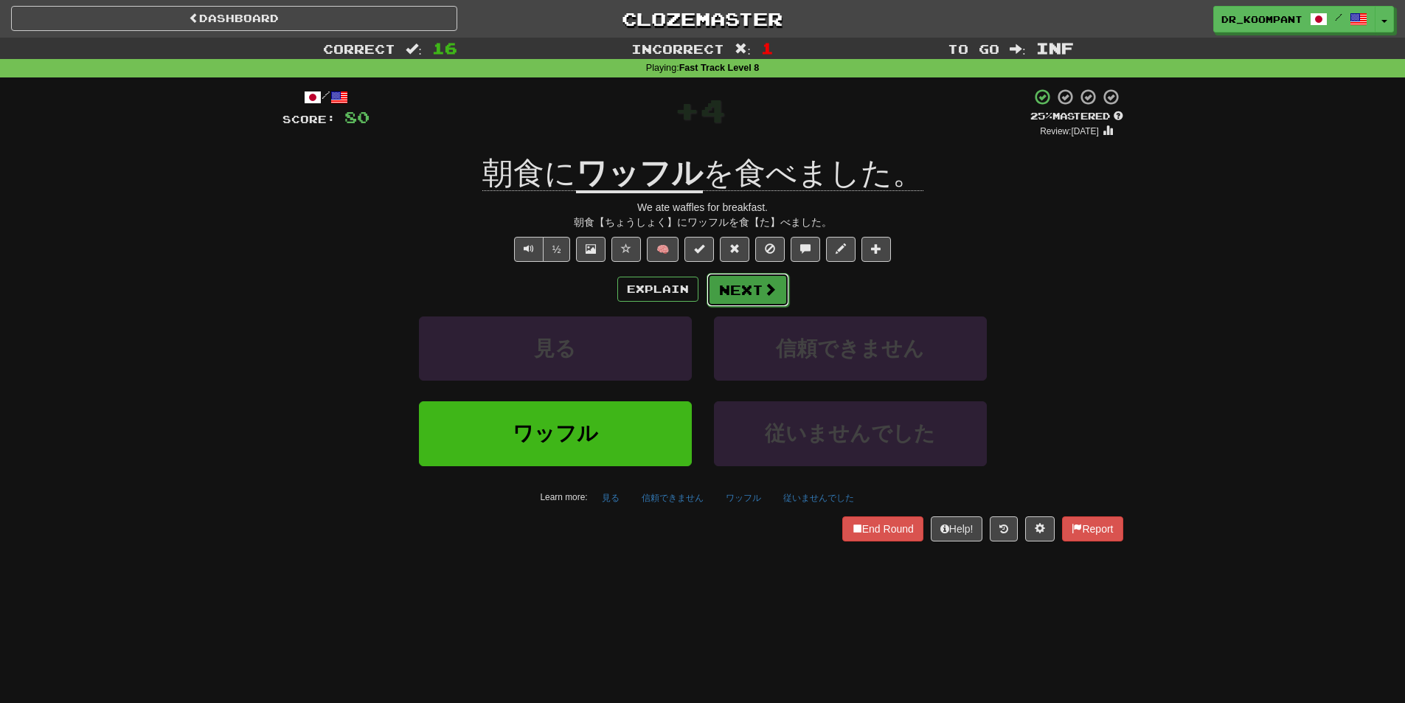
click at [767, 288] on span at bounding box center [769, 288] width 13 height 13
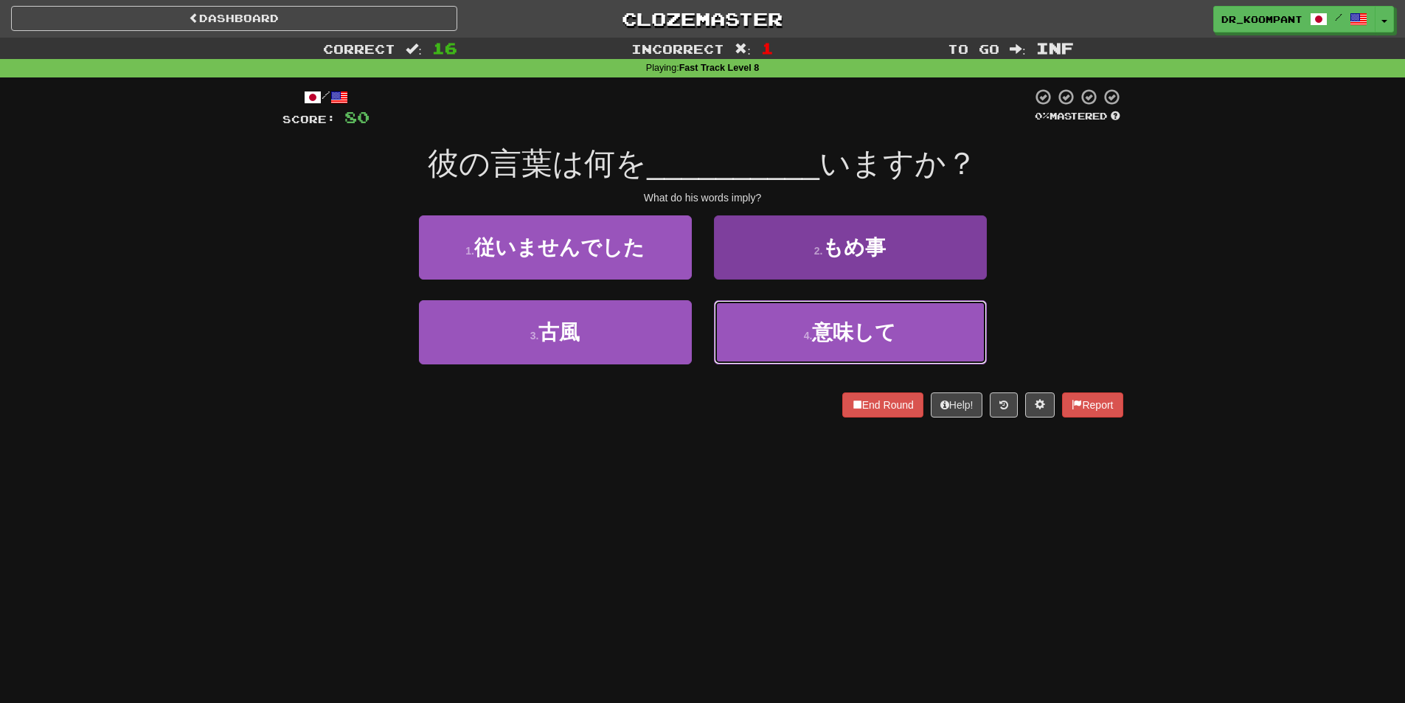
click at [846, 338] on span "意味して" at bounding box center [854, 332] width 84 height 23
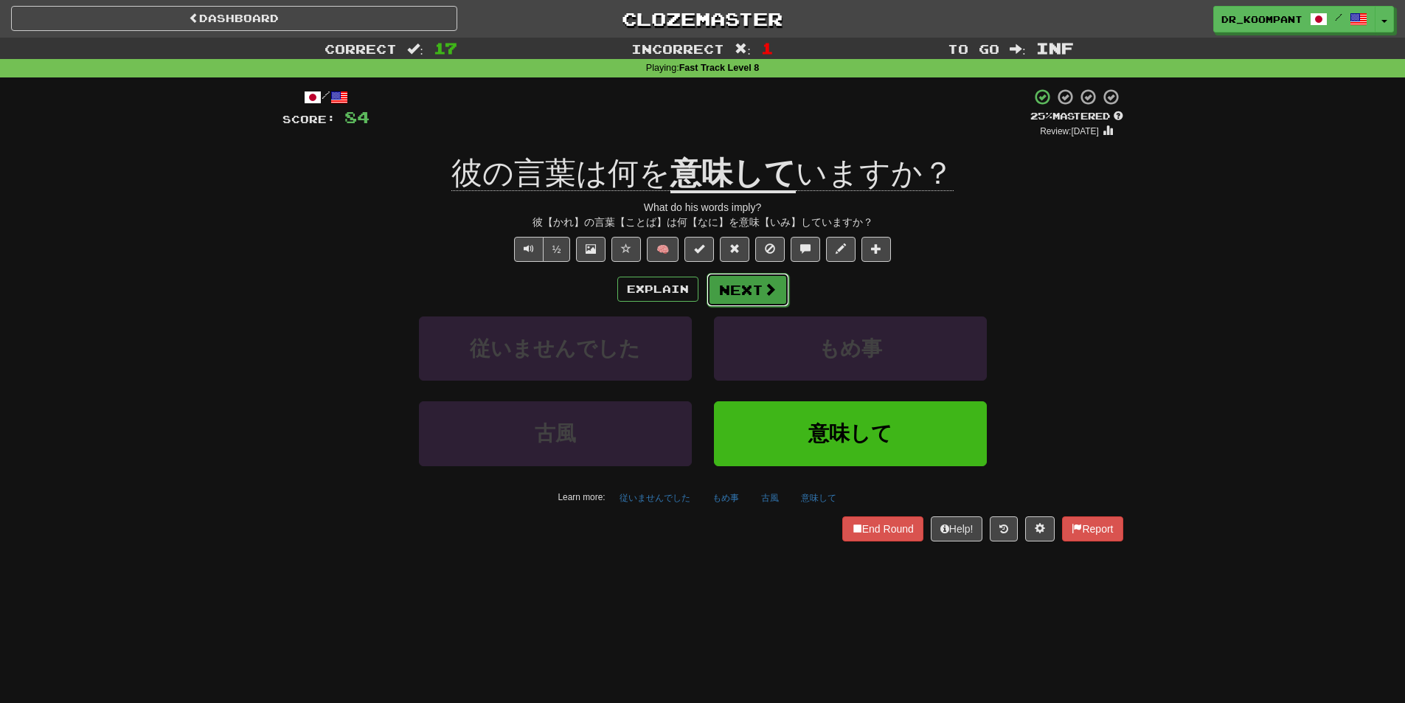
click at [763, 293] on span at bounding box center [769, 288] width 13 height 13
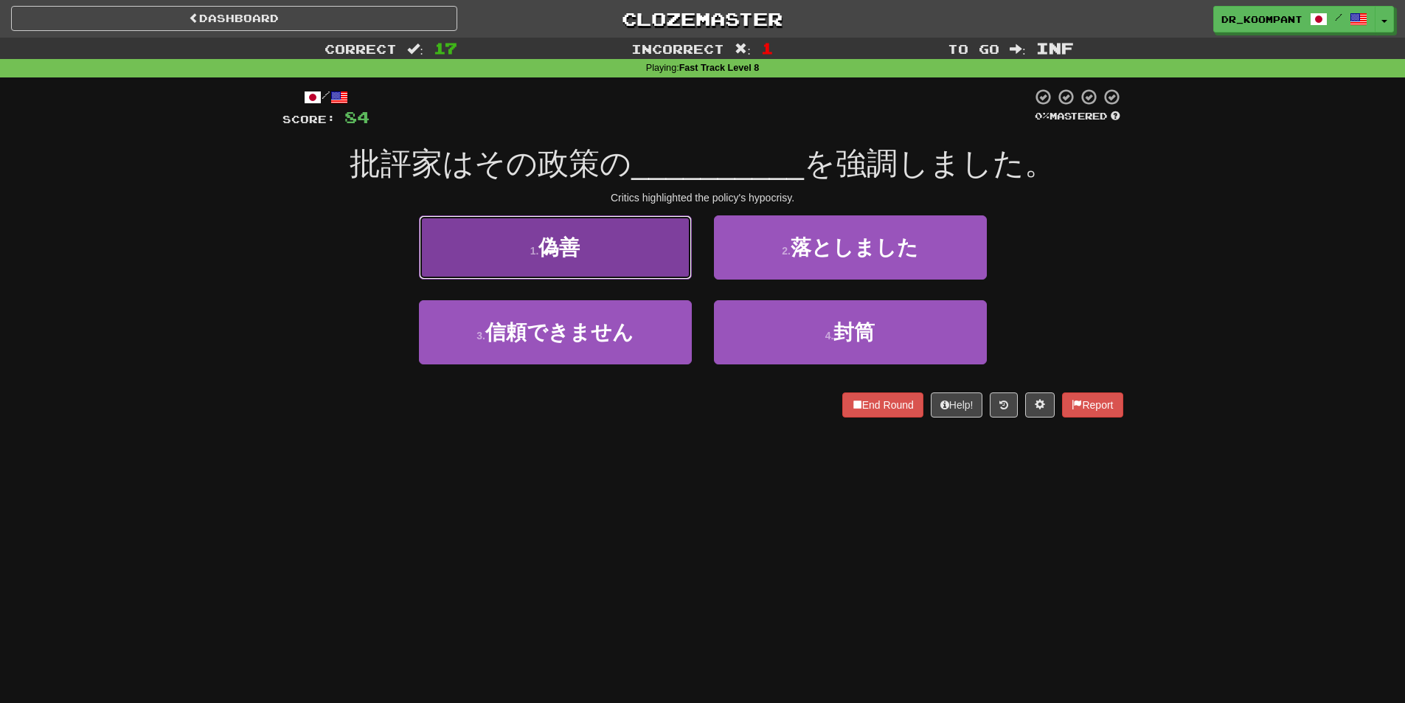
click at [676, 266] on button "1 . 偽善" at bounding box center [555, 247] width 273 height 64
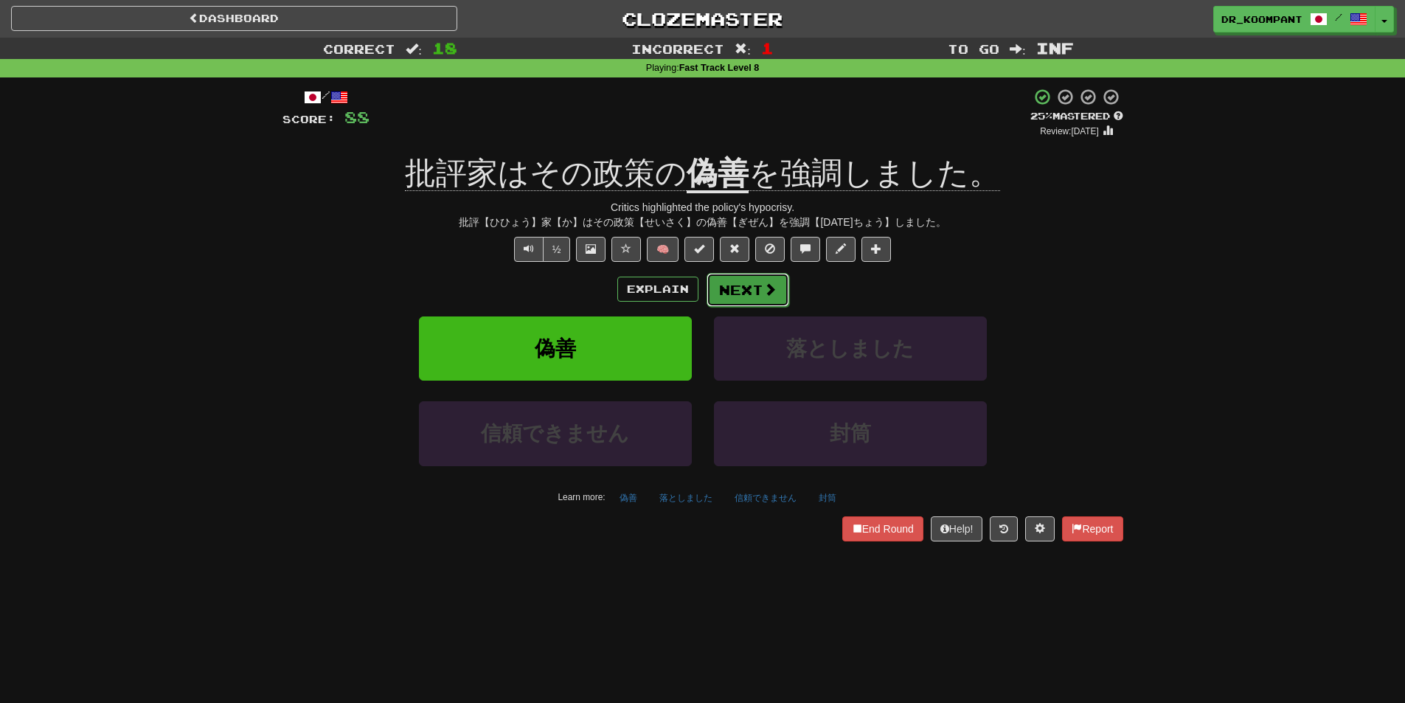
click at [763, 282] on span at bounding box center [769, 288] width 13 height 13
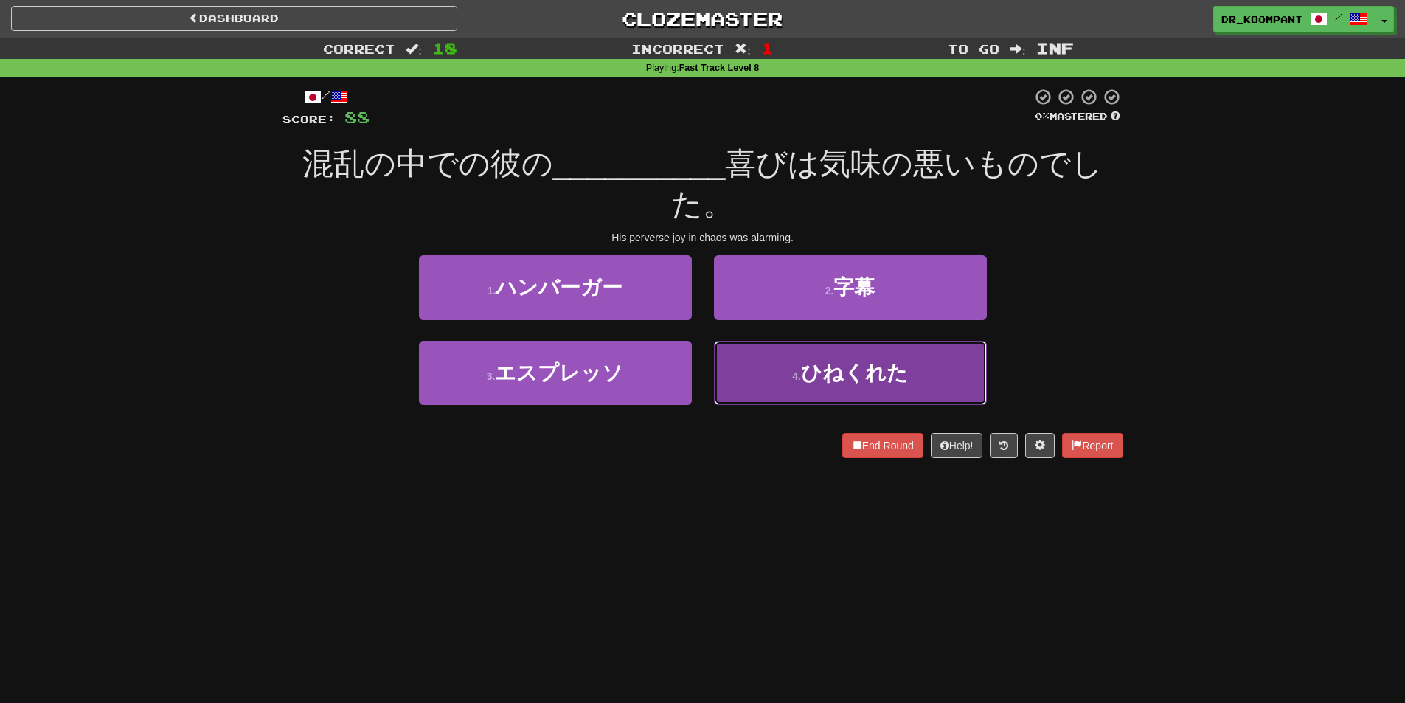
click at [925, 374] on button "4 . ひねくれた" at bounding box center [850, 373] width 273 height 64
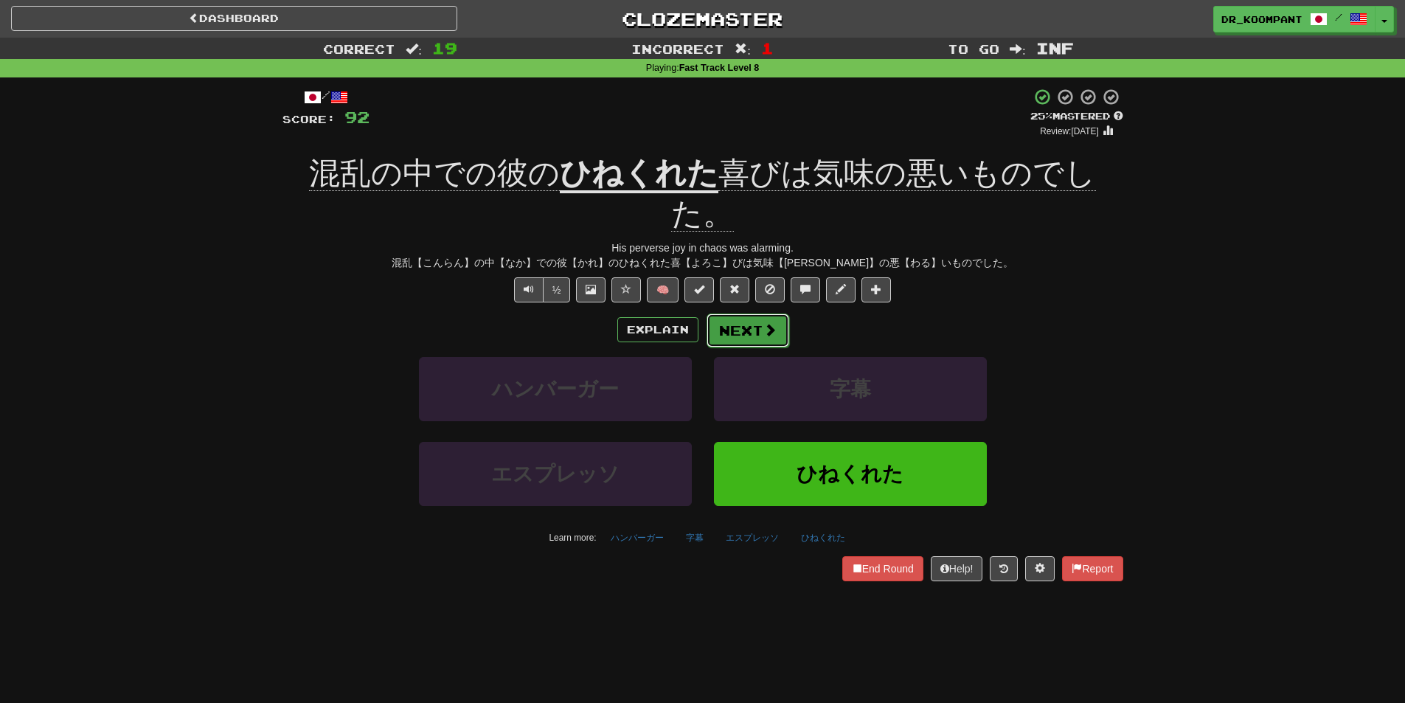
click at [770, 313] on button "Next" at bounding box center [747, 330] width 83 height 34
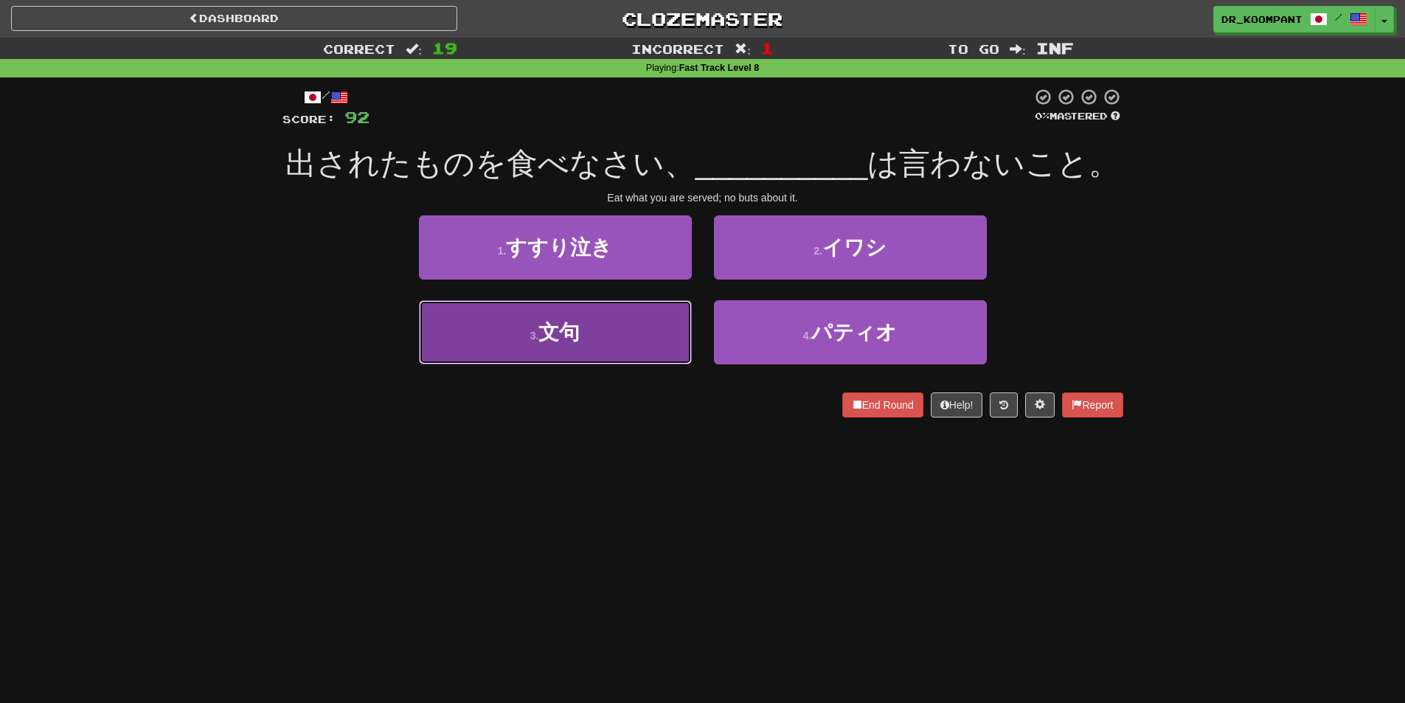
click at [602, 326] on button "3 . 文句" at bounding box center [555, 332] width 273 height 64
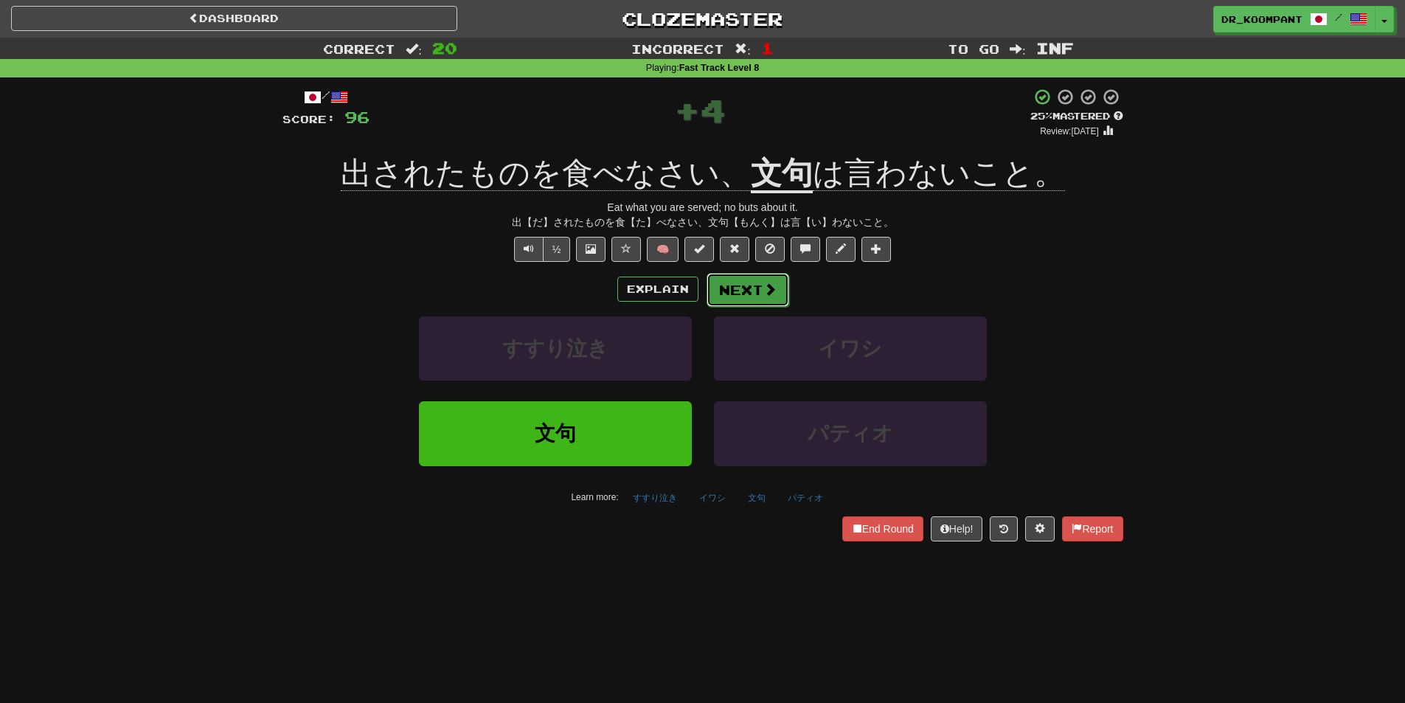
click at [772, 288] on span at bounding box center [769, 288] width 13 height 13
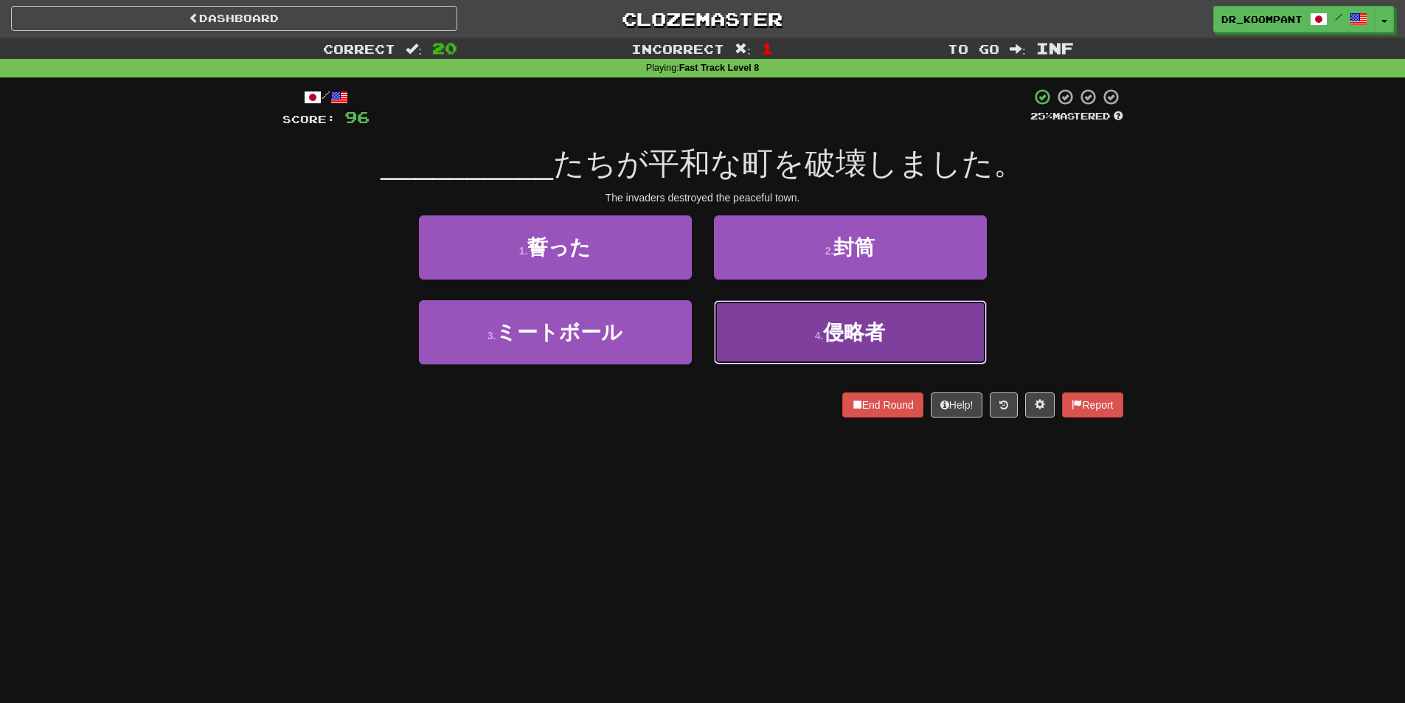
click at [866, 326] on span "侵略者" at bounding box center [854, 332] width 62 height 23
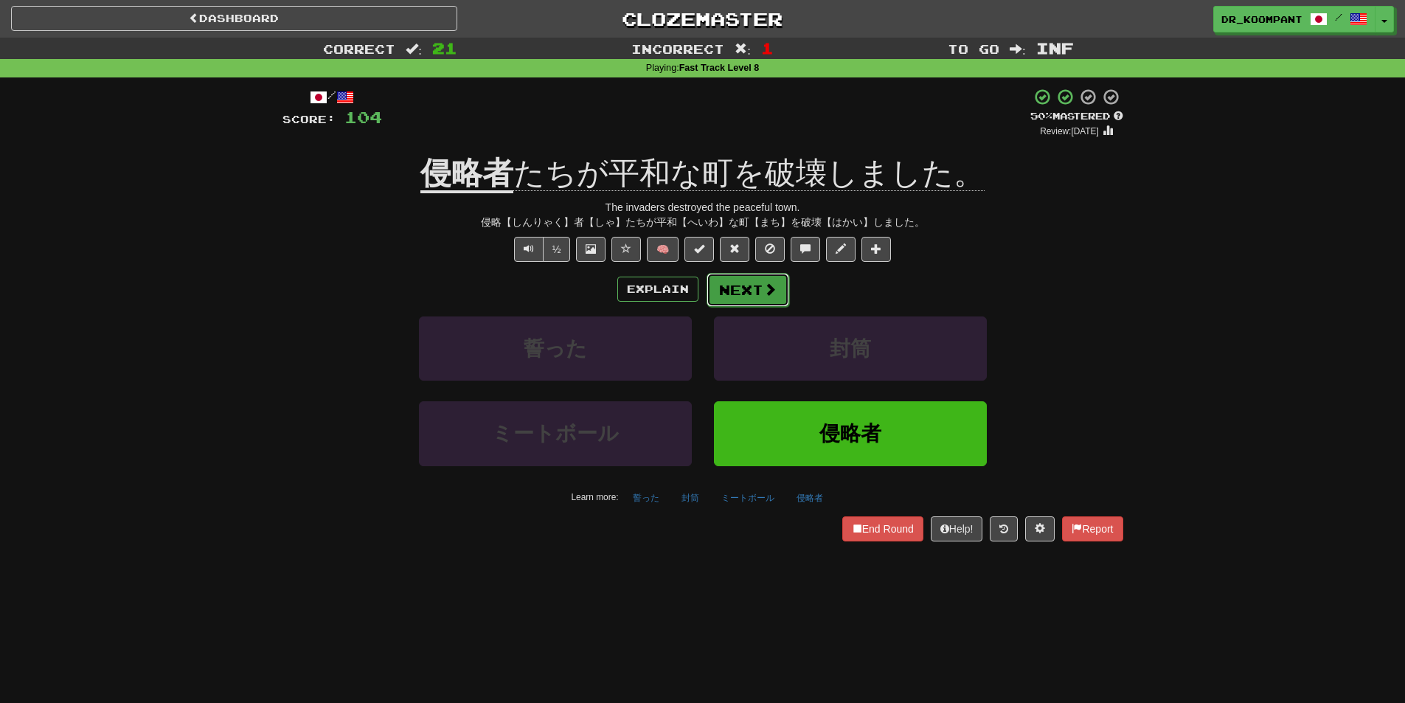
click at [771, 285] on span at bounding box center [769, 288] width 13 height 13
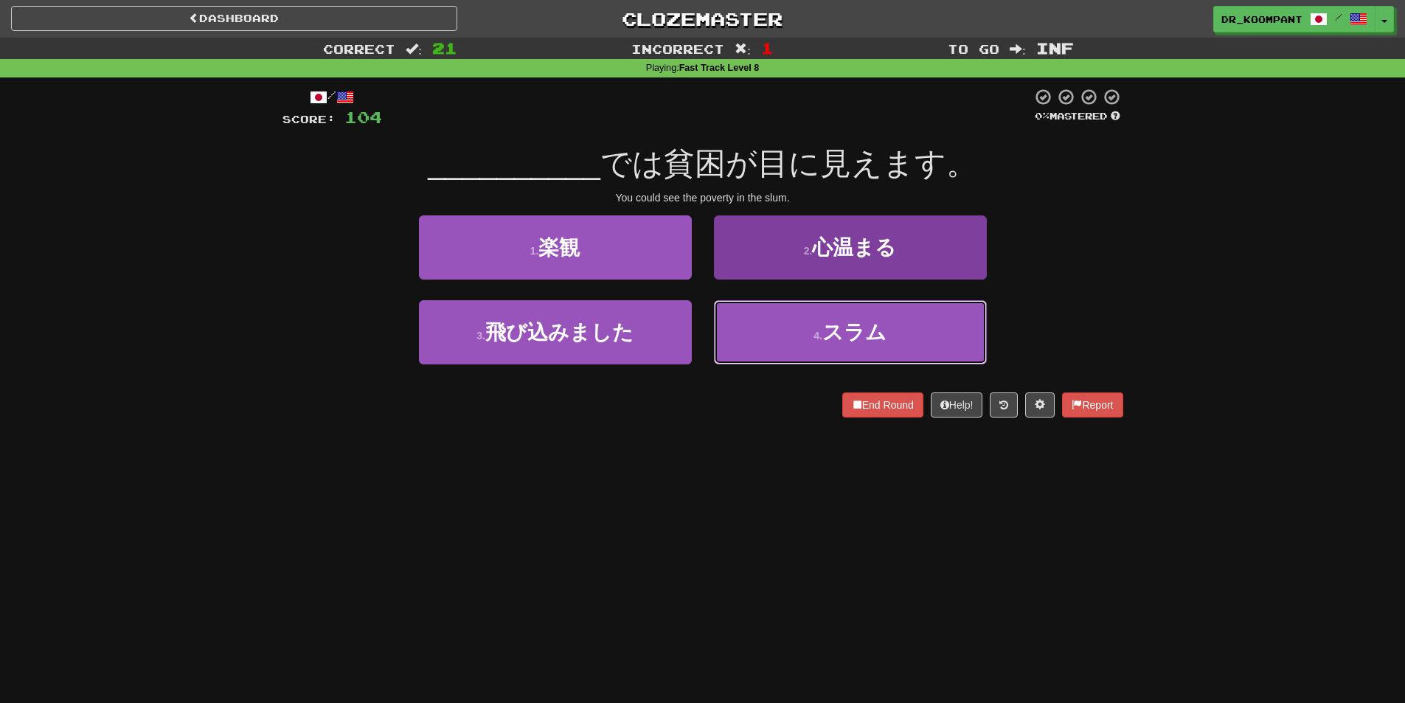
click at [869, 338] on span "スラム" at bounding box center [854, 332] width 64 height 23
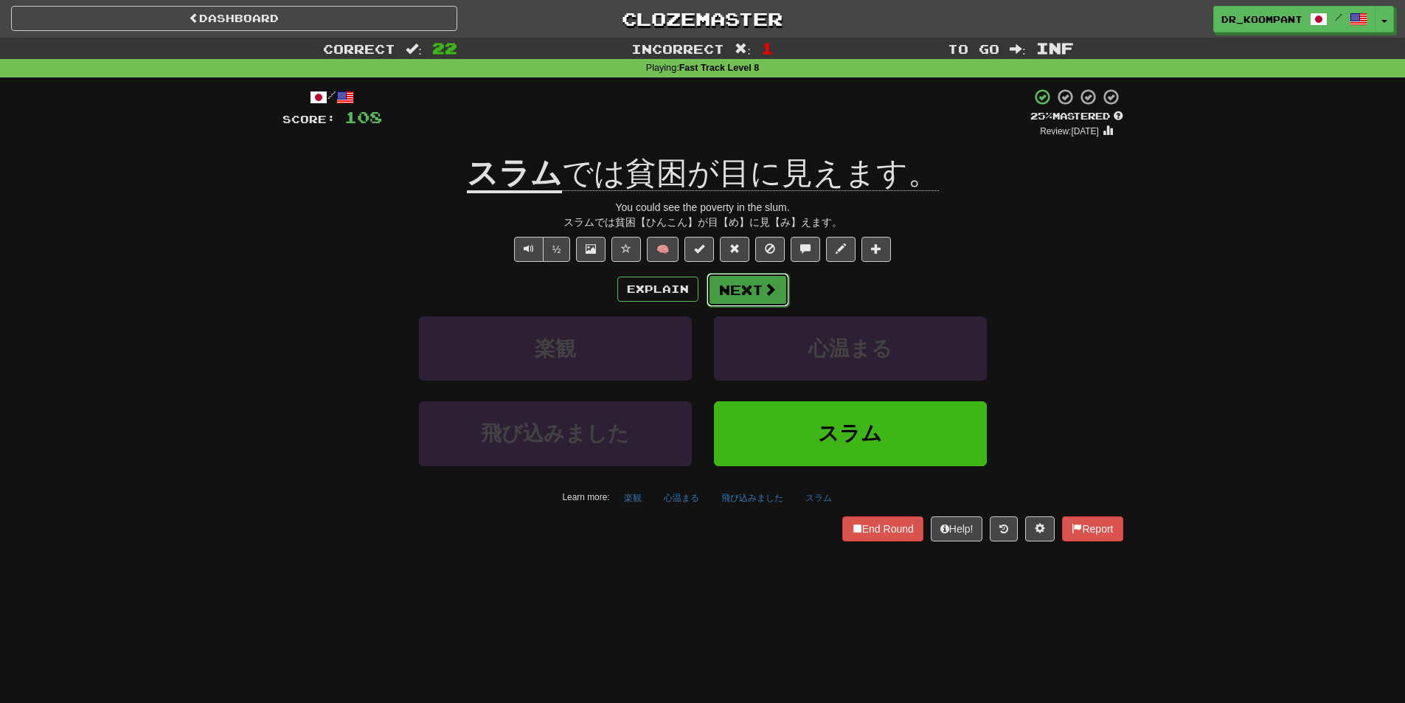
click at [763, 287] on span at bounding box center [769, 288] width 13 height 13
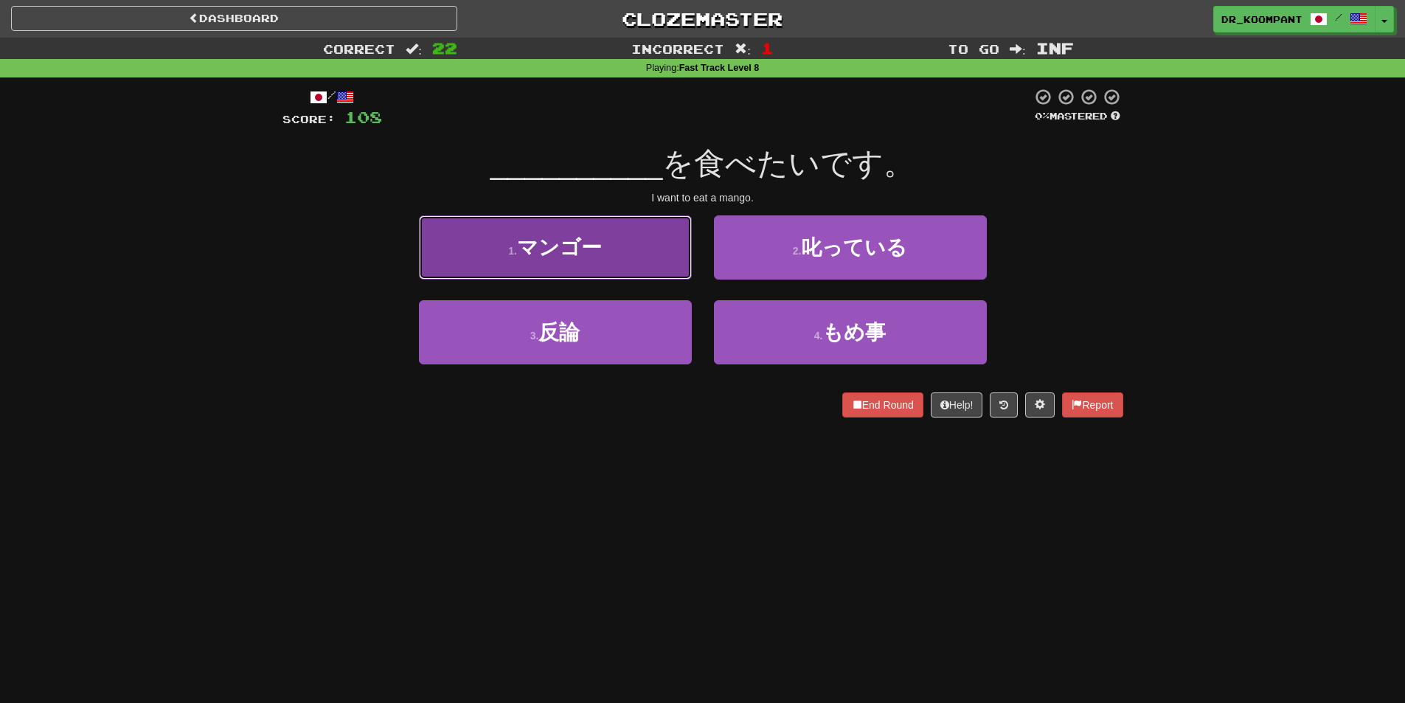
click at [594, 260] on button "1 . マンゴー" at bounding box center [555, 247] width 273 height 64
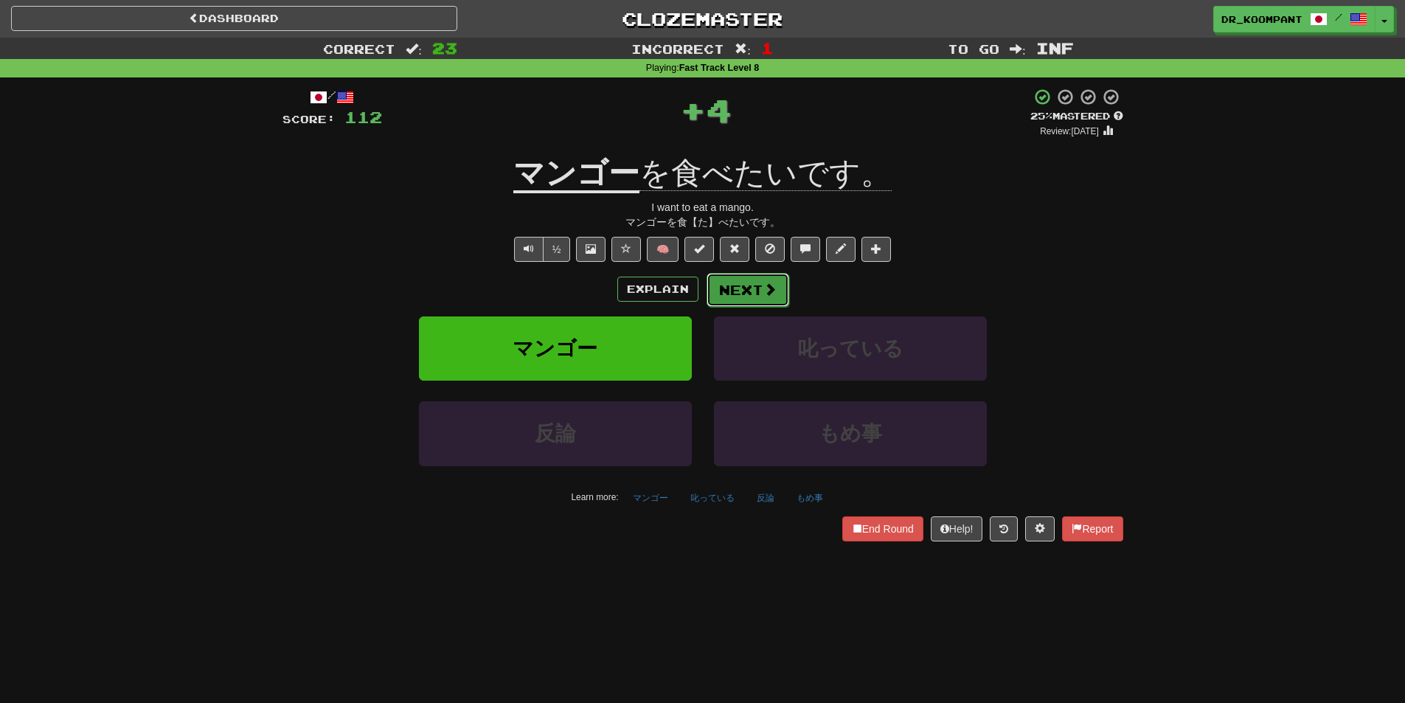
click at [765, 286] on span at bounding box center [769, 288] width 13 height 13
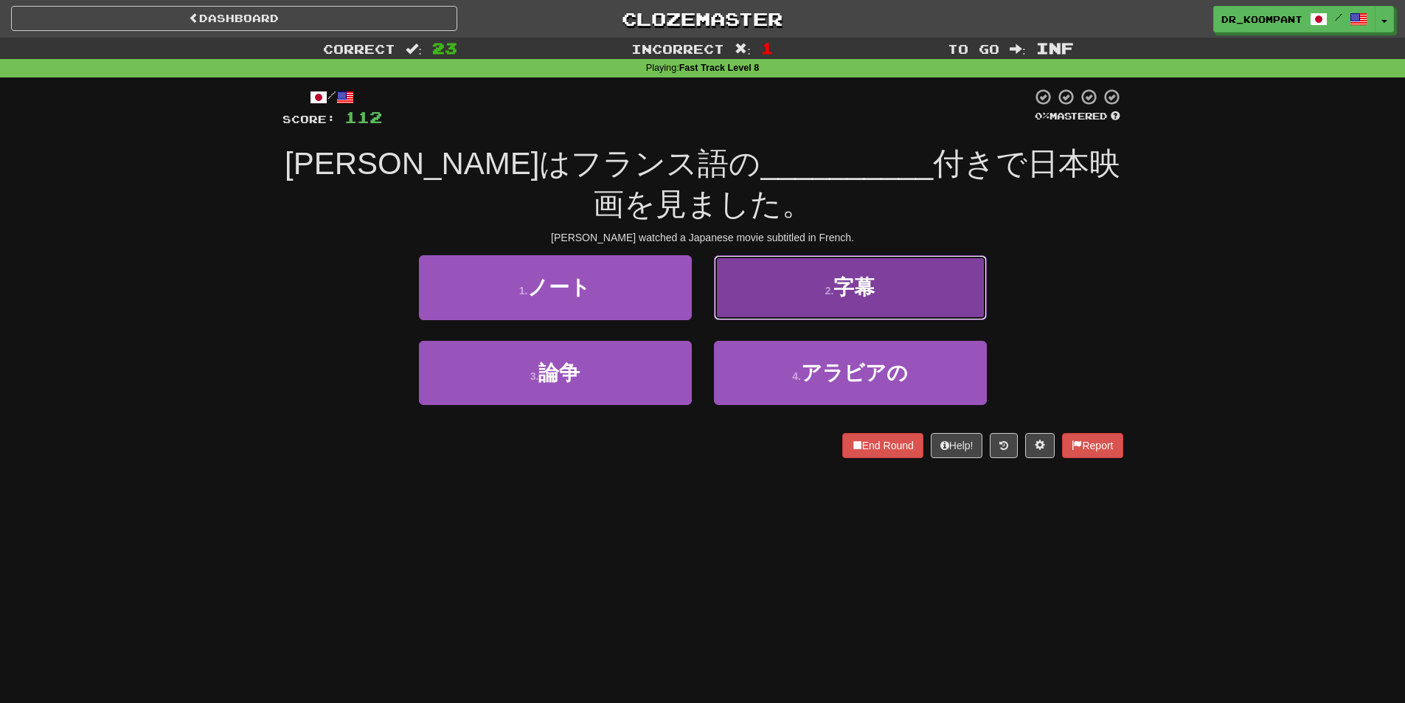
click at [798, 288] on button "2 . 字幕" at bounding box center [850, 287] width 273 height 64
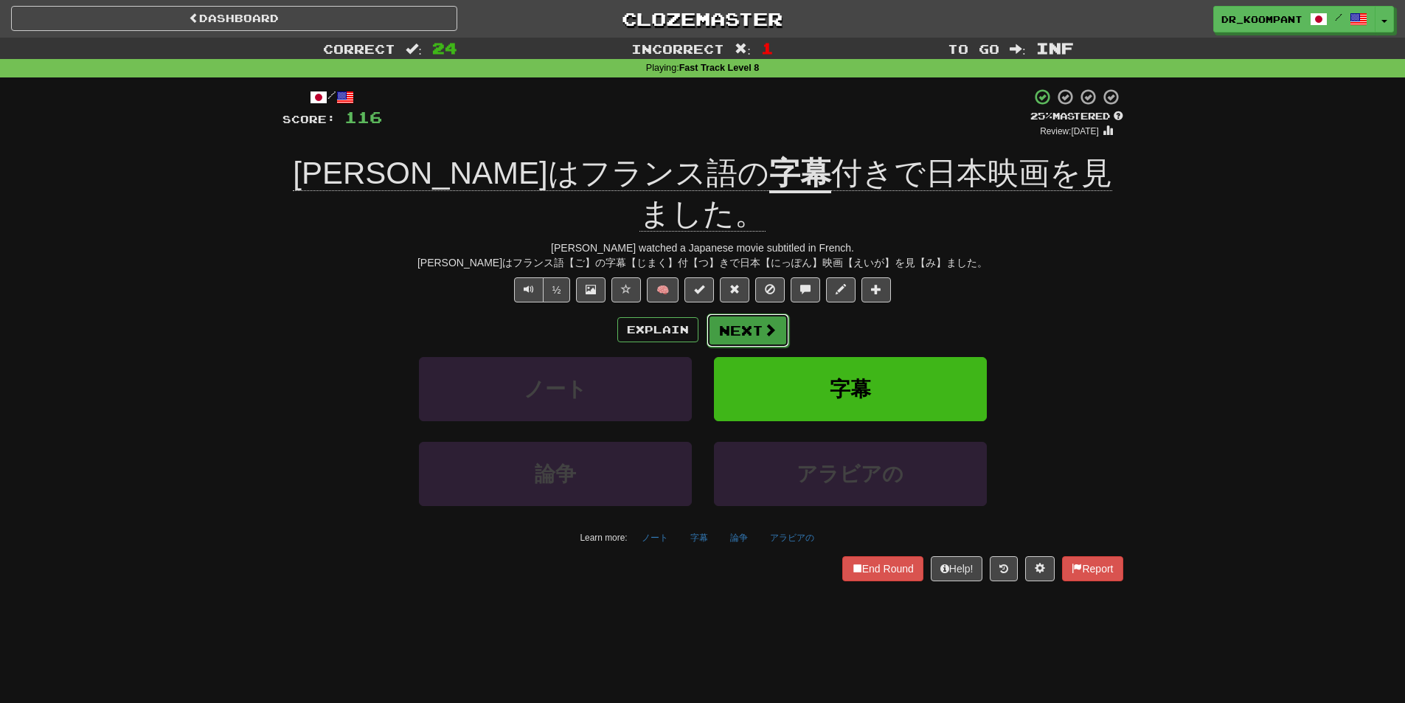
click at [739, 313] on button "Next" at bounding box center [747, 330] width 83 height 34
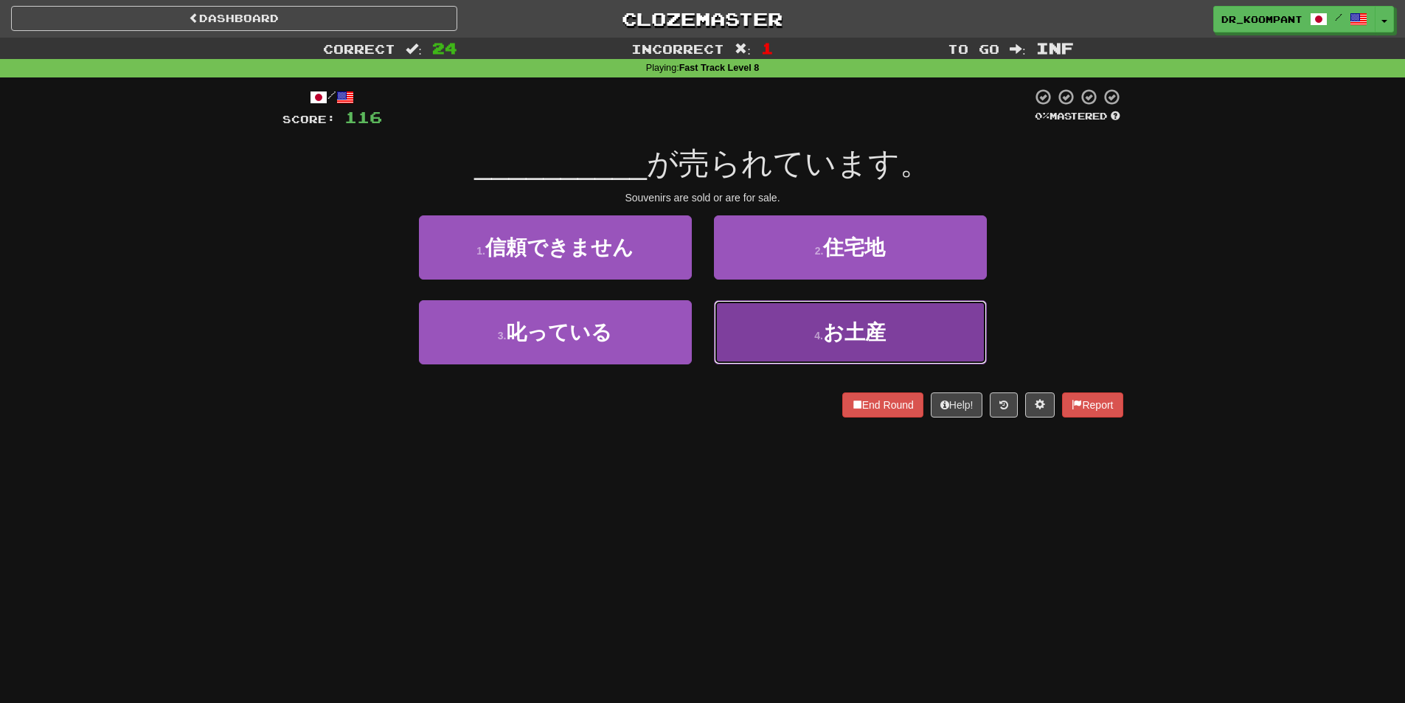
click at [956, 333] on button "4 . お土産" at bounding box center [850, 332] width 273 height 64
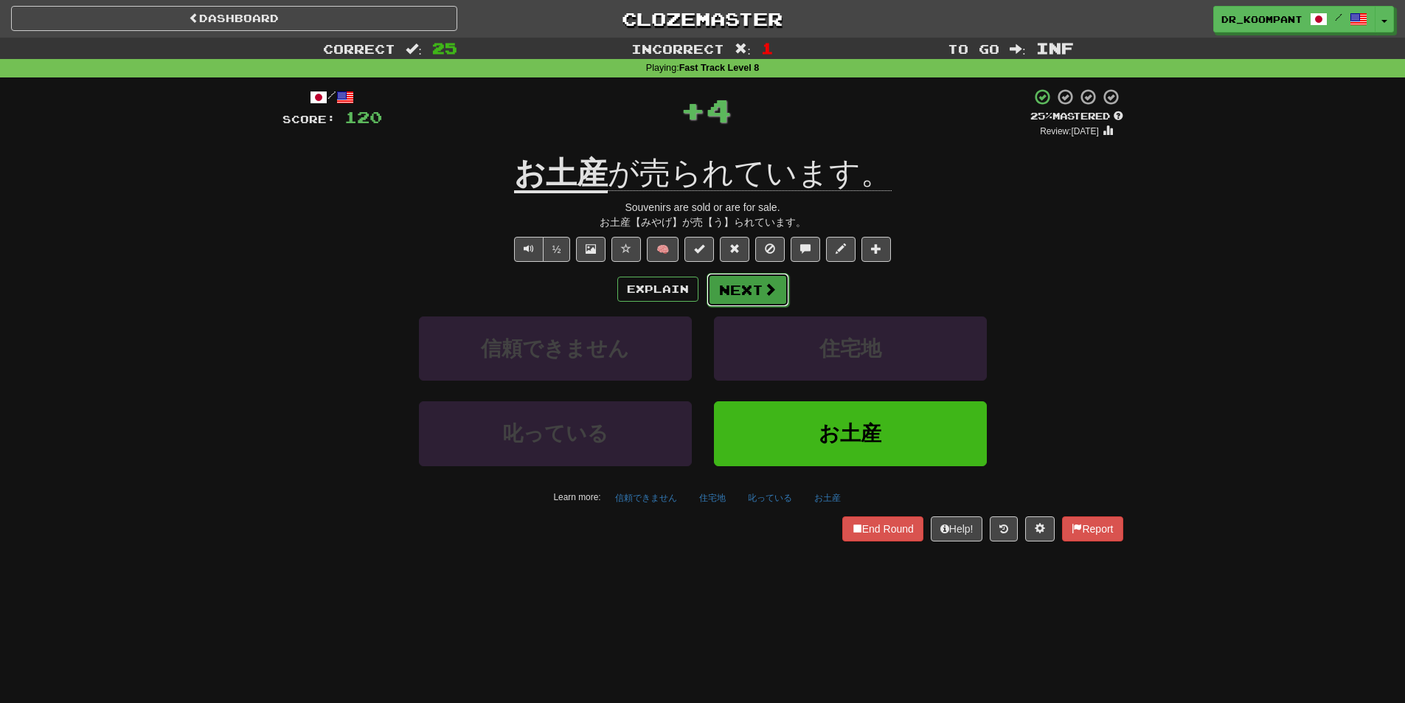
click at [775, 282] on button "Next" at bounding box center [747, 290] width 83 height 34
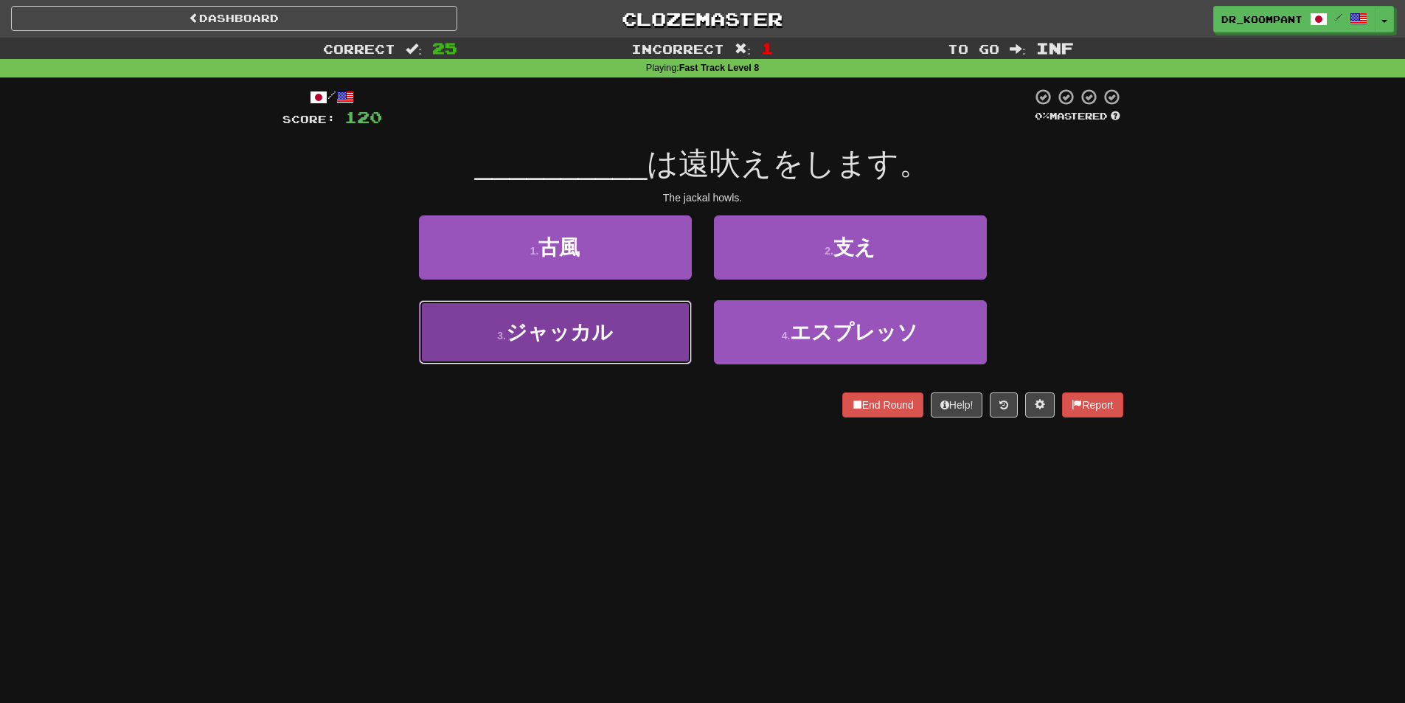
click at [622, 357] on button "3 . ジャッカル" at bounding box center [555, 332] width 273 height 64
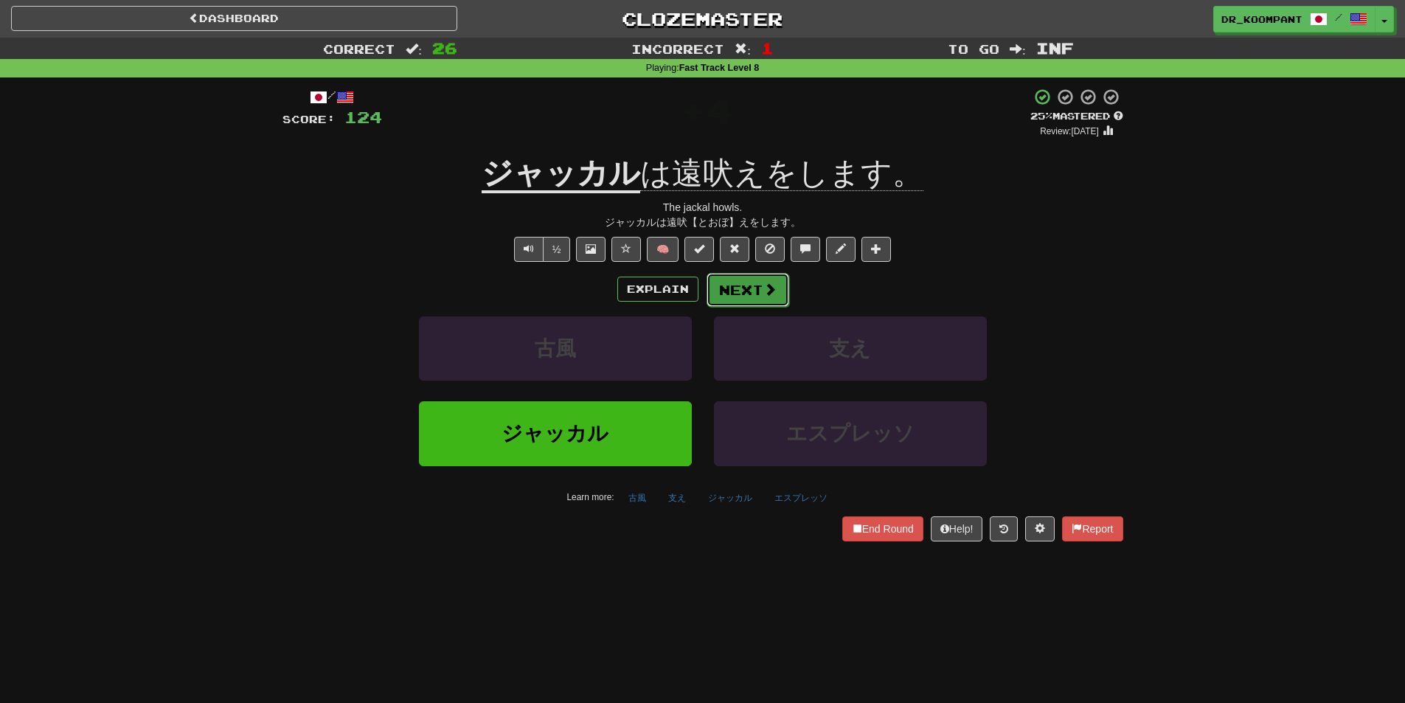
click at [770, 301] on button "Next" at bounding box center [747, 290] width 83 height 34
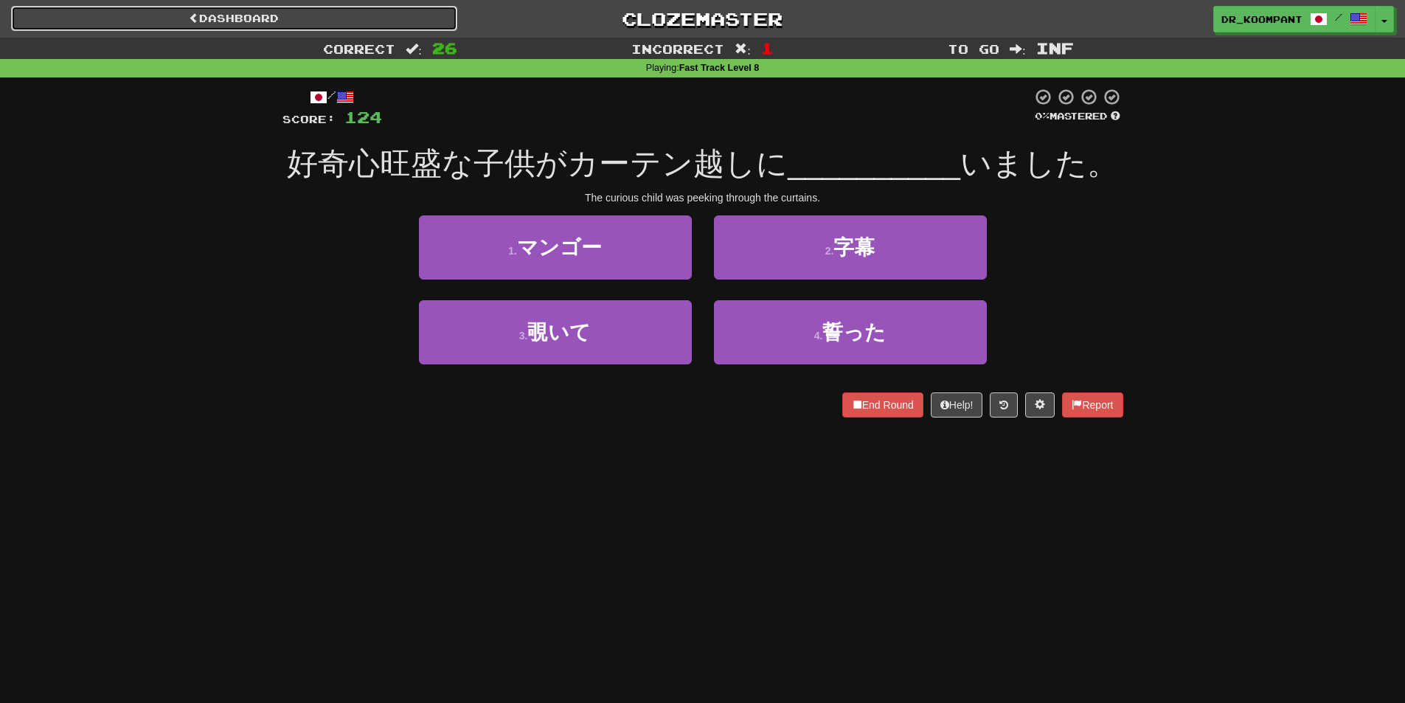
click at [321, 19] on link "Dashboard" at bounding box center [234, 18] width 446 height 25
